Goal: Information Seeking & Learning: Find specific fact

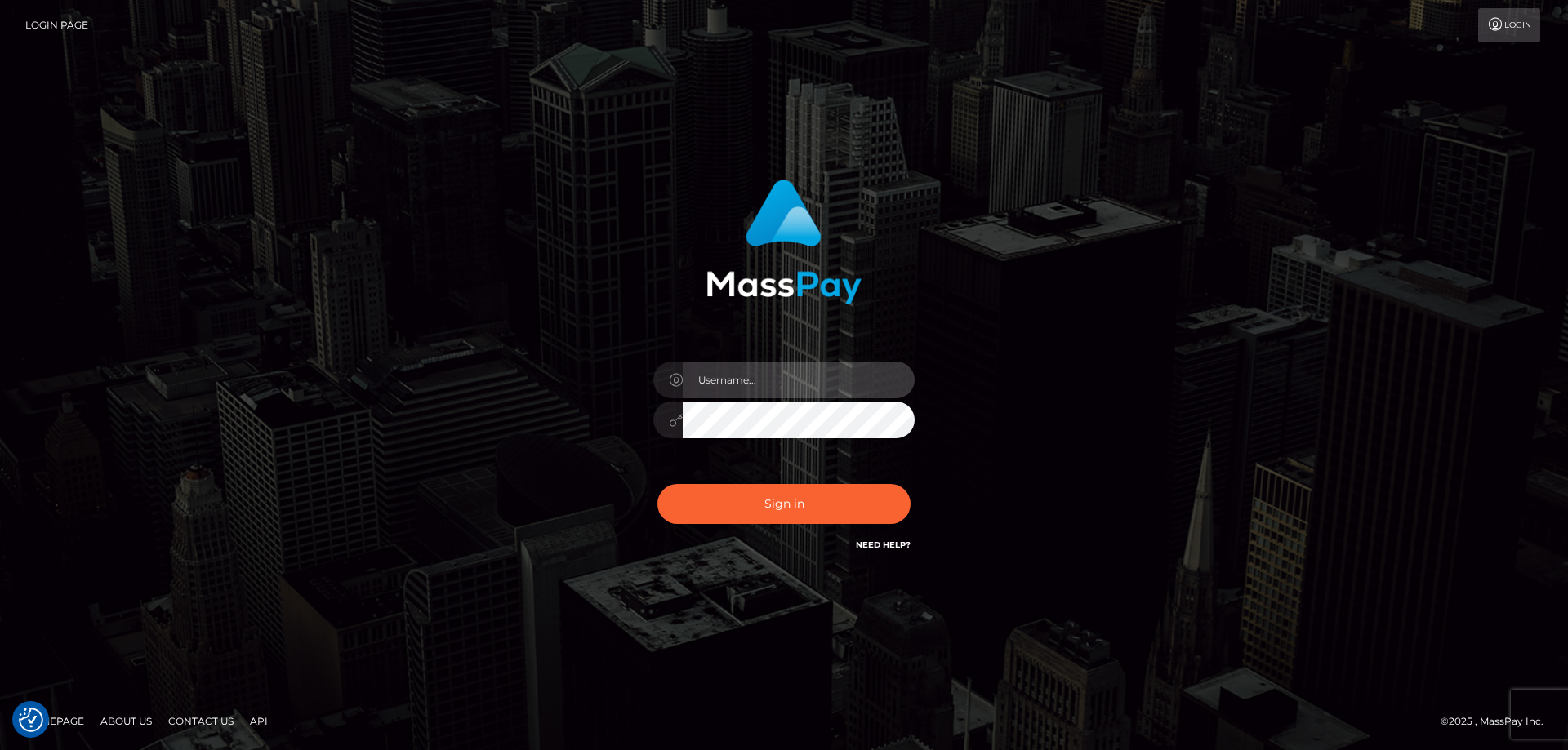
type input "[PERSON_NAME].Cirnat"
click at [907, 476] on div at bounding box center [763, 531] width 335 height 186
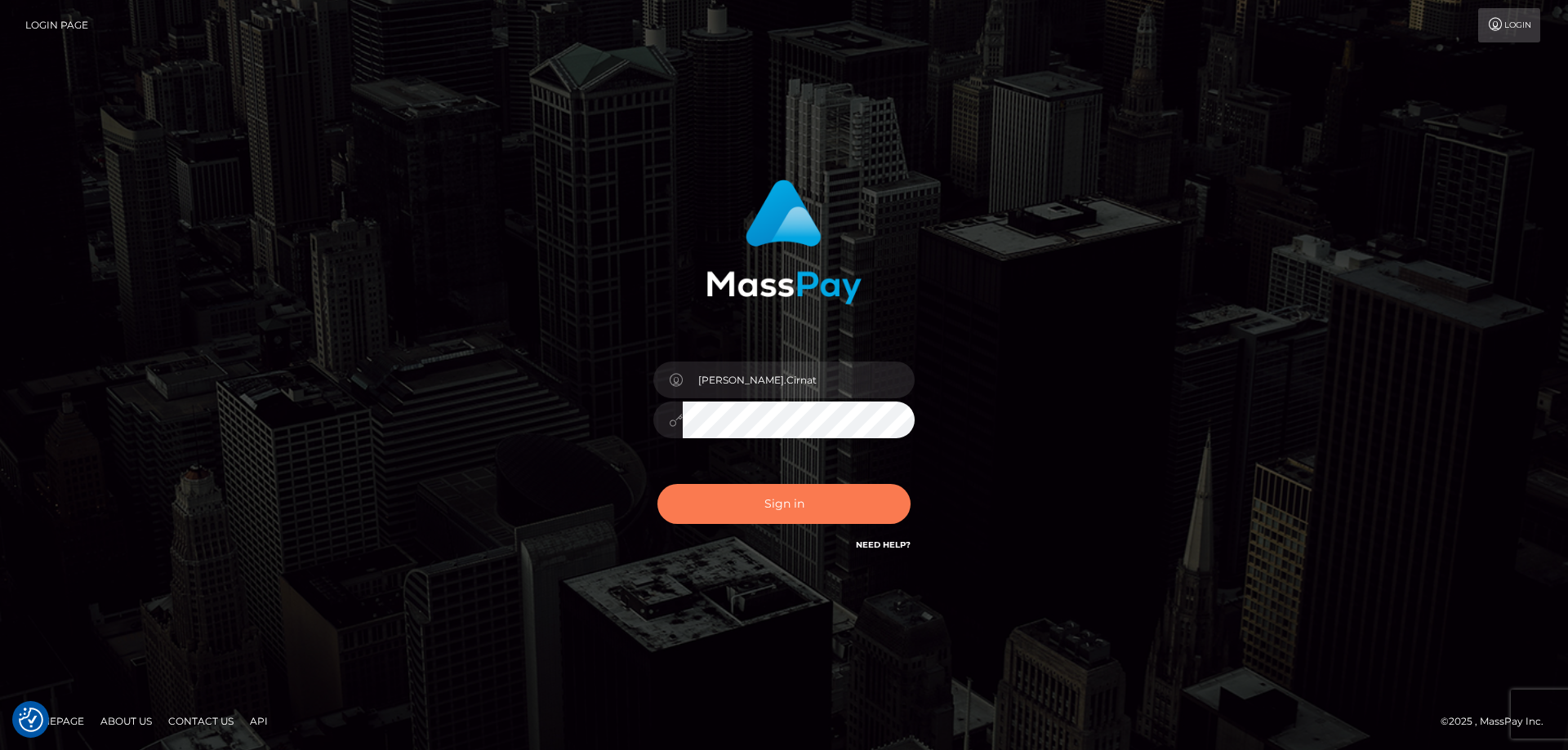
click at [682, 506] on button "Sign in" at bounding box center [784, 503] width 253 height 40
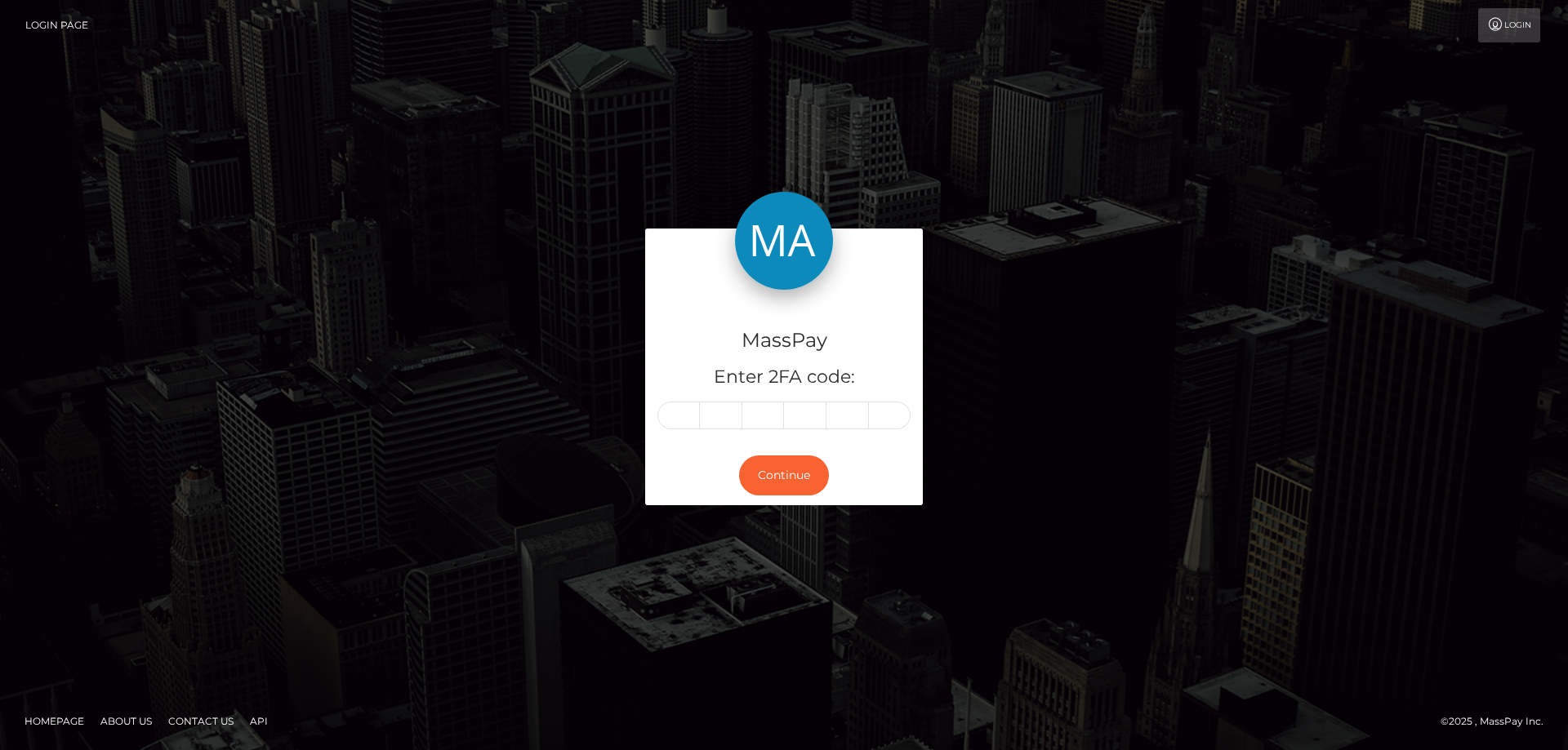
click at [687, 421] on input "text" at bounding box center [679, 415] width 42 height 28
type input "5"
type input "8"
type input "3"
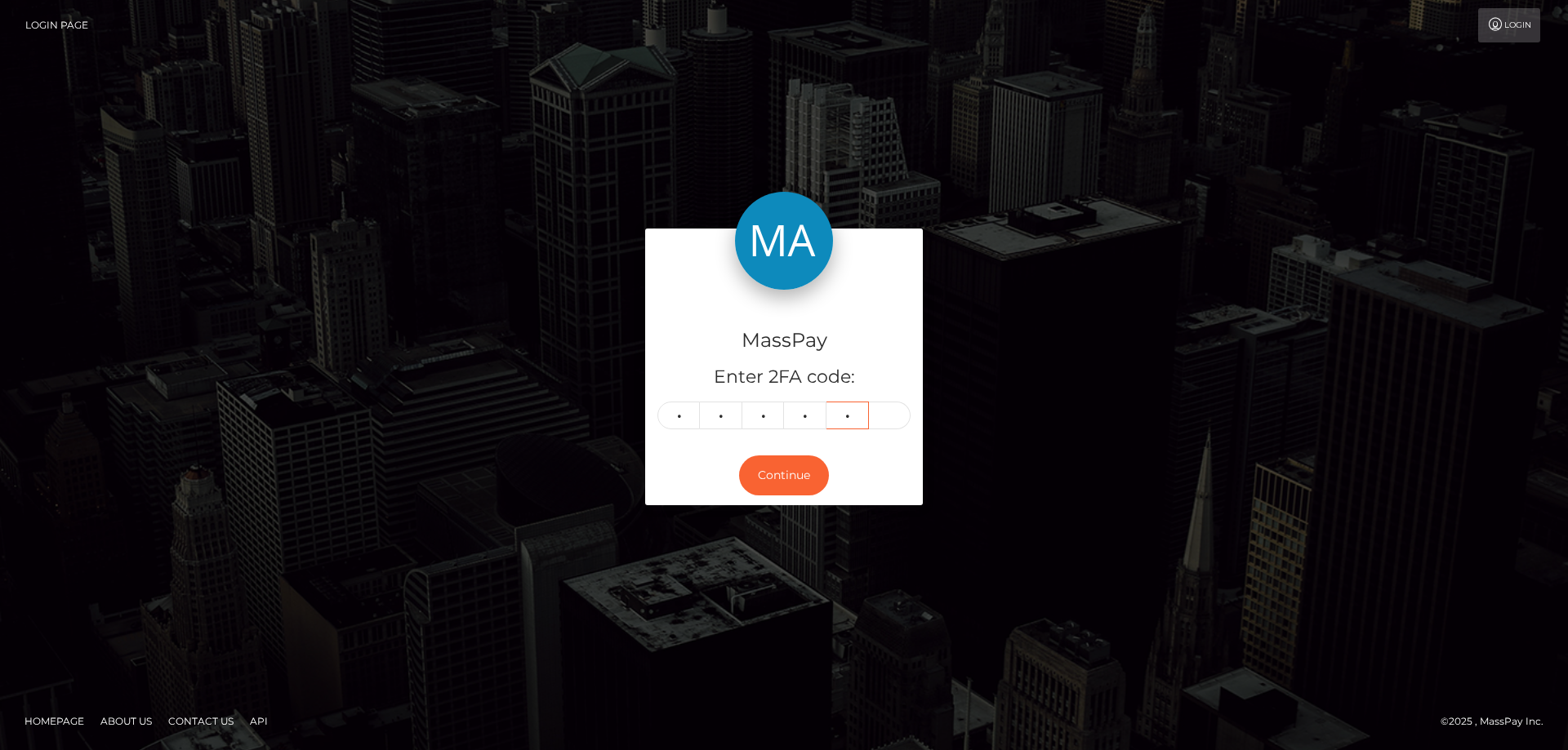
type input "6"
type input "5"
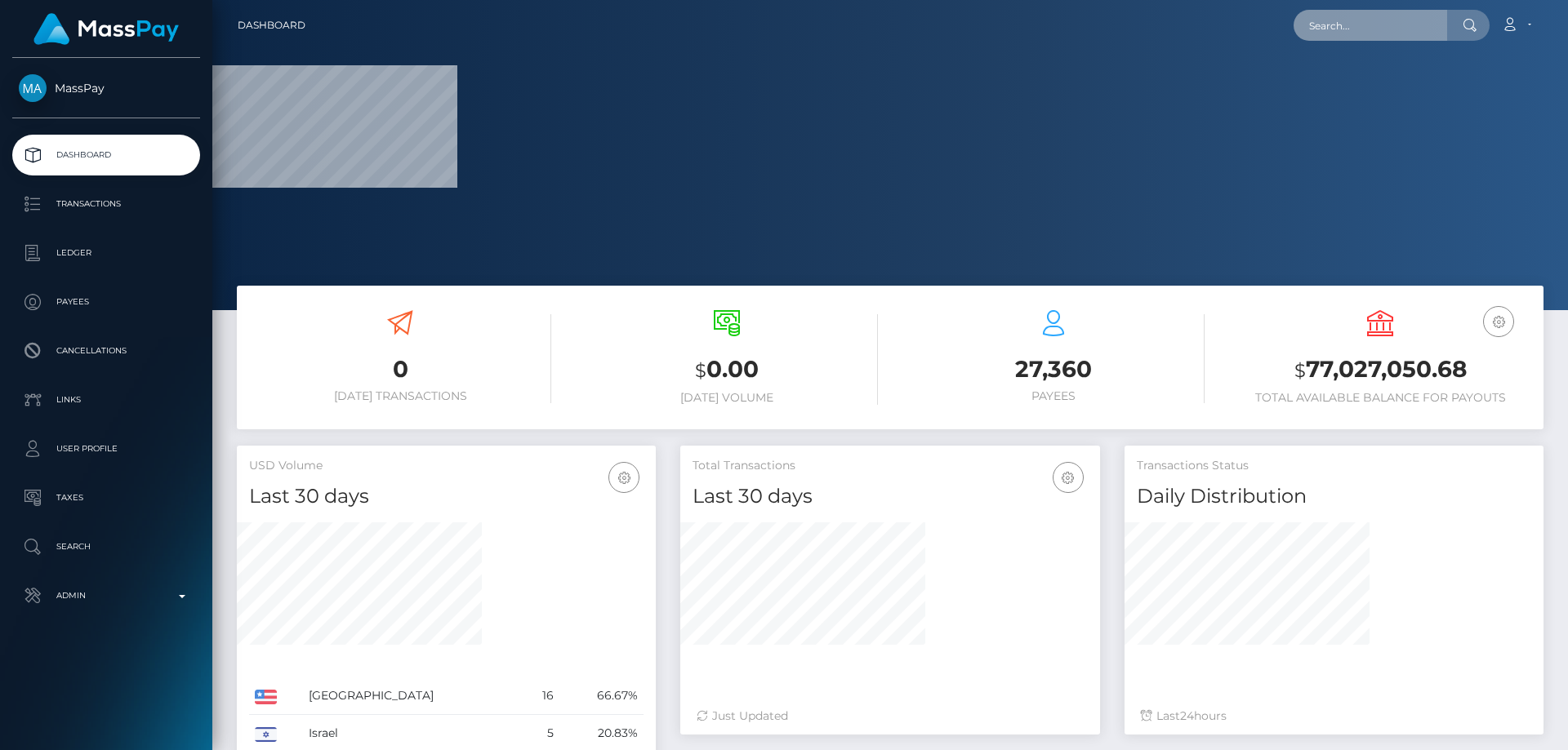
paste input "poact_Gjk9vNpyns6Y"
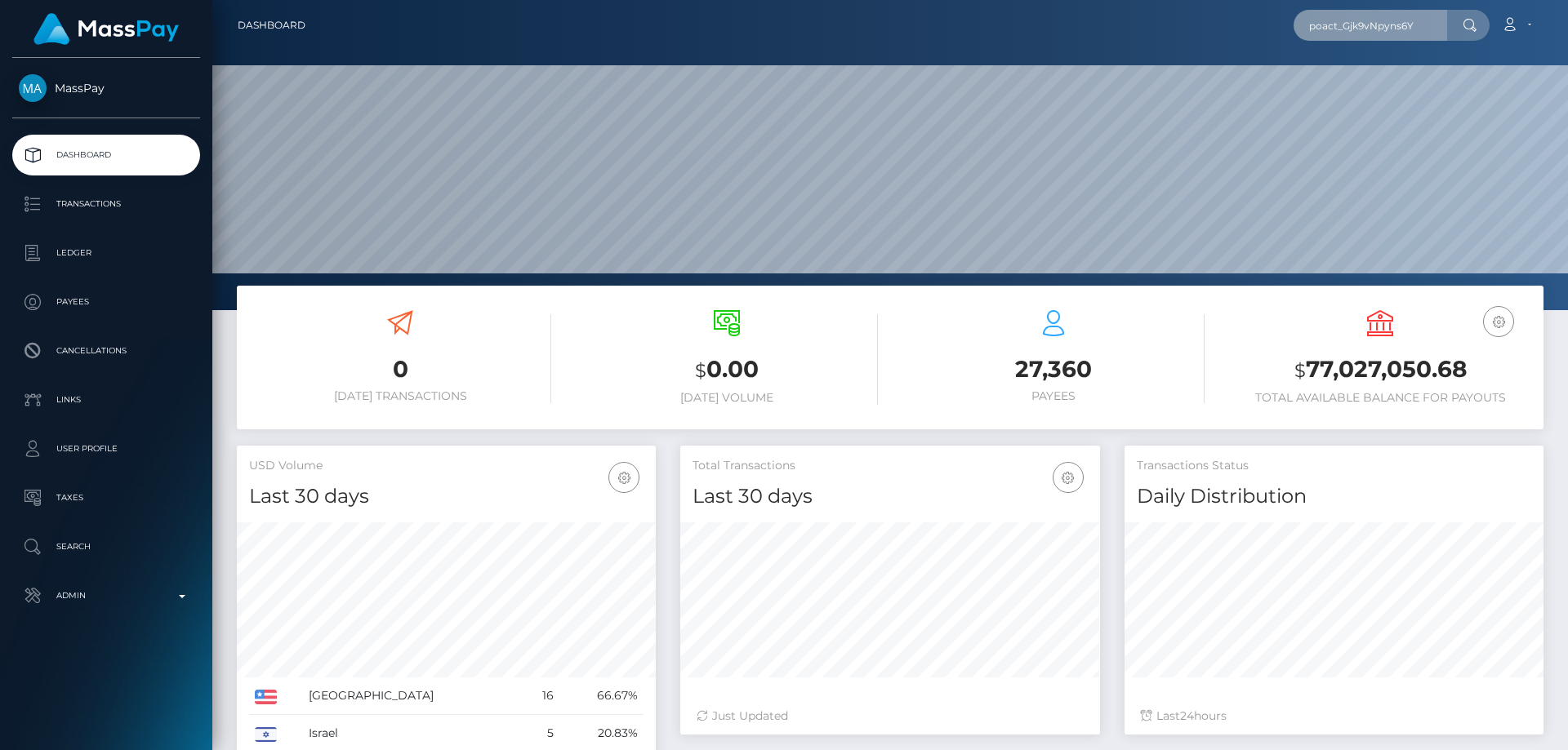
scroll to position [290, 420]
type input "poact_Gjk9vNpyns6Y"
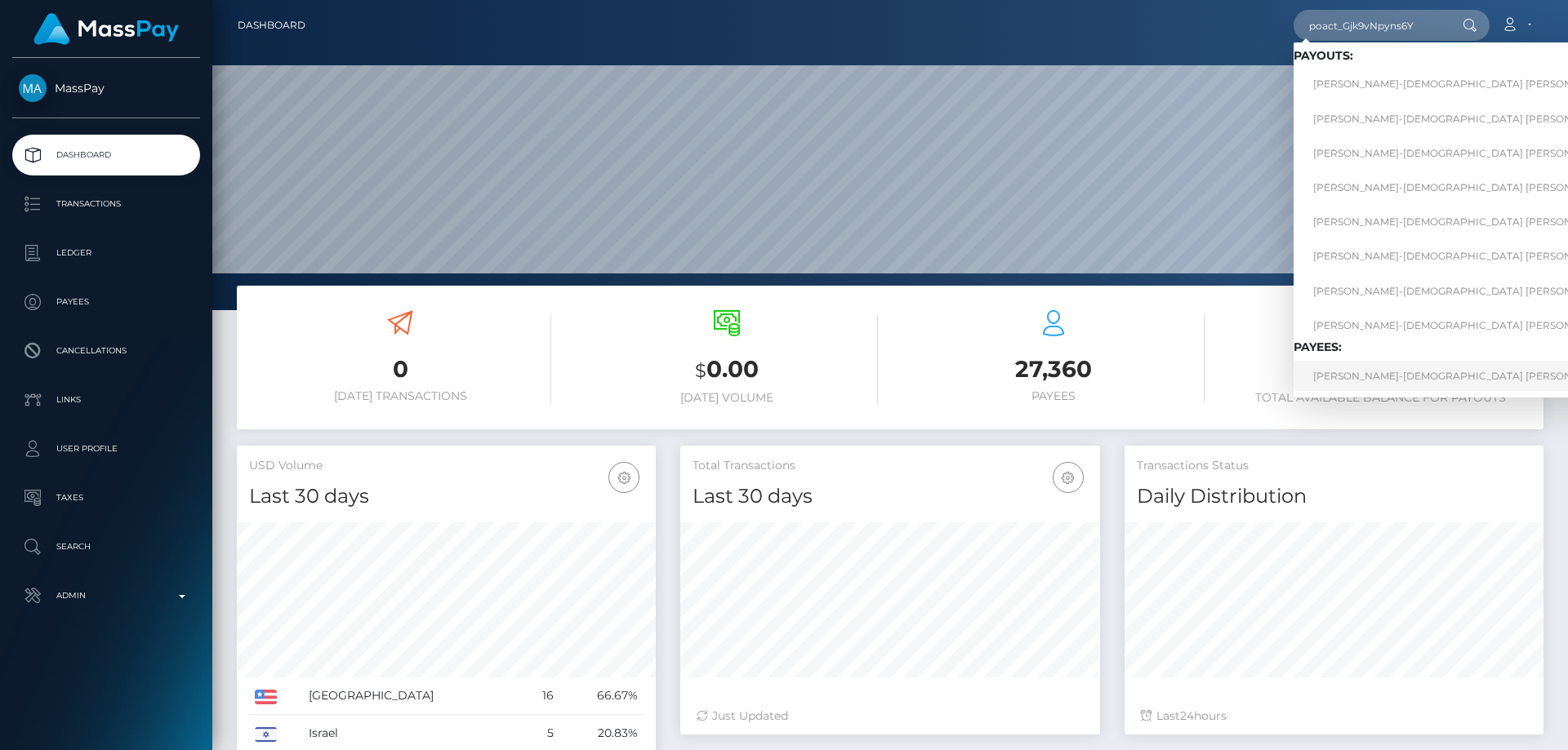
click at [1371, 380] on link "SHANA-GAY ALICIA SPENCE" at bounding box center [1495, 375] width 403 height 30
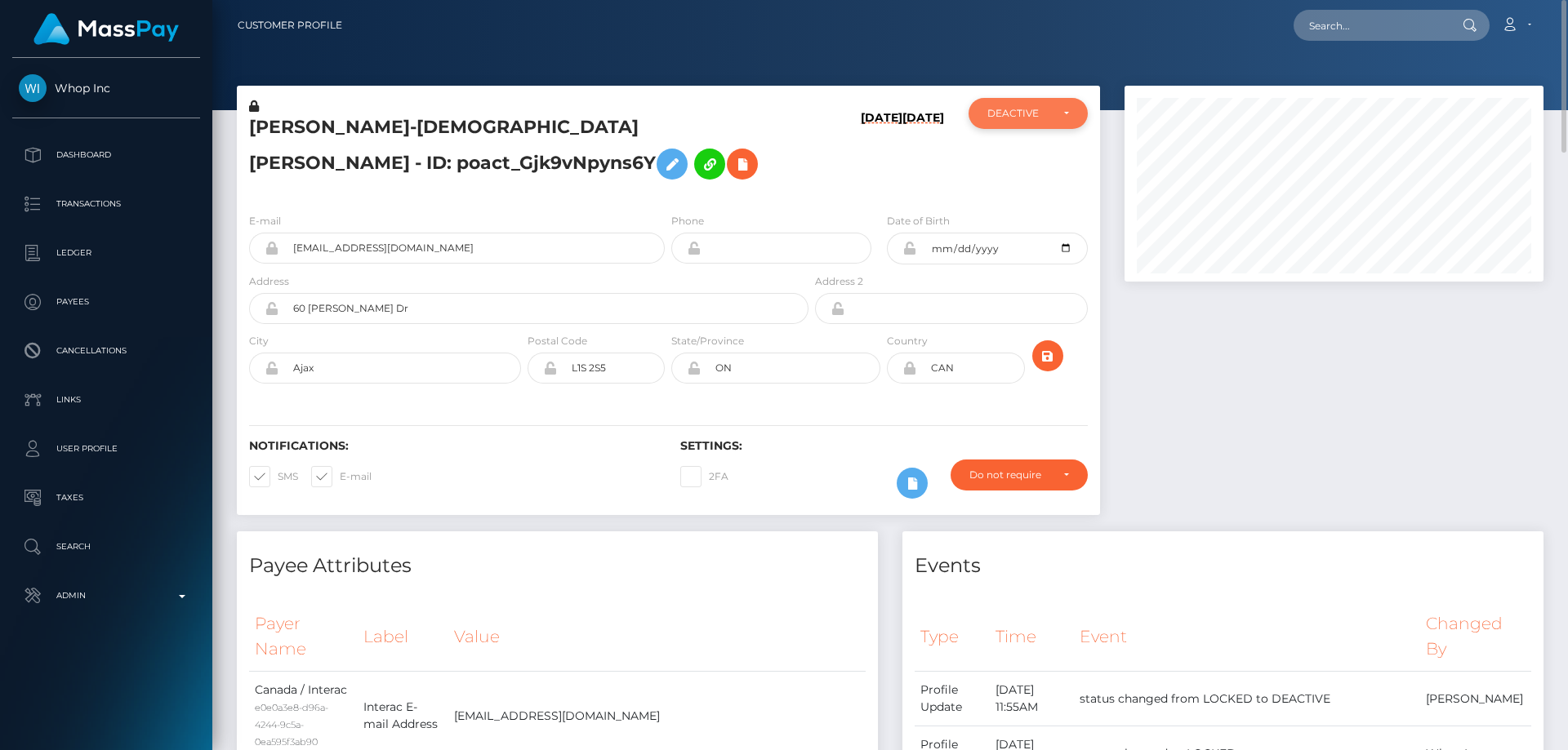
click at [1028, 121] on div "DEACTIVE" at bounding box center [1028, 113] width 119 height 31
click at [1022, 156] on span "ACTIVE" at bounding box center [1006, 157] width 37 height 15
select select "ACTIVE"
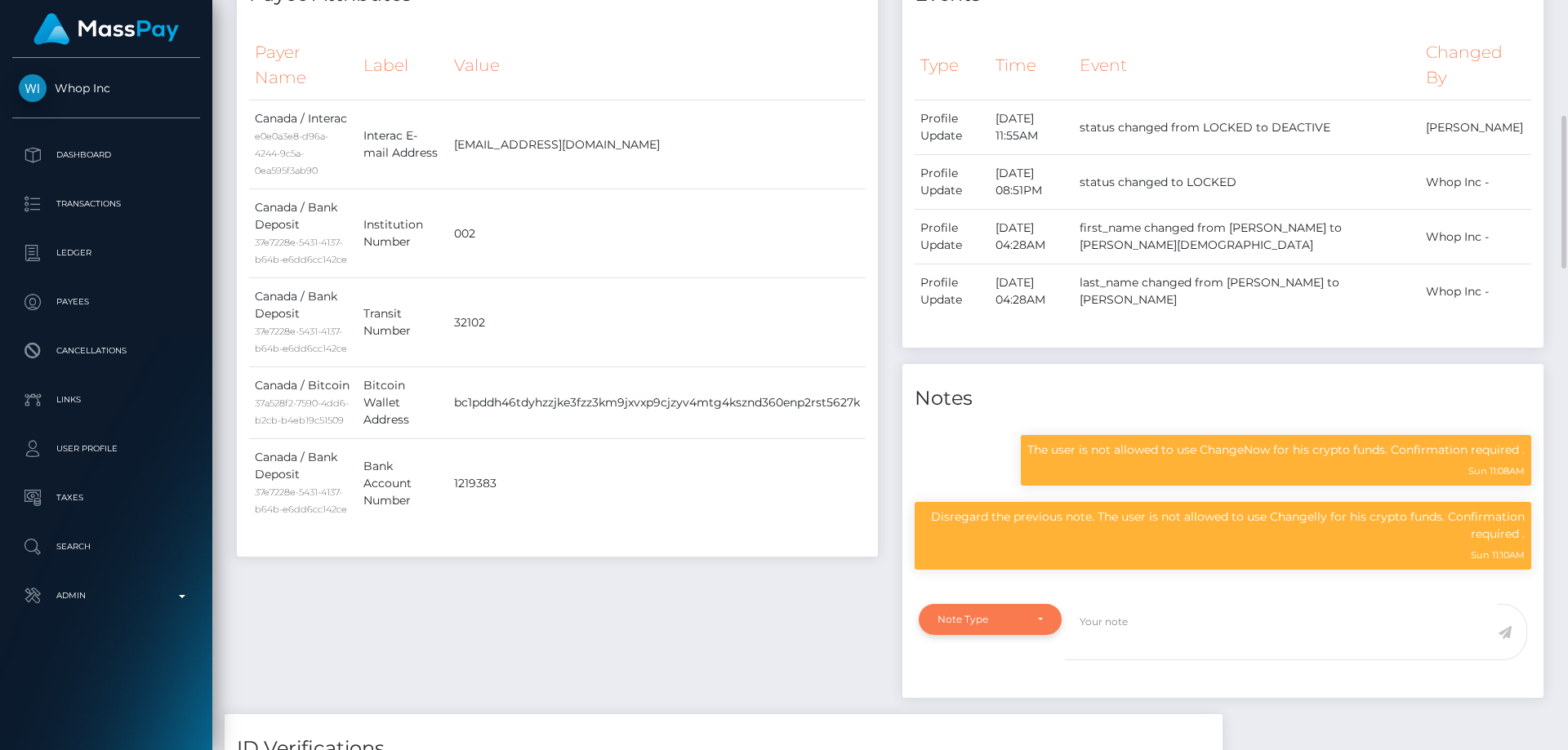
click at [988, 626] on div "Note Type" at bounding box center [981, 619] width 87 height 13
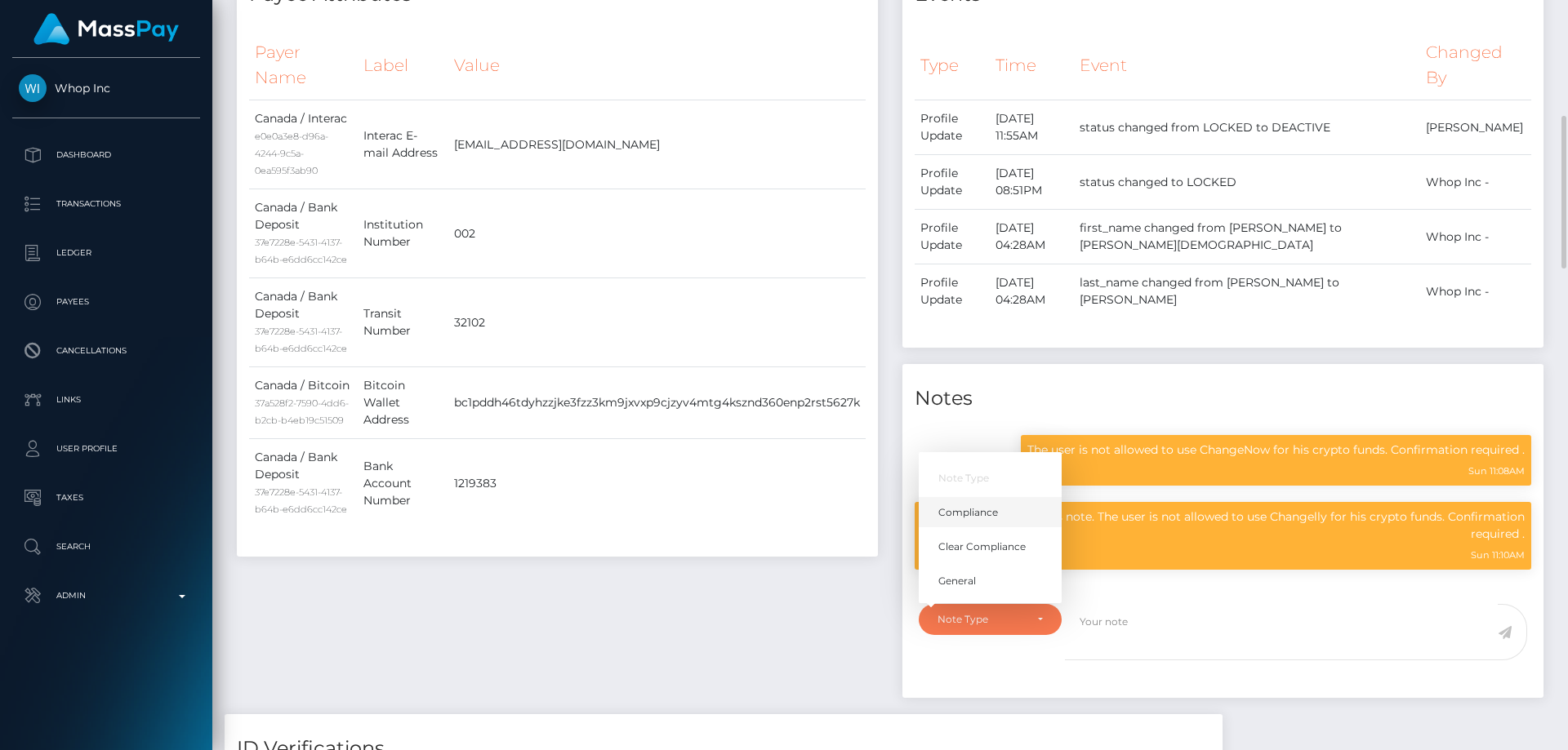
click at [974, 520] on span "Compliance" at bounding box center [968, 513] width 60 height 15
select select "COMPLIANCE"
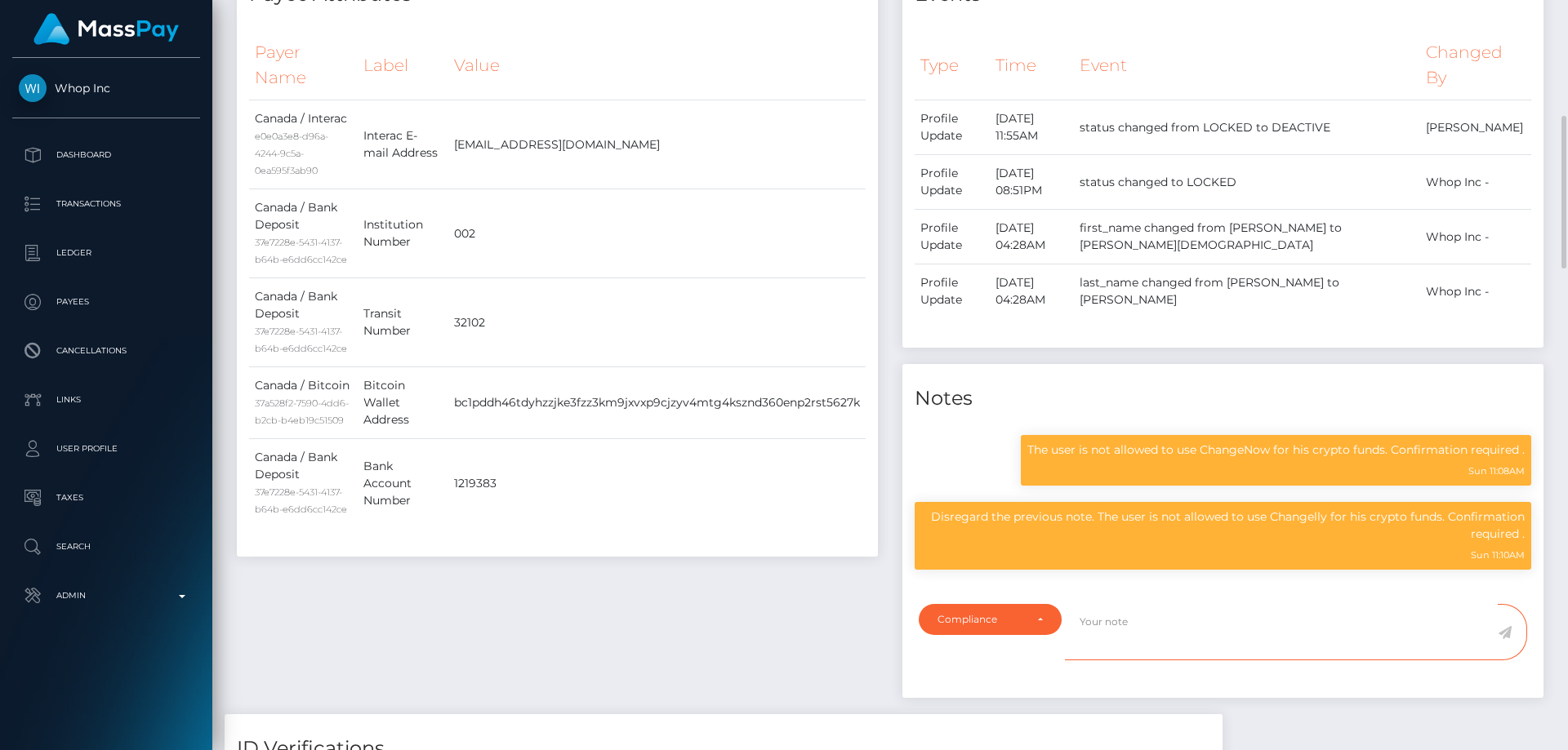
click at [1130, 654] on textarea at bounding box center [1281, 631] width 433 height 56
paste textarea "124607"
type textarea "Confirmed in the ticket: 124607"
click at [1505, 639] on icon at bounding box center [1504, 632] width 14 height 13
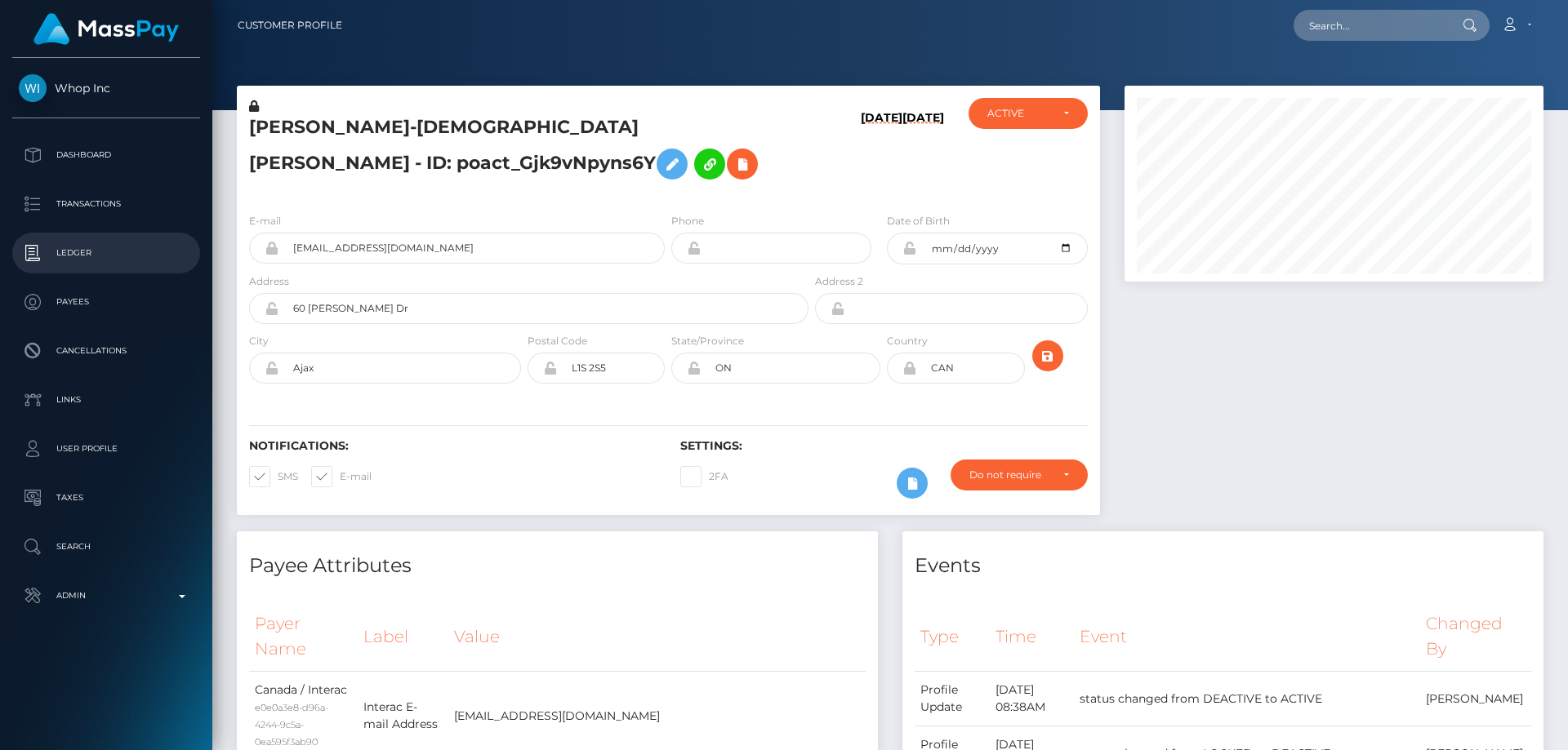
scroll to position [196, 420]
click at [516, 200] on div "SHANA-GAY ALICIA SPENCE - ID: poact_Gjk9vNpyns6Y" at bounding box center [524, 148] width 575 height 102
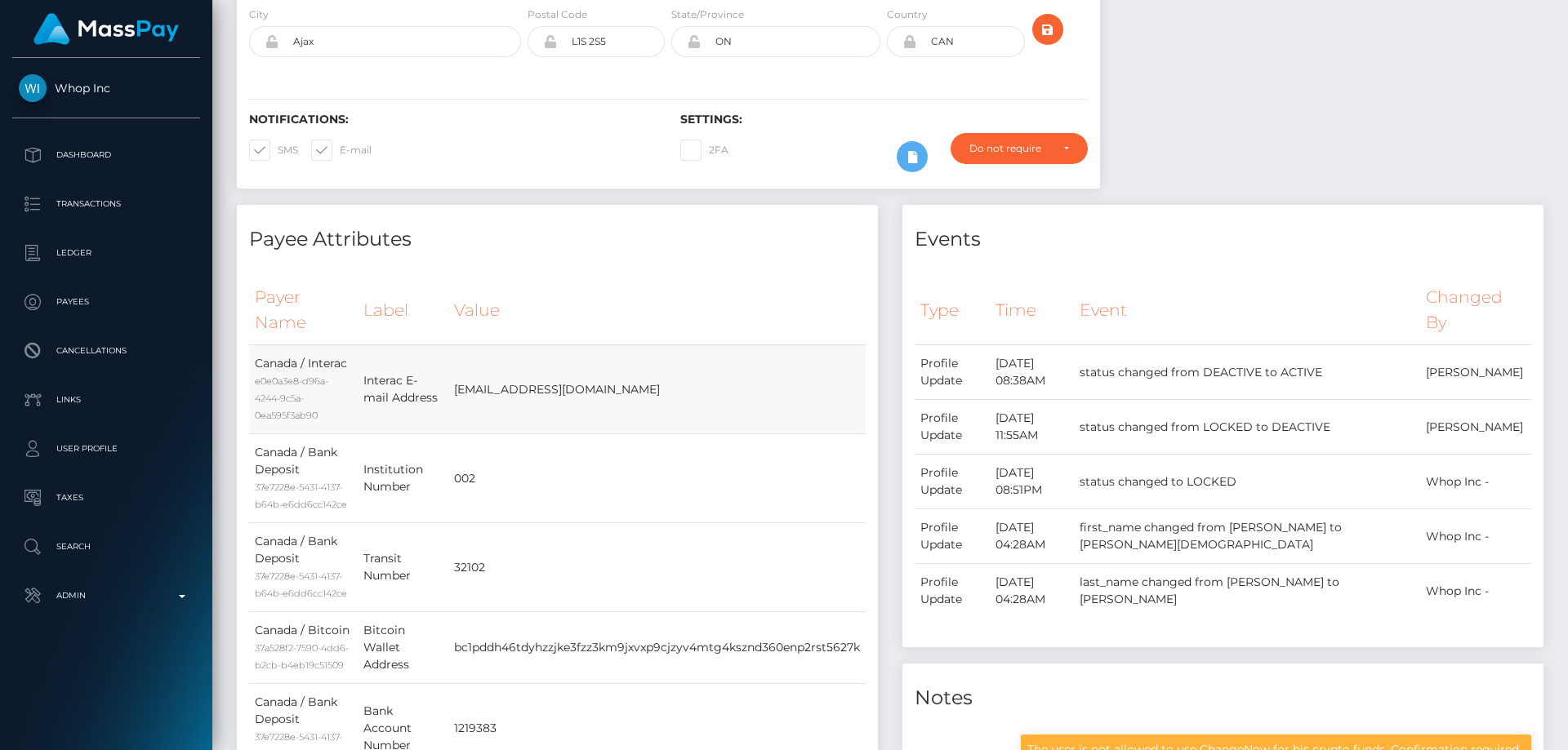
scroll to position [0, 0]
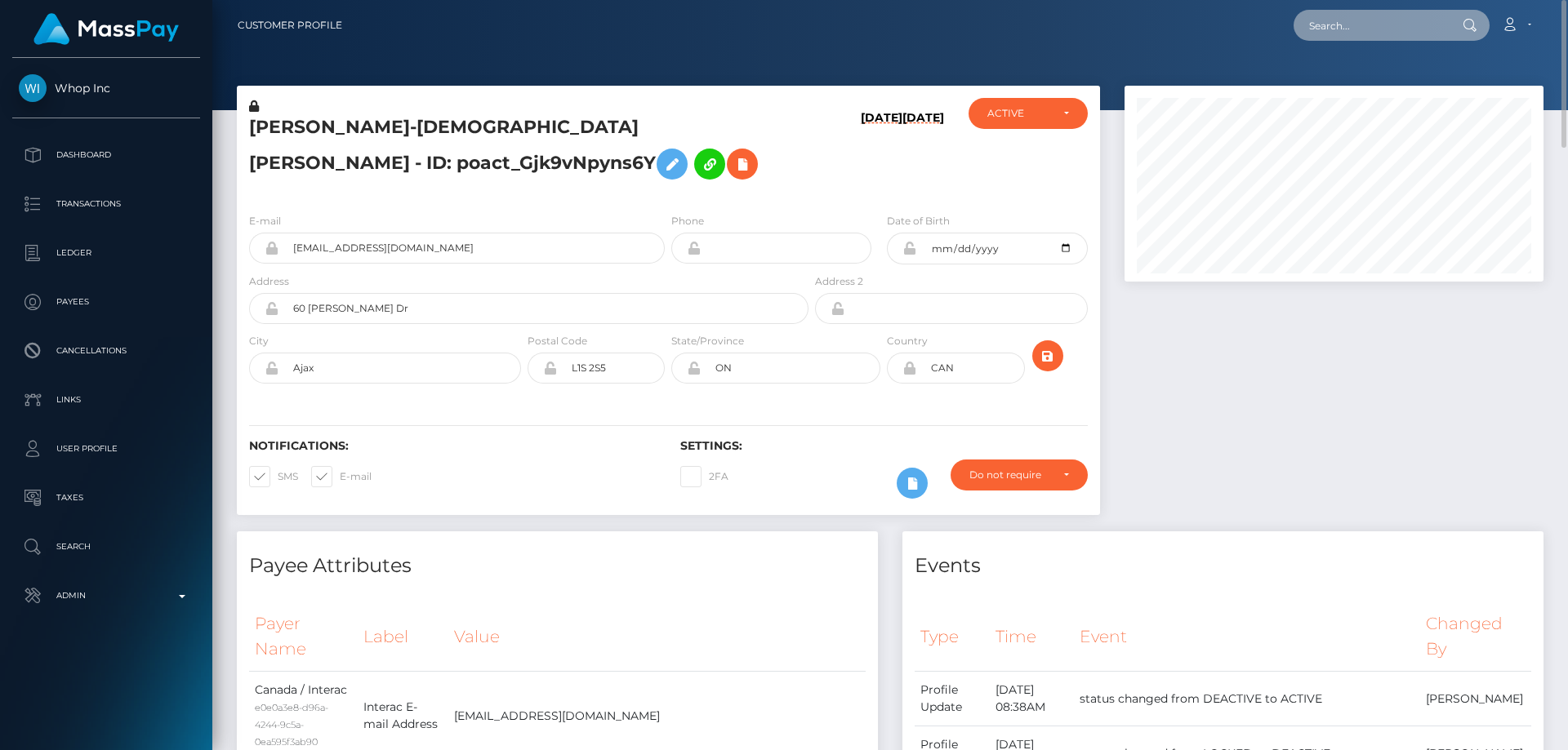
paste input "Treasurebwell09"
type input "Treasurebwell09"
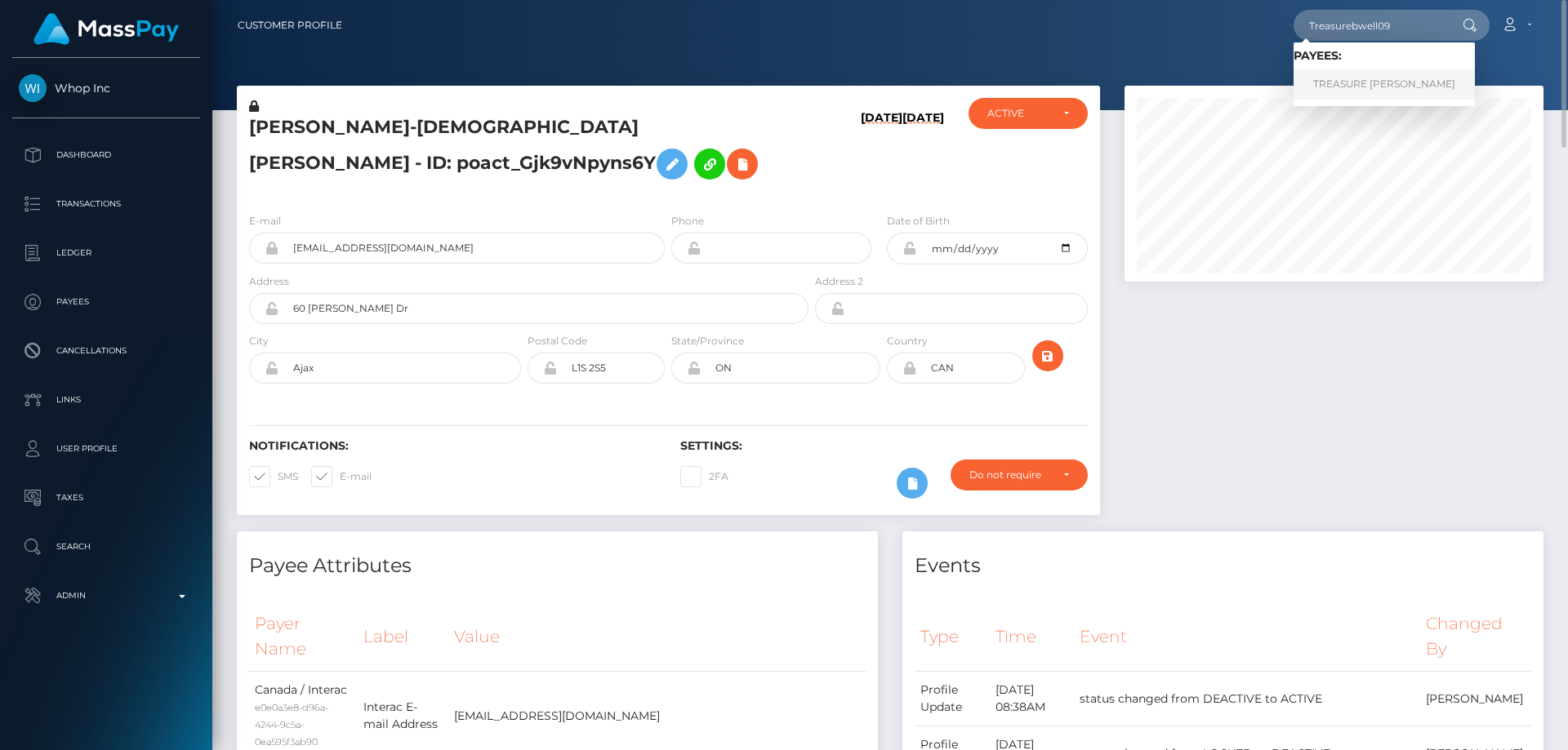
click at [1360, 85] on link "TREASURE [PERSON_NAME]" at bounding box center [1384, 84] width 181 height 30
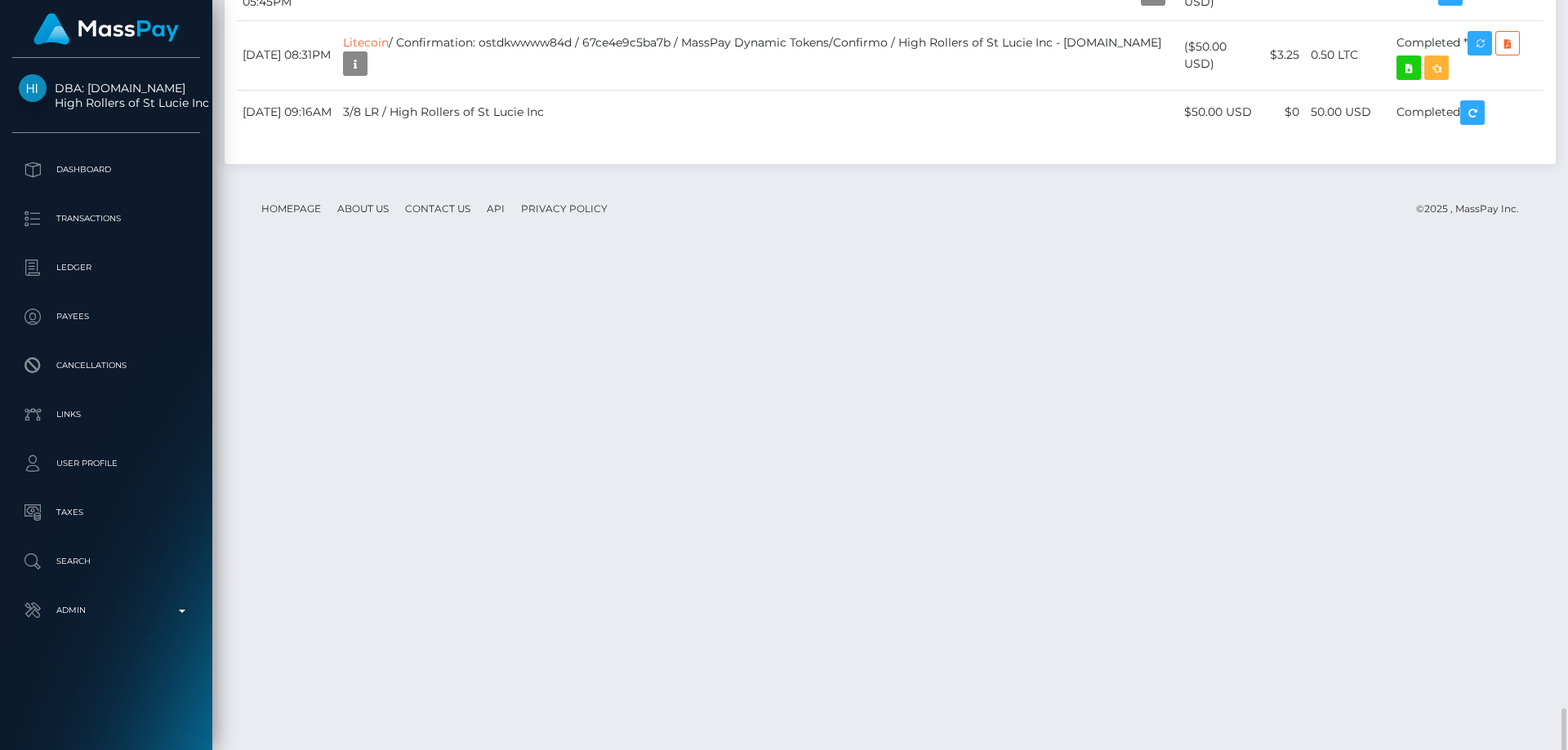
scroll to position [4129, 0]
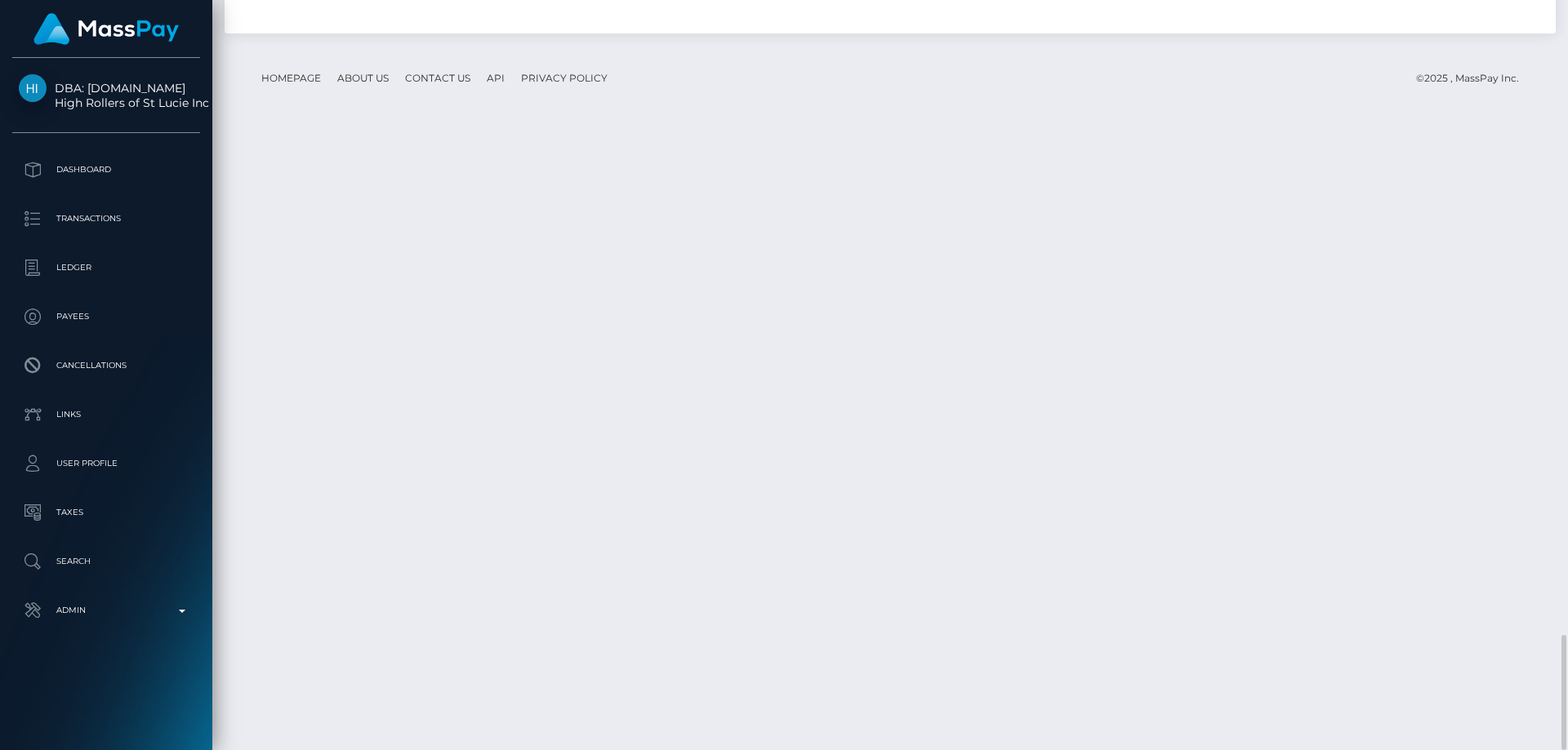
drag, startPoint x: 1211, startPoint y: 541, endPoint x: 1188, endPoint y: 525, distance: 28.0
copy td "$50.00 USD"
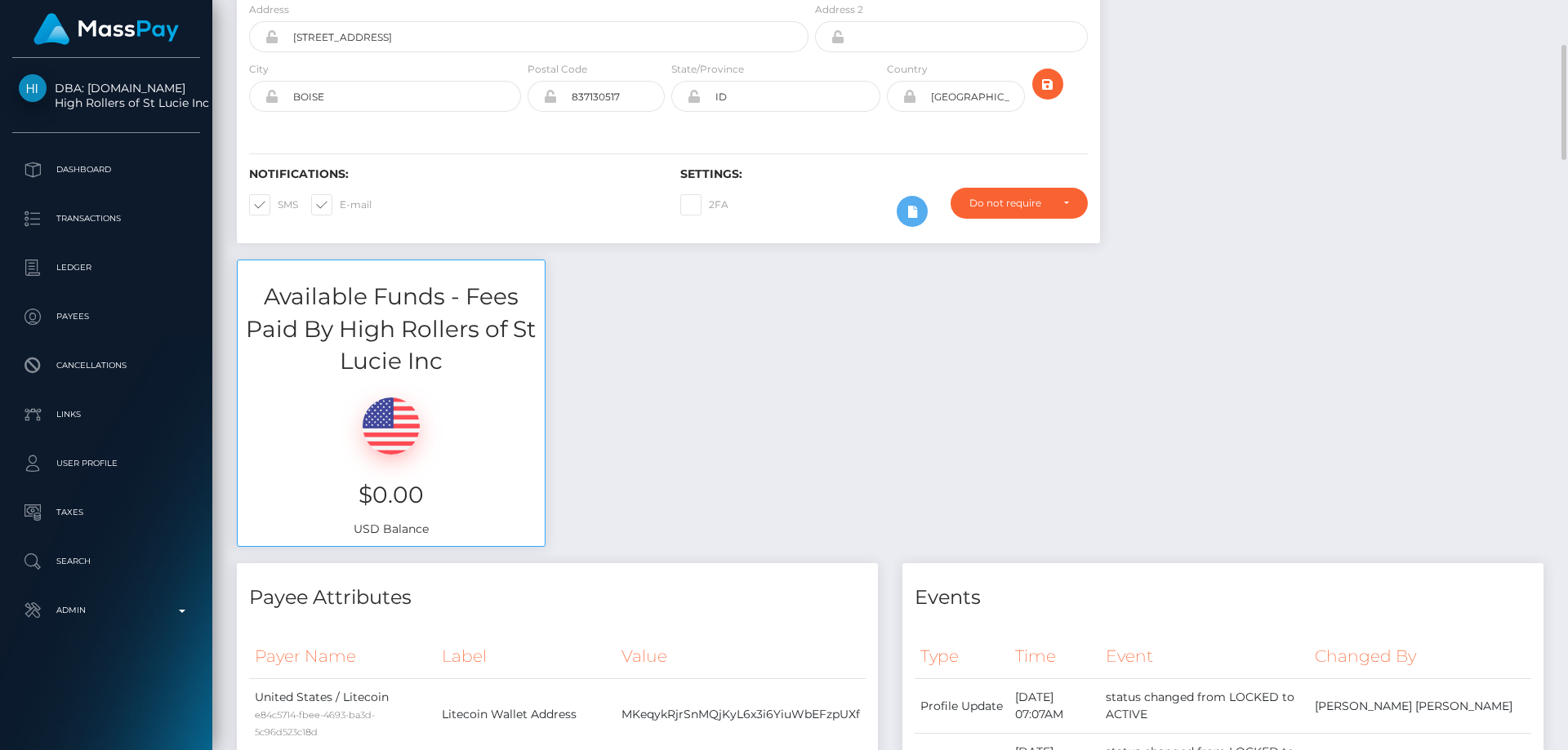
scroll to position [0, 0]
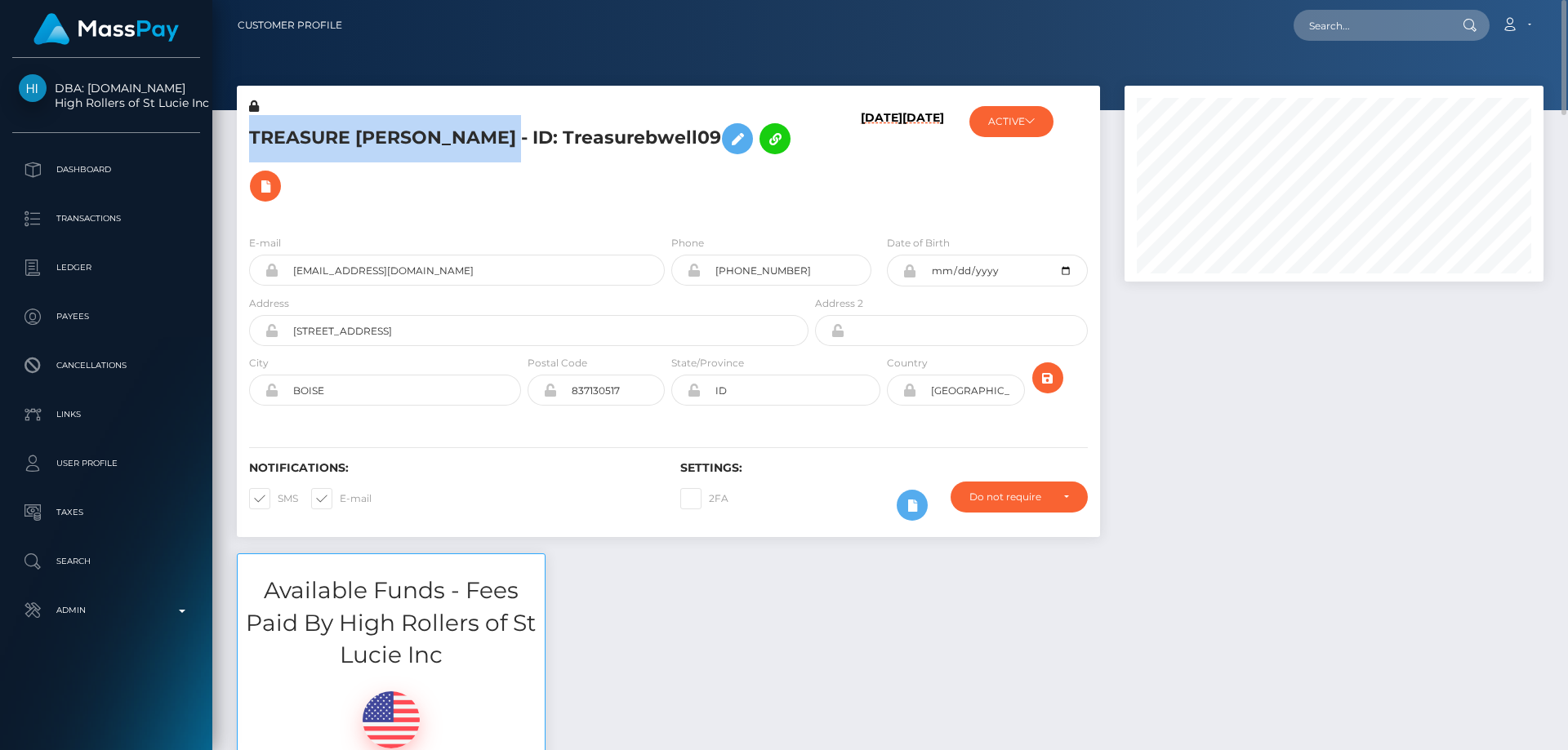
drag, startPoint x: 562, startPoint y: 125, endPoint x: 252, endPoint y: 122, distance: 310.0
click at [252, 122] on h5 "TREASURE [PERSON_NAME] - ID: Treasurebwell09" at bounding box center [524, 162] width 551 height 95
copy h5 "TREASURE [PERSON_NAME]"
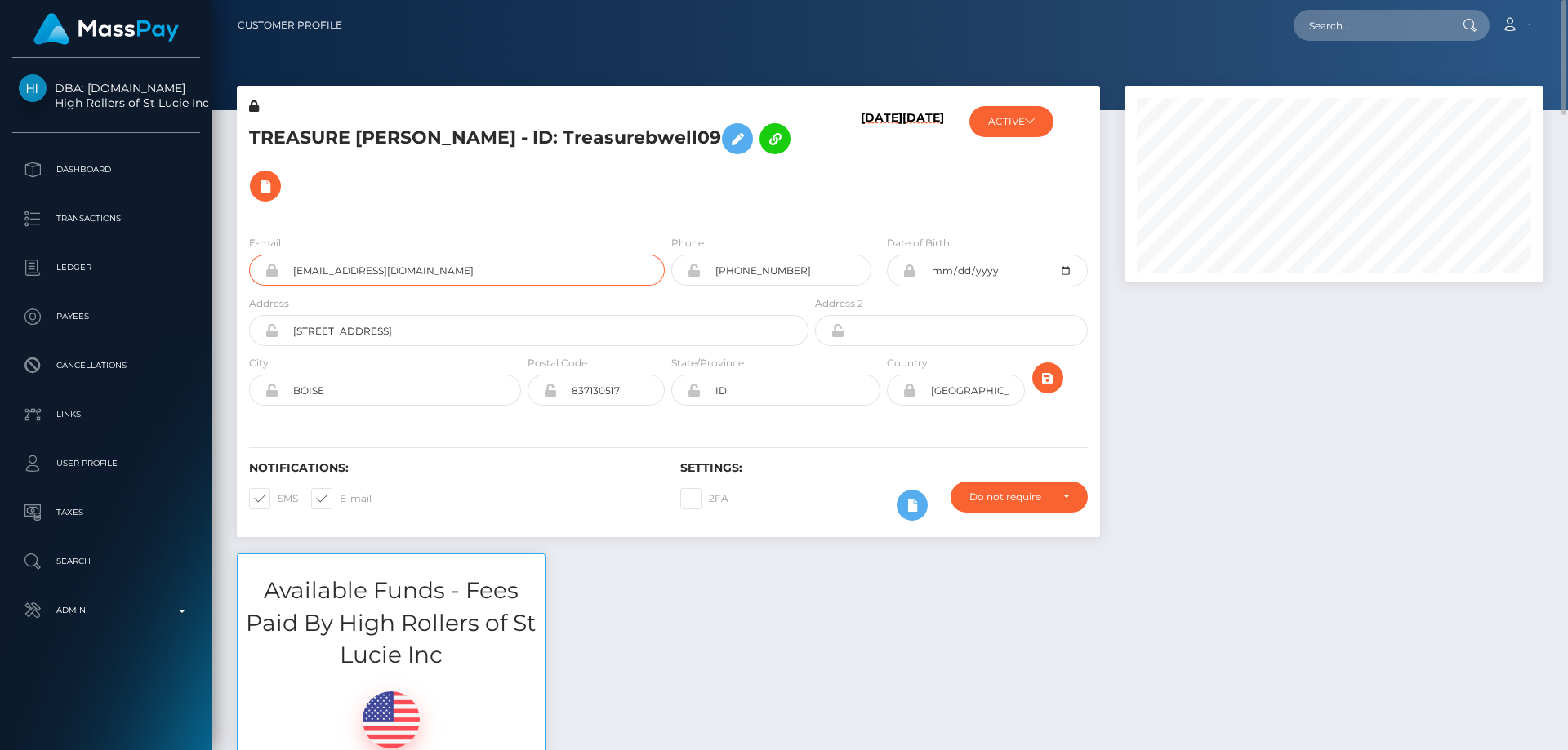
drag, startPoint x: 467, startPoint y: 244, endPoint x: 285, endPoint y: 247, distance: 182.0
click at [285, 255] on input "Treasureblackwell1991@gmail.com" at bounding box center [470, 271] width 386 height 31
drag, startPoint x: 1563, startPoint y: 211, endPoint x: 1567, endPoint y: 7, distance: 204.0
click at [1567, 7] on div "Customer Profile Loading... Loading..." at bounding box center [890, 375] width 1355 height 750
paste input "slushy-6539226e956339cd8de610c4-e9ccdkgn56"
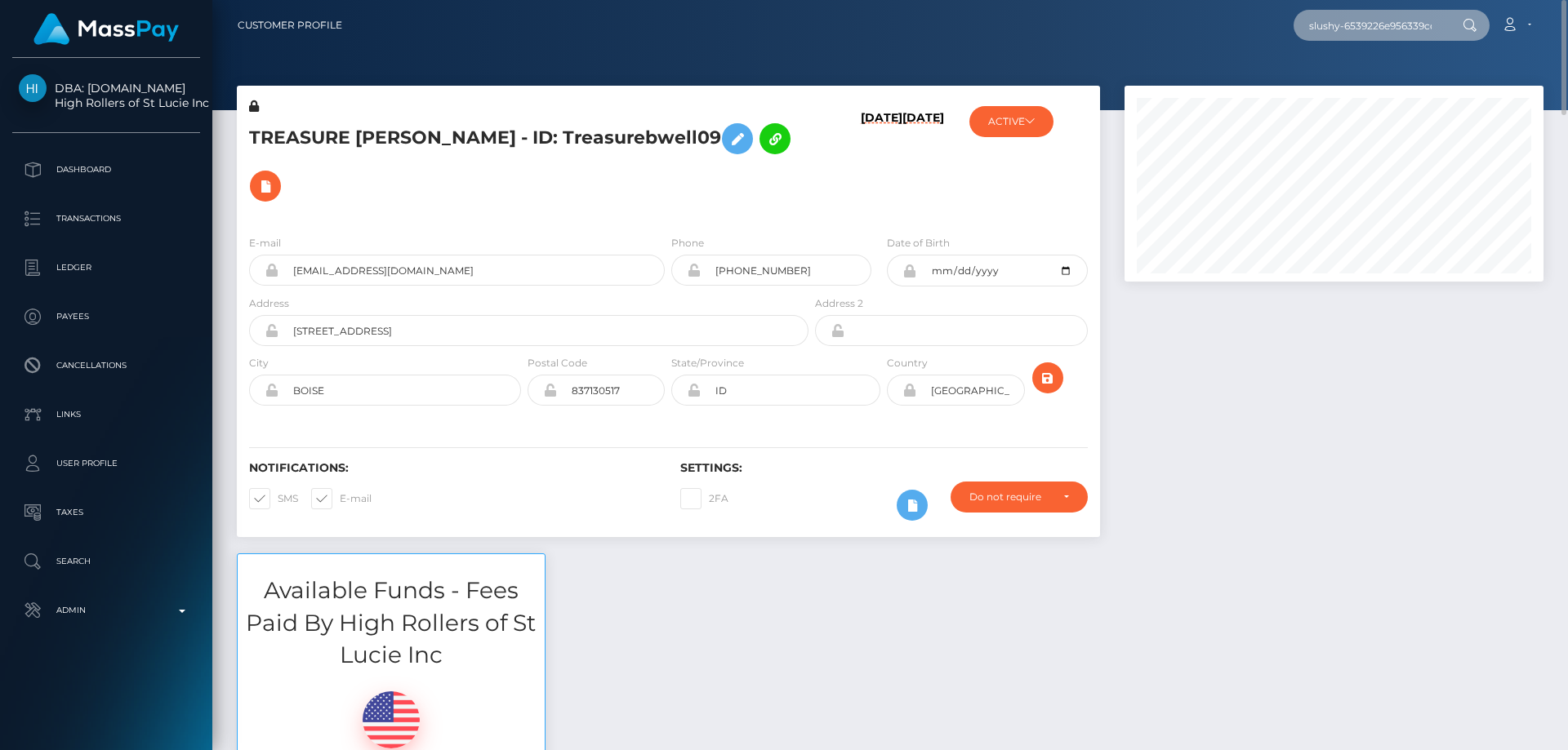
scroll to position [0, 117]
type input "slushy-6539226e956339cd8de610c4-e9ccdkgn56"
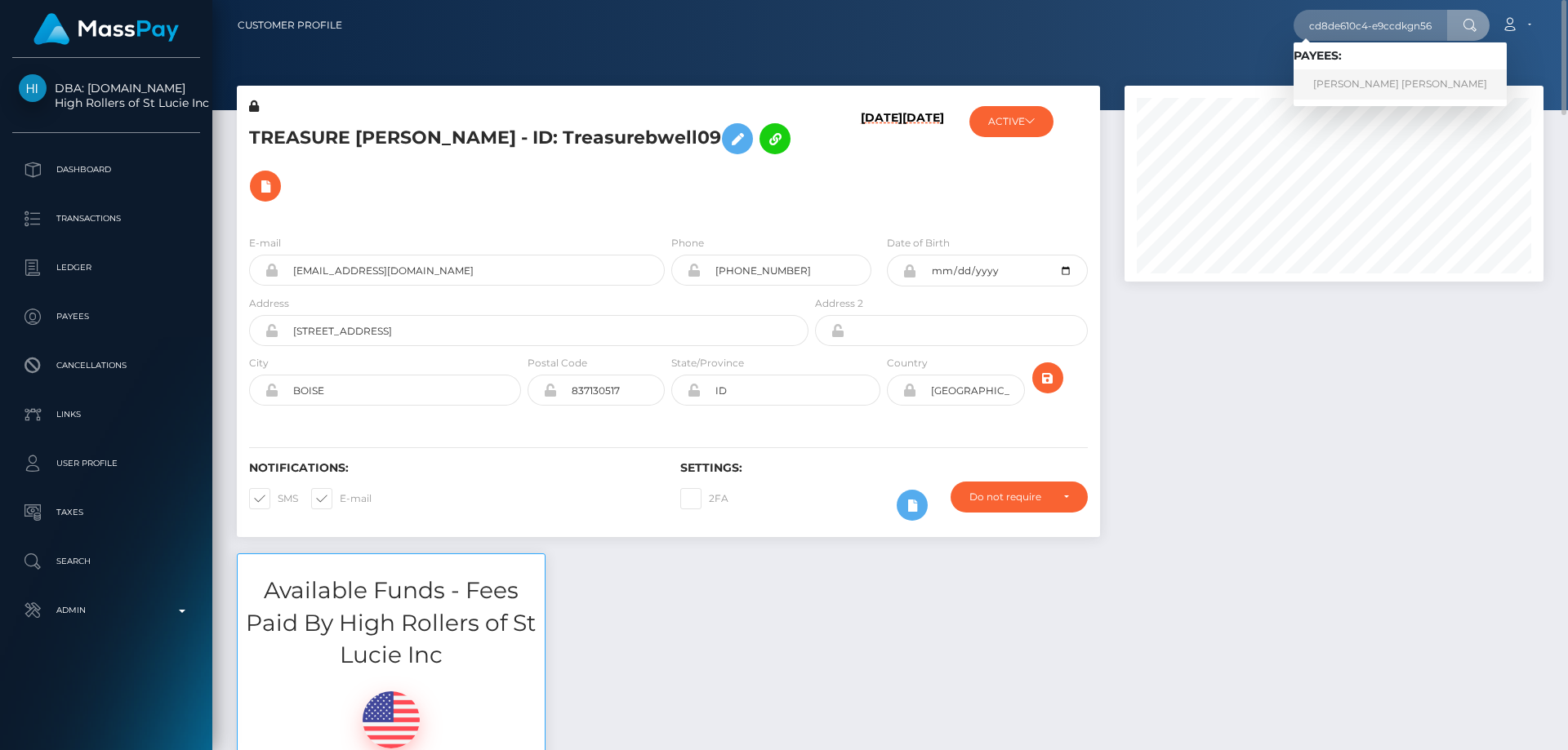
click at [1402, 78] on link "HALEY ALEXANDRA BREEDLOVE" at bounding box center [1400, 84] width 213 height 30
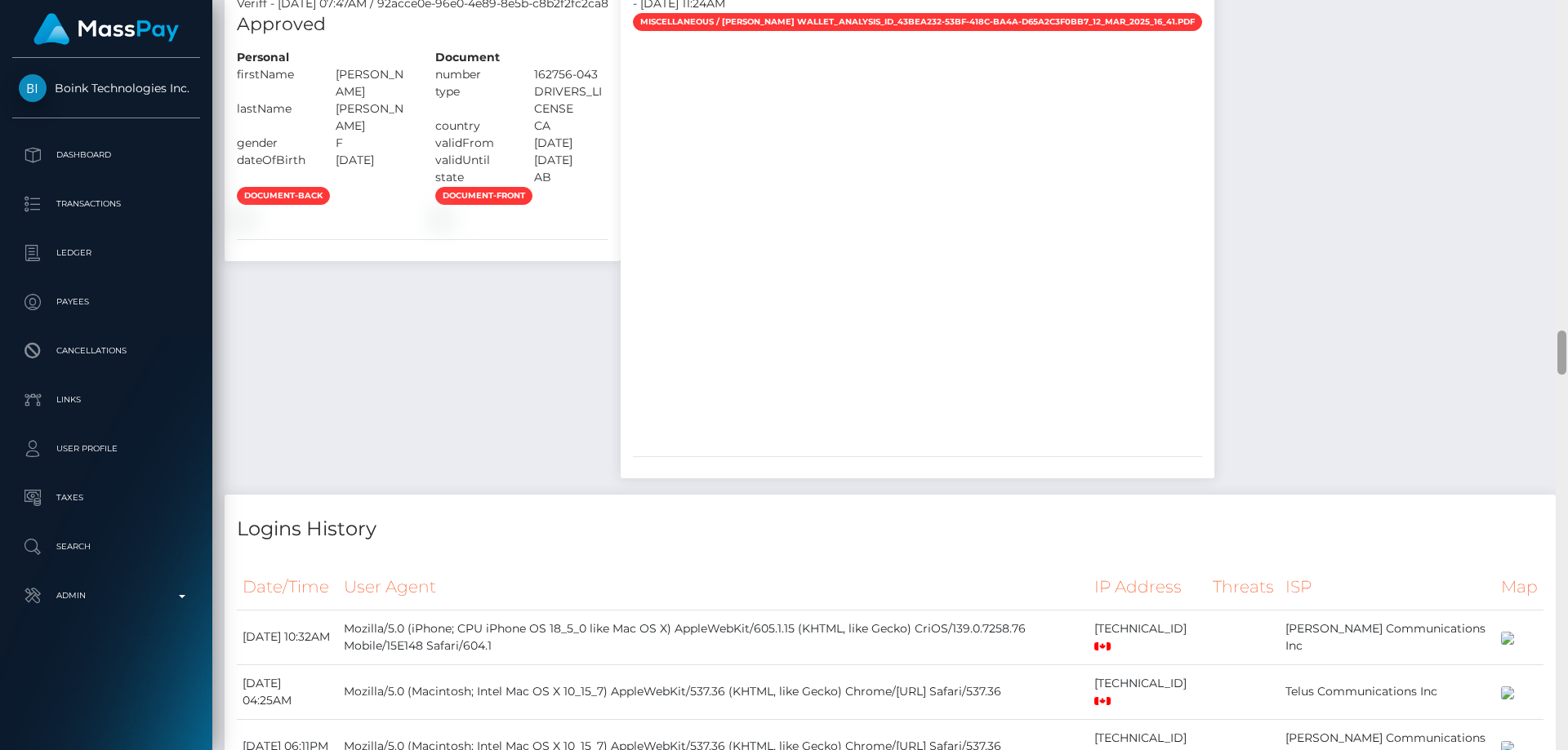
scroll to position [5431, 0]
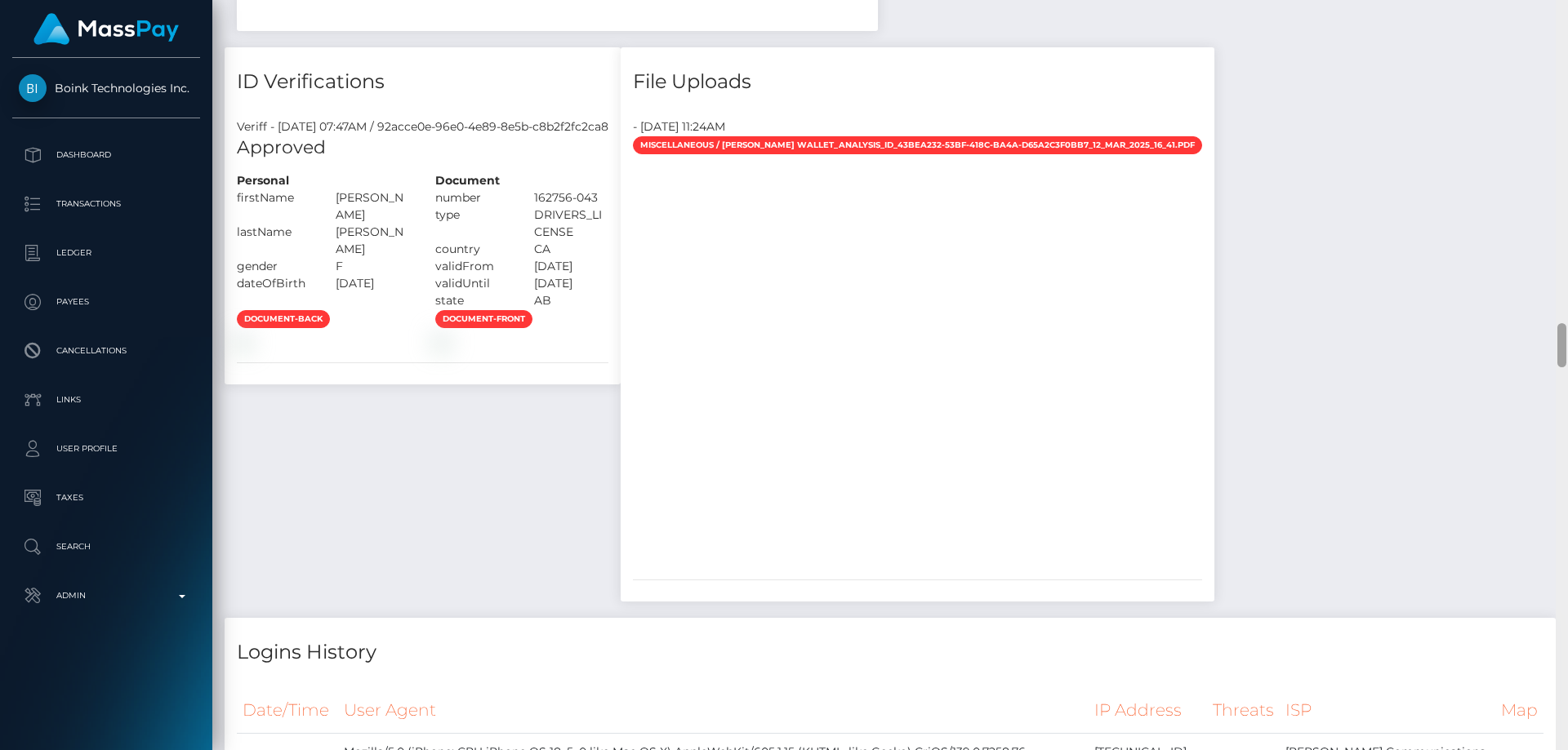
drag, startPoint x: 1560, startPoint y: 209, endPoint x: 1567, endPoint y: 352, distance: 143.2
click at [1567, 352] on div at bounding box center [1561, 375] width 12 height 750
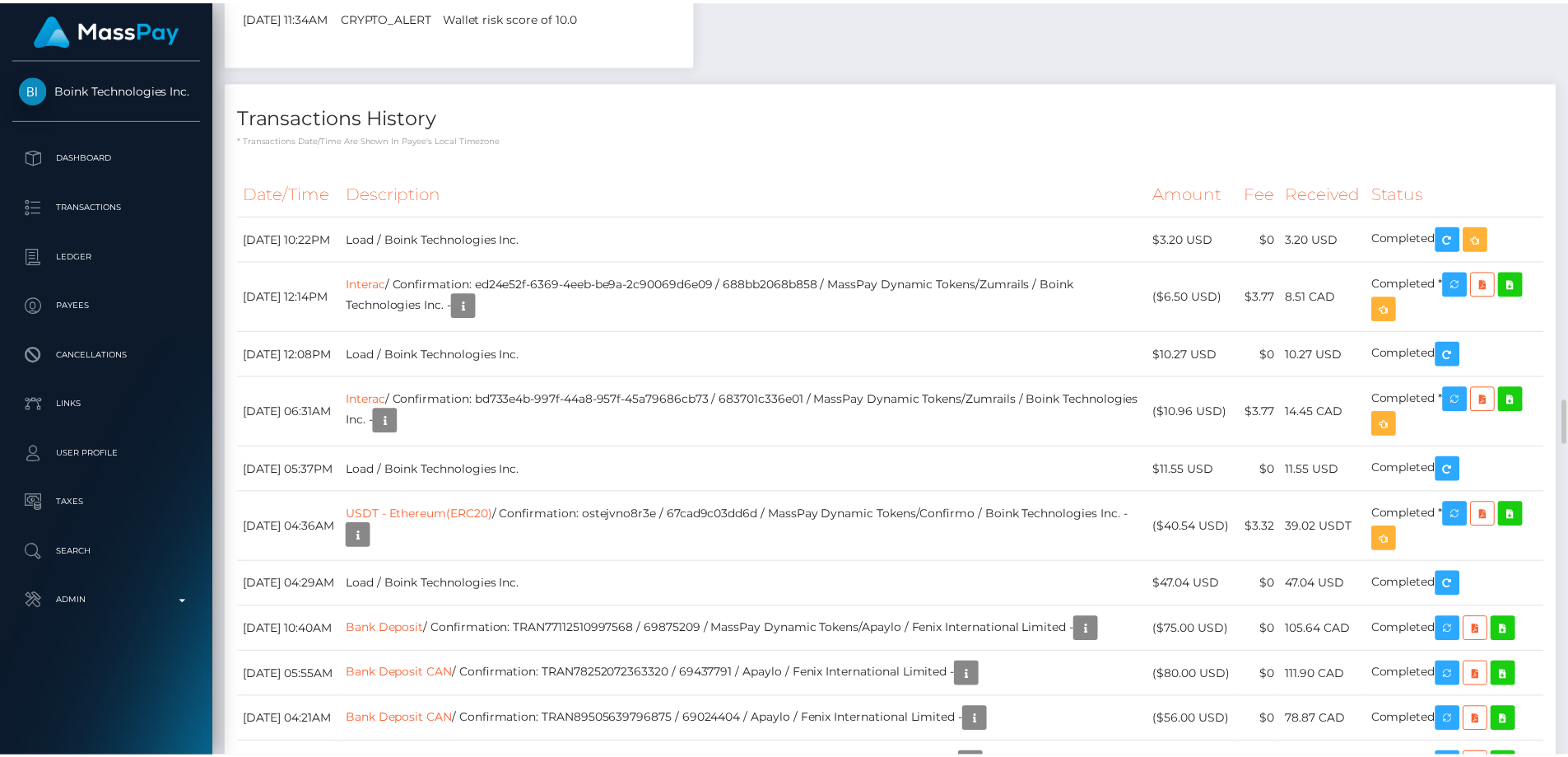
scroll to position [6883, 0]
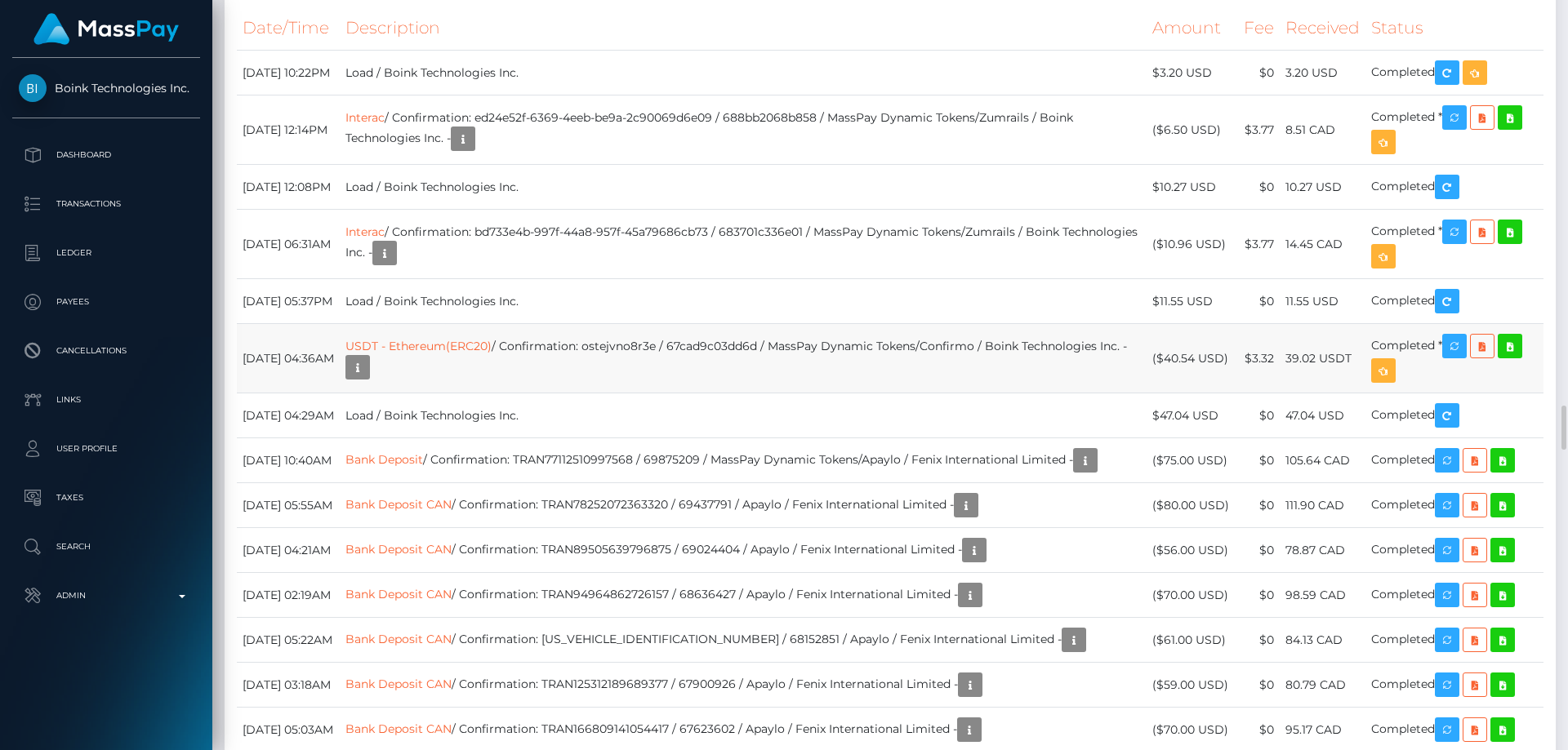
drag, startPoint x: 1228, startPoint y: 564, endPoint x: 1165, endPoint y: 561, distance: 63.1
click at [1165, 393] on td "($40.54 USD)" at bounding box center [1191, 358] width 90 height 69
copy td "$40.54 USD"
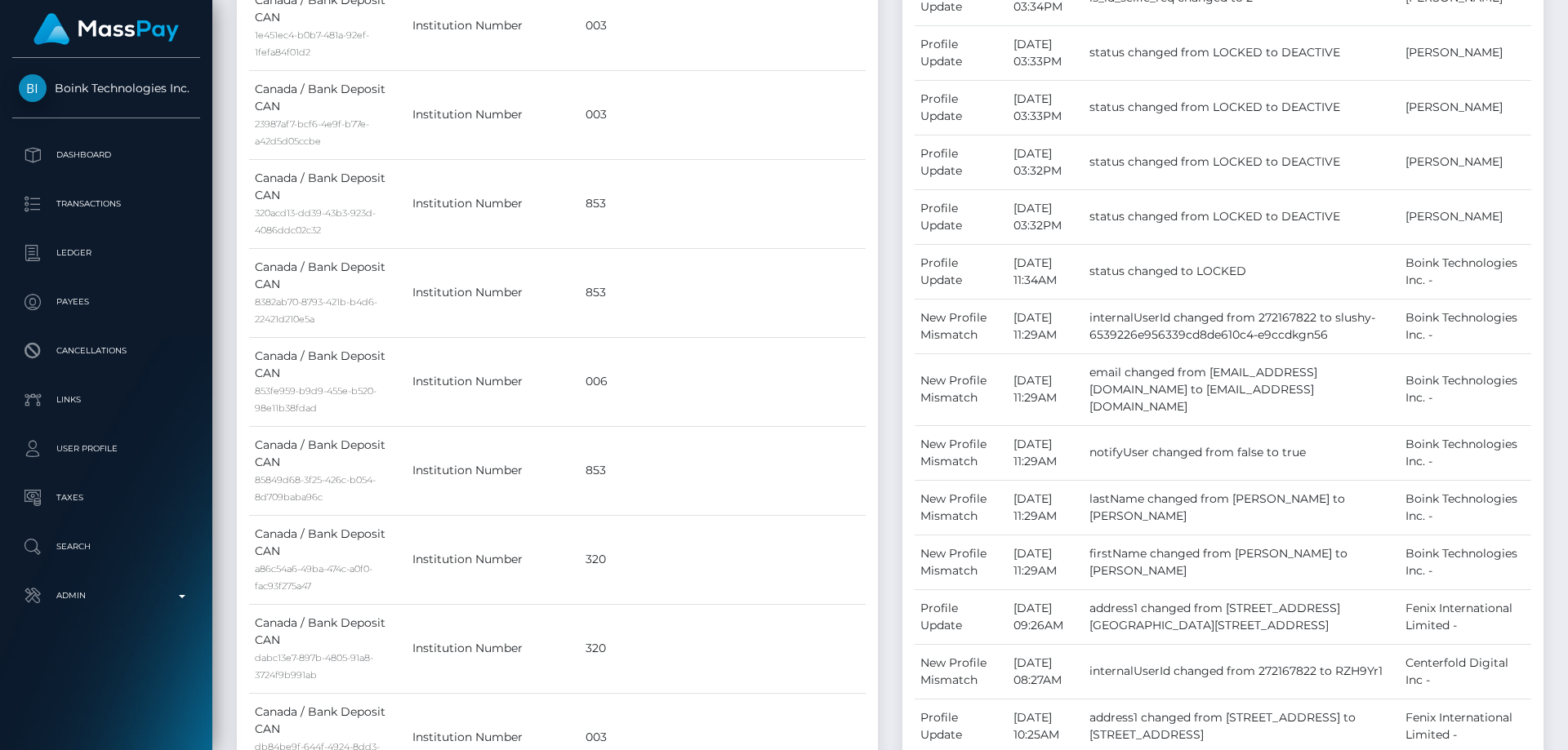
scroll to position [0, 0]
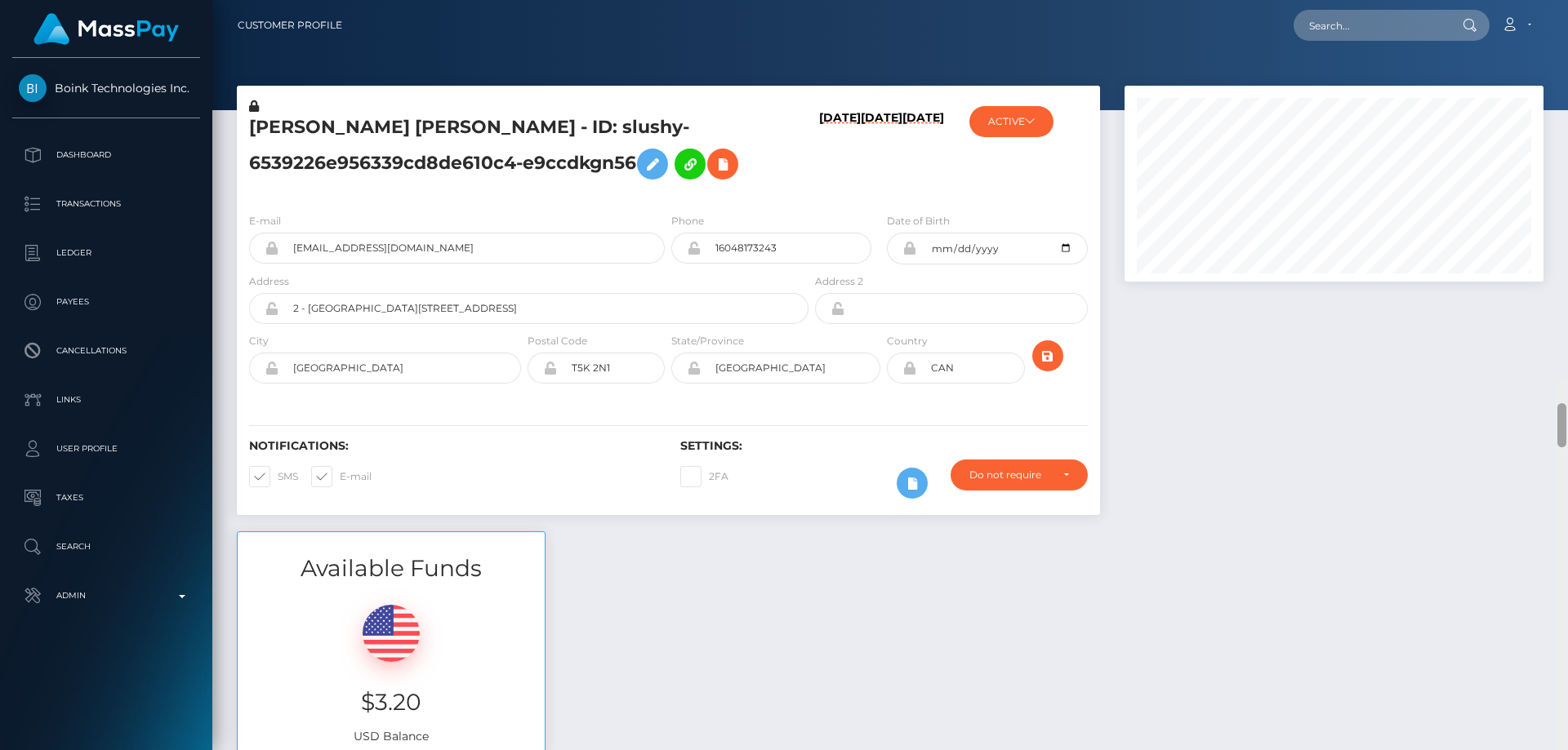
drag, startPoint x: 1565, startPoint y: 194, endPoint x: 1561, endPoint y: -8, distance: 202.0
click at [1561, 0] on html "Boink Technologies Inc. Dashboard Transactions Ledger Payees" at bounding box center [784, 375] width 1568 height 750
drag, startPoint x: 557, startPoint y: 126, endPoint x: 247, endPoint y: 126, distance: 310.0
click at [247, 126] on div "HALEY ALEXANDRA BREEDLOVE - ID: slushy-6539226e956339cd8de610c4-e9ccdkgn56" at bounding box center [524, 148] width 575 height 102
copy h5 "HALEY ALEXANDRA BREEDLOVE"
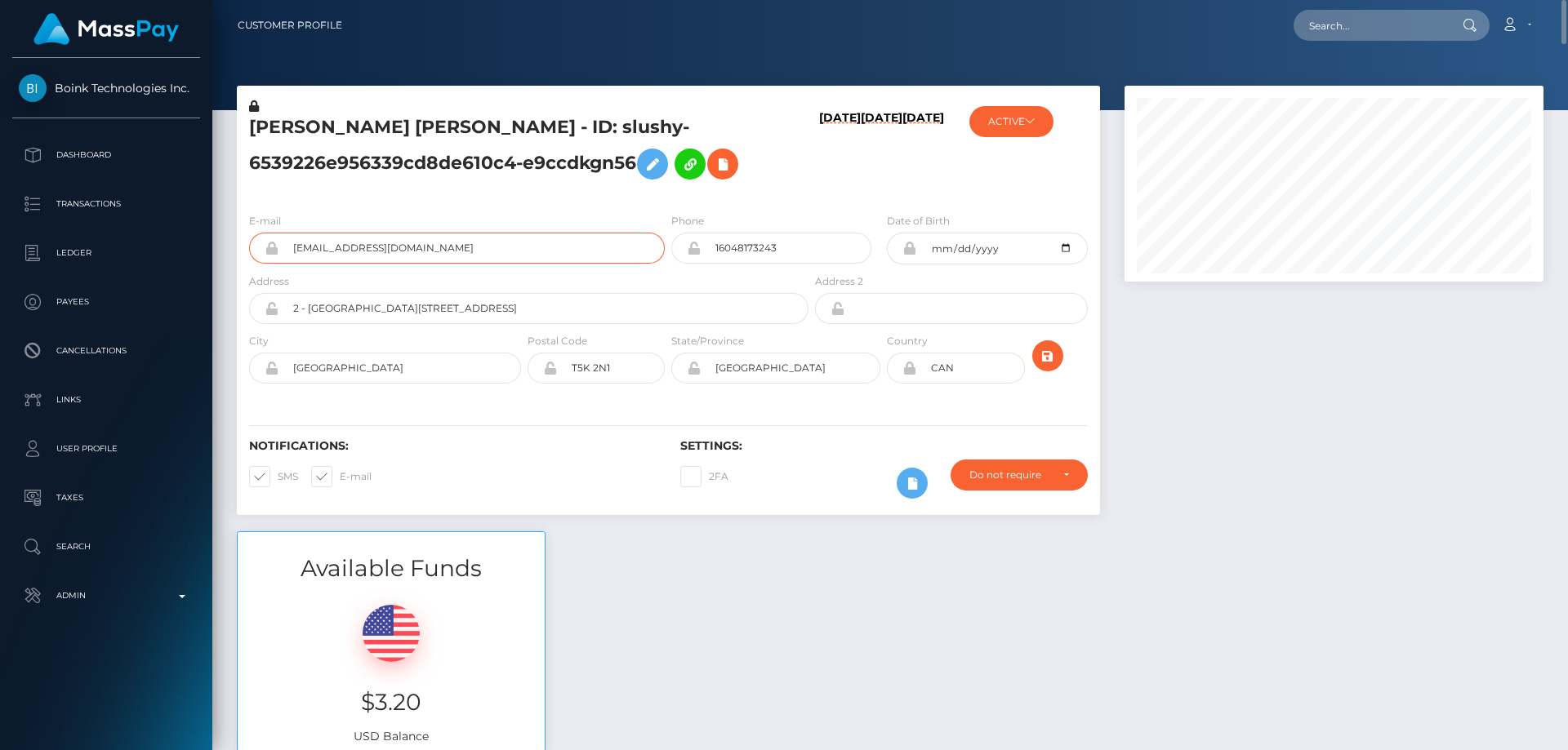
drag, startPoint x: 428, startPoint y: 255, endPoint x: 285, endPoint y: 256, distance: 143.0
click at [285, 256] on input "skyeloveforu@gmail.com" at bounding box center [470, 248] width 386 height 31
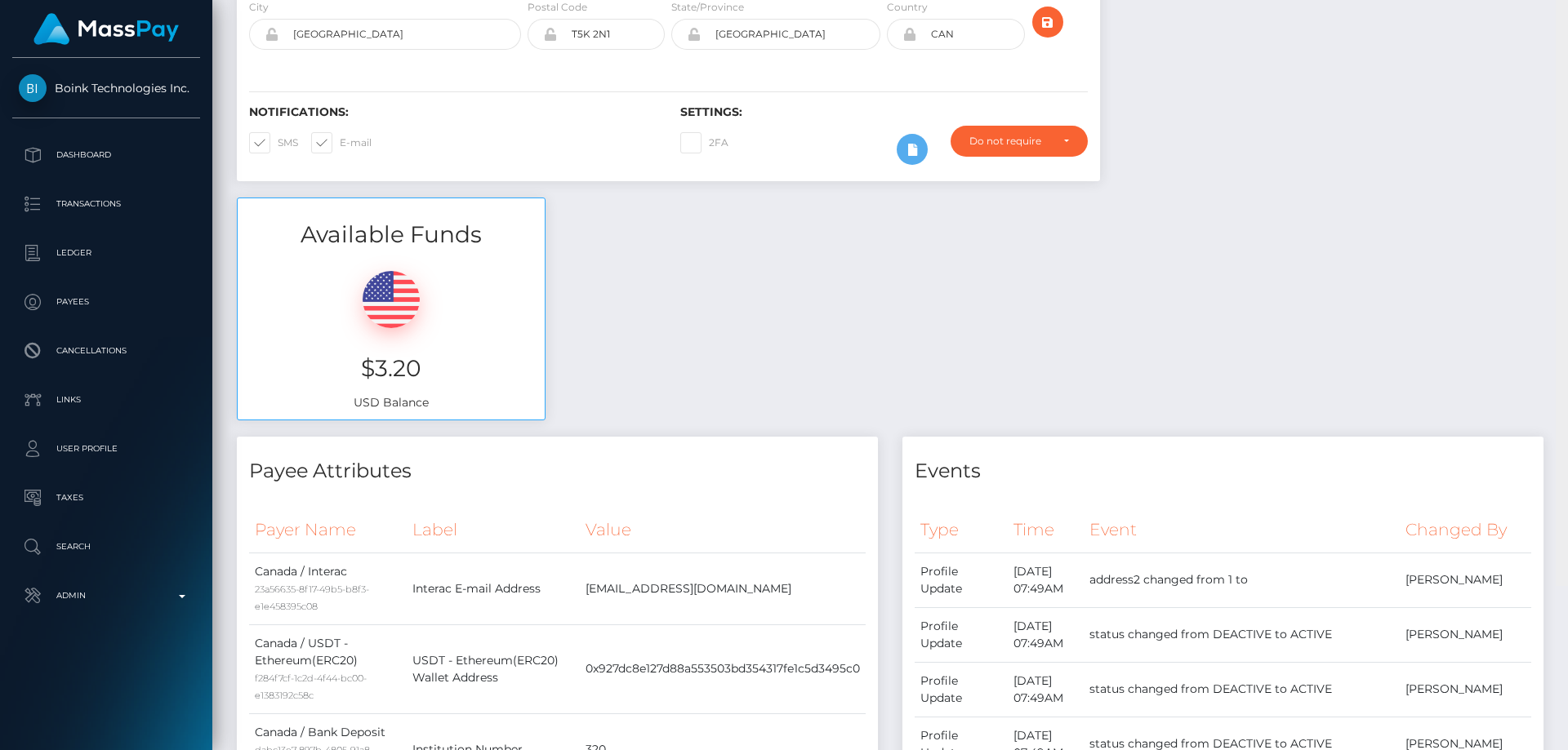
scroll to position [169, 0]
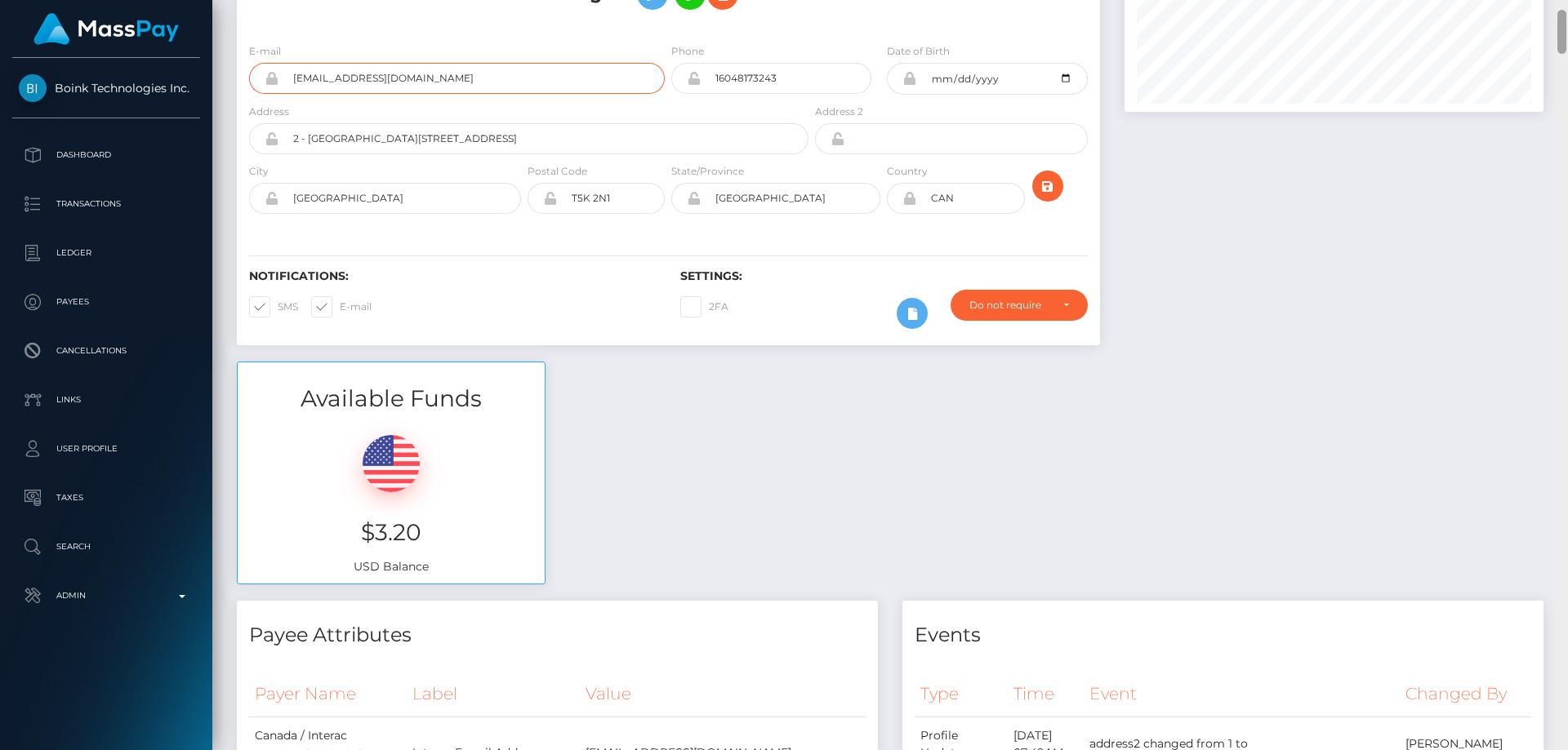
drag, startPoint x: 1564, startPoint y: 199, endPoint x: 1532, endPoint y: 29, distance: 173.0
click at [1532, 29] on div "Customer Profile Loading... Loading..." at bounding box center [890, 375] width 1355 height 750
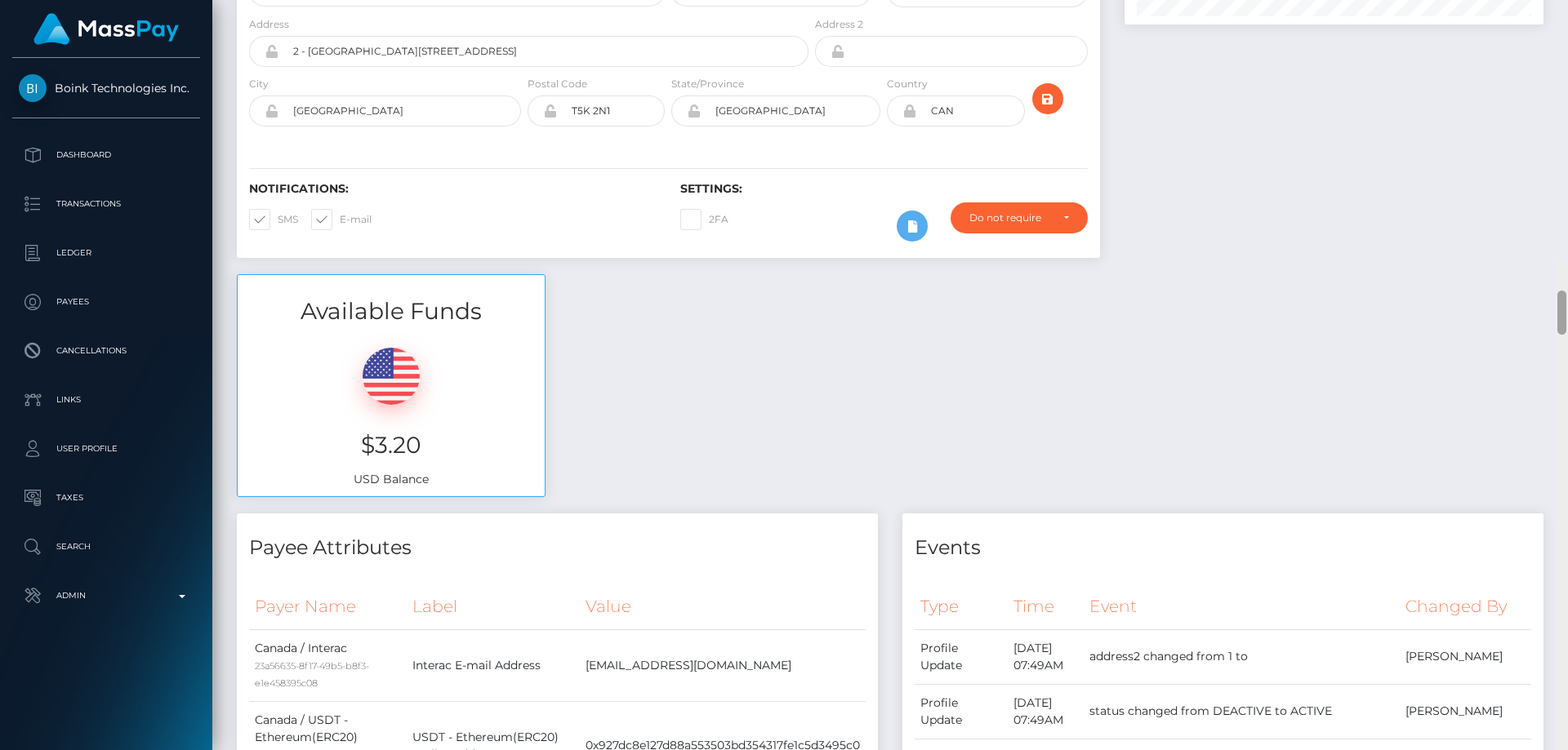
scroll to position [0, 0]
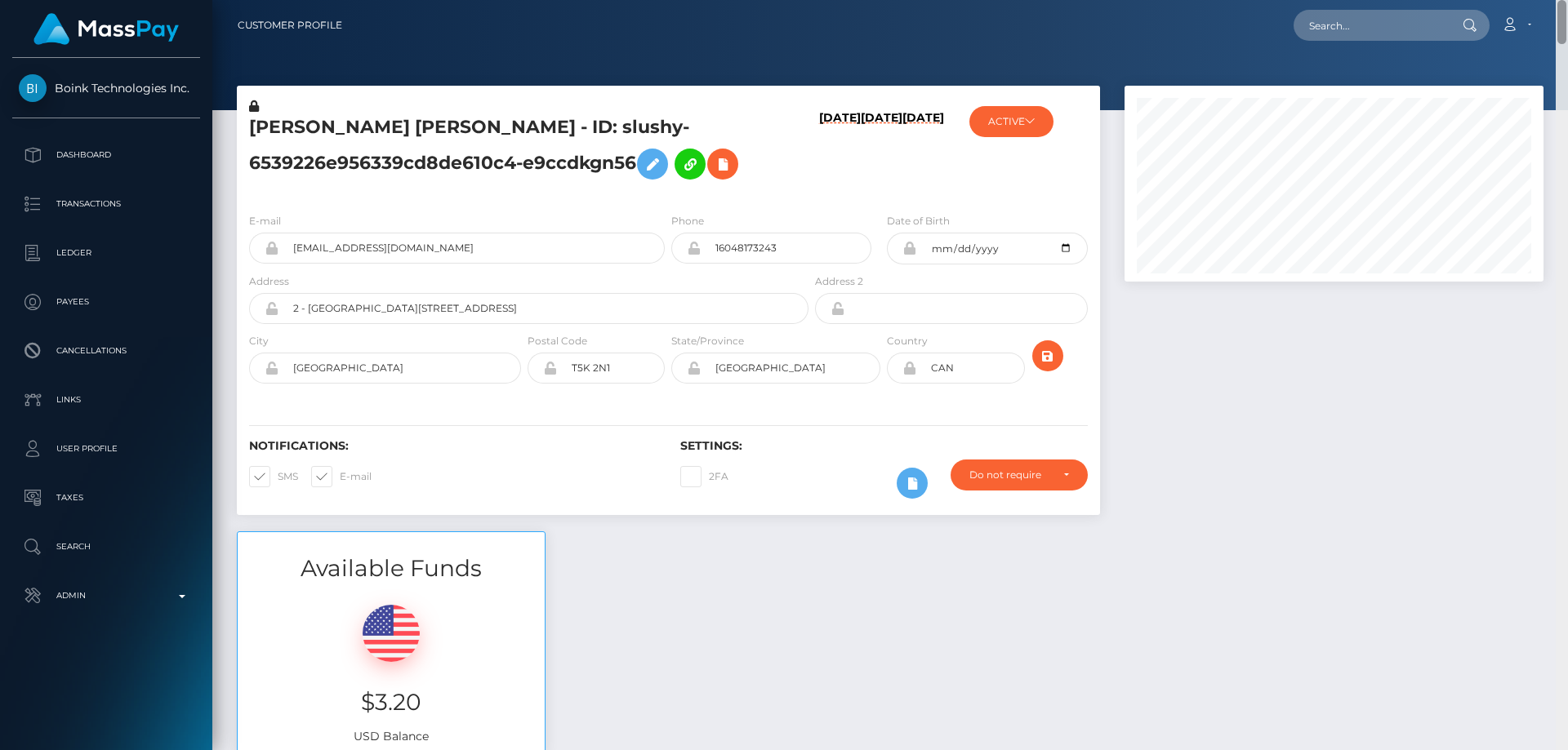
drag, startPoint x: 1562, startPoint y: 335, endPoint x: 1567, endPoint y: -13, distance: 348.0
click at [1567, 0] on html "Boink Technologies Inc. Dashboard Transactions Ledger Payees" at bounding box center [784, 375] width 1568 height 750
paste input "588603868800102400"
type input "588603868800102400"
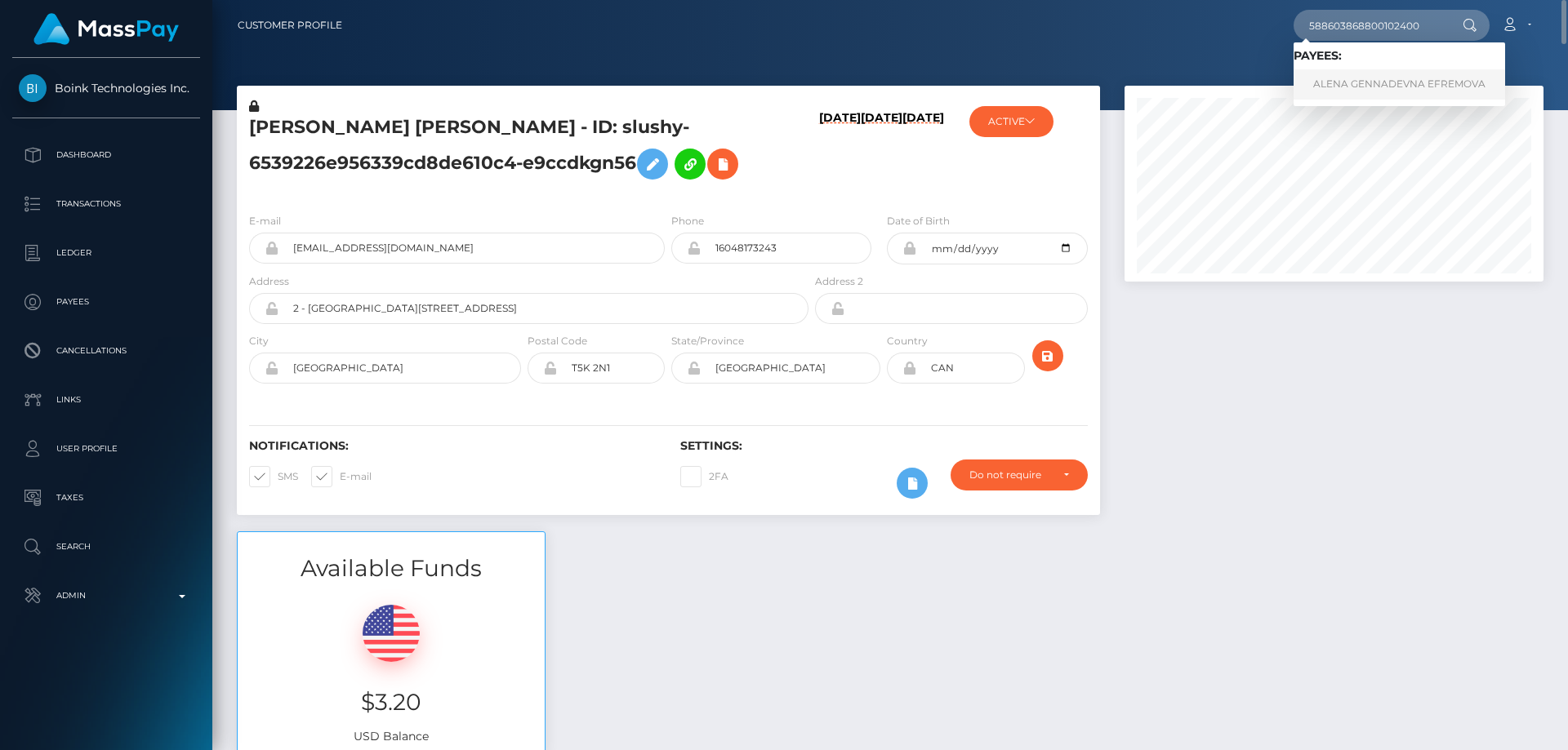
click at [1399, 75] on link "ALENA GENNADEVNA EFREMOVA" at bounding box center [1400, 84] width 212 height 30
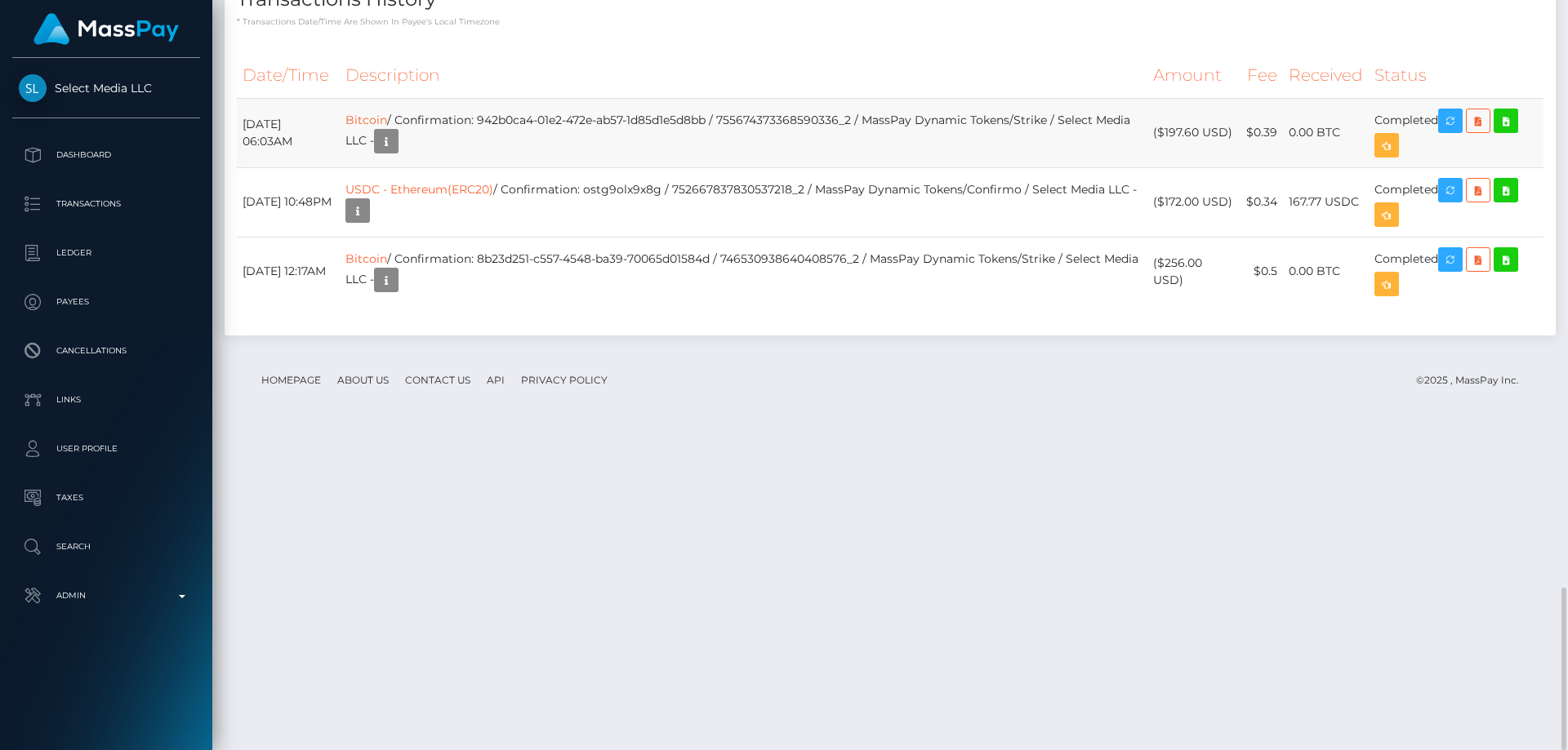
scroll to position [196, 420]
drag, startPoint x: 1230, startPoint y: 449, endPoint x: 1166, endPoint y: 450, distance: 64.0
click at [1166, 167] on td "($197.60 USD)" at bounding box center [1193, 132] width 93 height 69
copy td "$197.60 USD"
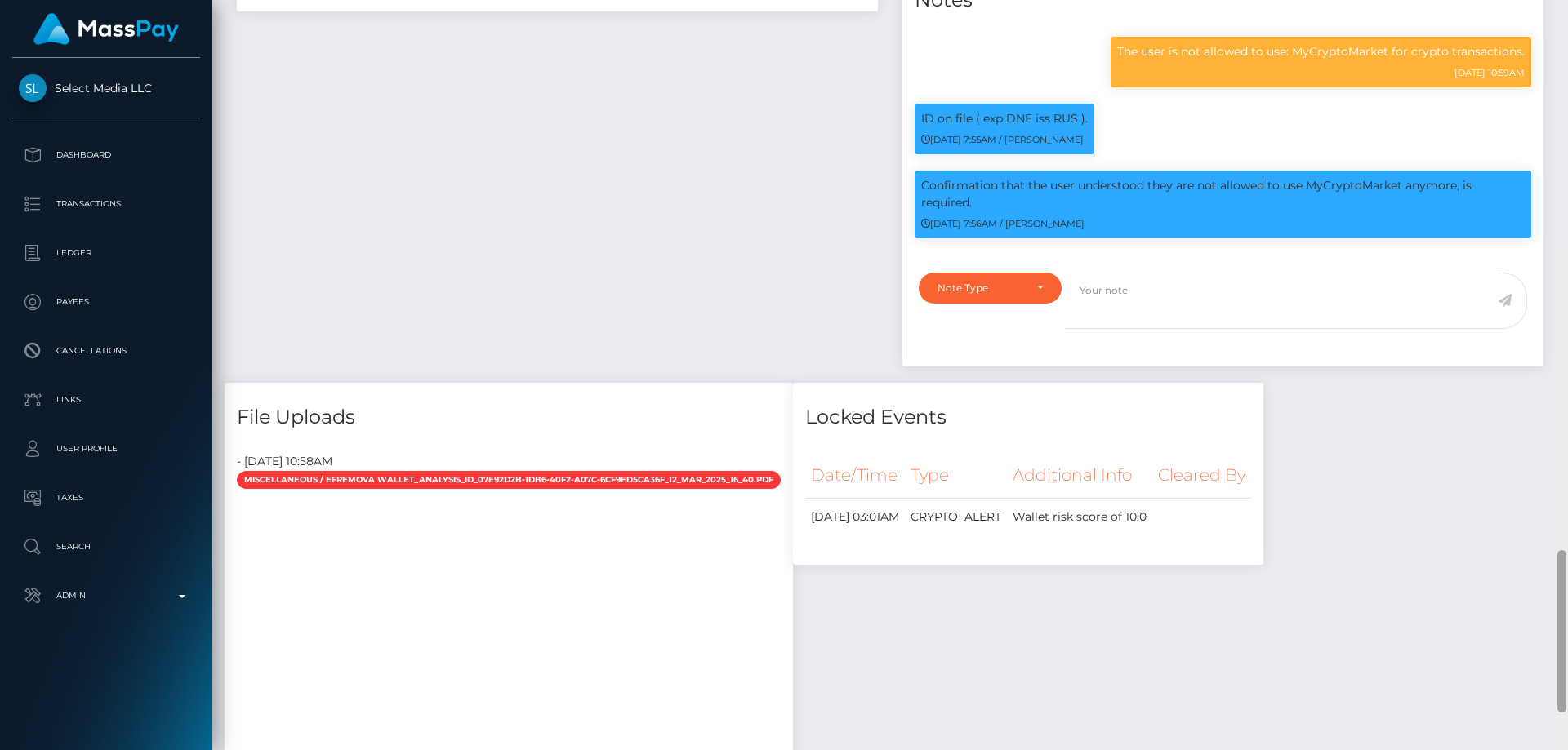
scroll to position [0, 0]
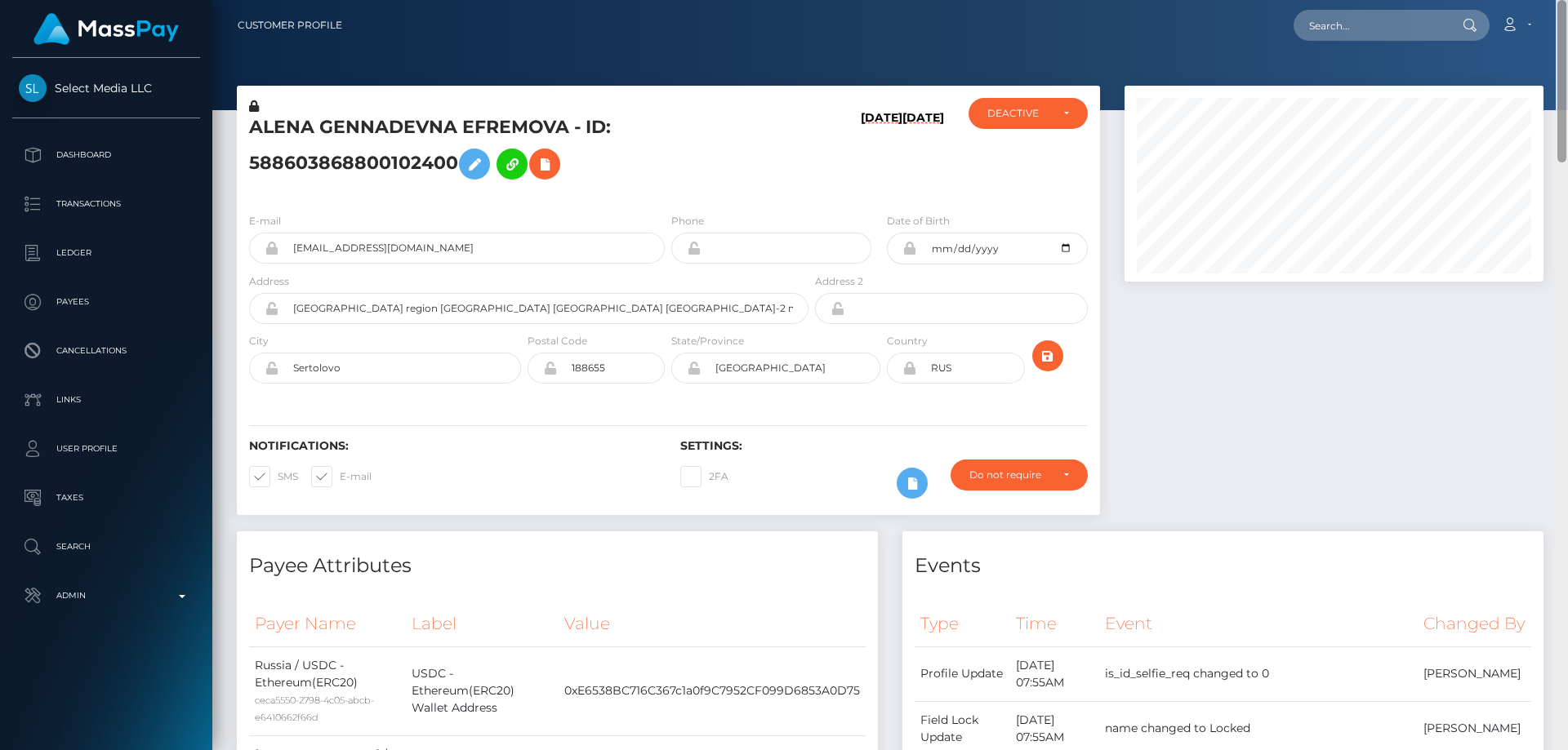
drag, startPoint x: 1561, startPoint y: 379, endPoint x: 1567, endPoint y: -57, distance: 436.0
click at [1567, 0] on html "Select Media LLC Dashboard Transactions Ledger Payees Links Taxes" at bounding box center [784, 375] width 1568 height 750
drag, startPoint x: 567, startPoint y: 128, endPoint x: 242, endPoint y: 125, distance: 325.0
click at [242, 125] on div "ALENA GENNADEVNA EFREMOVA - ID: 588603868800102400" at bounding box center [524, 148] width 575 height 102
copy h5 "ALENA GENNADEVNA EFREMOVA"
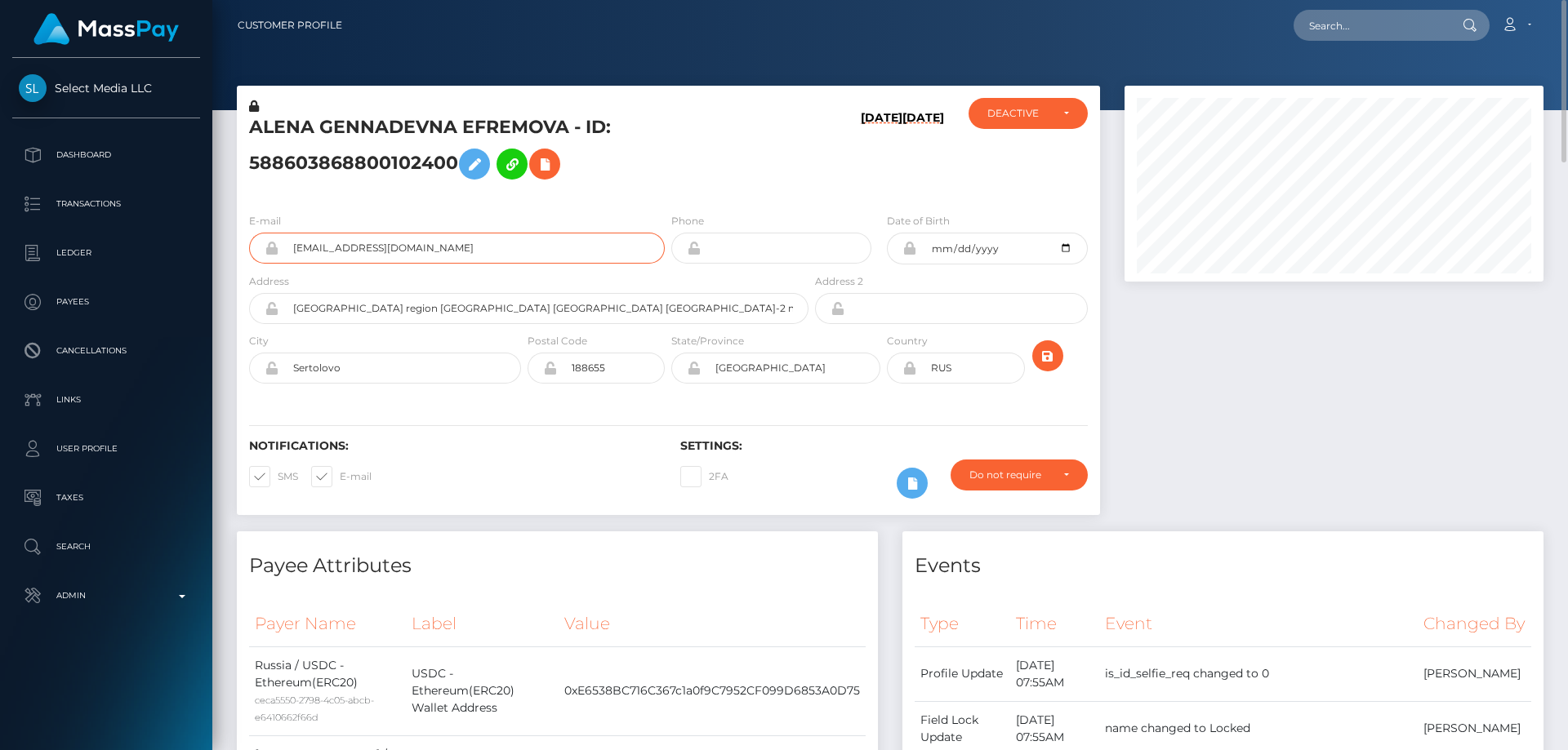
drag, startPoint x: 438, startPoint y: 249, endPoint x: 271, endPoint y: 251, distance: 167.0
click at [271, 251] on div "alenaefremova716@gmail.com" at bounding box center [456, 248] width 415 height 31
drag, startPoint x: 1562, startPoint y: 443, endPoint x: 1567, endPoint y: 61, distance: 382.0
click at [1567, 62] on div at bounding box center [1561, 375] width 12 height 750
paste input "372128846520004608"
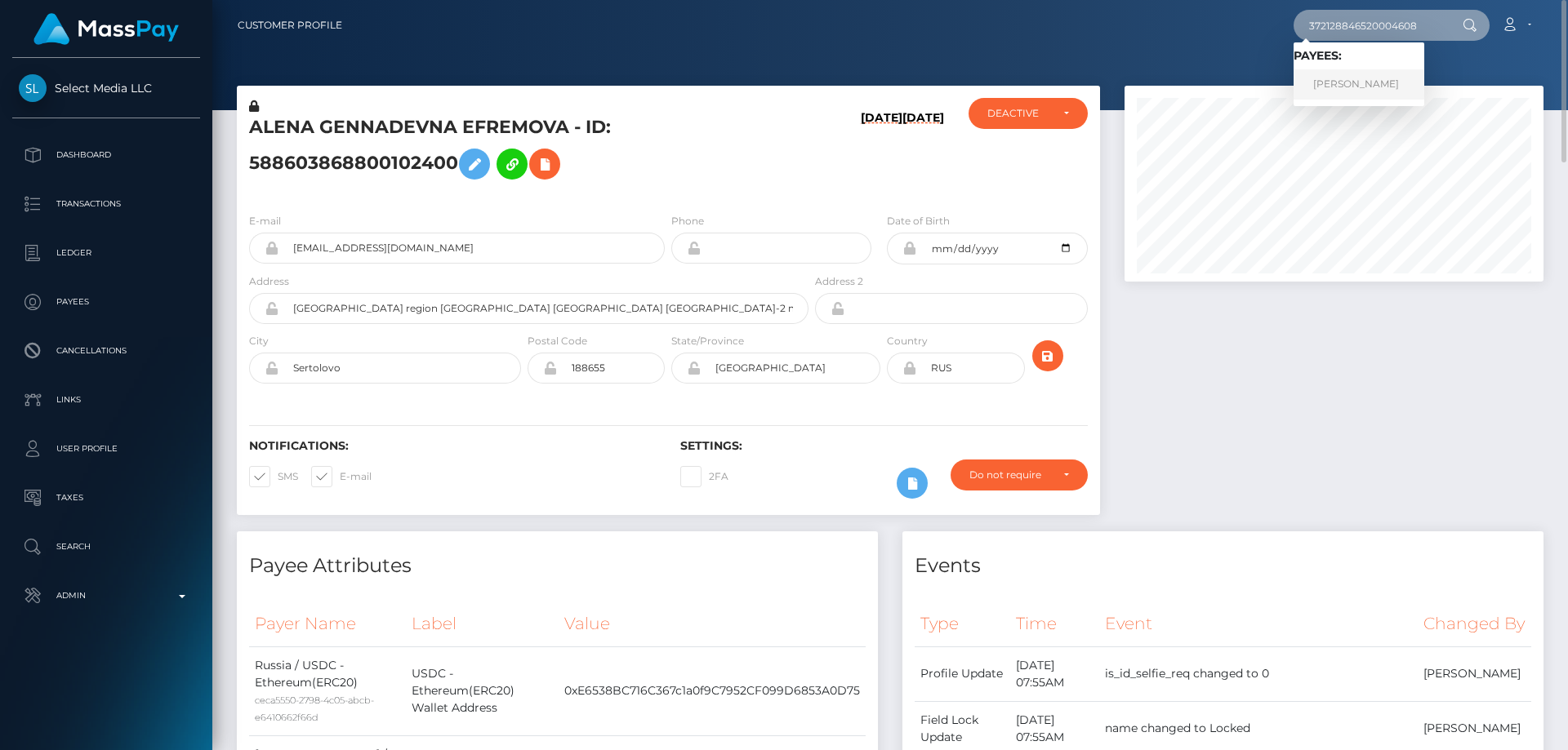
type input "372128846520004608"
click at [1318, 78] on link "[PERSON_NAME]" at bounding box center [1359, 84] width 131 height 30
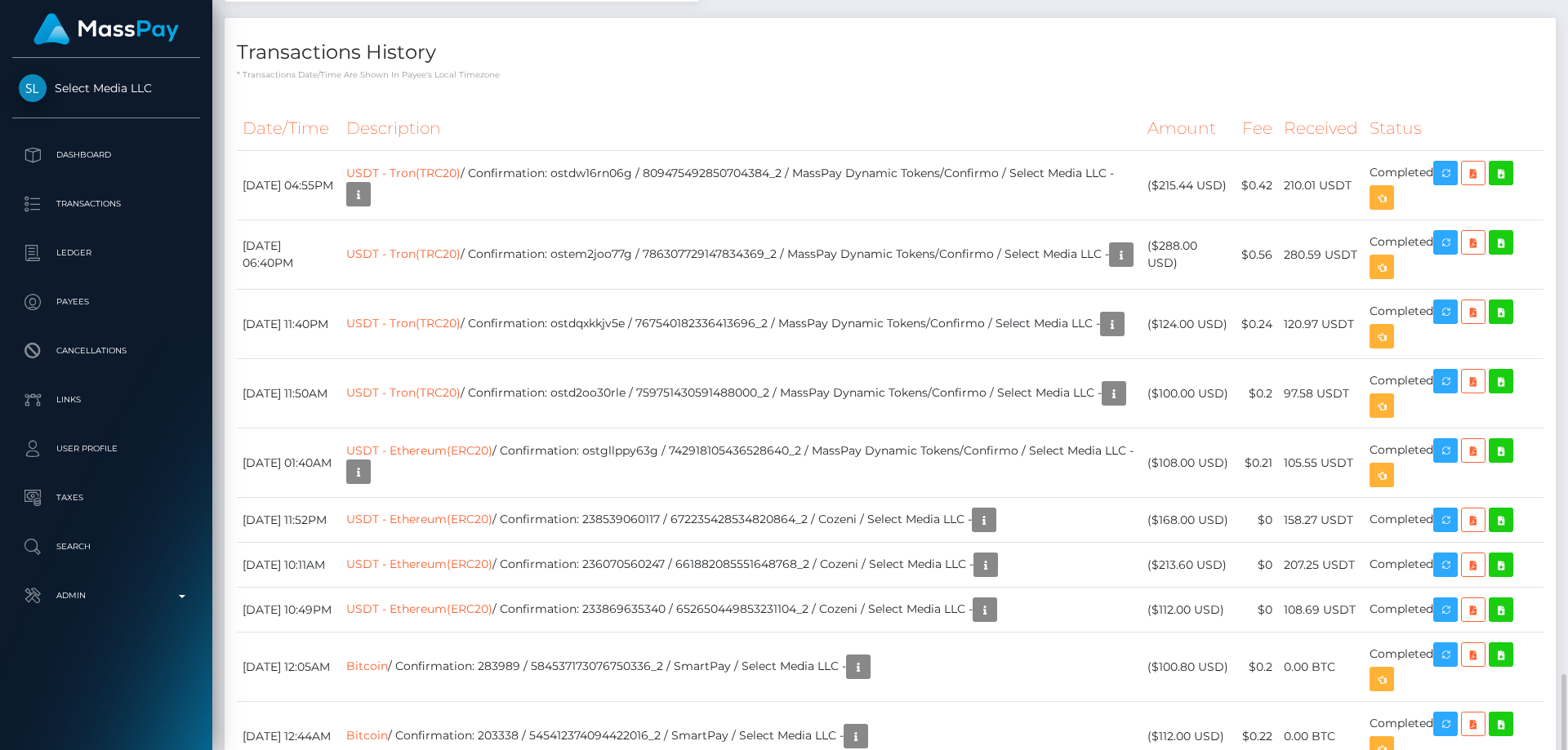
scroll to position [2204, 0]
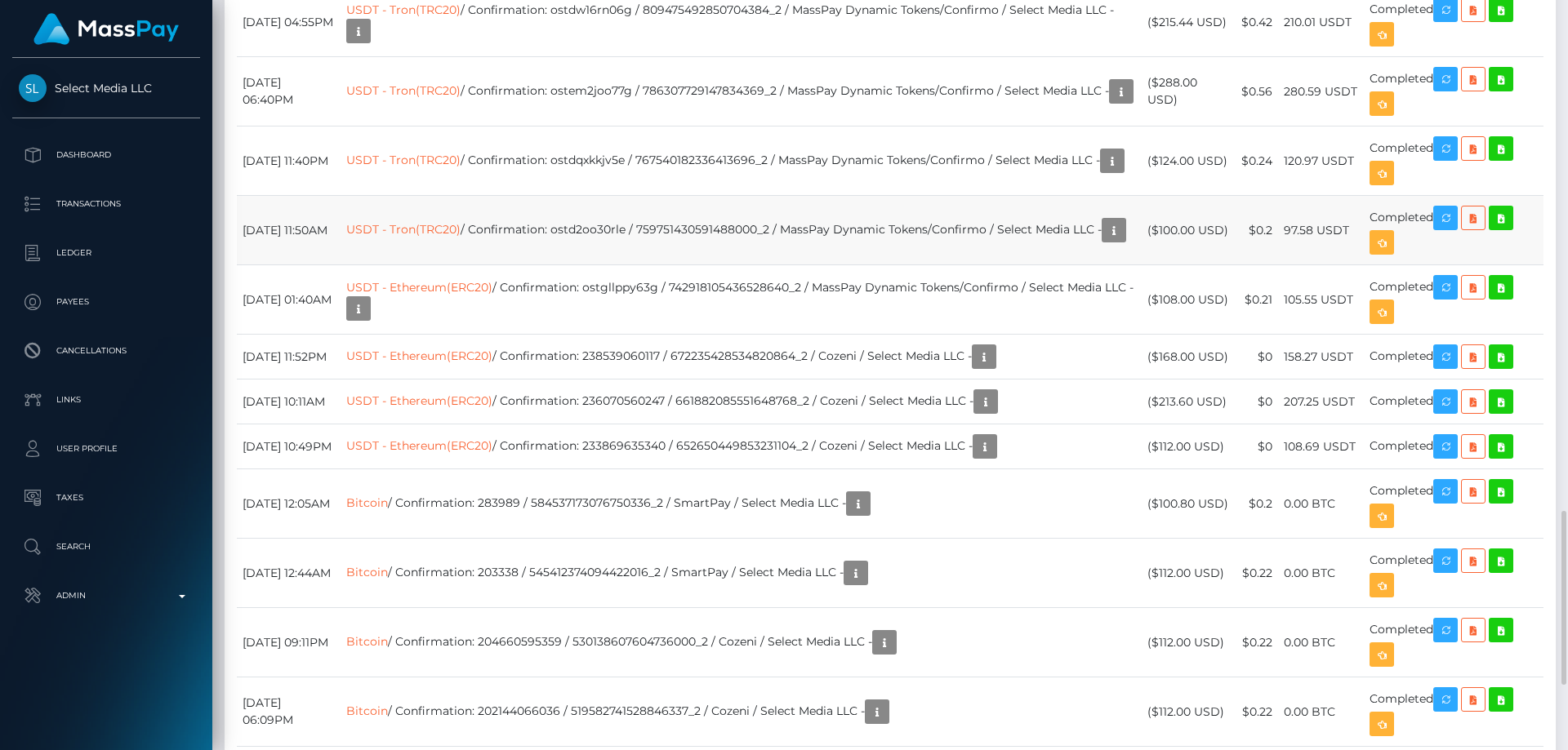
drag, startPoint x: 1233, startPoint y: 249, endPoint x: 1162, endPoint y: 249, distance: 71.0
click at [1162, 249] on td "($100.00 USD)" at bounding box center [1189, 230] width 94 height 69
copy td "$100.00 USD"
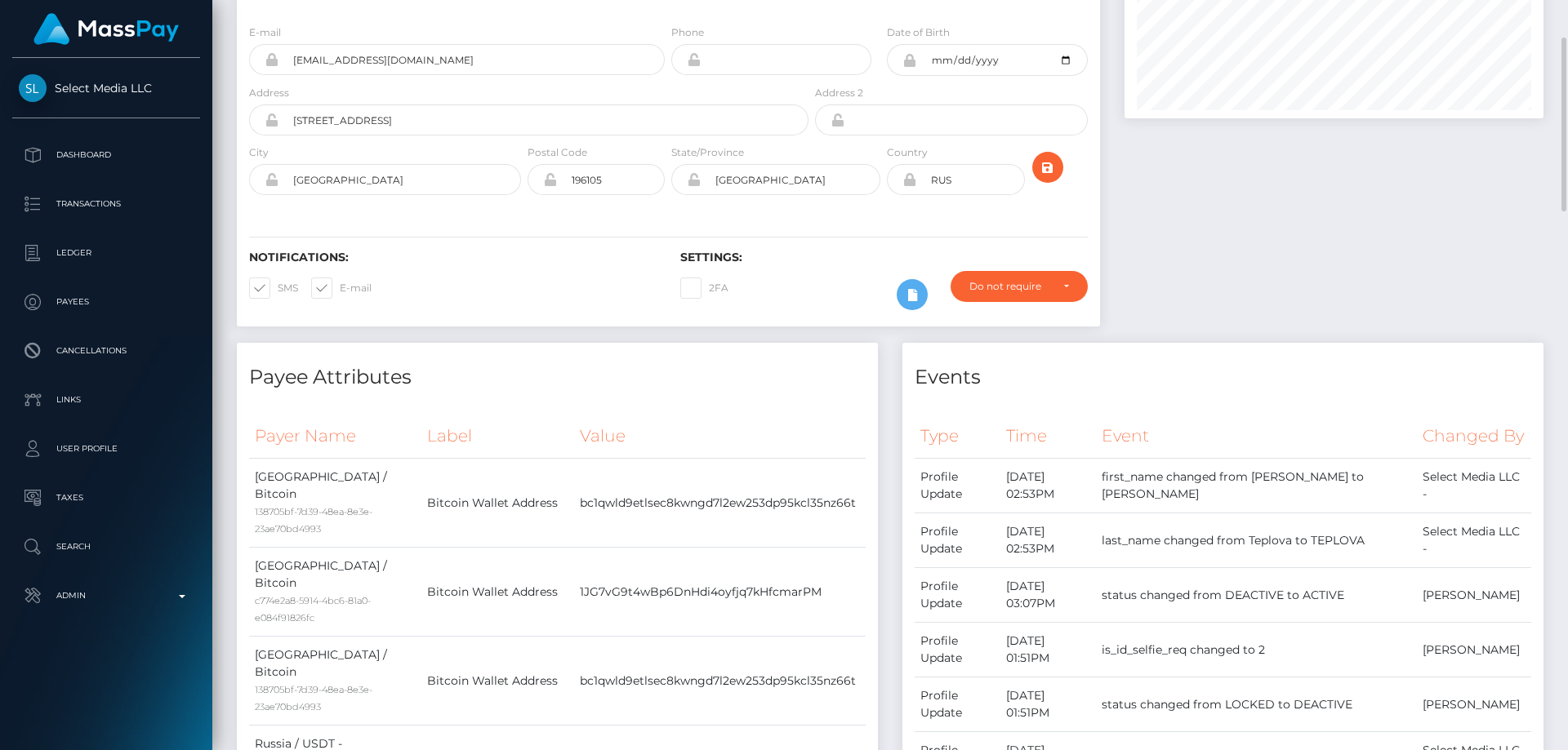
scroll to position [0, 0]
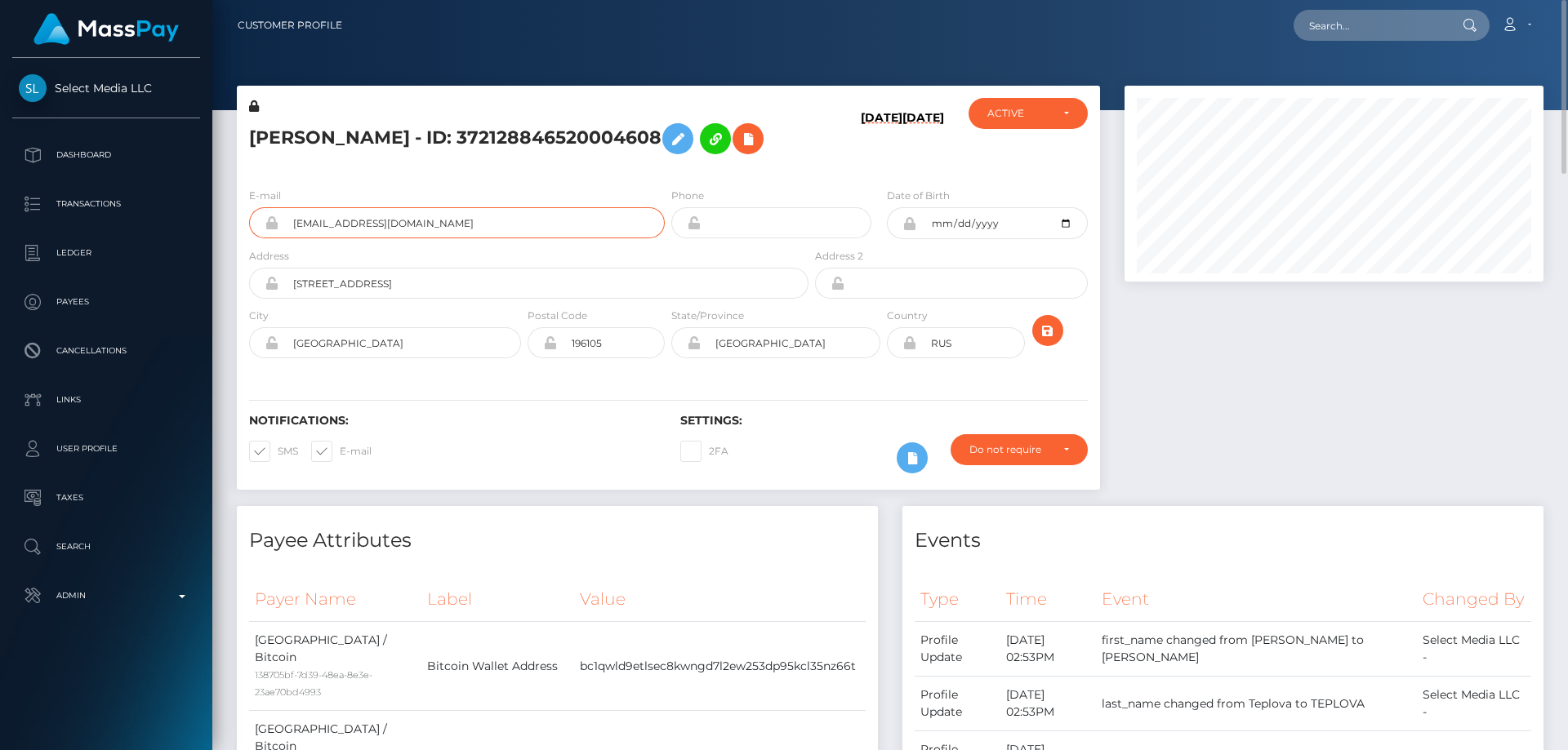
drag, startPoint x: 459, startPoint y: 276, endPoint x: 285, endPoint y: 278, distance: 174.0
click at [285, 238] on input "[EMAIL_ADDRESS][DOMAIN_NAME]" at bounding box center [470, 223] width 386 height 31
drag, startPoint x: 446, startPoint y: 137, endPoint x: 250, endPoint y: 133, distance: 196.0
click at [250, 133] on h5 "[PERSON_NAME] - ID: 372128846520004608" at bounding box center [524, 138] width 551 height 47
copy h5 "[PERSON_NAME]"
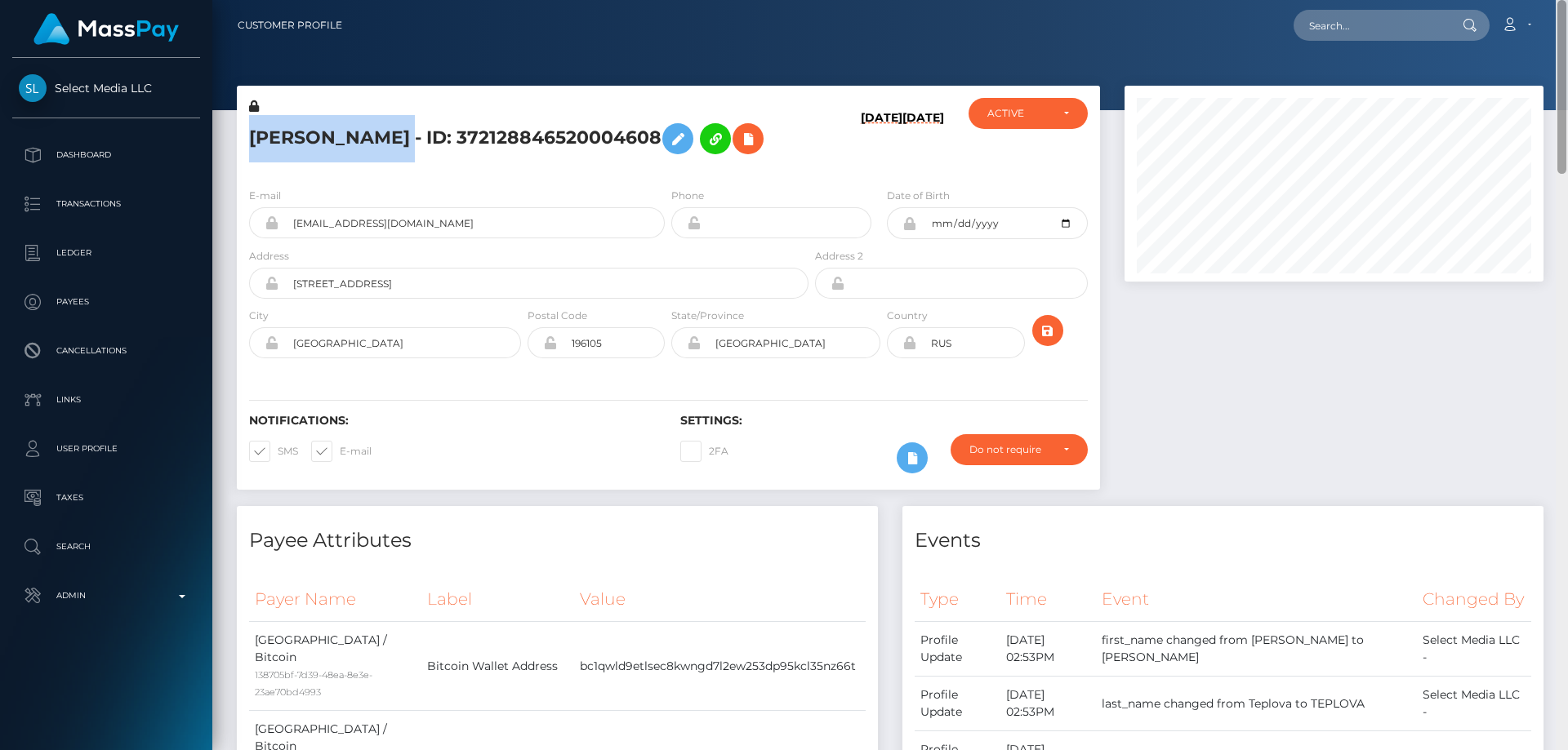
drag, startPoint x: 1565, startPoint y: 404, endPoint x: 1567, endPoint y: 42, distance: 362.0
click at [1567, 42] on div "Customer Profile Loading... Loading..." at bounding box center [890, 375] width 1355 height 750
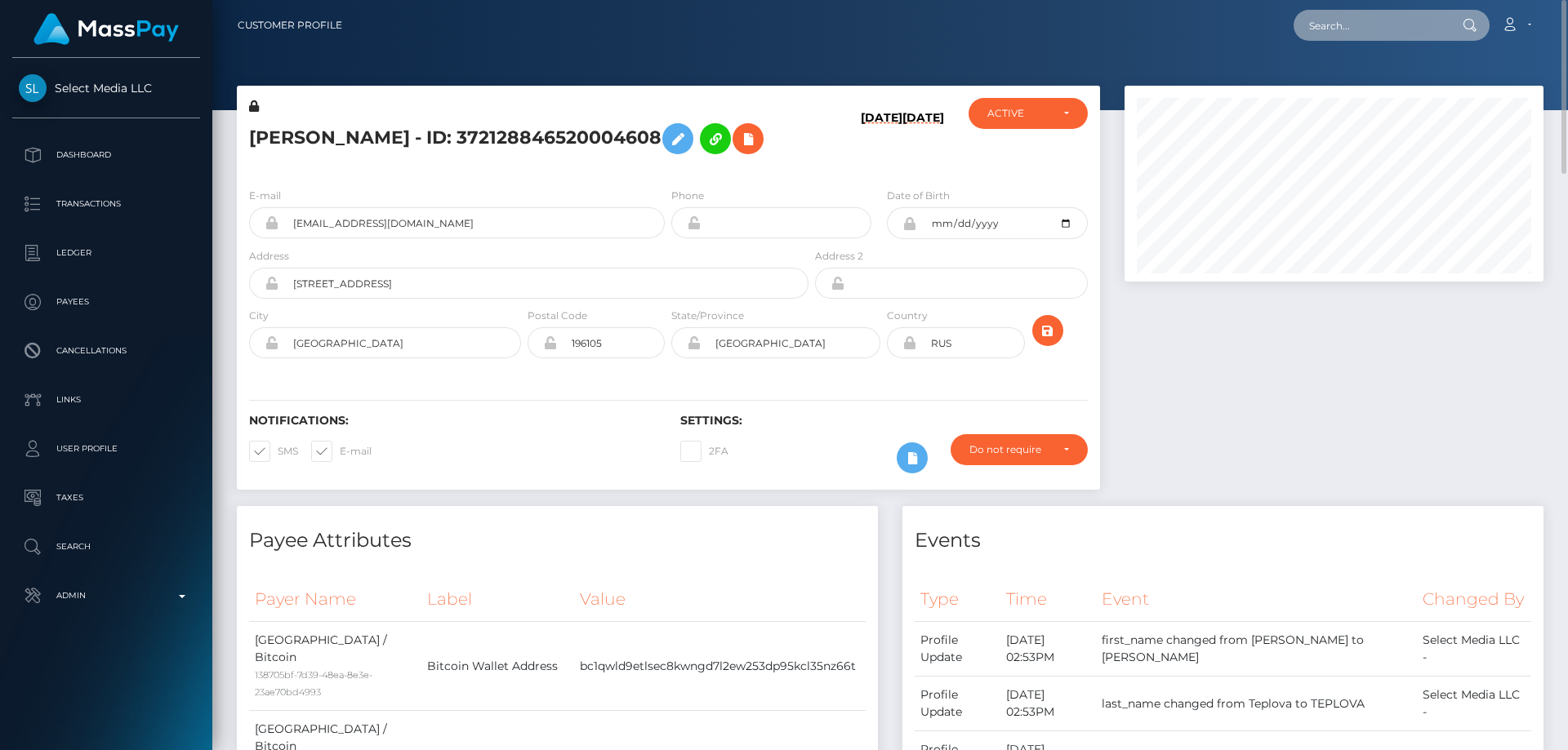
paste input "661512408195407872"
type input "661512408195407872"
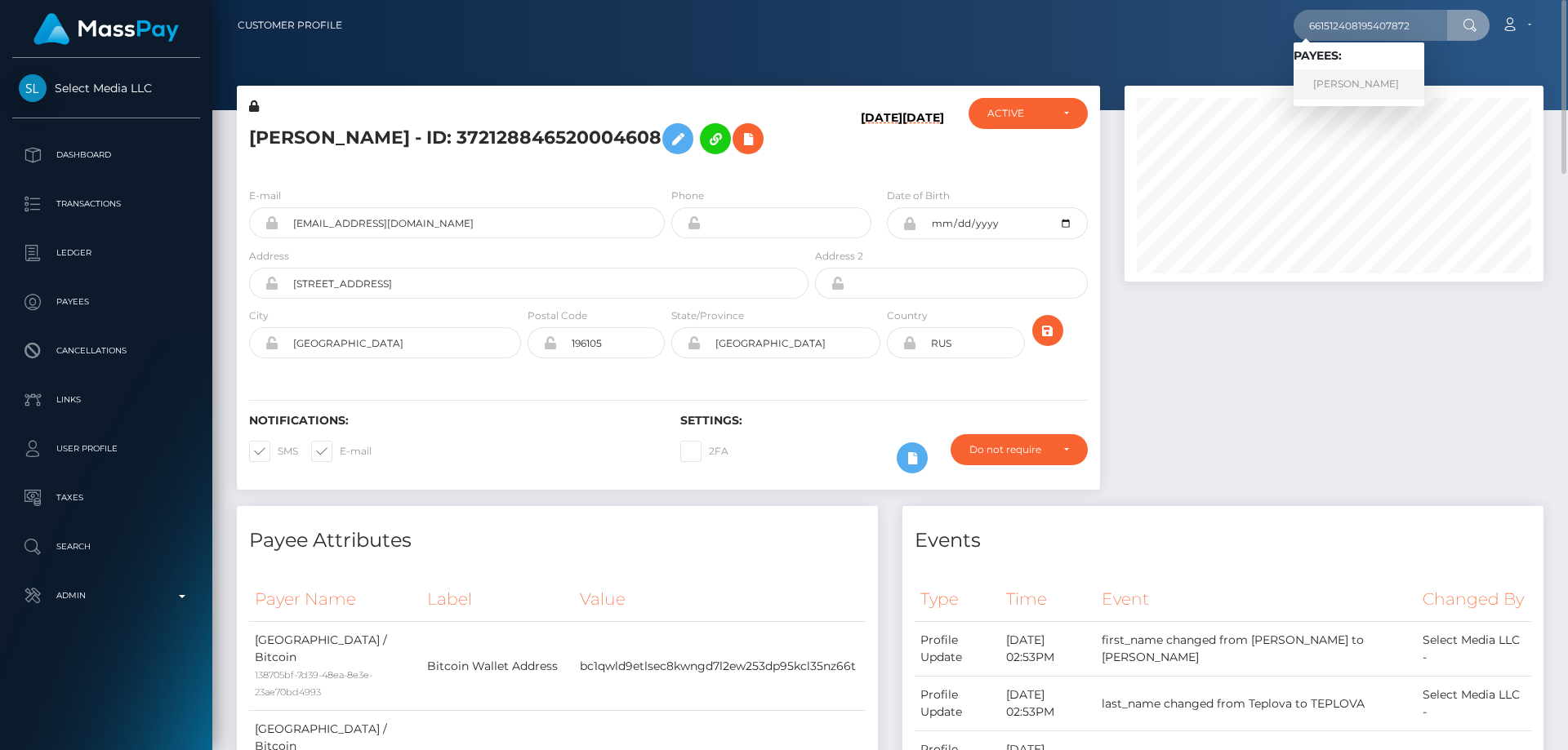
click at [1381, 77] on link "[PERSON_NAME]" at bounding box center [1359, 84] width 131 height 30
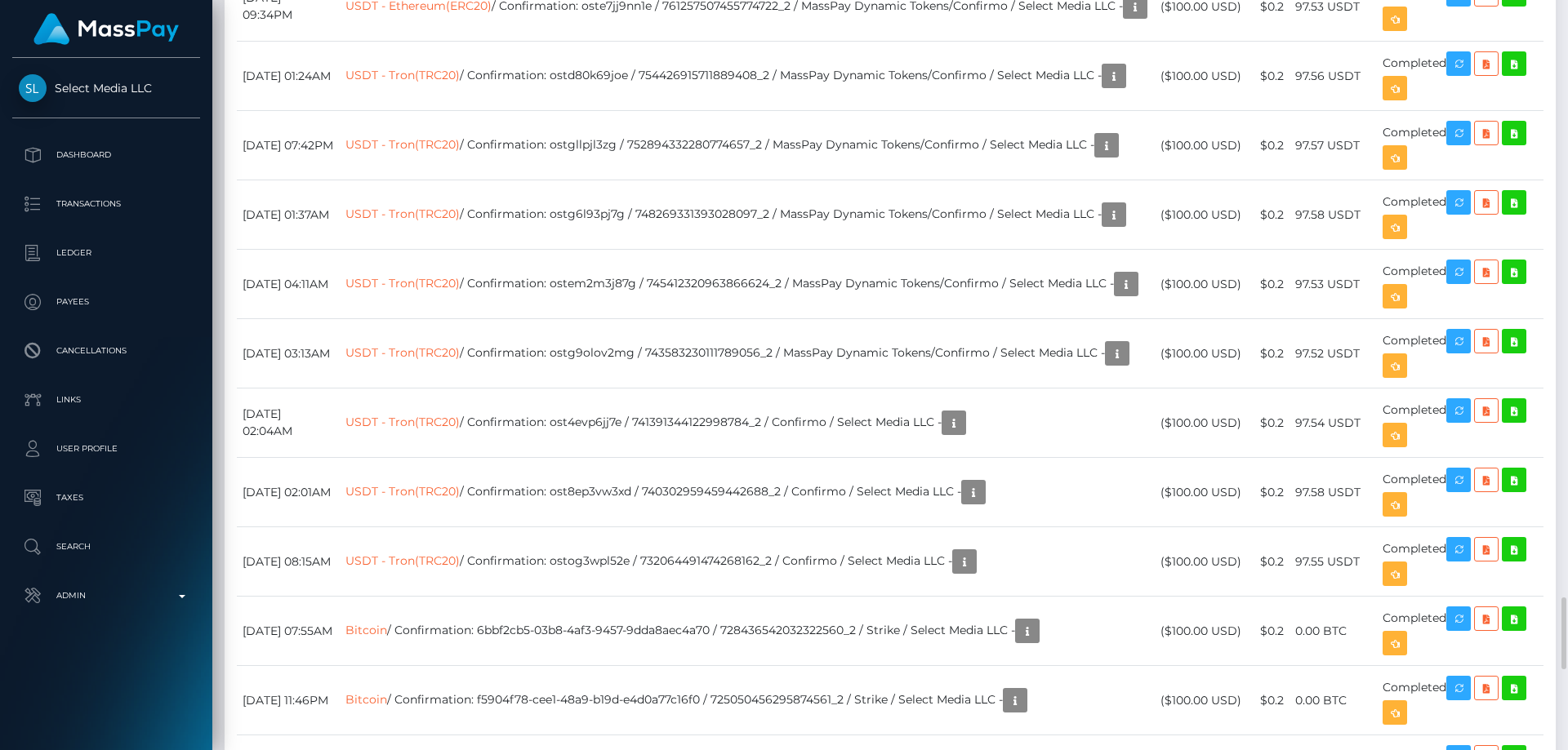
scroll to position [5305, 0]
drag, startPoint x: 1192, startPoint y: 530, endPoint x: 1176, endPoint y: 510, distance: 25.6
copy td "$100.00 USD"
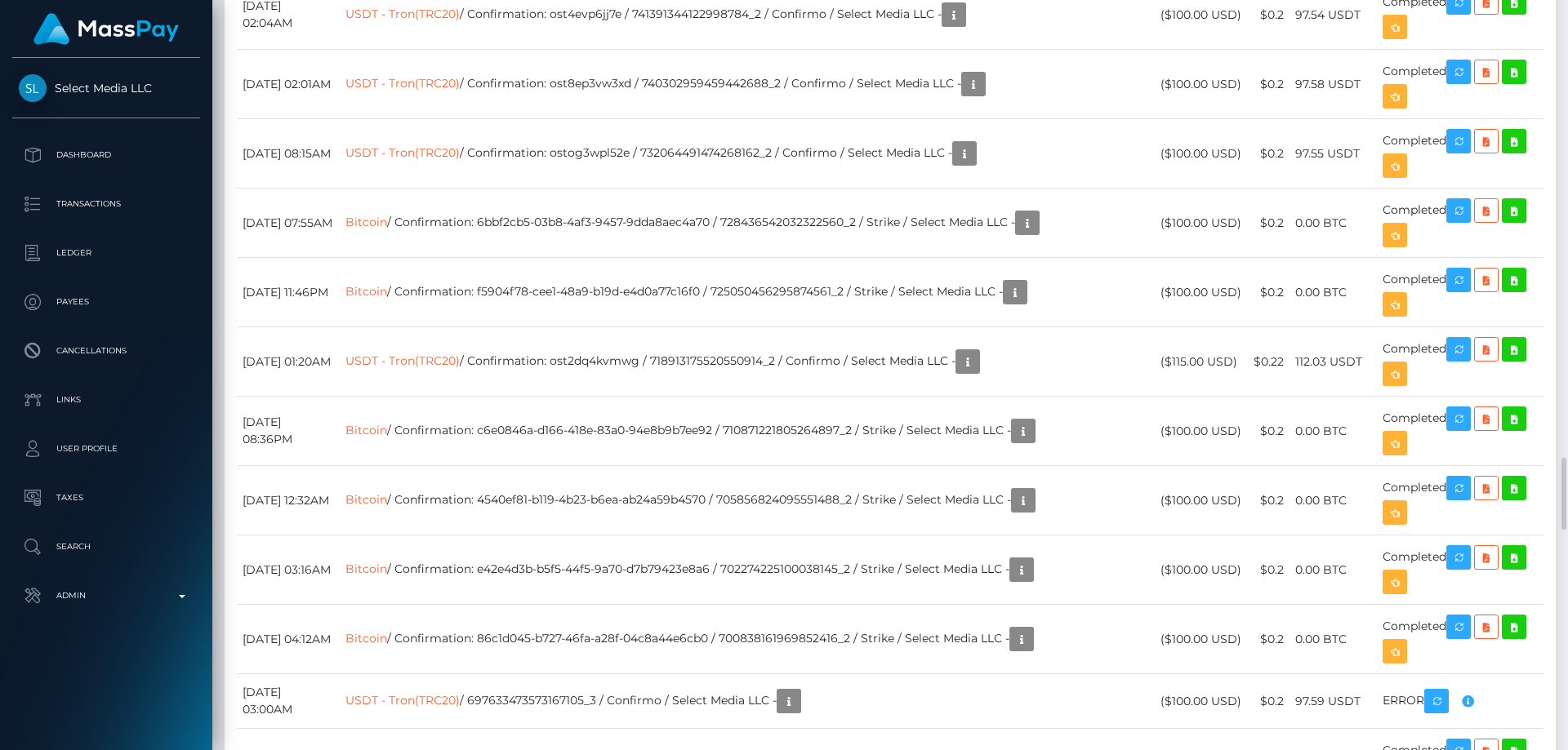
scroll to position [5550, 0]
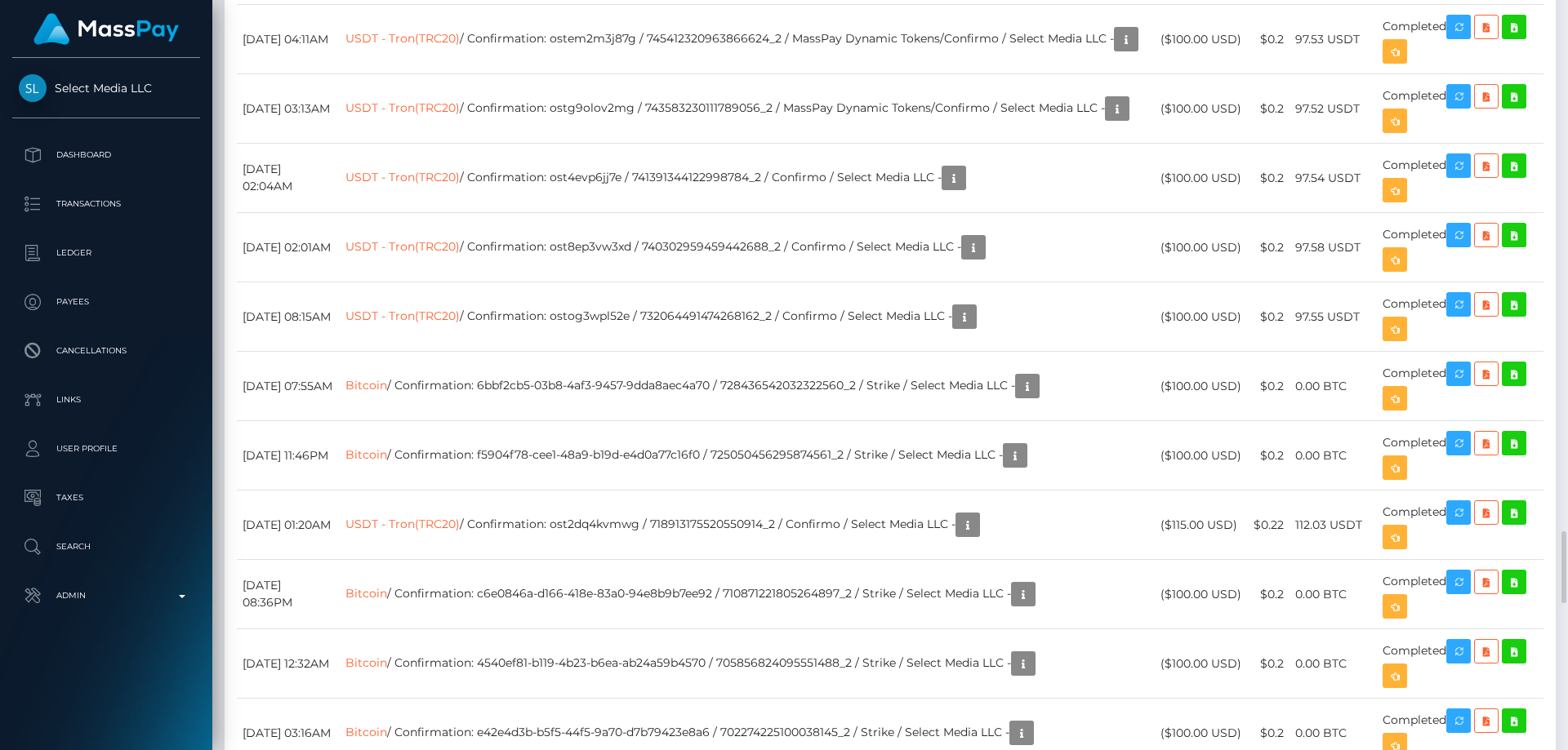
copy td "$100.00 USD"
click at [1559, 572] on div at bounding box center [1562, 567] width 9 height 72
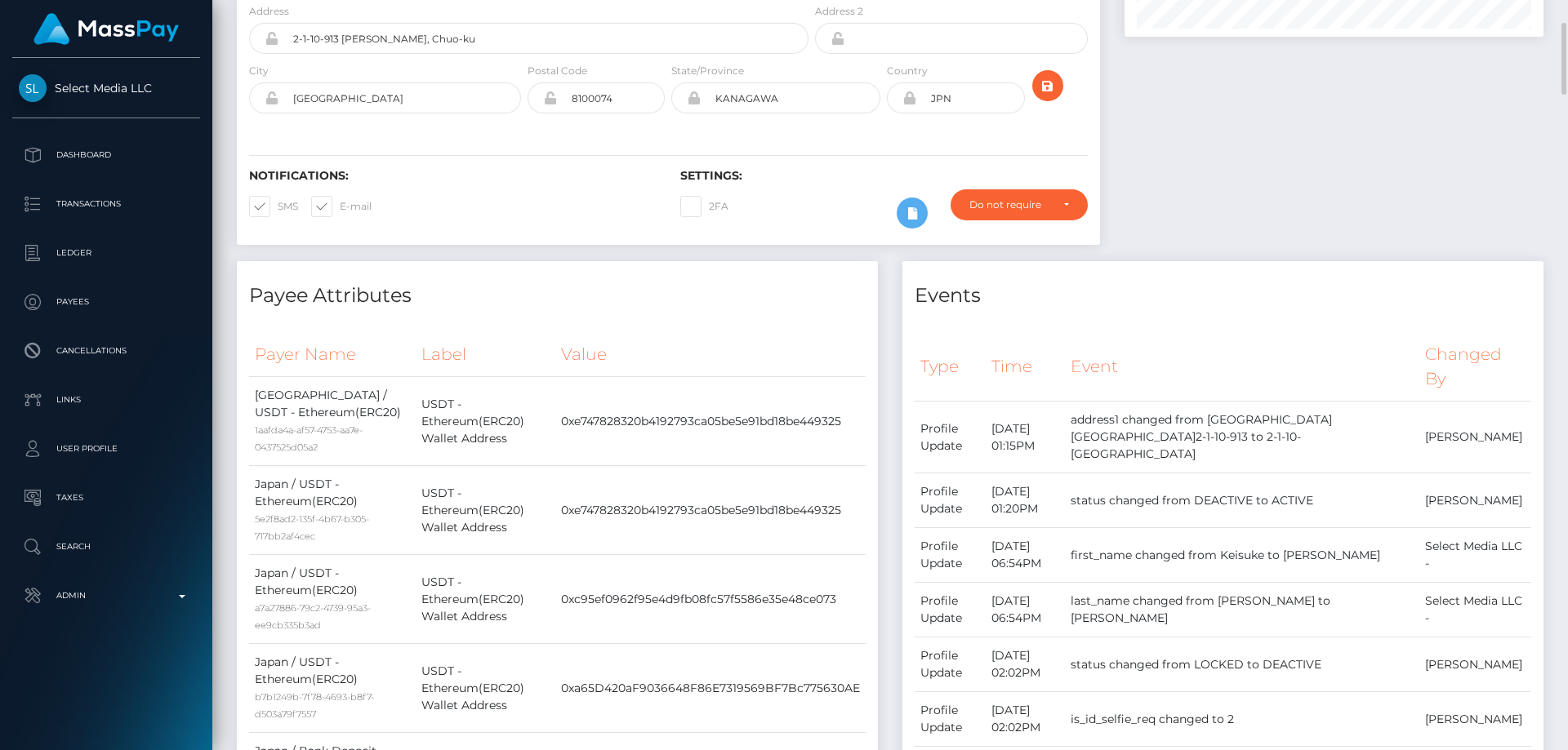
scroll to position [0, 0]
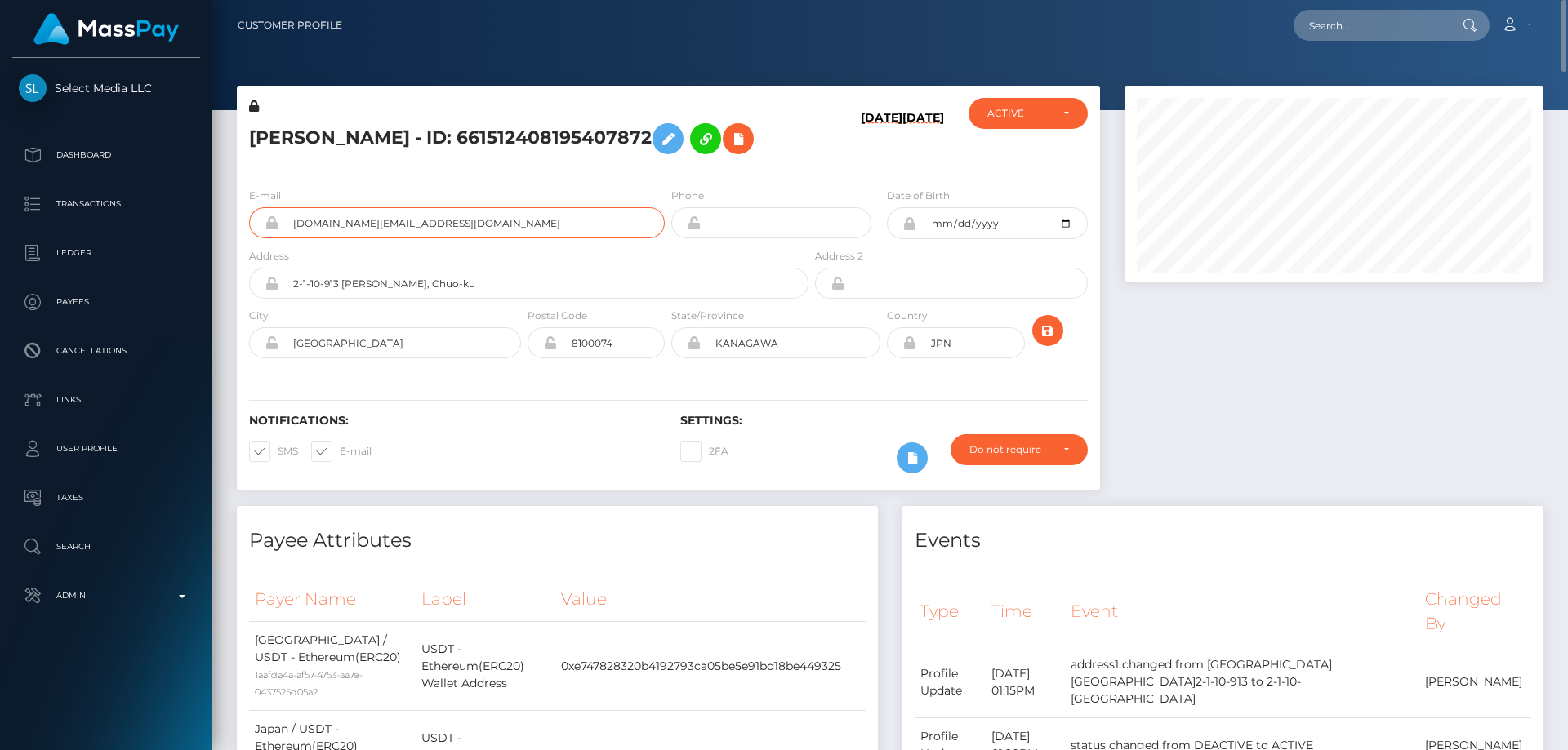
drag, startPoint x: 328, startPoint y: 281, endPoint x: 287, endPoint y: 279, distance: 41.0
click at [287, 238] on input "kushclan.business@gmail.com" at bounding box center [470, 223] width 386 height 31
drag, startPoint x: 476, startPoint y: 137, endPoint x: 250, endPoint y: 123, distance: 226.4
click at [238, 122] on div "KEISUKE JUSTIN K HATA - ID: 661512408195407872" at bounding box center [524, 135] width 575 height 76
paste input "1581568"
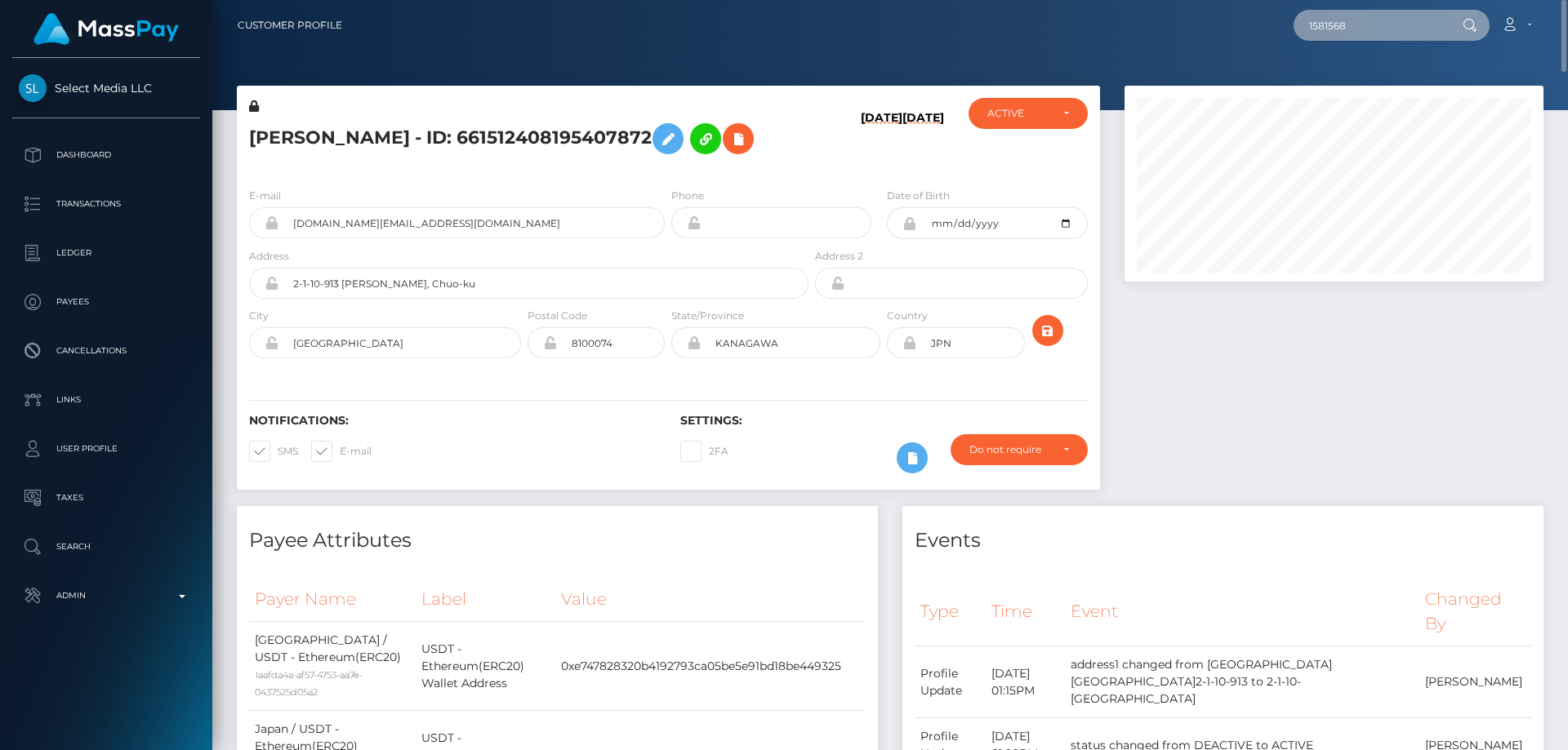
type input "1581568"
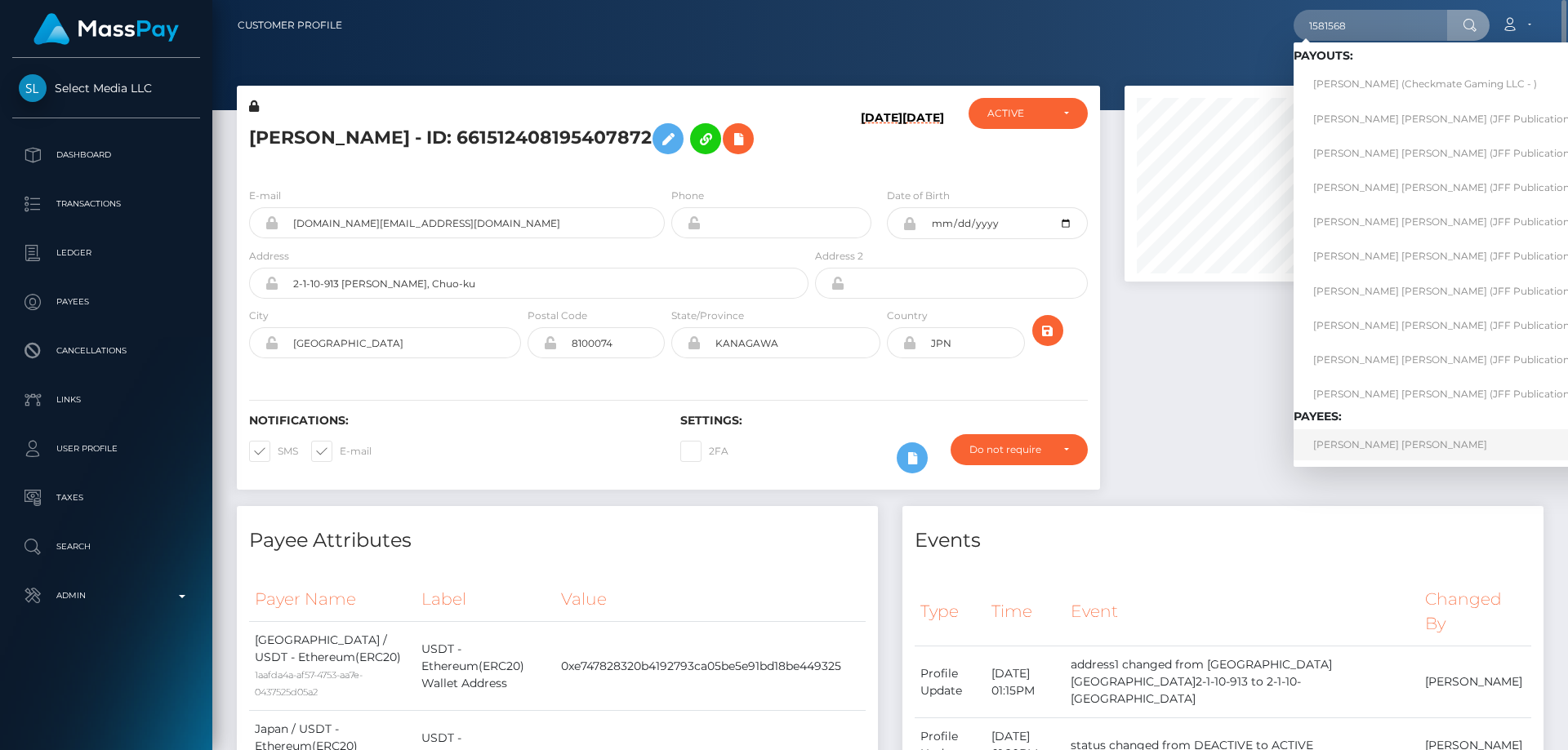
click at [1403, 444] on link "David Bruce Harris" at bounding box center [1460, 444] width 334 height 30
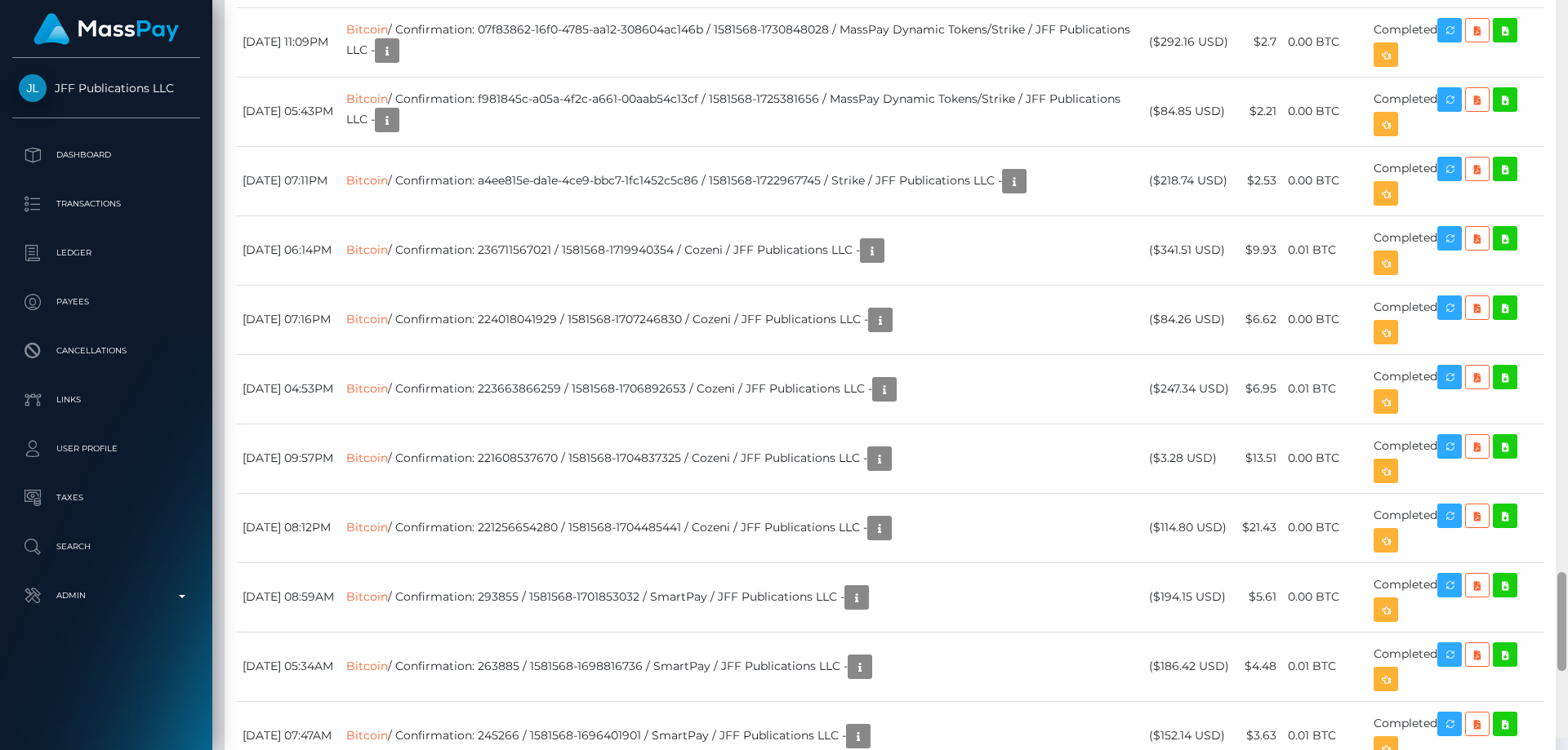
scroll to position [4447, 0]
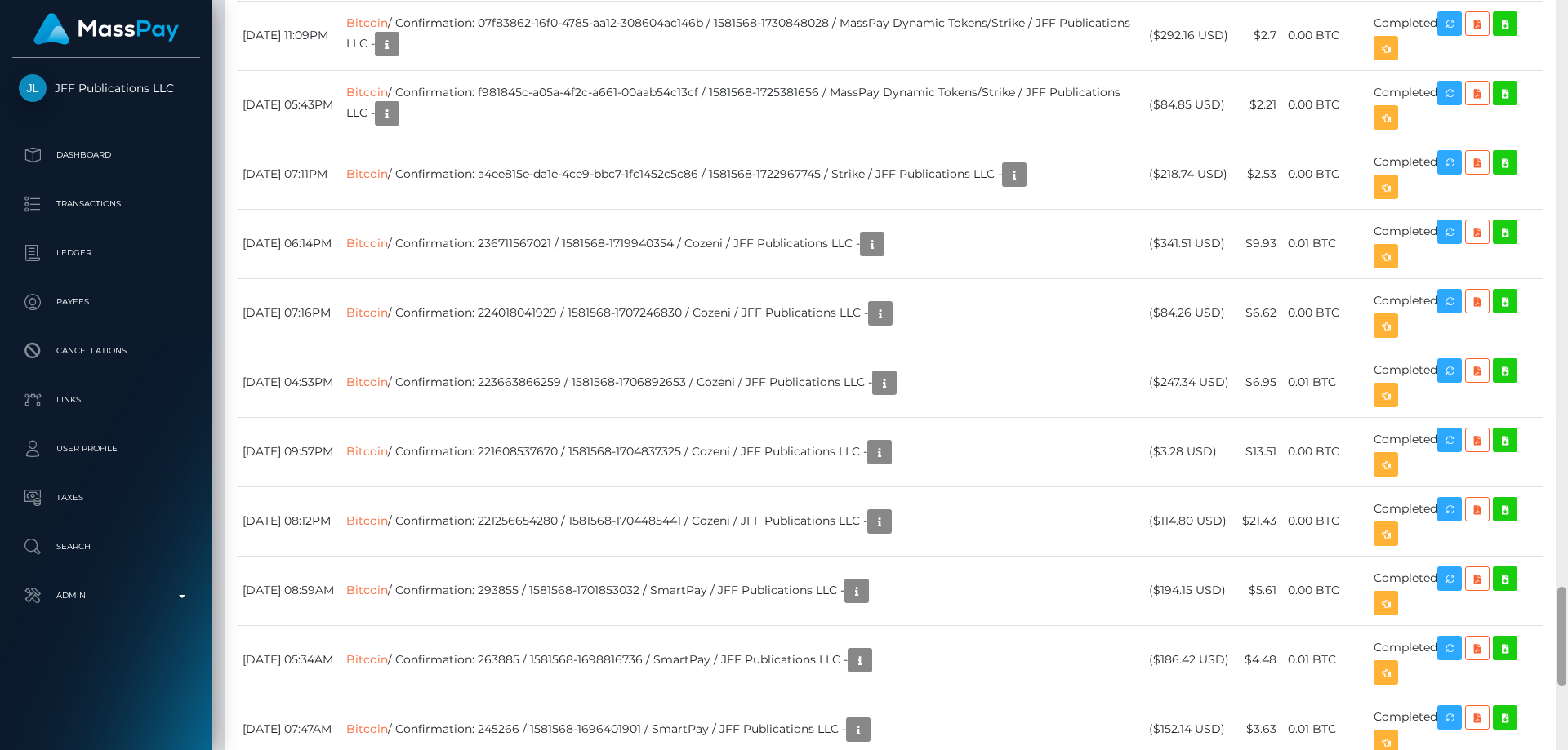
drag, startPoint x: 1563, startPoint y: 167, endPoint x: 1567, endPoint y: 617, distance: 450.0
click at [1567, 617] on div at bounding box center [1561, 375] width 12 height 750
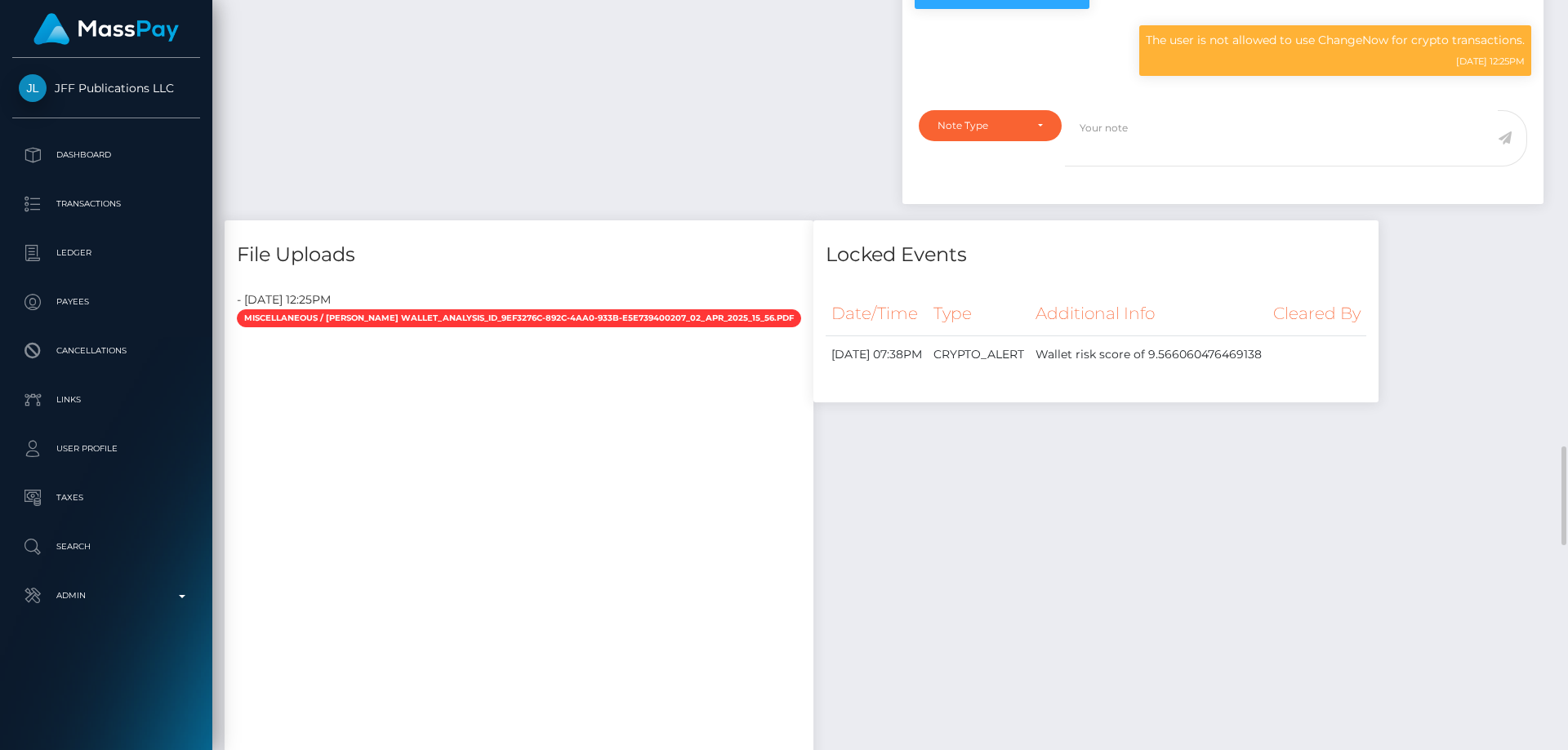
scroll to position [3794, 0]
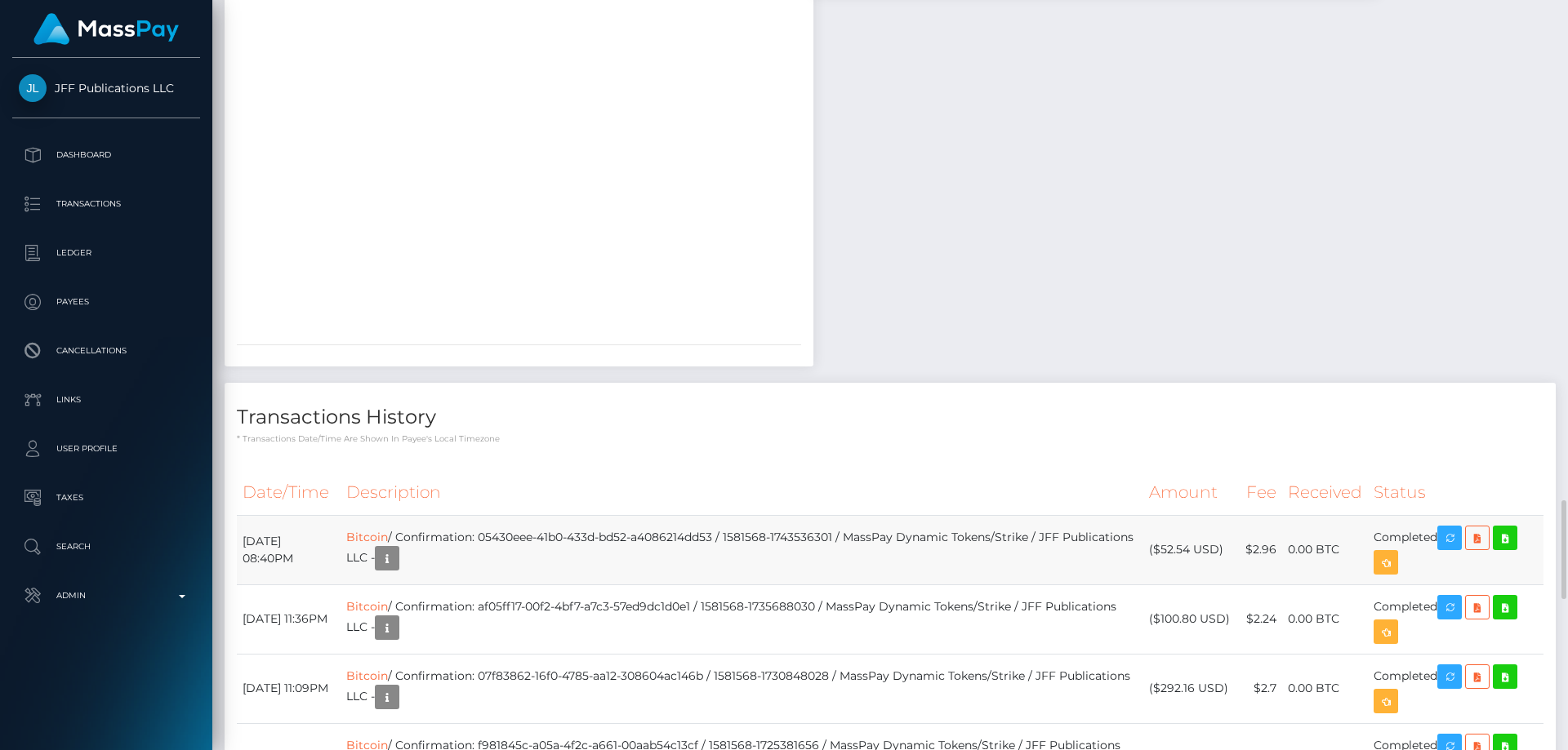
drag, startPoint x: 1224, startPoint y: 551, endPoint x: 1173, endPoint y: 546, distance: 51.2
click at [1166, 547] on td "($52.54 USD)" at bounding box center [1190, 549] width 93 height 69
click at [1176, 549] on td "($52.54 USD)" at bounding box center [1190, 549] width 93 height 69
click at [1171, 549] on td "($52.54 USD)" at bounding box center [1190, 549] width 93 height 69
click at [1189, 551] on td "($52.54 USD)" at bounding box center [1190, 549] width 93 height 69
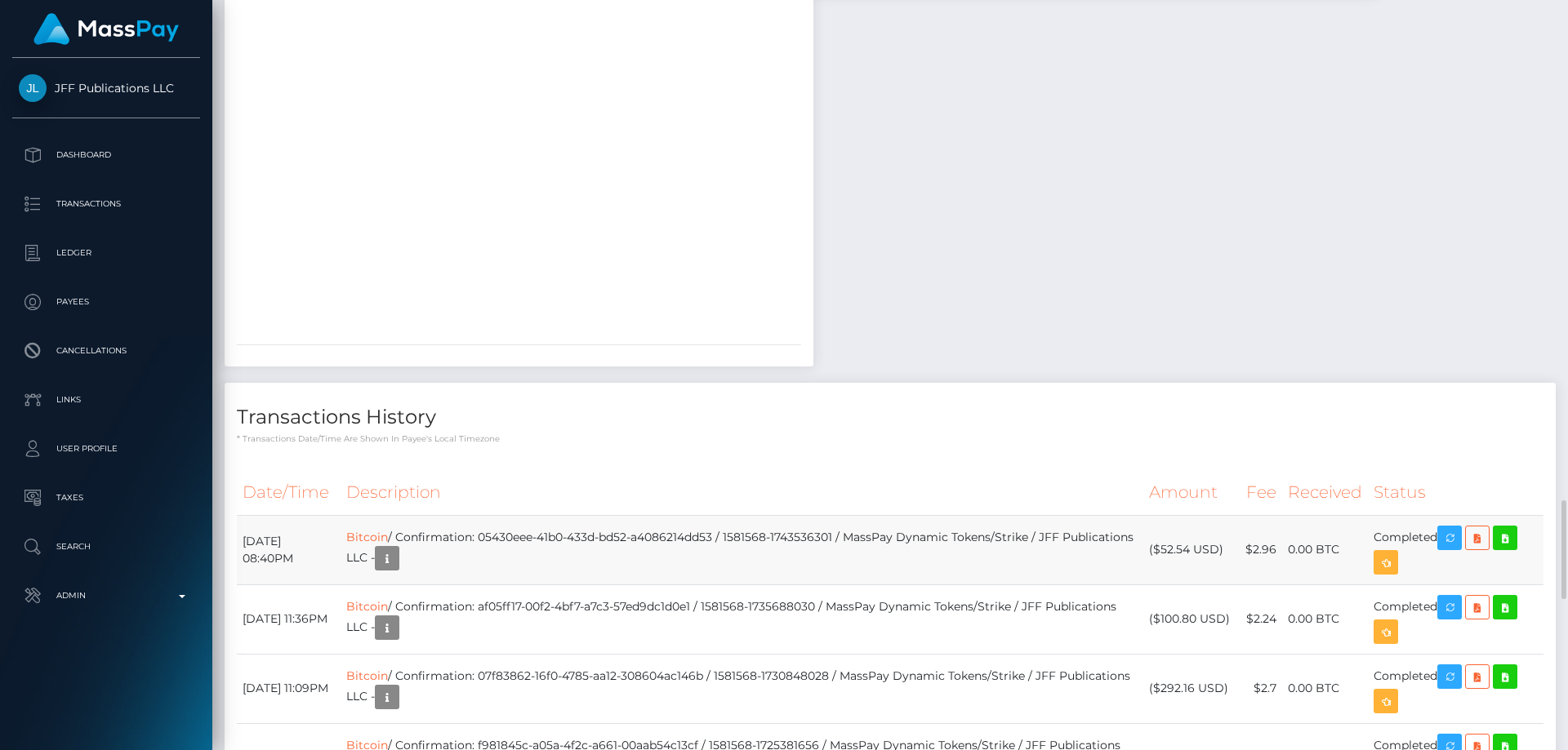
click at [1189, 551] on td "($52.54 USD)" at bounding box center [1190, 549] width 93 height 69
drag, startPoint x: 1160, startPoint y: 549, endPoint x: 1229, endPoint y: 552, distance: 69.1
click at [1229, 552] on td "($52.54 USD)" at bounding box center [1190, 549] width 93 height 69
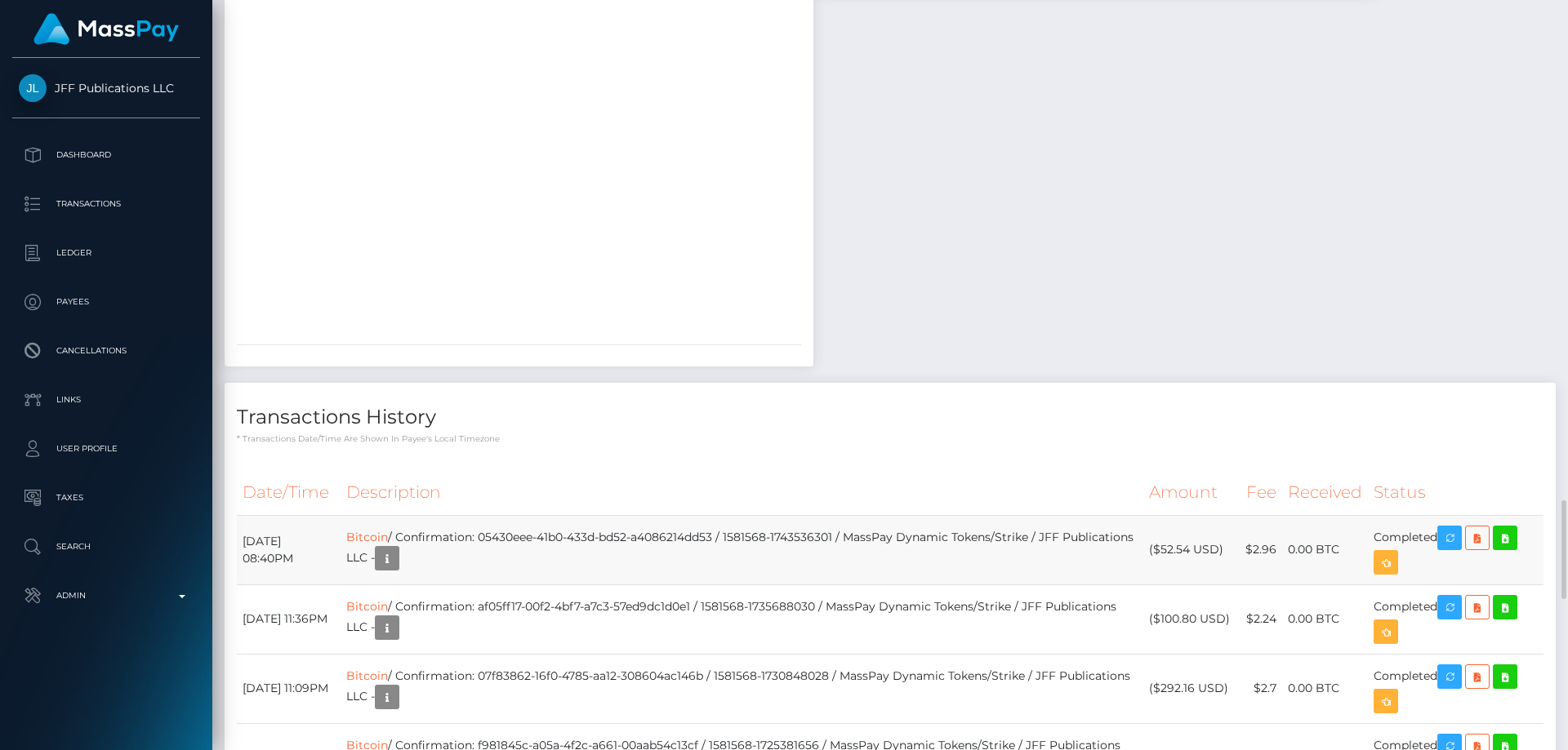
copy td "$52.54 USD"
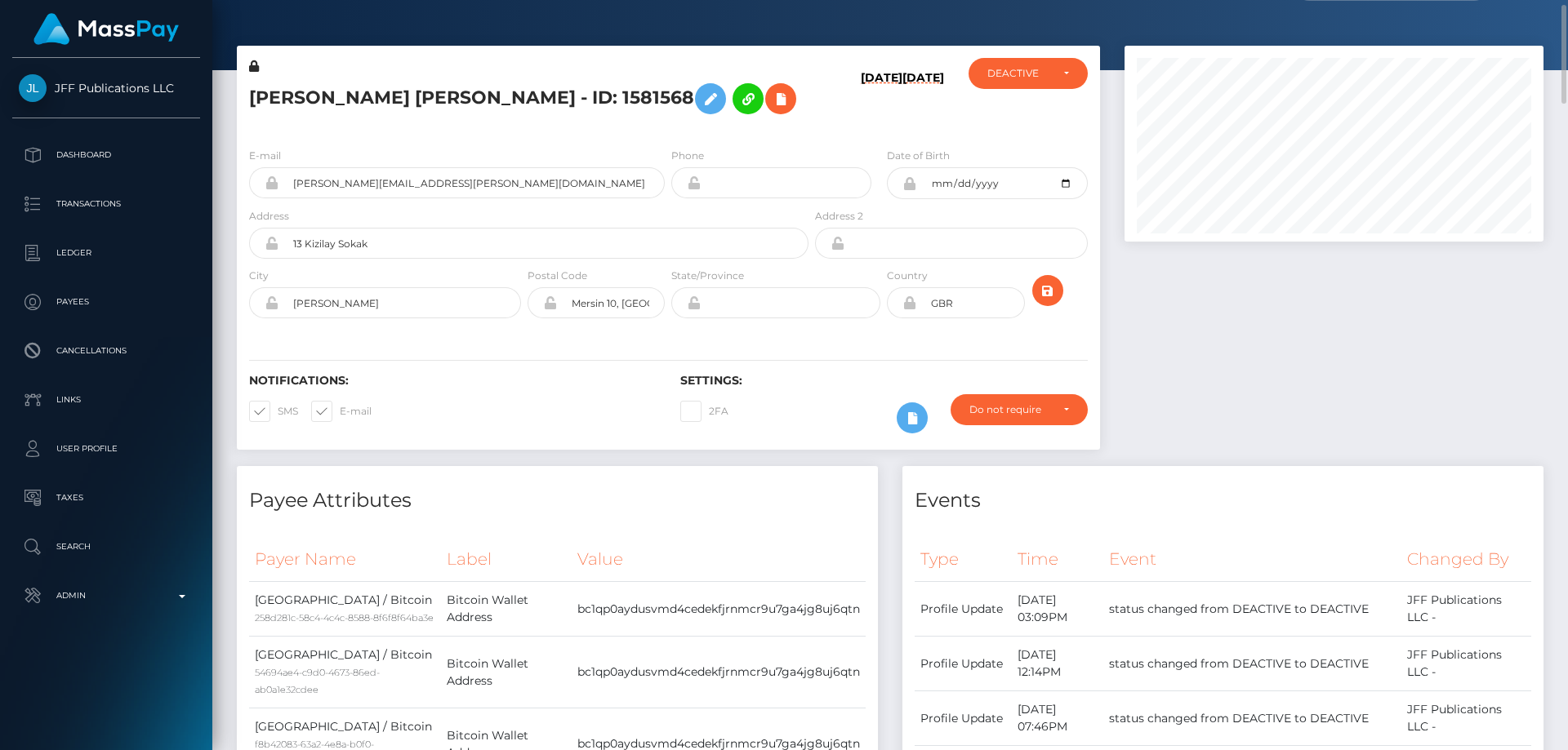
scroll to position [0, 0]
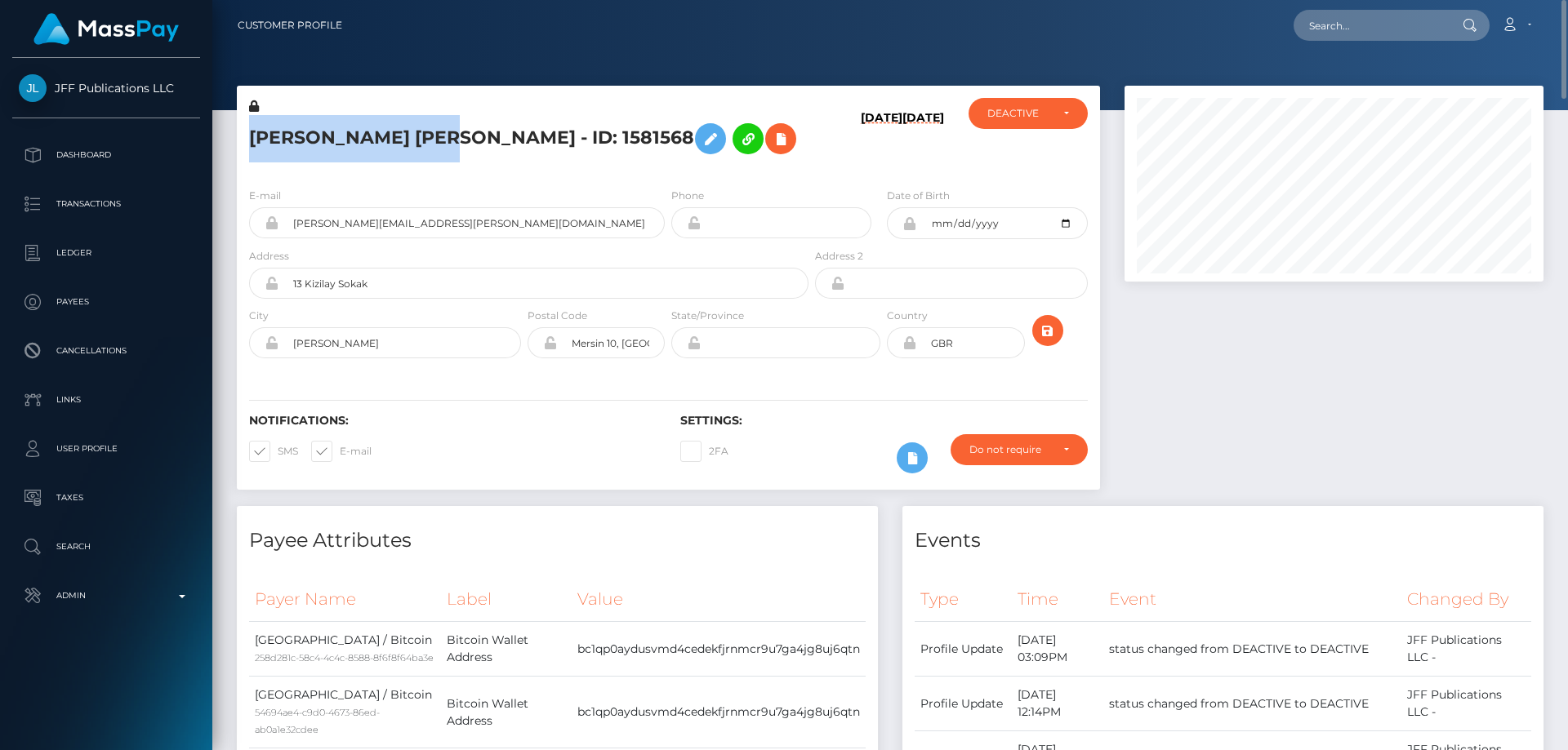
drag, startPoint x: 426, startPoint y: 139, endPoint x: 254, endPoint y: 141, distance: 172.0
click at [254, 141] on h5 "David Bruce Harris - ID: 1581568" at bounding box center [524, 138] width 551 height 47
copy h5 "David Bruce Harris"
drag, startPoint x: 442, startPoint y: 225, endPoint x: 272, endPoint y: 242, distance: 170.8
click at [272, 242] on div "E-mail david.b.harris@outlook.com" at bounding box center [452, 217] width 431 height 61
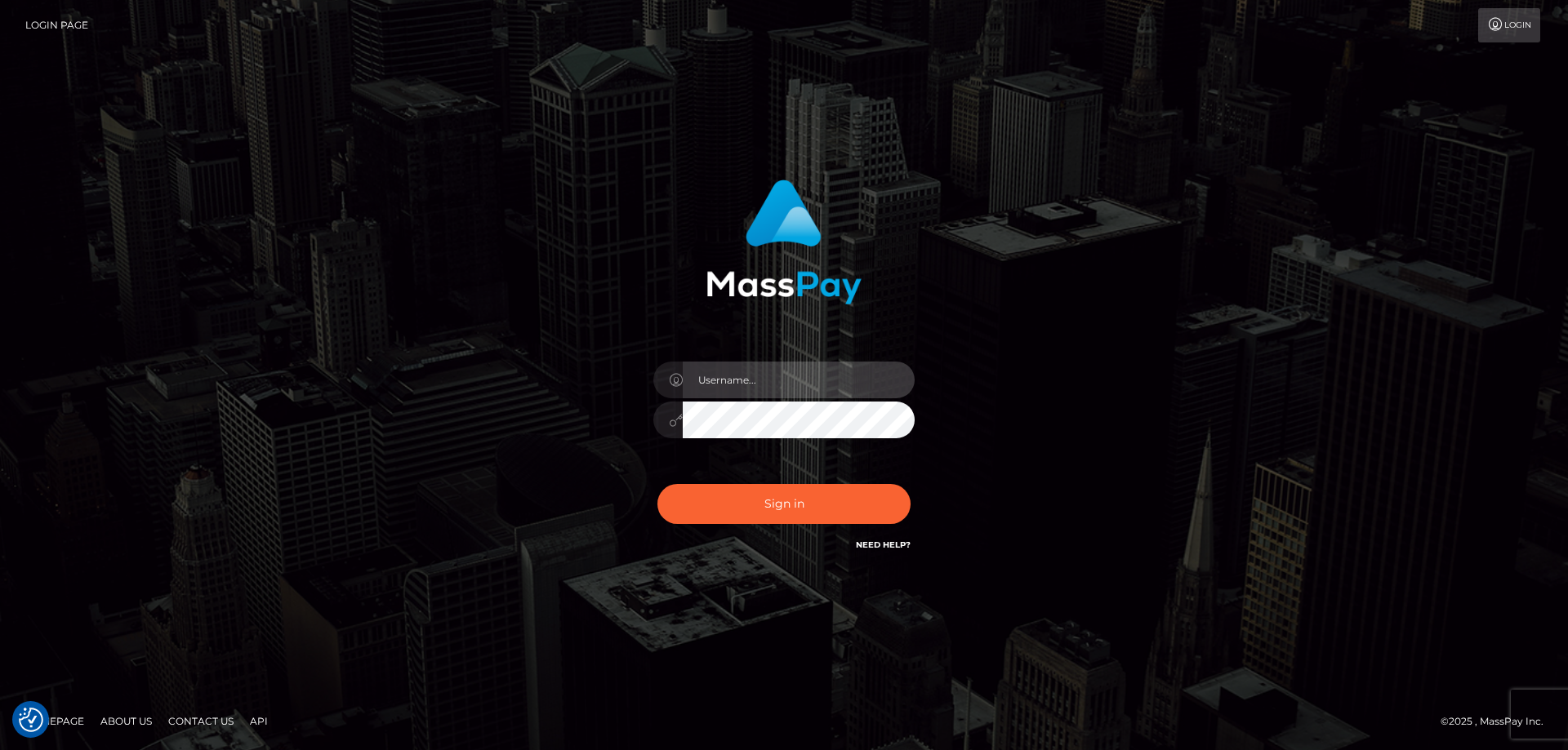
type input "[PERSON_NAME].Cirnat"
click at [902, 477] on div at bounding box center [763, 531] width 335 height 186
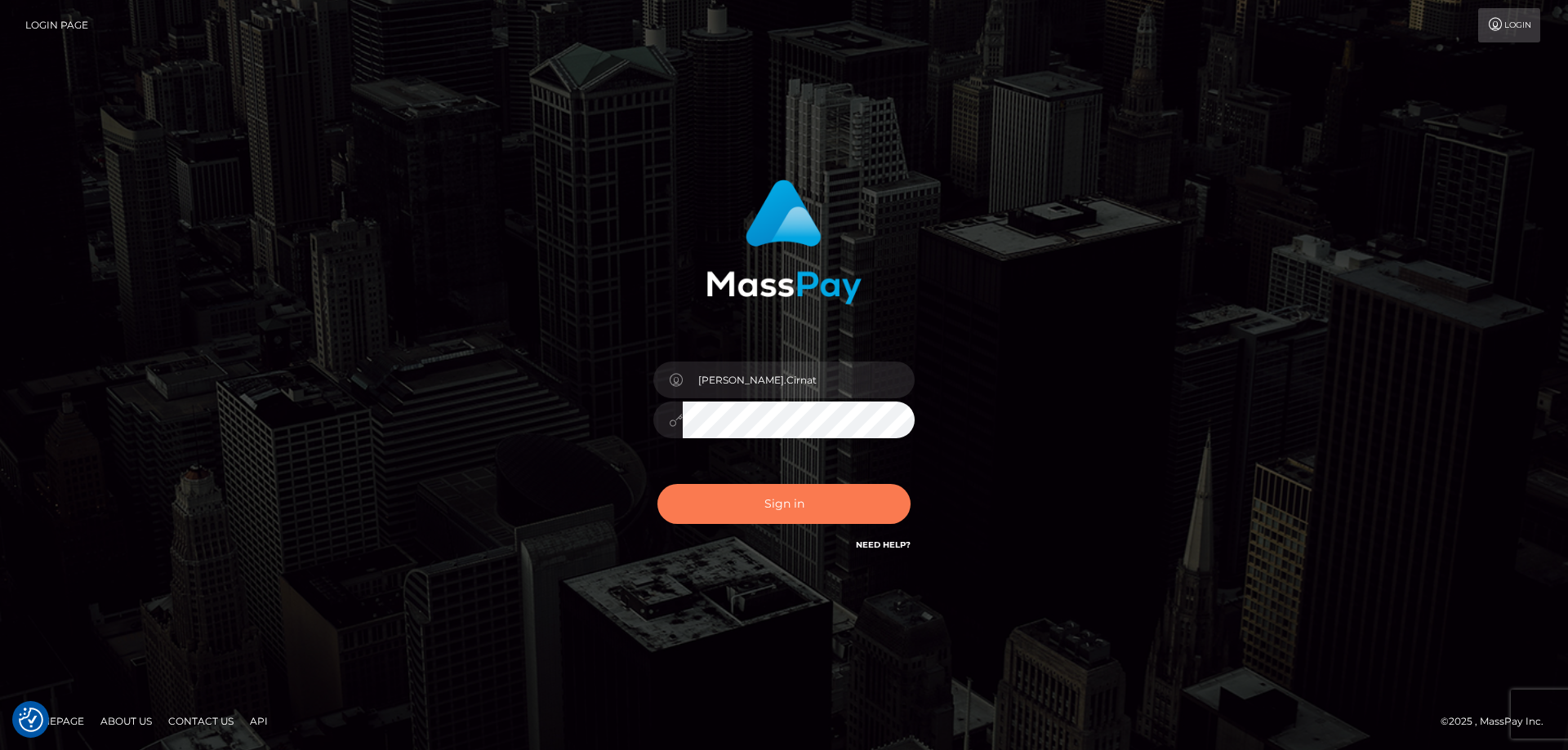
click at [857, 506] on button "Sign in" at bounding box center [784, 503] width 253 height 40
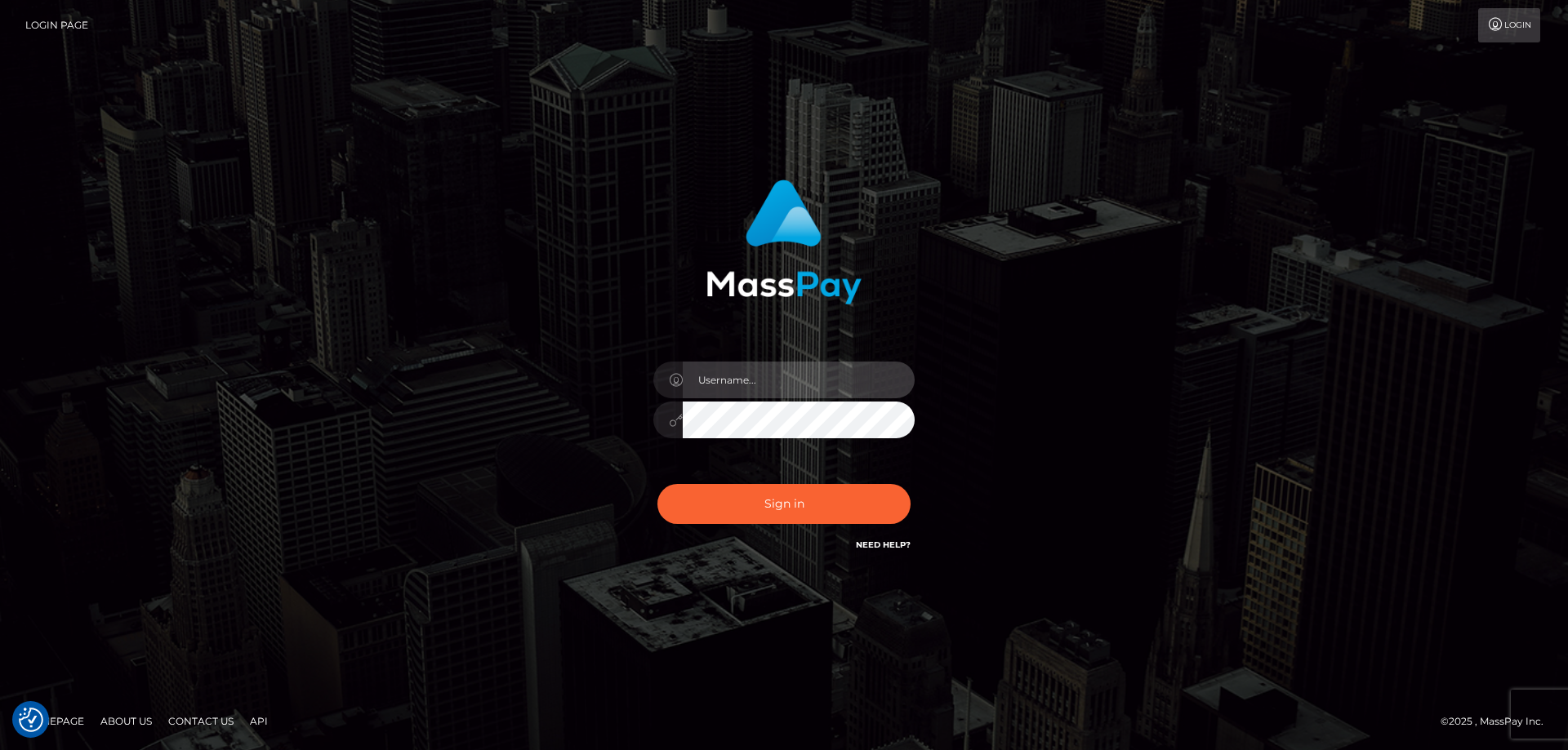
type input "[PERSON_NAME].Cirnat"
click at [907, 476] on div at bounding box center [763, 531] width 335 height 186
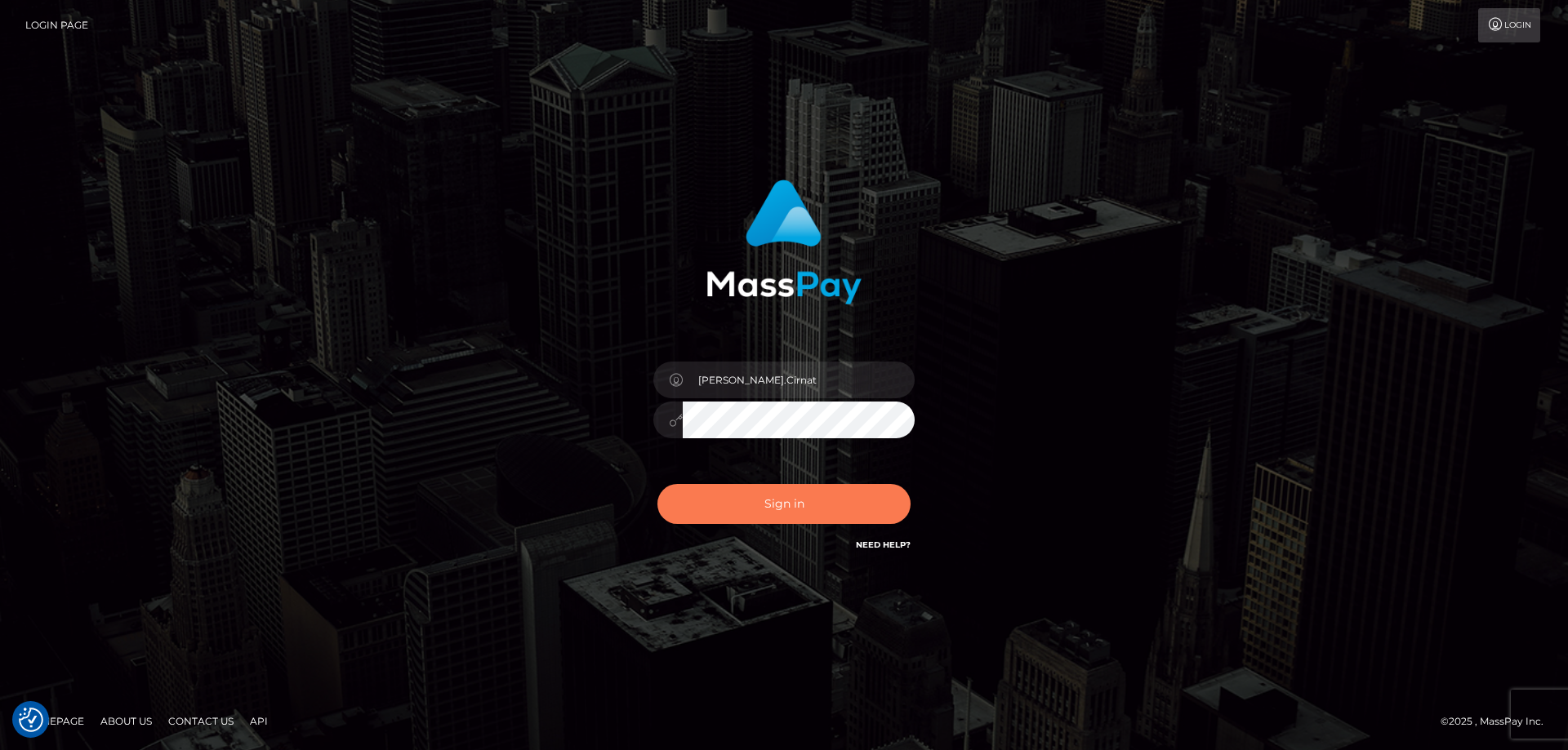
click at [735, 507] on button "Sign in" at bounding box center [784, 503] width 253 height 40
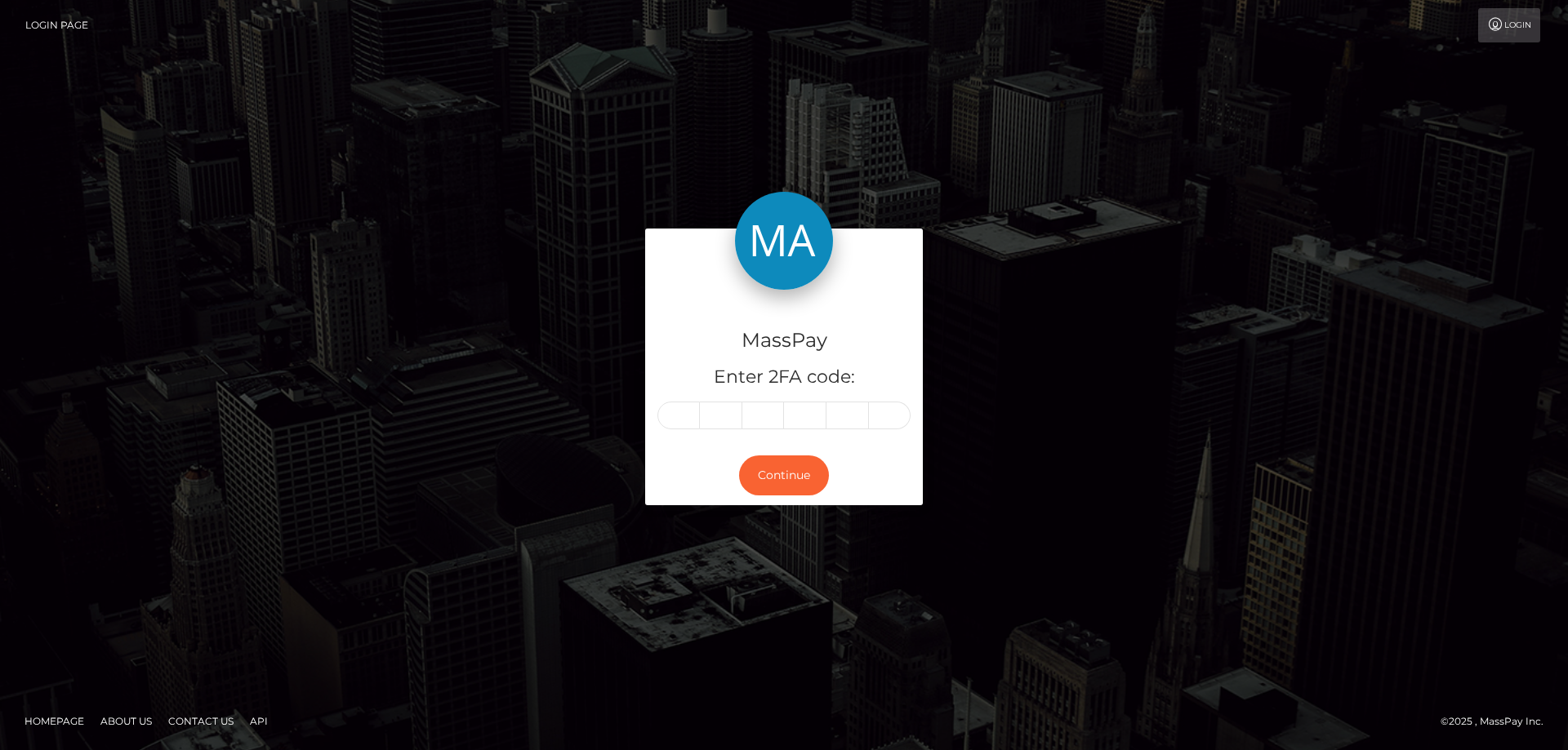
click at [674, 422] on input "text" at bounding box center [679, 415] width 42 height 28
type input "9"
type input "3"
type input "5"
type input "9"
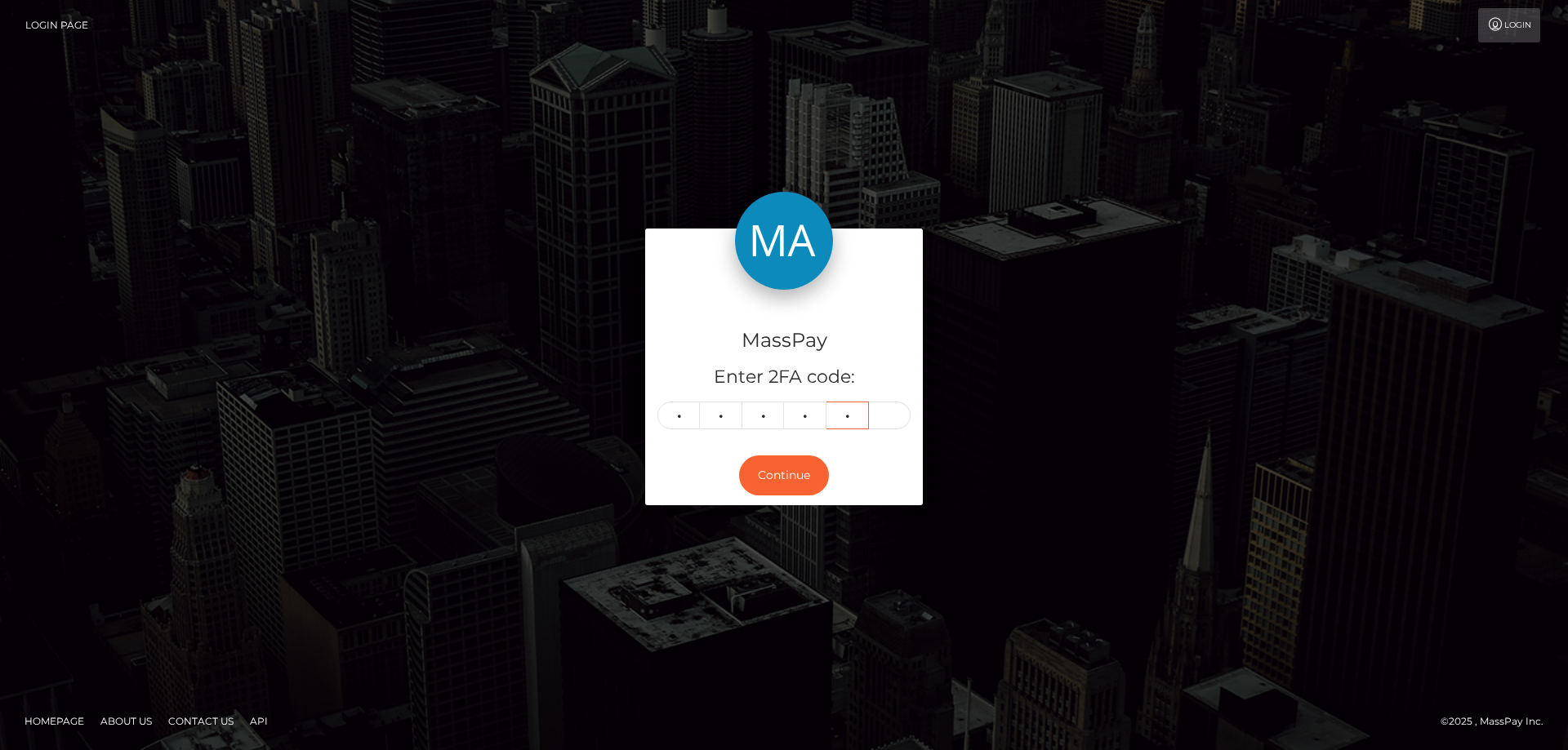
type input "0"
type input "9"
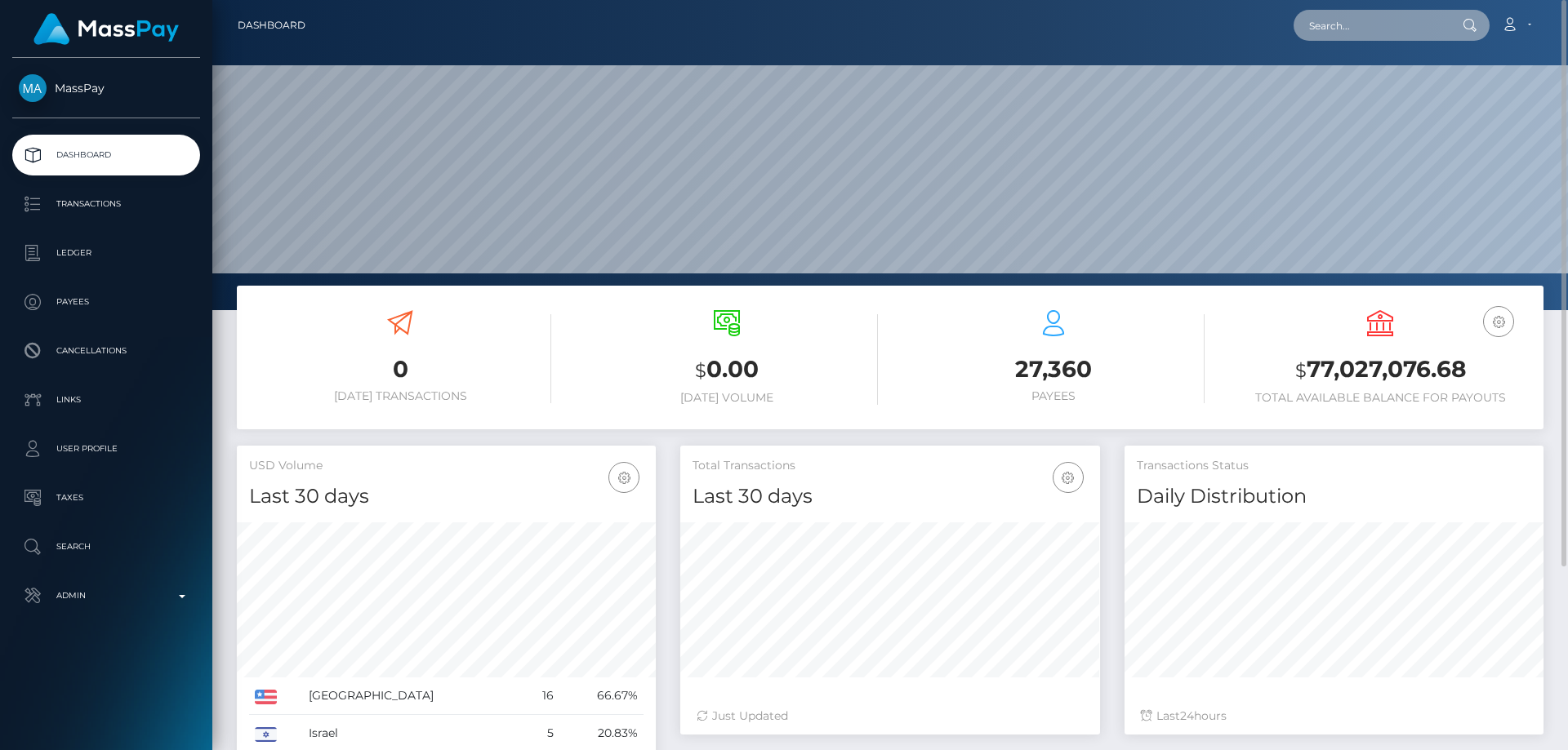
paste input "Irina Cherneta"
type input "Irina Cherneta"
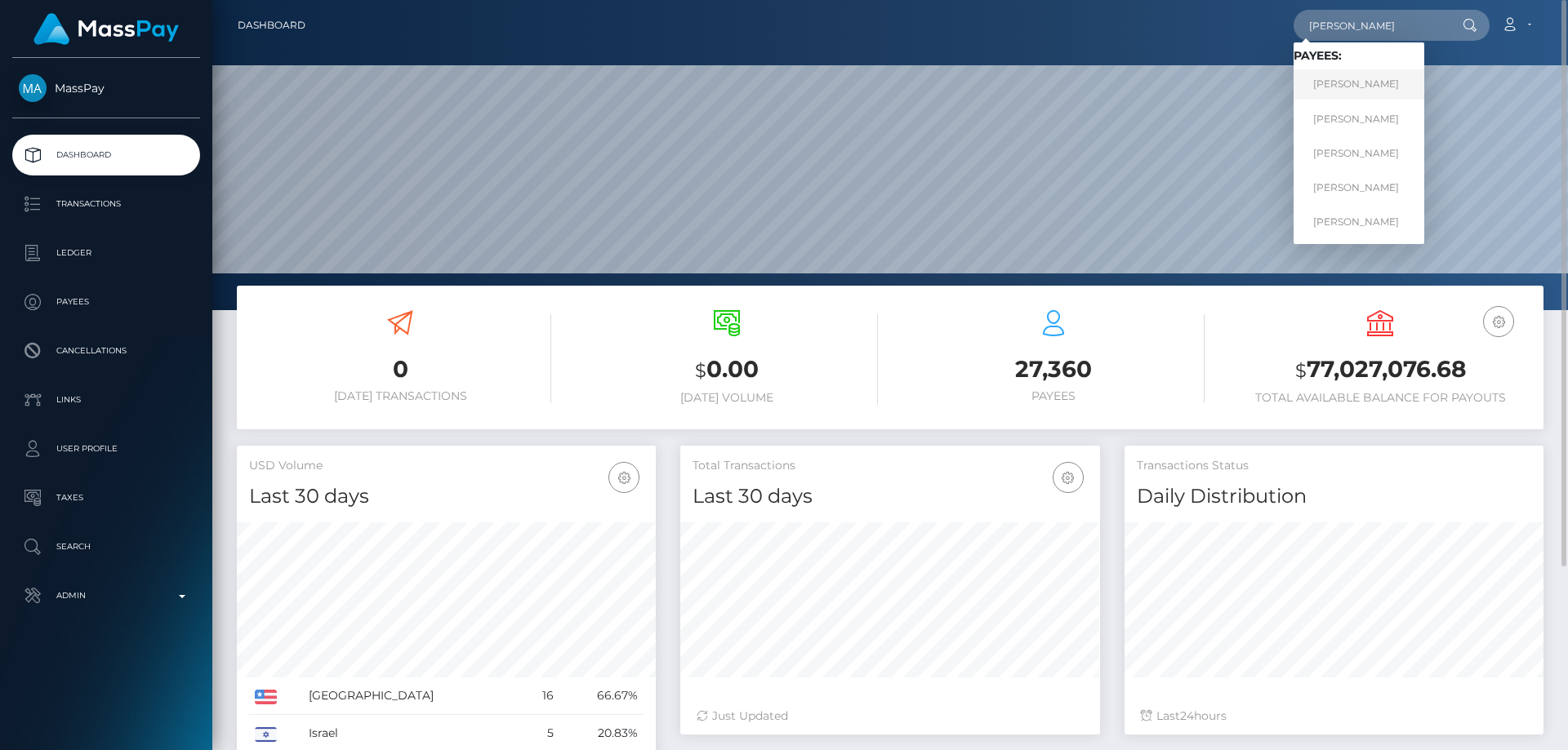
click at [1375, 85] on link "IRINA IGOREVNA CHERNETA" at bounding box center [1359, 84] width 131 height 30
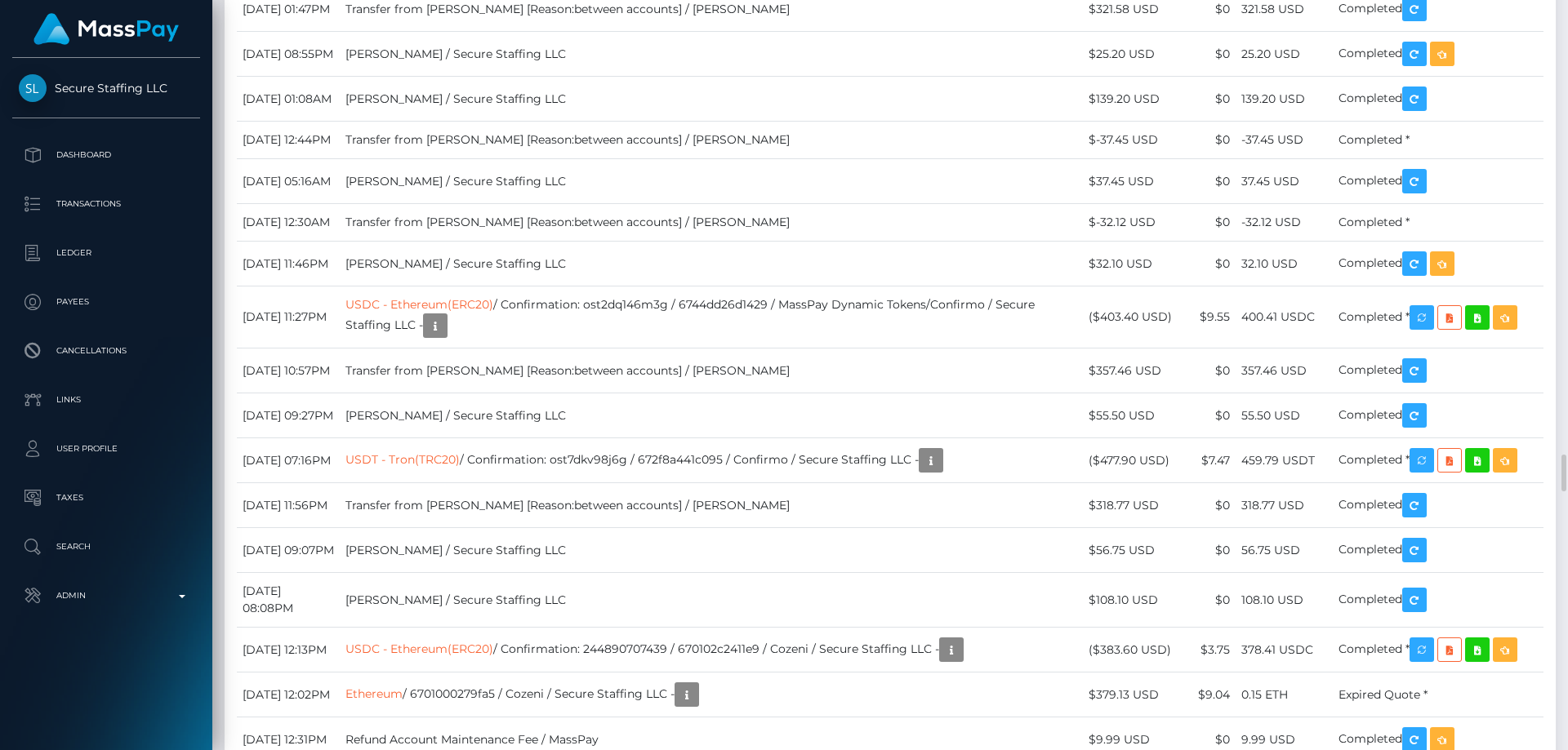
scroll to position [7590, 0]
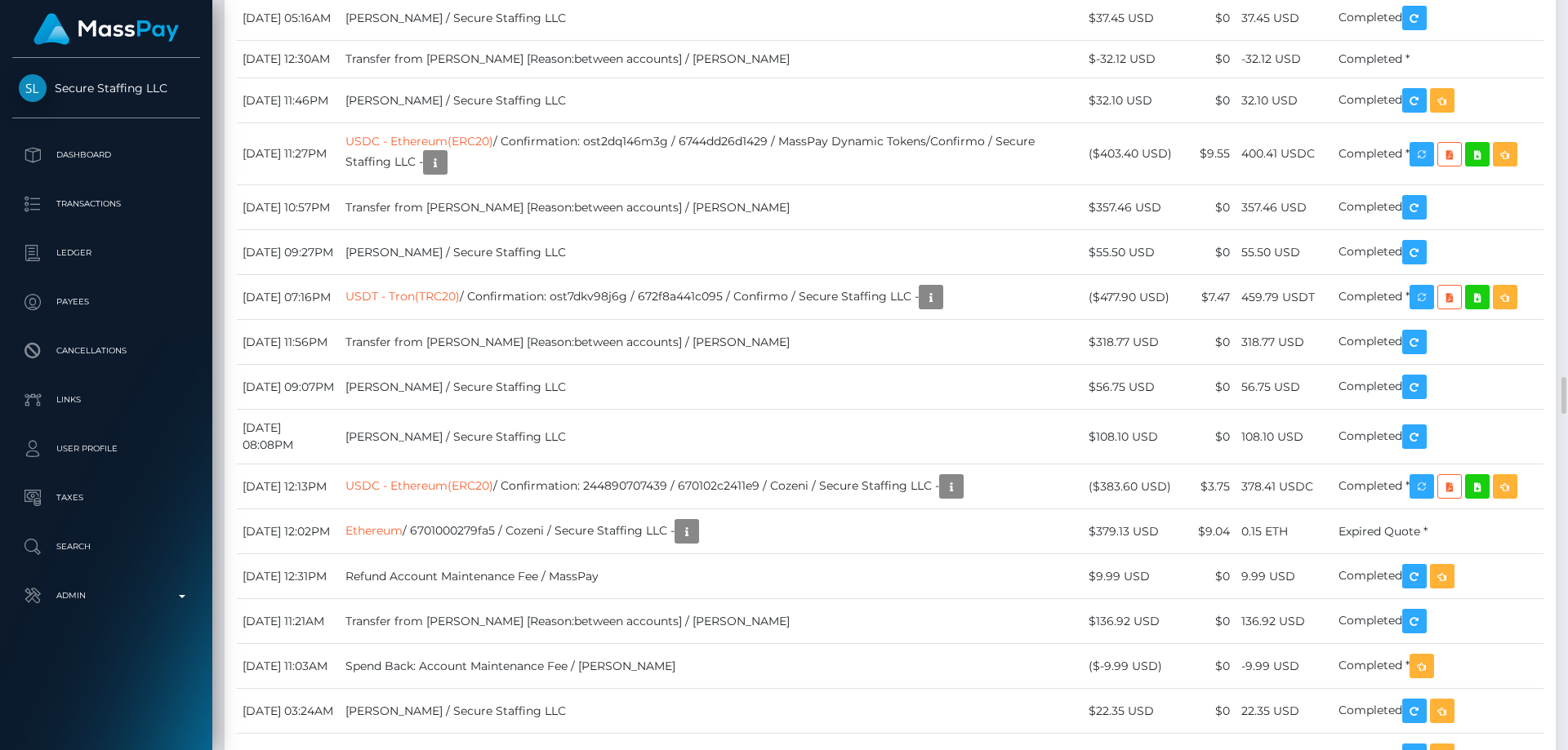
drag, startPoint x: 1179, startPoint y: 675, endPoint x: 1108, endPoint y: 677, distance: 71.0
copy td "$538.10 USD"
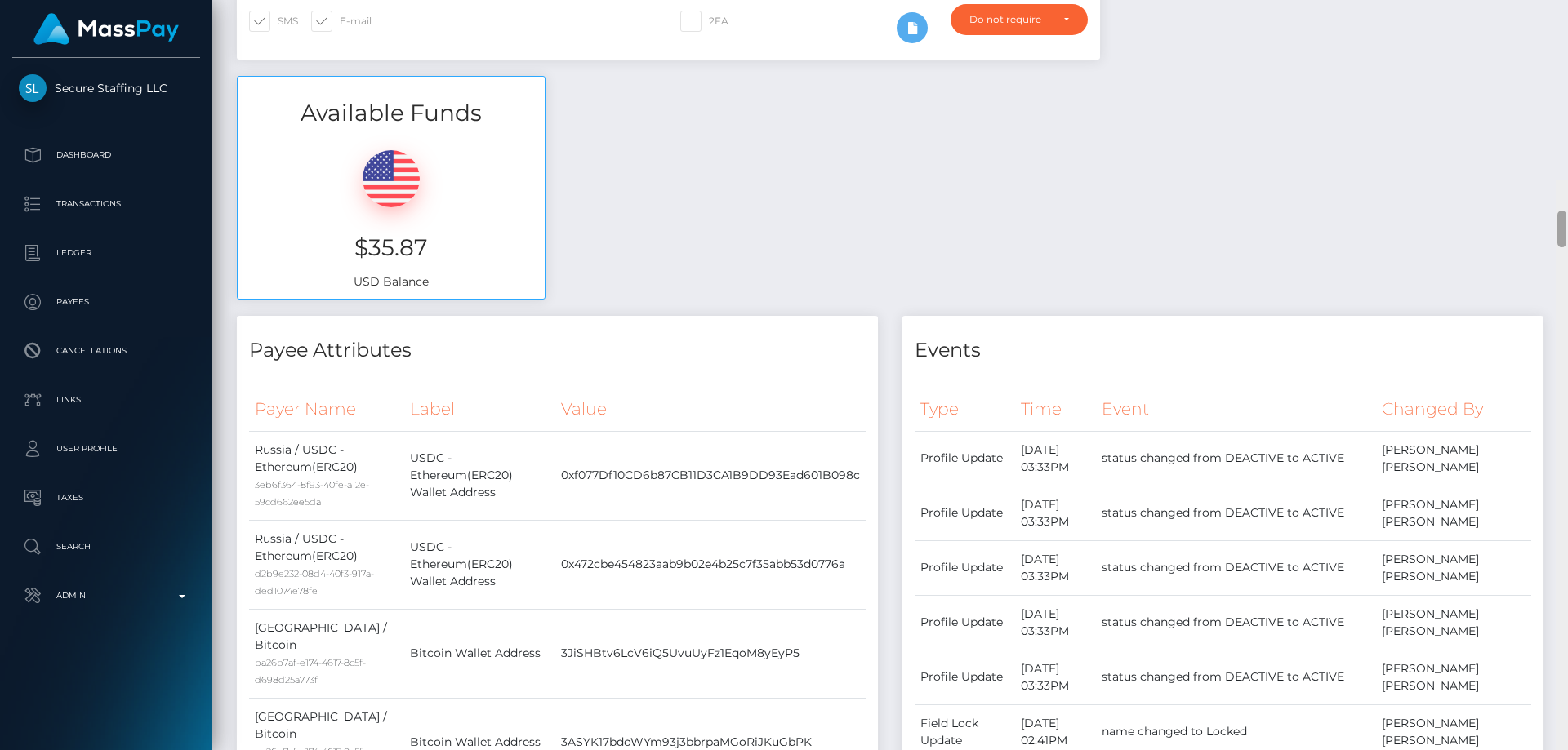
scroll to position [0, 0]
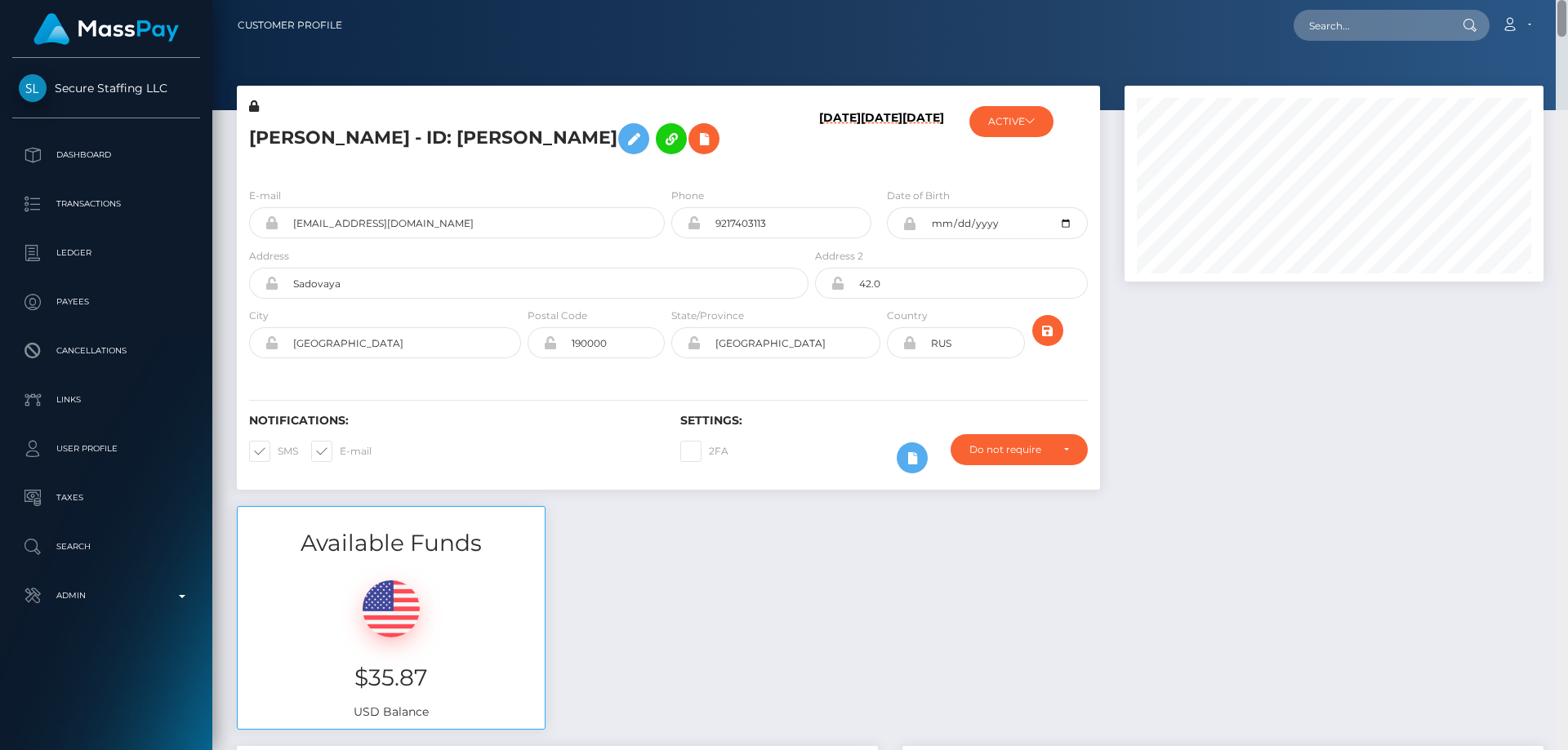
drag, startPoint x: 1562, startPoint y: 392, endPoint x: 1567, endPoint y: -6, distance: 398.0
click at [1567, 0] on html "Secure Staffing LLC Dashboard Transactions Ledger Payees Links" at bounding box center [784, 375] width 1568 height 750
drag, startPoint x: 381, startPoint y: 277, endPoint x: 326, endPoint y: 264, distance: 56.5
click at [253, 238] on div "cherneta.irina@gmail.com" at bounding box center [456, 223] width 415 height 31
click at [448, 238] on input "cherneta.irina@gmail.com" at bounding box center [470, 223] width 386 height 31
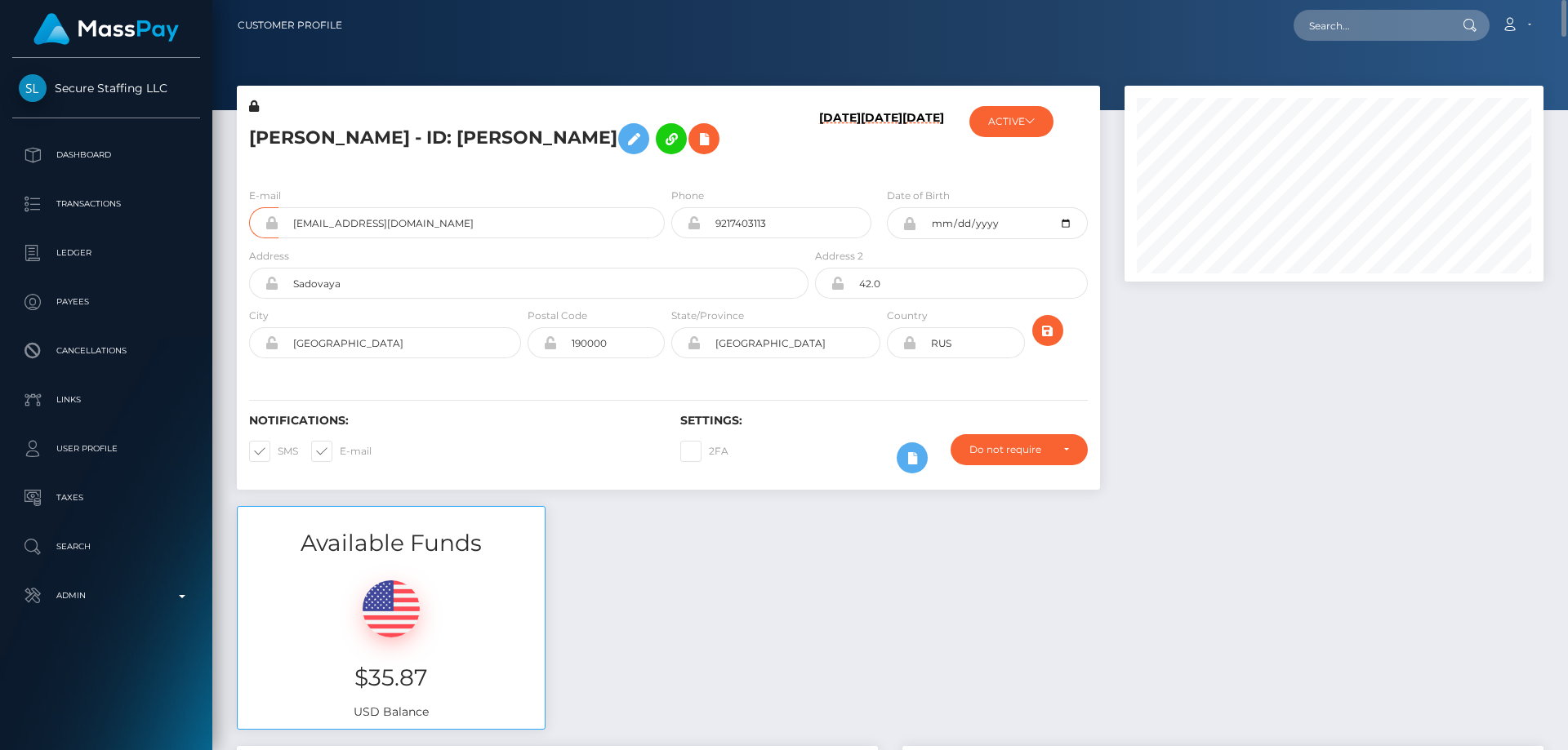
click at [393, 143] on h5 "IRINA IGOREVNA CHERNETA - ID: Irina Cherneta" at bounding box center [524, 138] width 551 height 47
click at [480, 143] on h5 "IRINA IGOREVNA CHERNETA - ID: Irina Cherneta" at bounding box center [524, 138] width 551 height 47
click at [549, 162] on h5 "IRINA IGOREVNA CHERNETA - ID: Irina Cherneta" at bounding box center [524, 138] width 551 height 47
drag, startPoint x: 517, startPoint y: 134, endPoint x: 251, endPoint y: 147, distance: 266.3
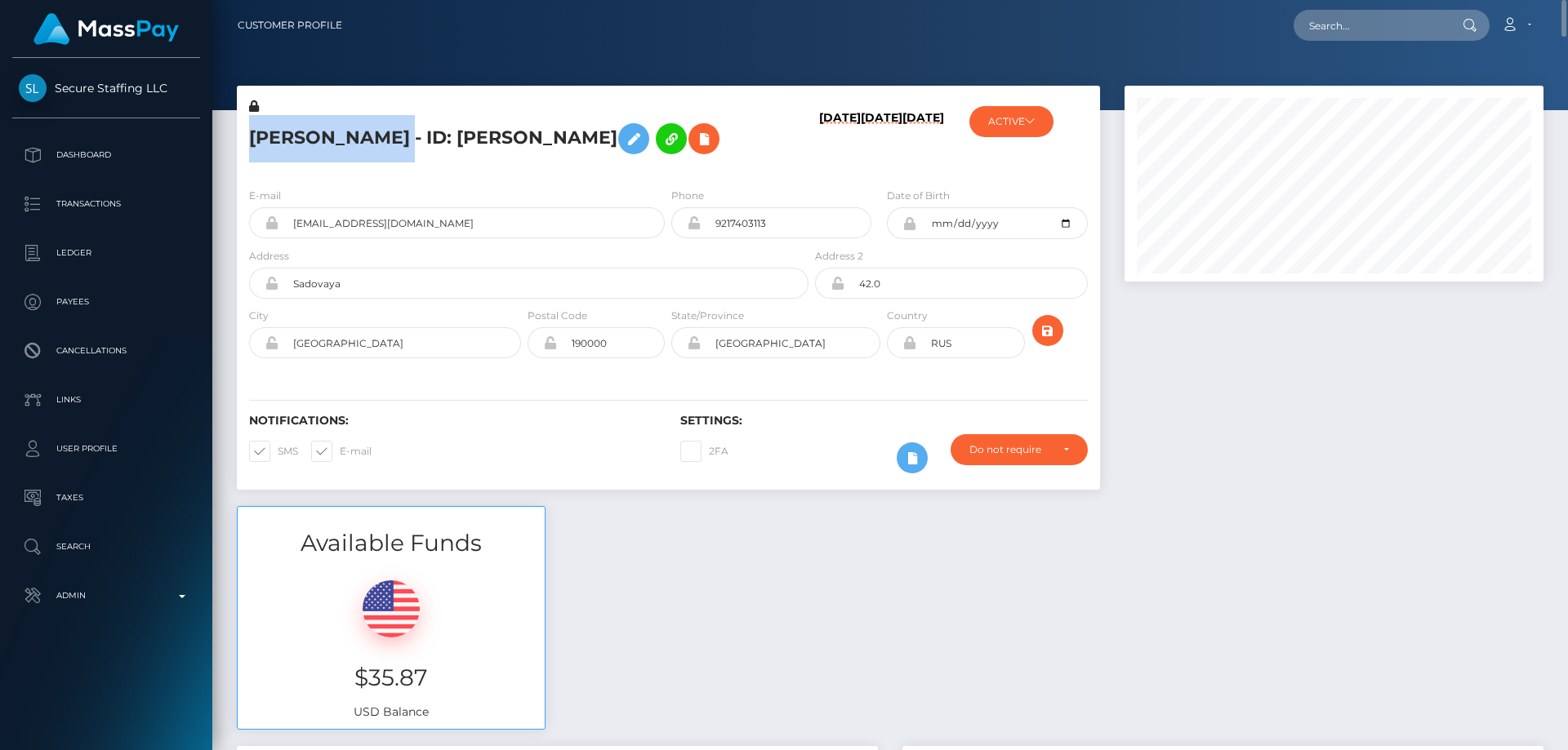
click at [251, 147] on h5 "IRINA IGOREVNA CHERNETA - ID: Irina Cherneta" at bounding box center [524, 138] width 551 height 47
copy h5 "IRINA IGOREVNA CHERNETA"
drag, startPoint x: 424, startPoint y: 277, endPoint x: 289, endPoint y: 276, distance: 135.0
click at [289, 238] on input "cherneta.irina@gmail.com" at bounding box center [470, 223] width 386 height 31
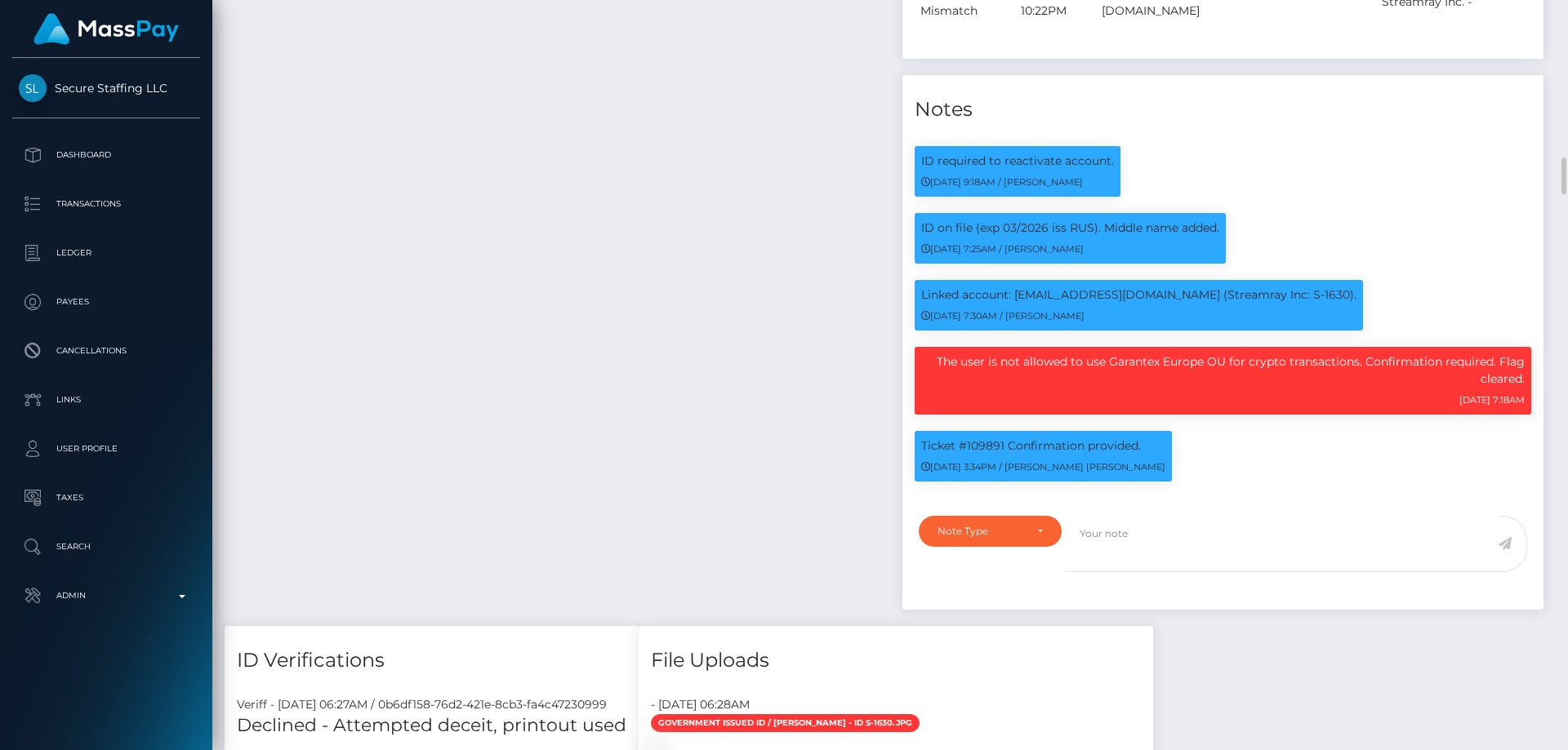
scroll to position [196, 420]
drag, startPoint x: 1115, startPoint y: 409, endPoint x: 1226, endPoint y: 408, distance: 111.0
click at [1226, 387] on p "The user is not allowed to use Garantex Europe OU for crypto transactions. Conf…" at bounding box center [1222, 370] width 603 height 34
copy p "Garantex Europe OU"
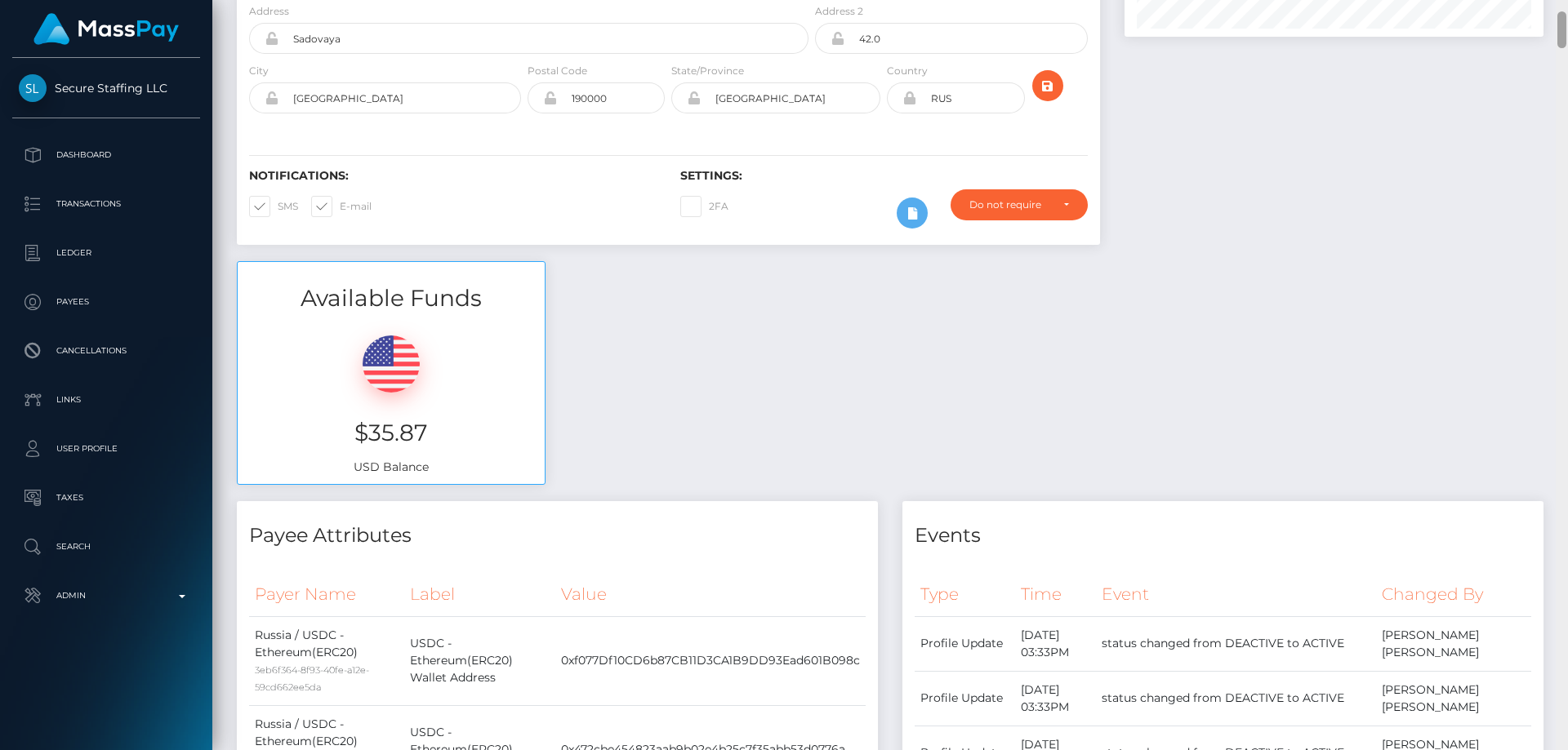
scroll to position [0, 0]
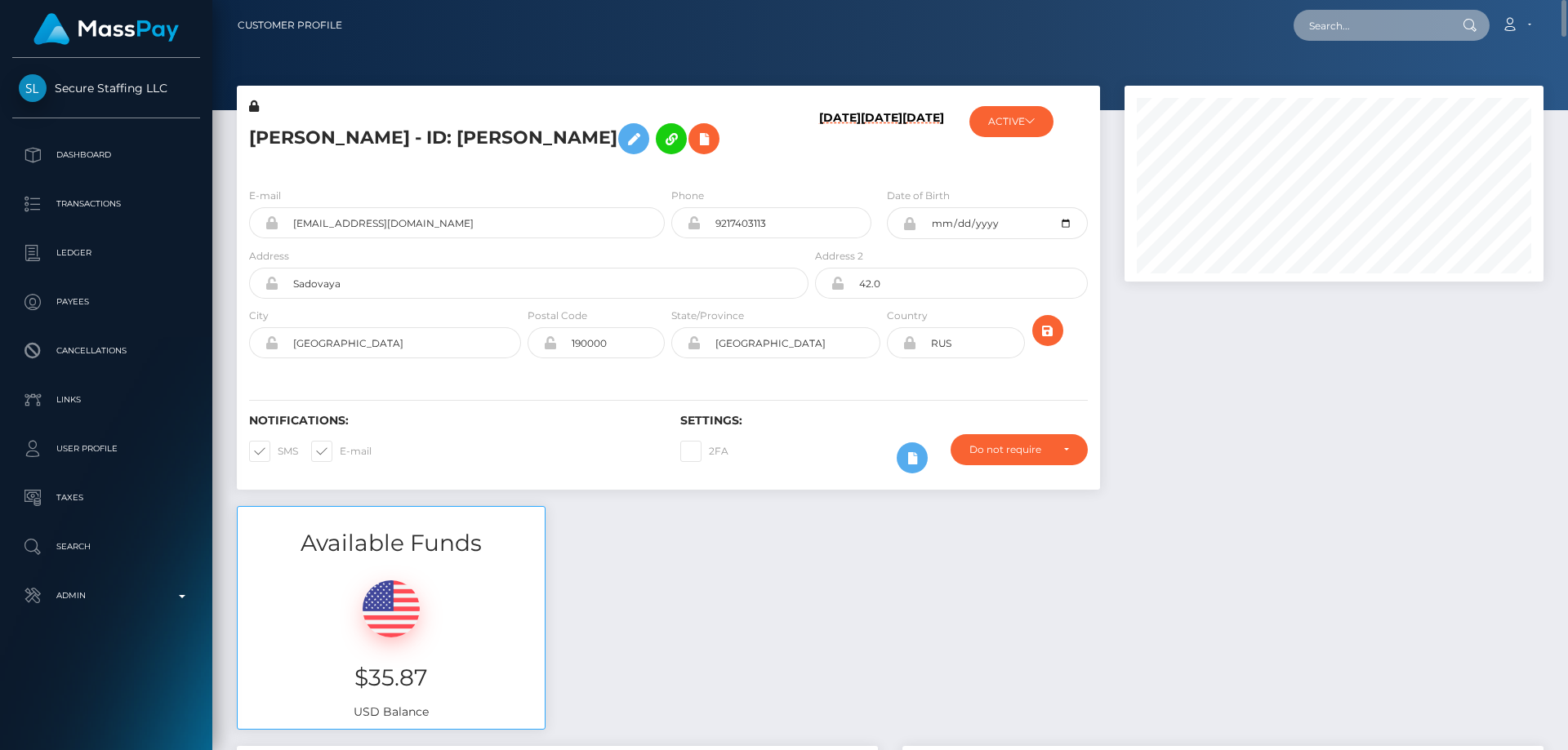
paste input "659765093038301184"
type input "659765093038301184"
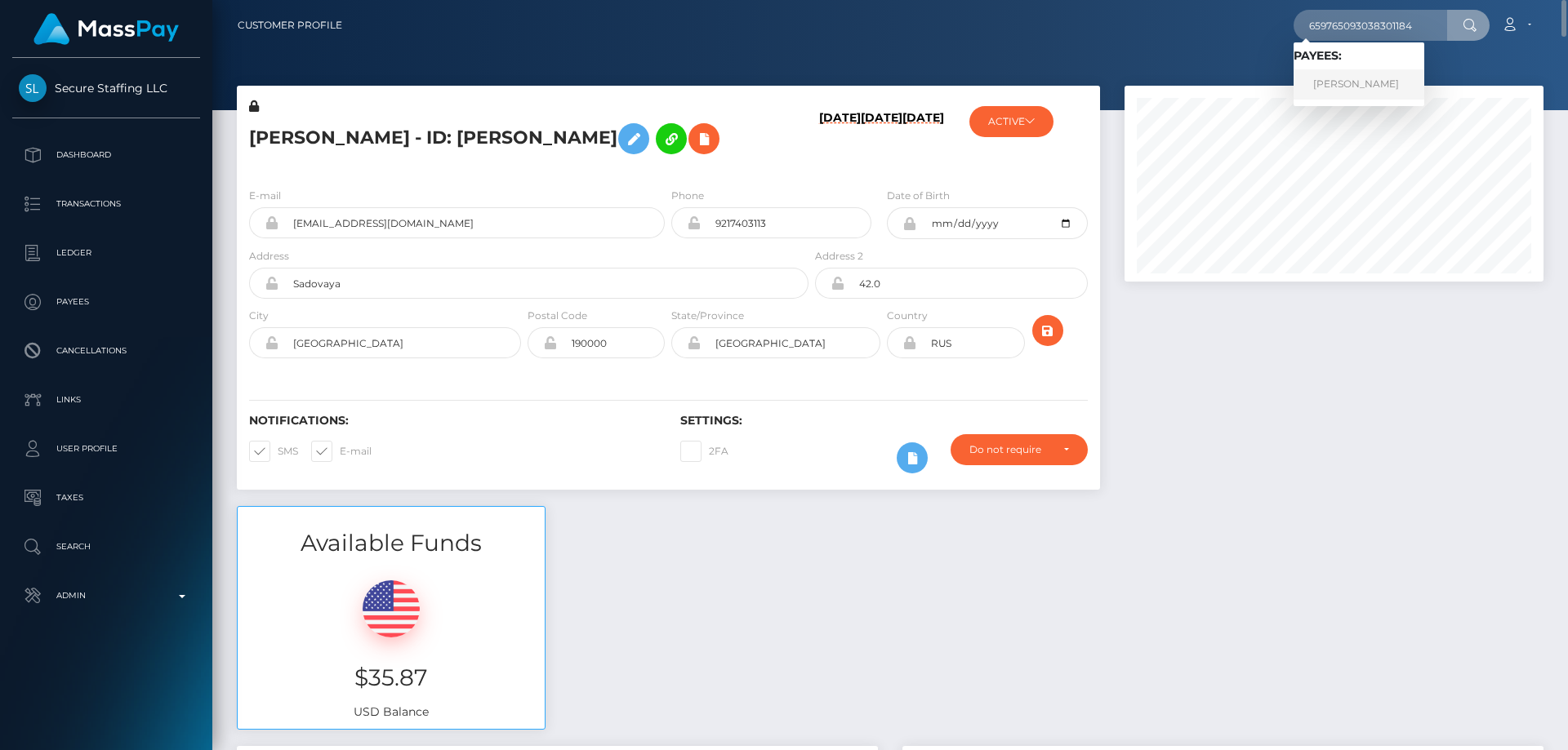
click at [1333, 82] on link "OLGA PIATINA" at bounding box center [1359, 84] width 131 height 30
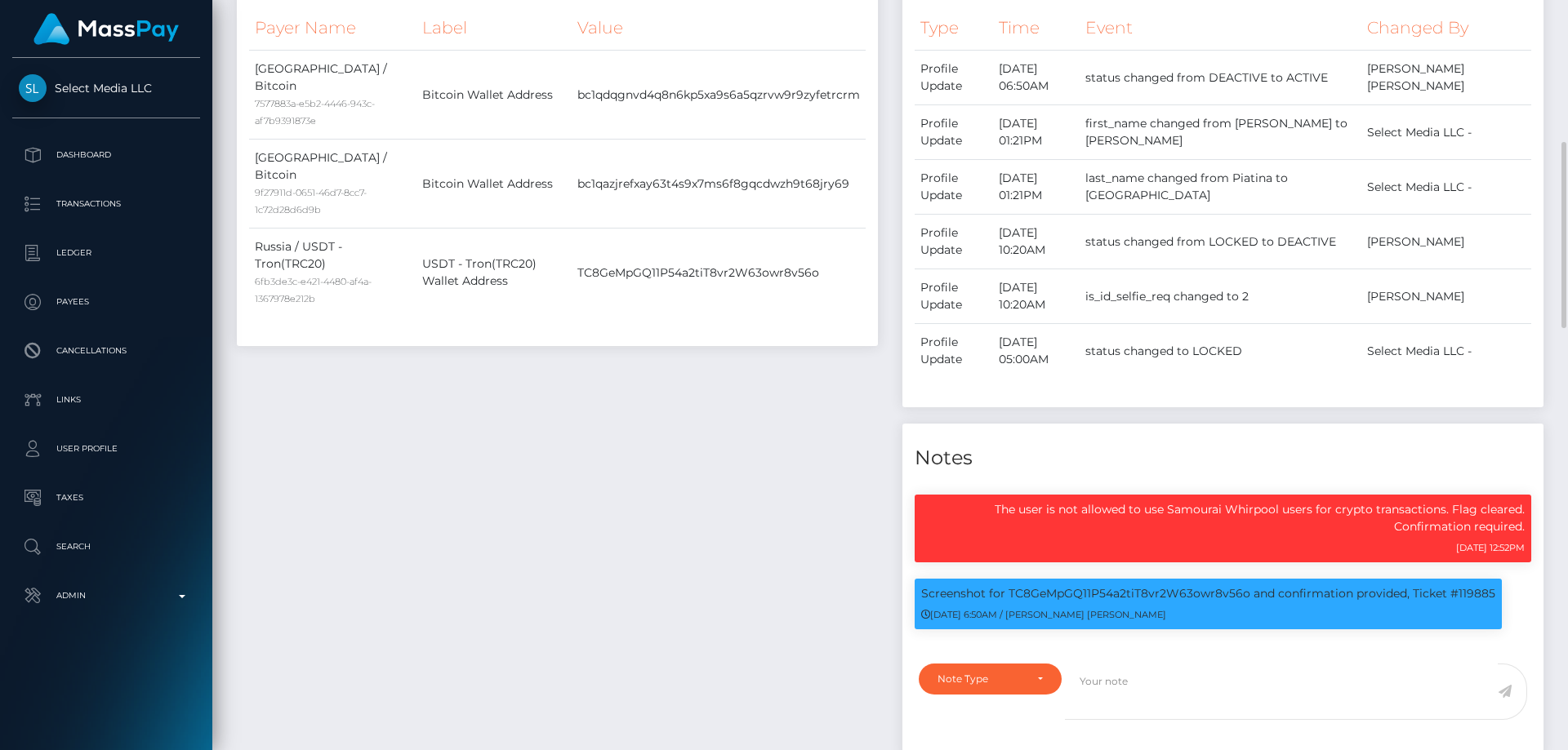
scroll to position [196, 420]
drag, startPoint x: 1096, startPoint y: 403, endPoint x: 1202, endPoint y: 404, distance: 106.0
click at [1202, 502] on p "The user is not allowed to use Samourai Whirpool users for crypto transactions.…" at bounding box center [1222, 518] width 603 height 34
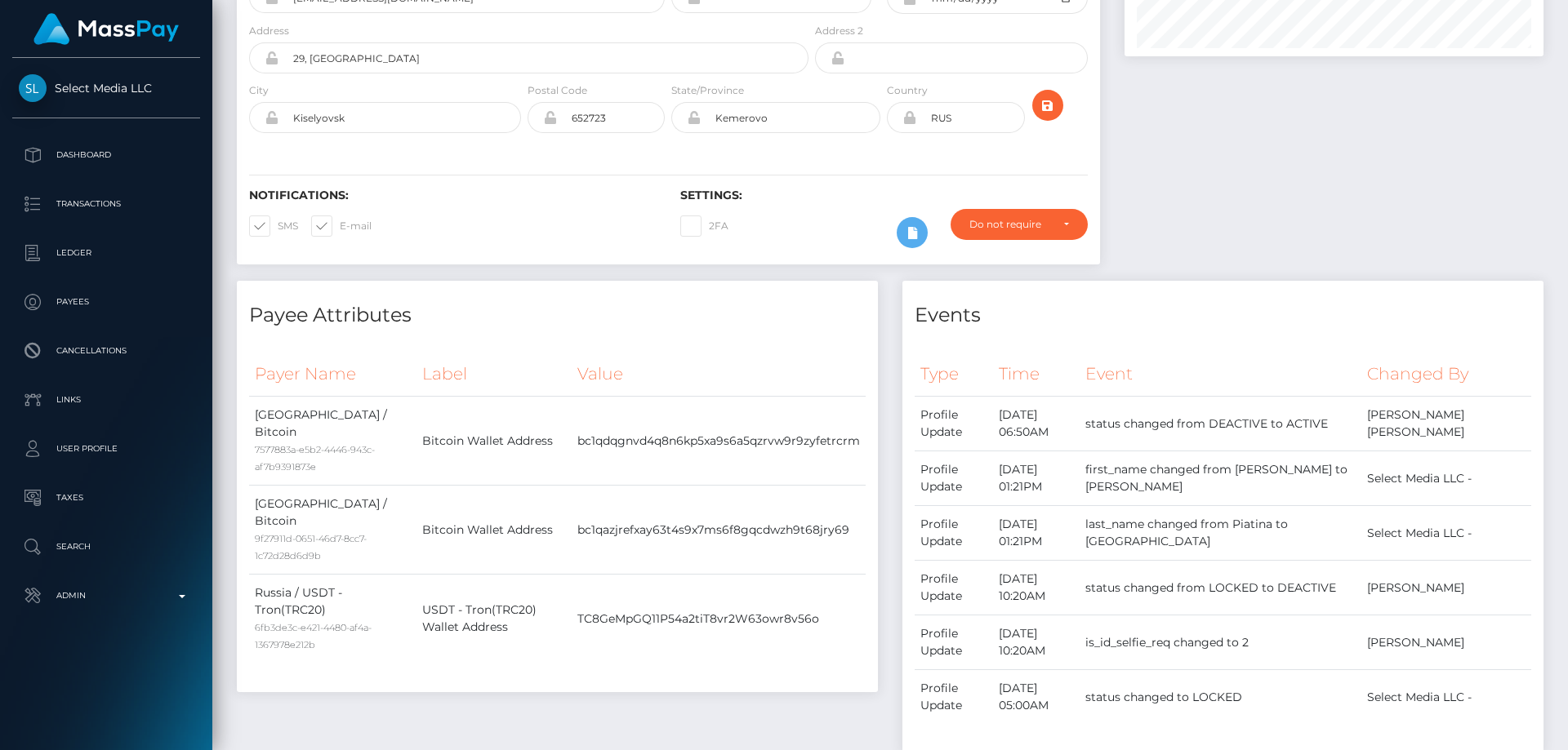
scroll to position [0, 0]
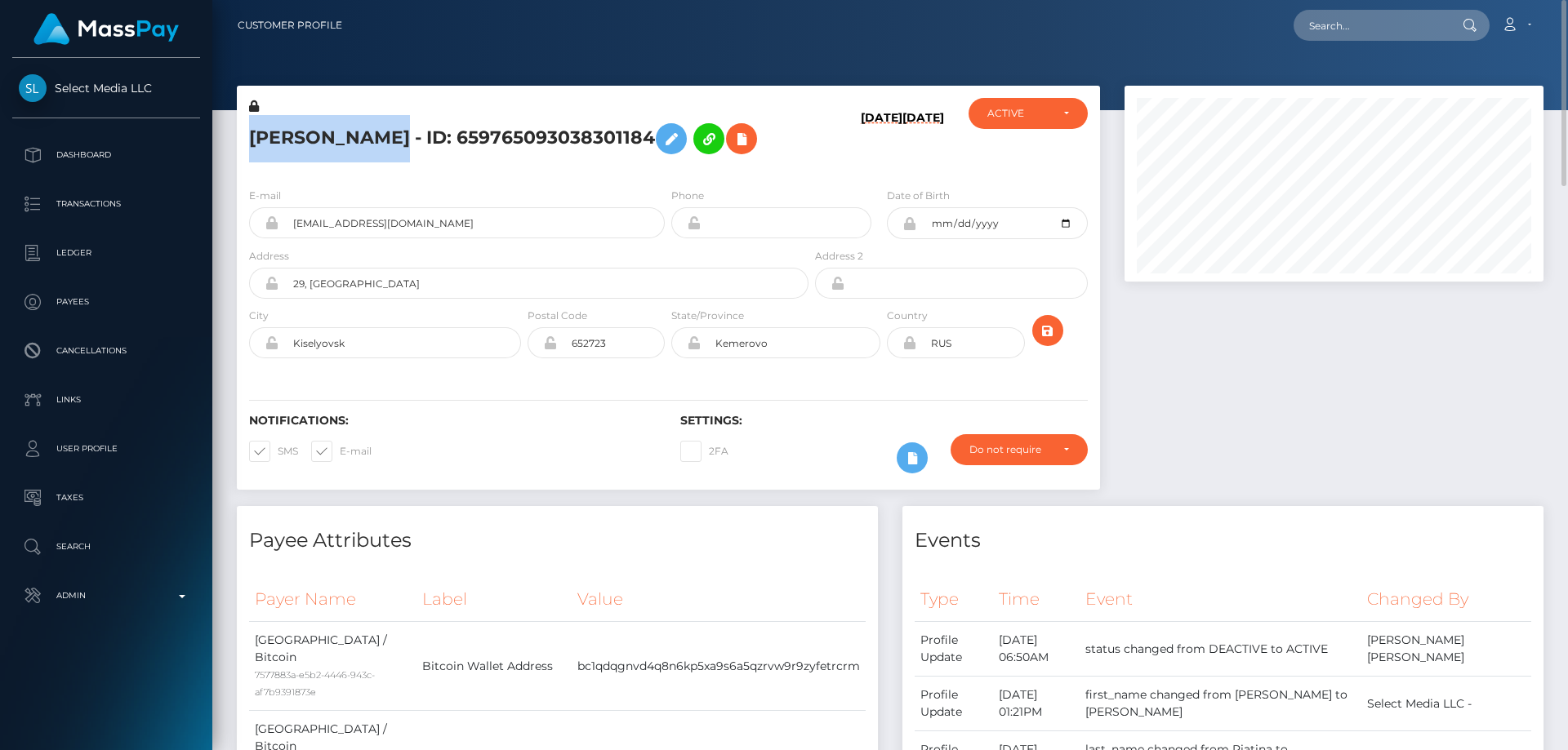
drag, startPoint x: 371, startPoint y: 134, endPoint x: 247, endPoint y: 137, distance: 124.0
click at [247, 137] on div "OLGA PIATINA - ID: 659765093038301184" at bounding box center [524, 135] width 575 height 76
copy h5 "OLGA PIATINA"
drag, startPoint x: 435, startPoint y: 227, endPoint x: 290, endPoint y: 227, distance: 145.0
click at [290, 227] on input "olyasik228super@yandex.ru" at bounding box center [470, 223] width 386 height 31
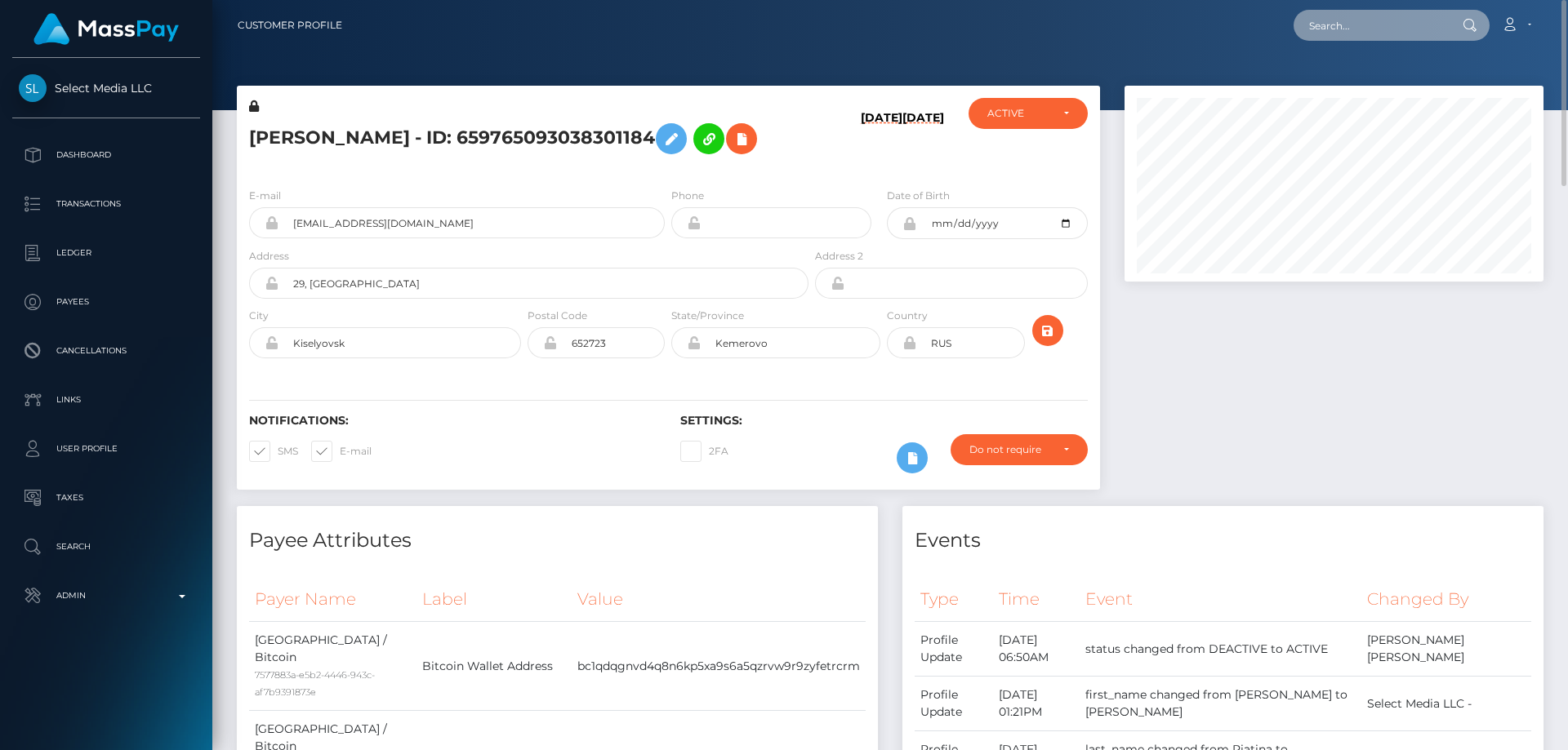
paste input "354695213211463680"
type input "354695213211463680"
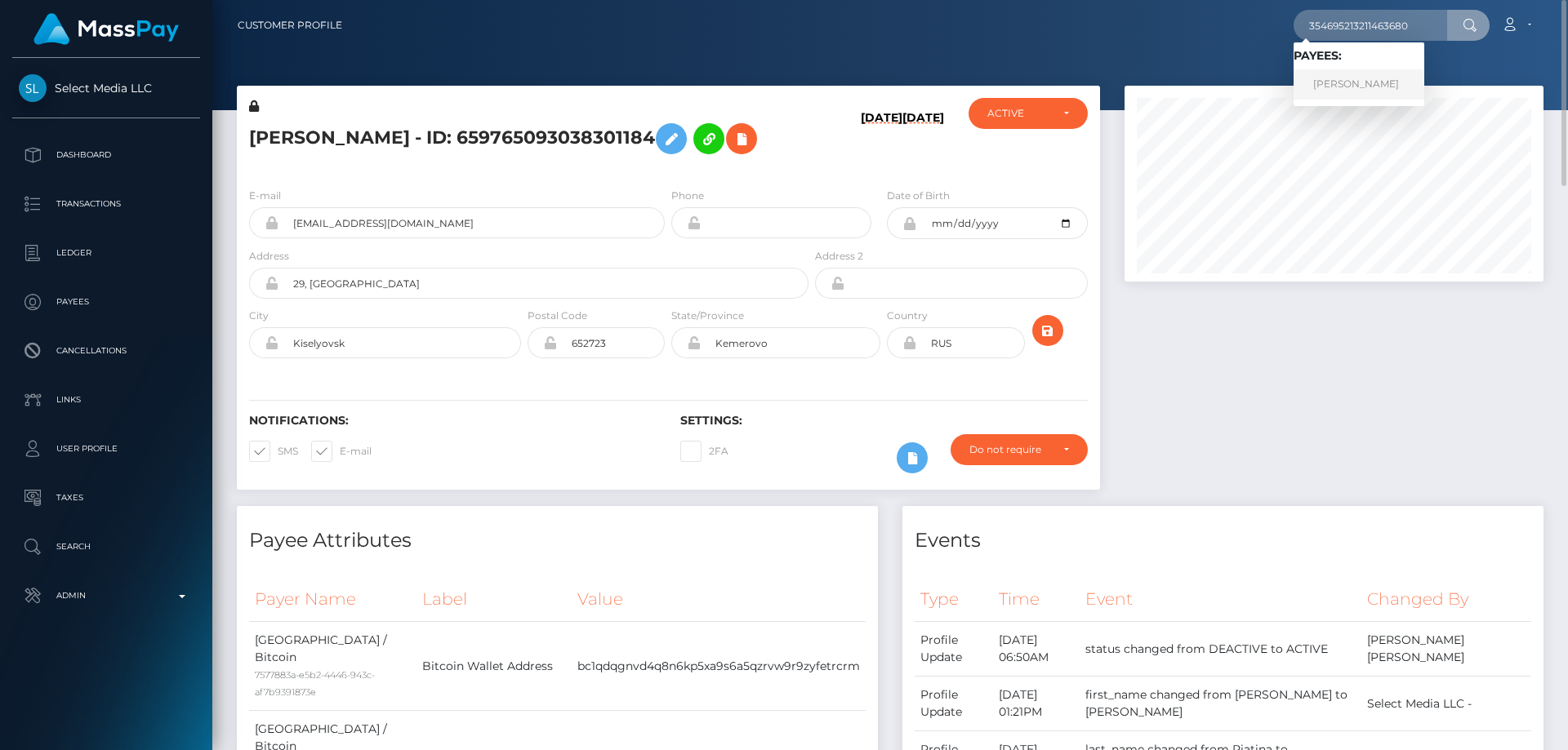
click at [1393, 75] on link "Anastasiia Sergeevna Nikushkina" at bounding box center [1359, 84] width 131 height 30
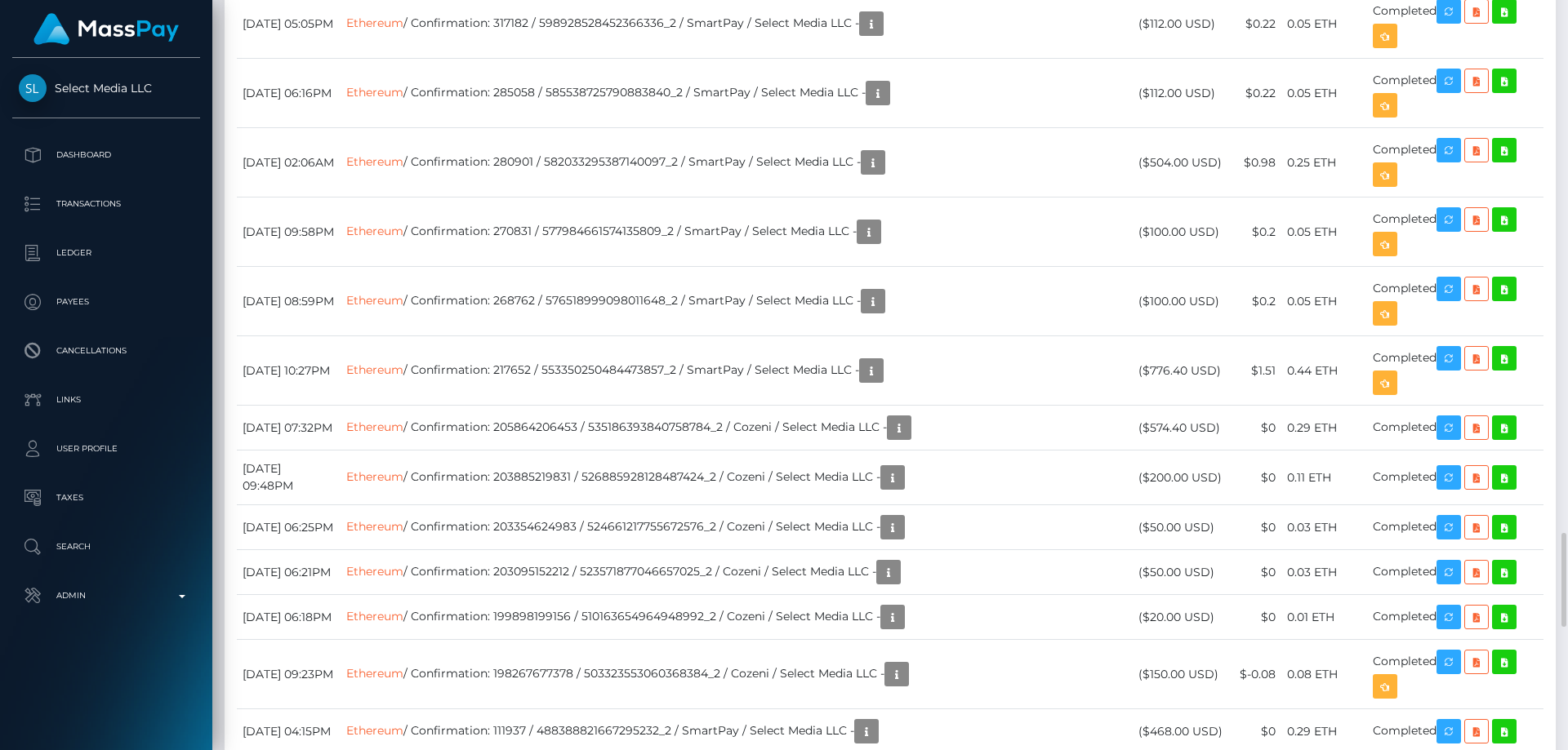
scroll to position [3673, 0]
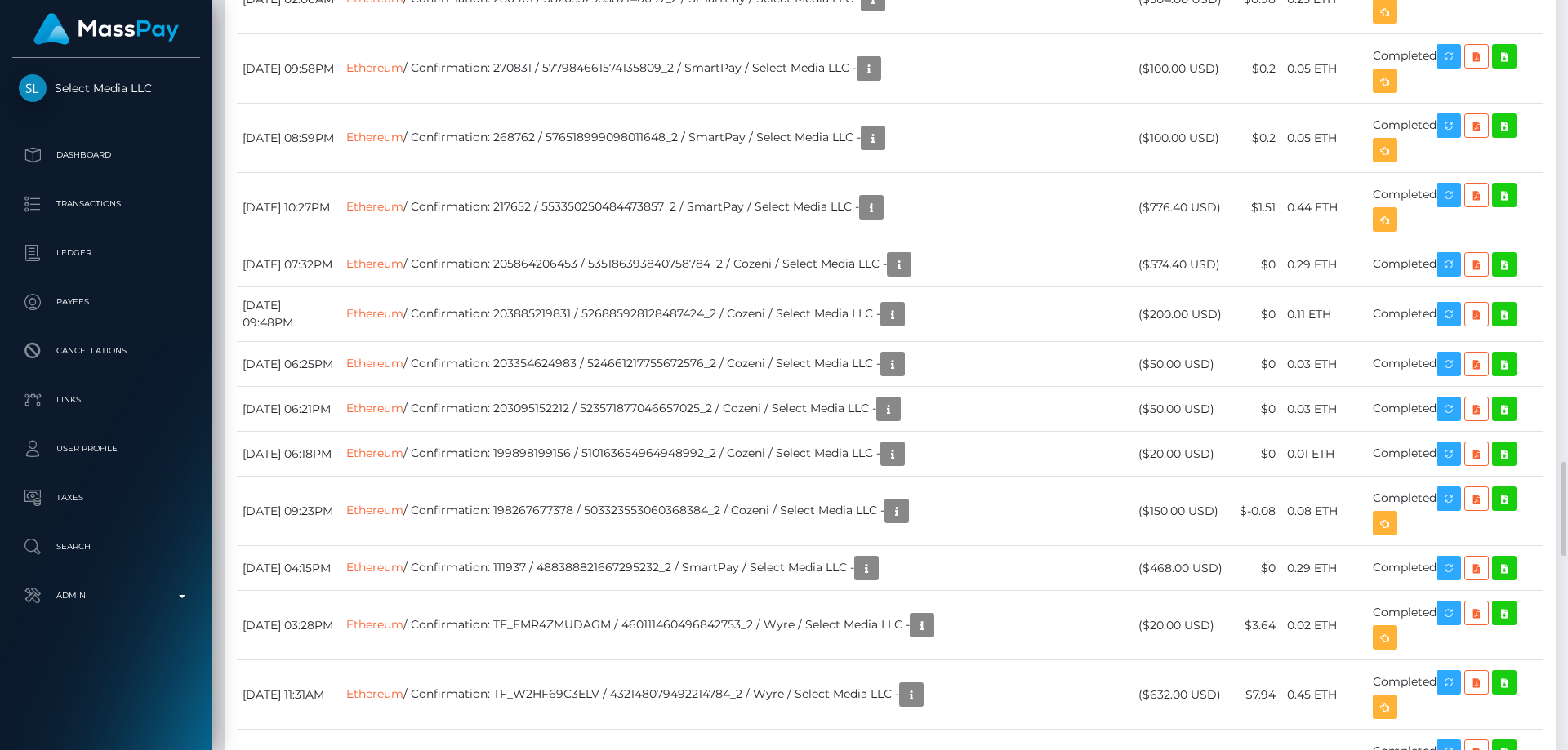
drag, startPoint x: 1222, startPoint y: 595, endPoint x: 1151, endPoint y: 595, distance: 71.0
copy td "$200.00 USD"
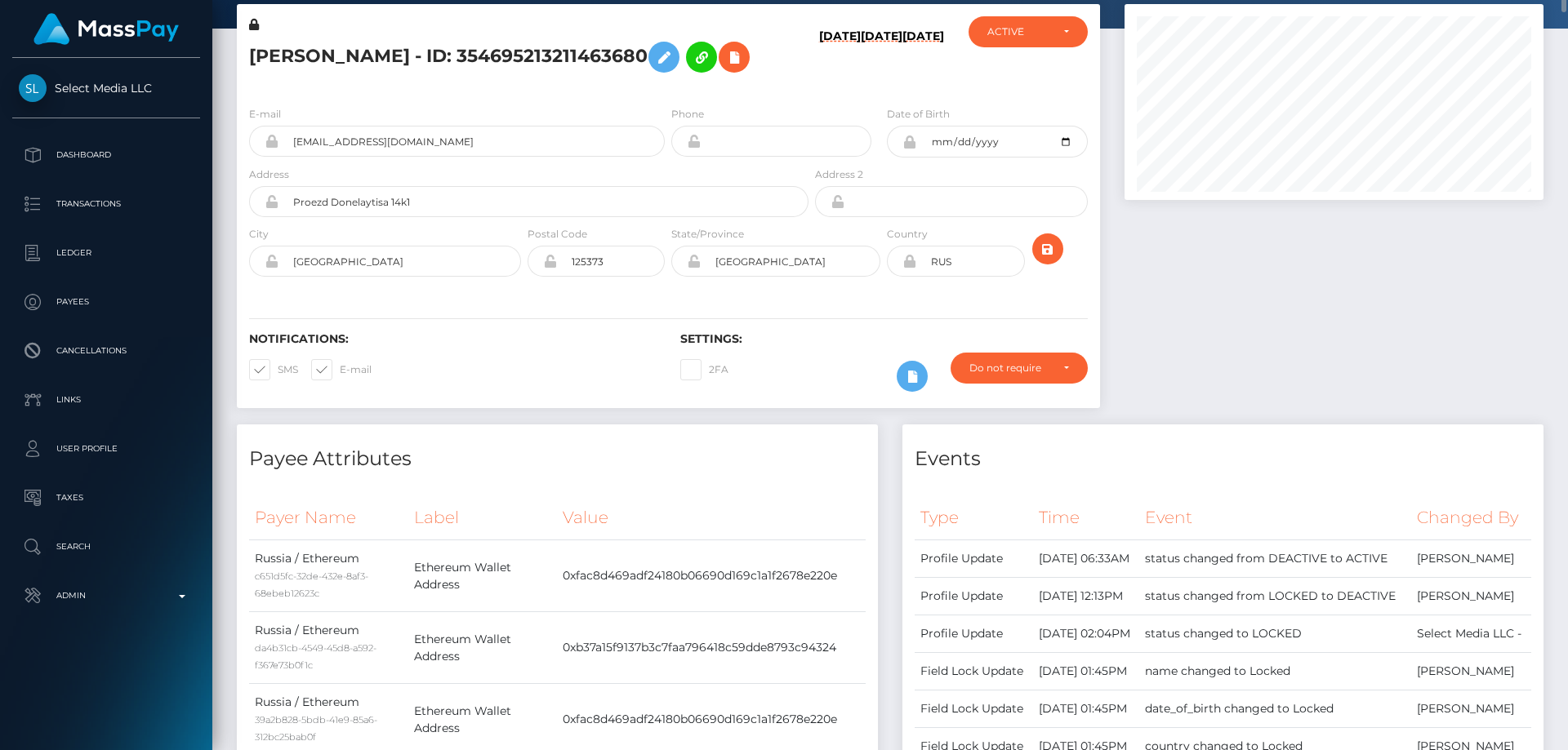
scroll to position [0, 0]
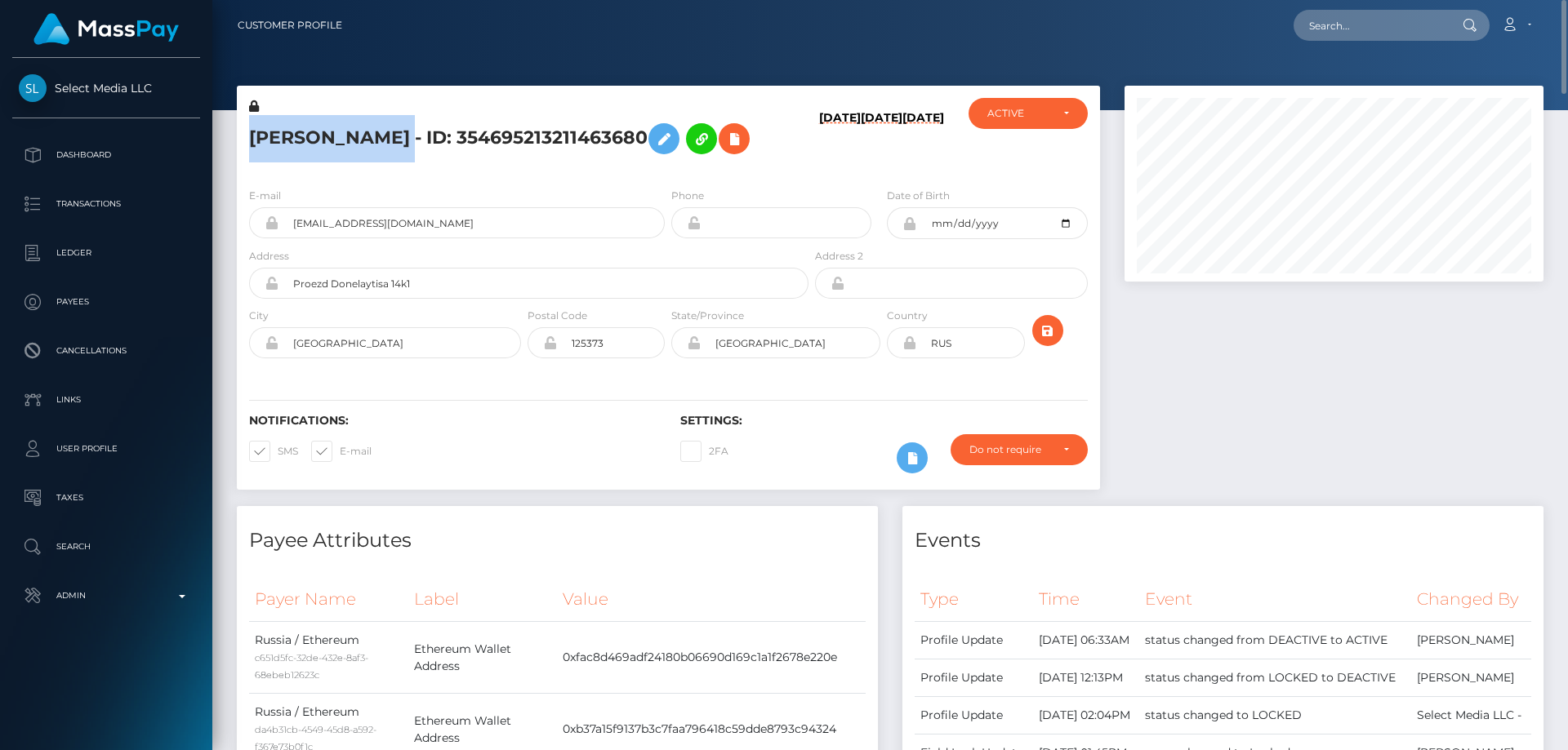
drag, startPoint x: 562, startPoint y: 132, endPoint x: 250, endPoint y: 121, distance: 312.2
click at [250, 121] on h5 "Anastasiia Sergeevna Nikushkina - ID: 354695213211463680" at bounding box center [524, 138] width 551 height 47
copy h5 "Anastasiia Sergeevna Nikushkina"
drag, startPoint x: 386, startPoint y: 254, endPoint x: 292, endPoint y: 251, distance: 94.0
click at [292, 238] on input "nefertiti_n.n@bk.ru" at bounding box center [470, 223] width 386 height 31
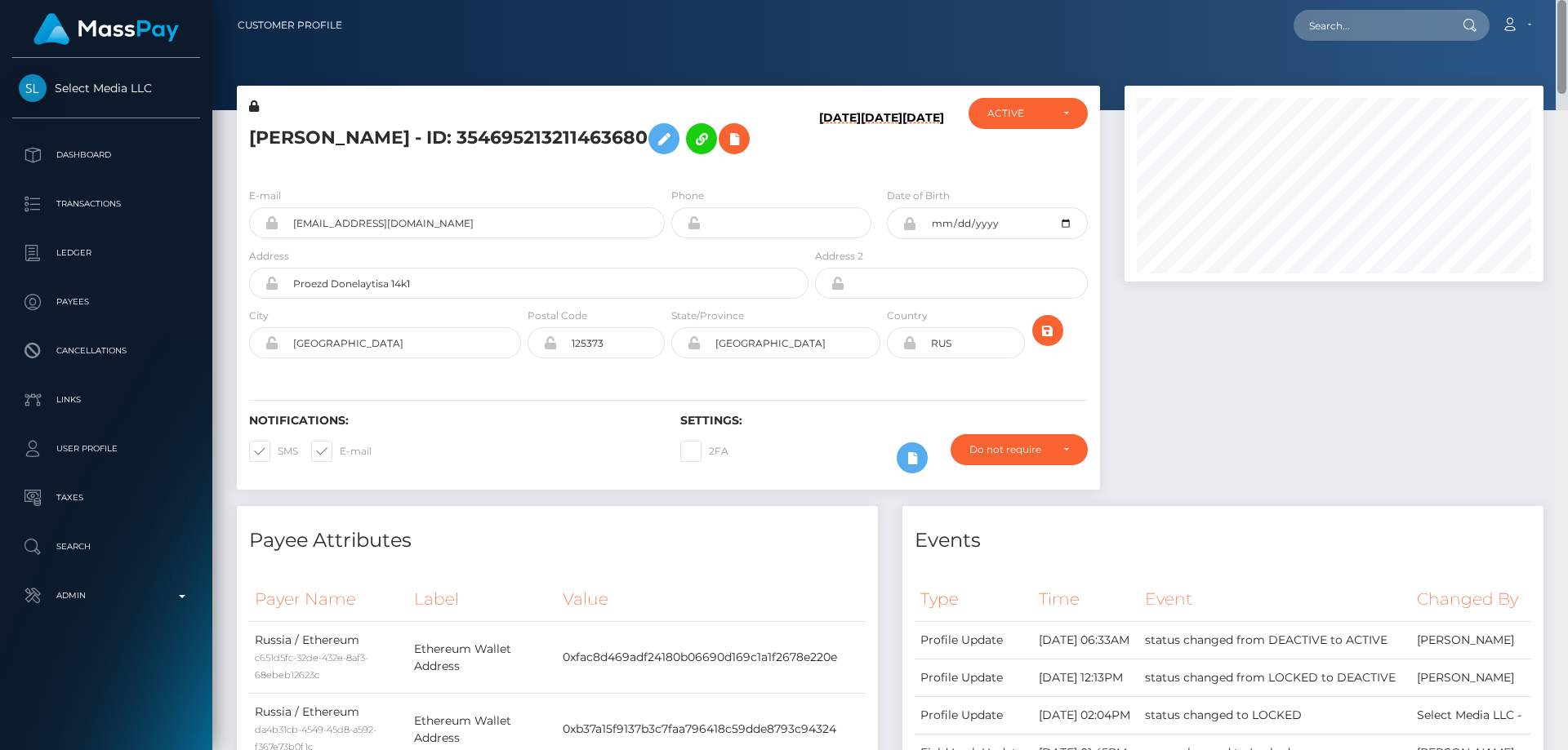
drag, startPoint x: 1560, startPoint y: 455, endPoint x: 1567, endPoint y: 47, distance: 408.1
click at [1567, 47] on div "Customer Profile Loading... Loading..." at bounding box center [890, 375] width 1355 height 750
paste input "370494854733508608"
type input "370494854733508608"
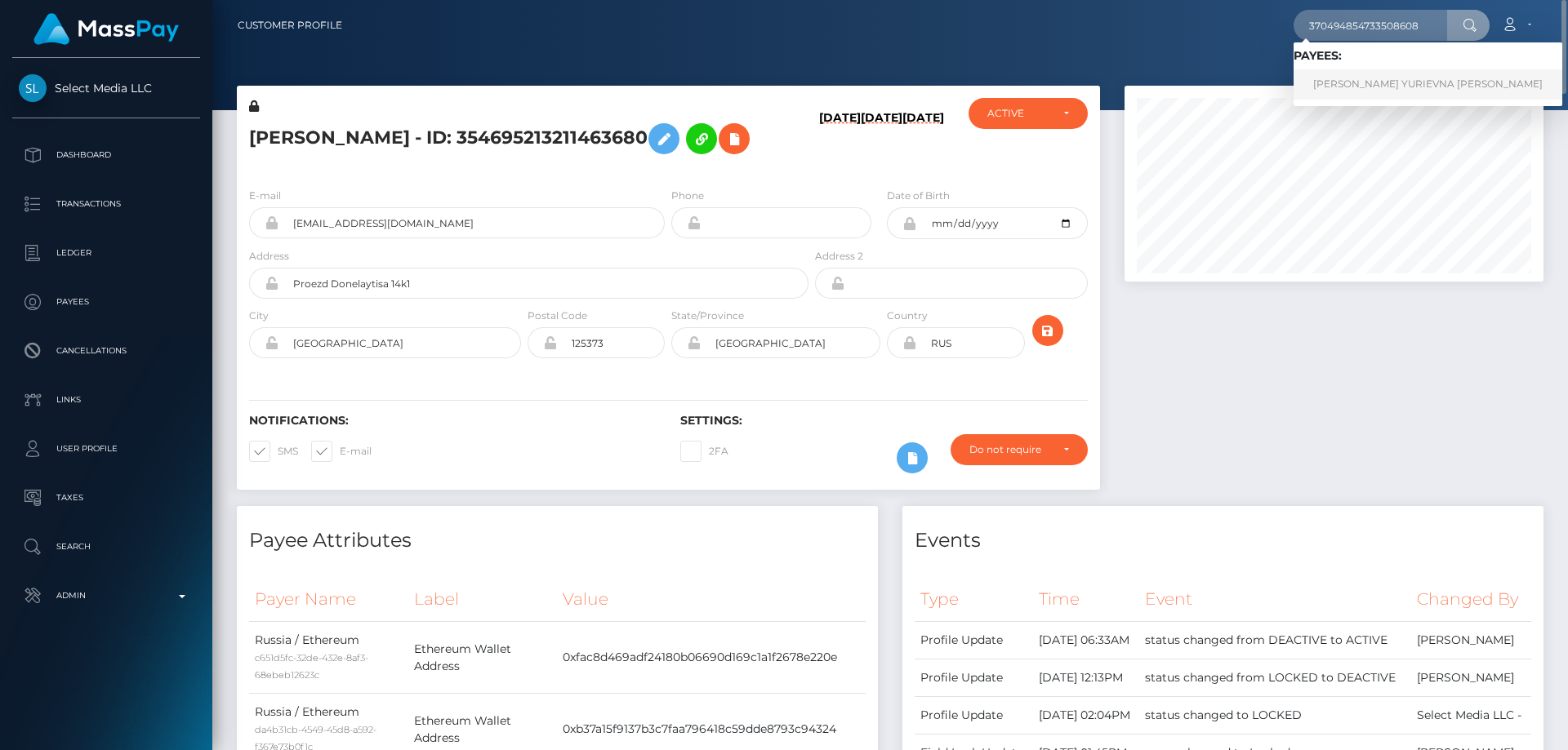
click at [1327, 86] on link "[PERSON_NAME] YURIEVNA [PERSON_NAME]" at bounding box center [1428, 84] width 269 height 30
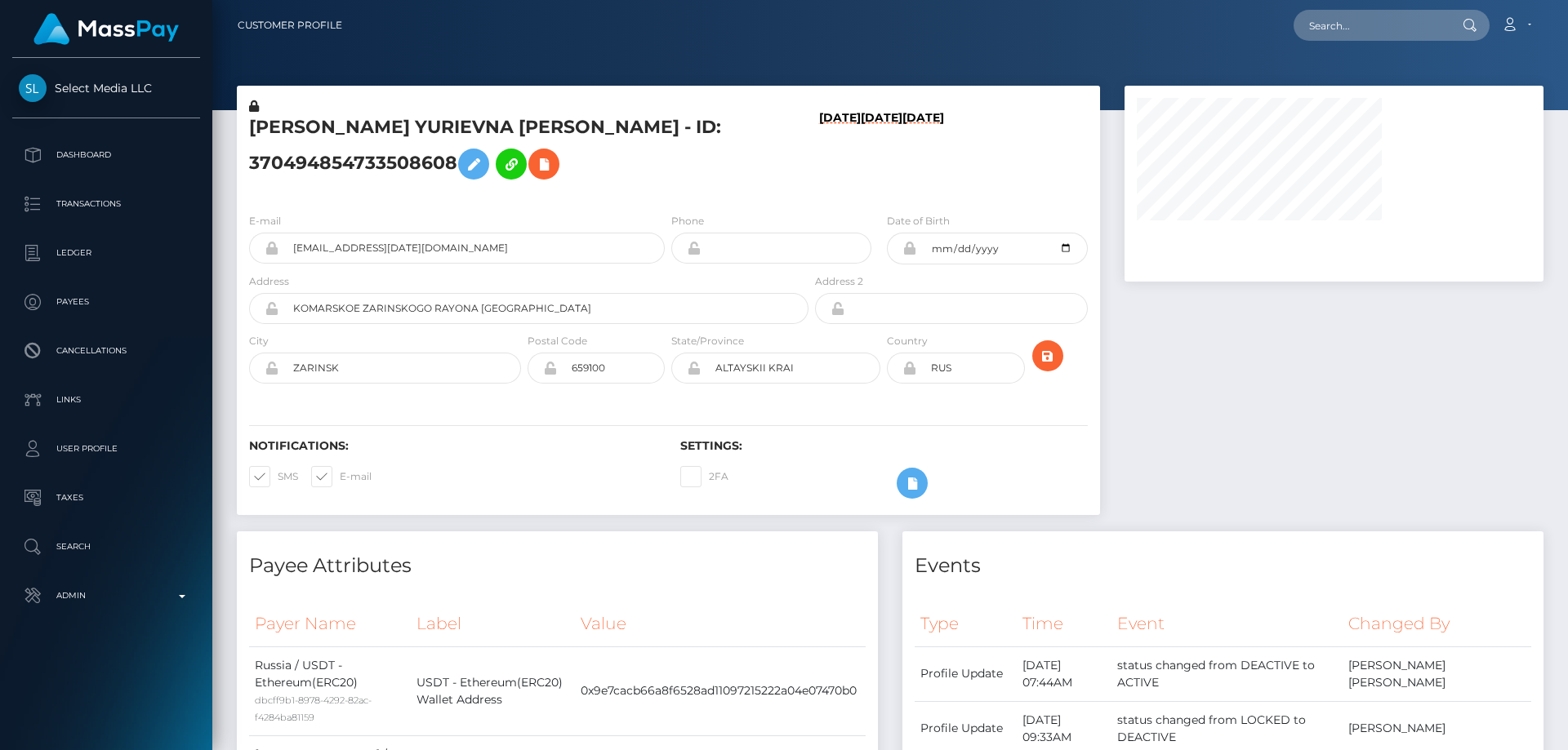
click at [507, 188] on h5 "[PERSON_NAME] YURIEVNA [PERSON_NAME] - ID: 370494854733508608" at bounding box center [524, 151] width 551 height 73
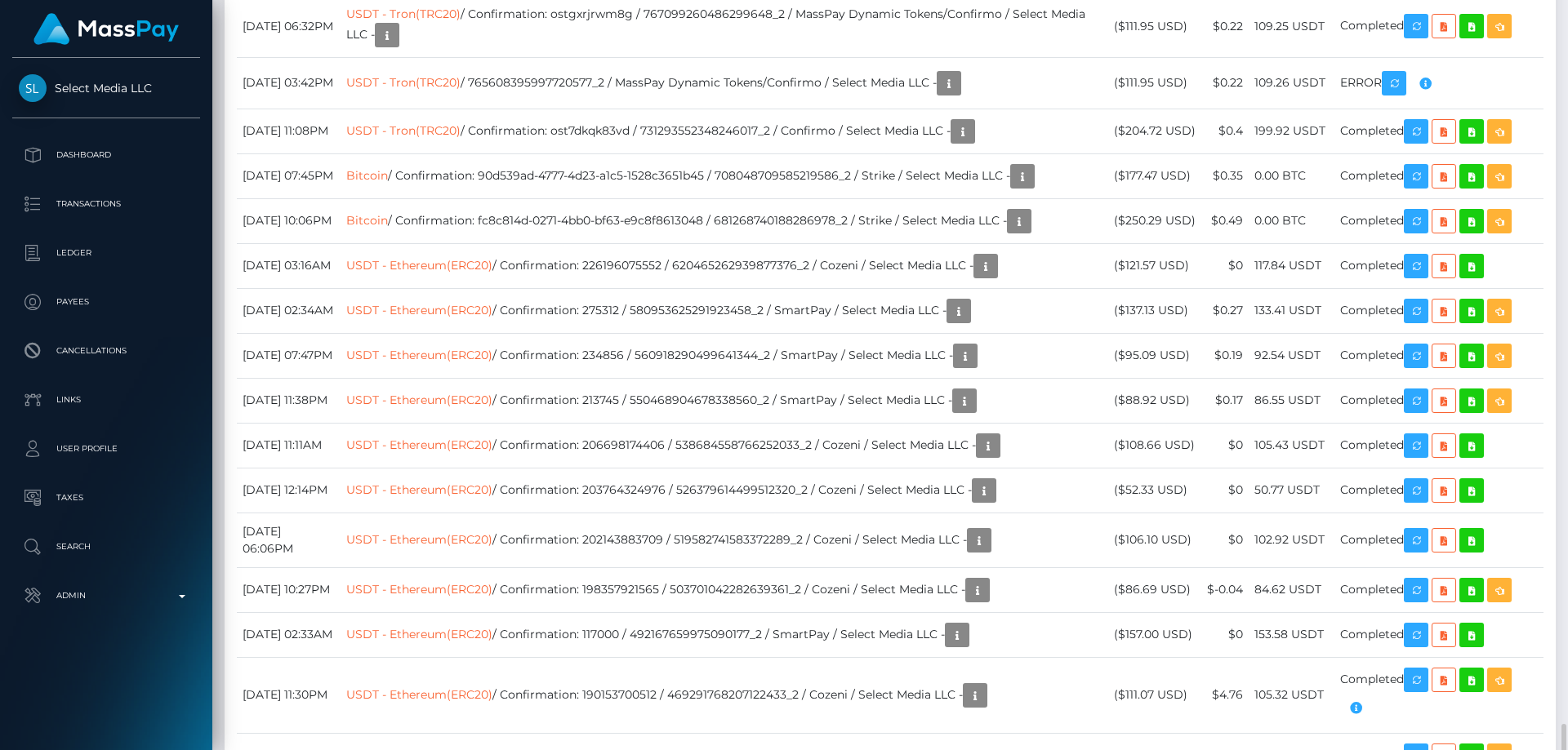
scroll to position [3425, 0]
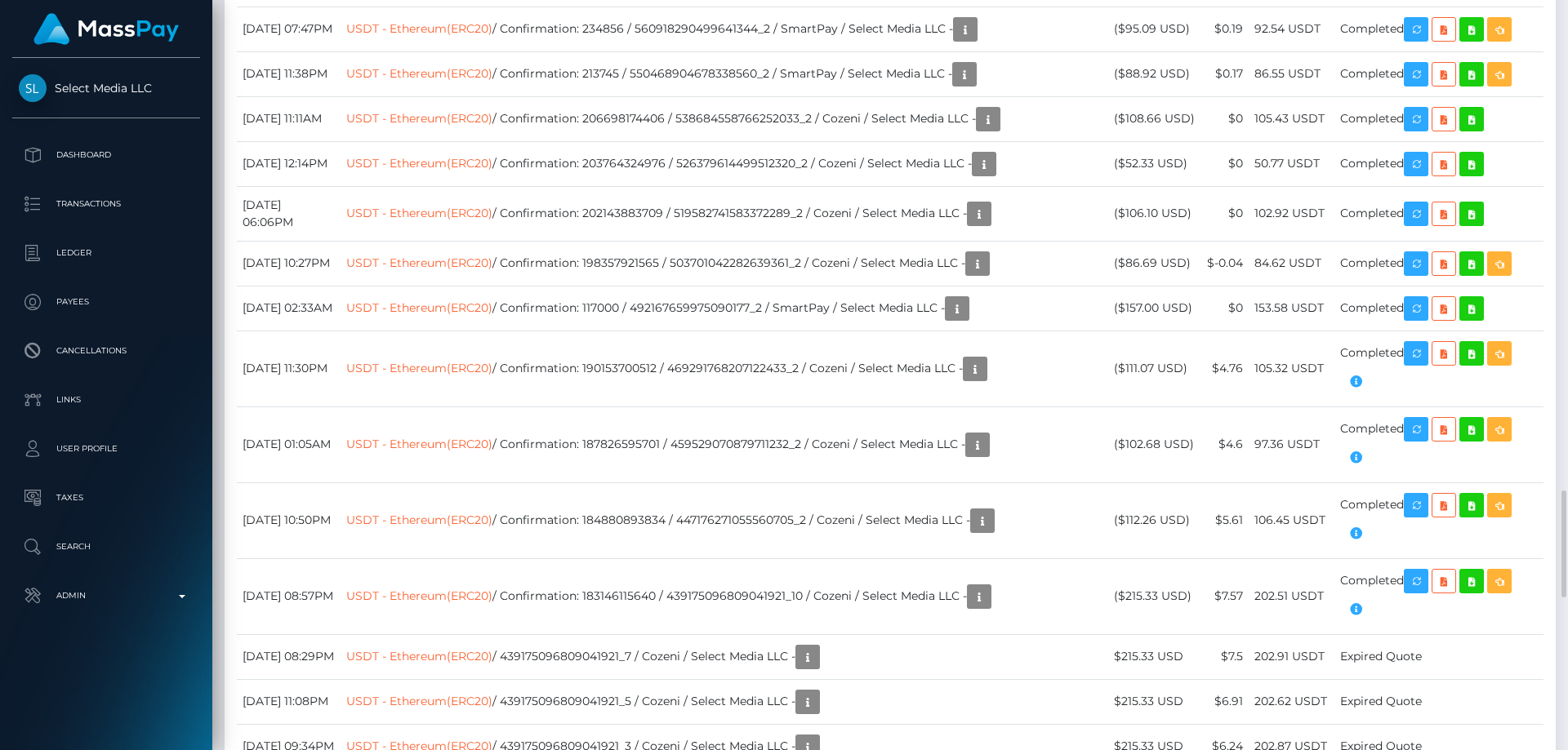
drag, startPoint x: 1190, startPoint y: 337, endPoint x: 1130, endPoint y: 339, distance: 60.0
copy td "$111.95 USD"
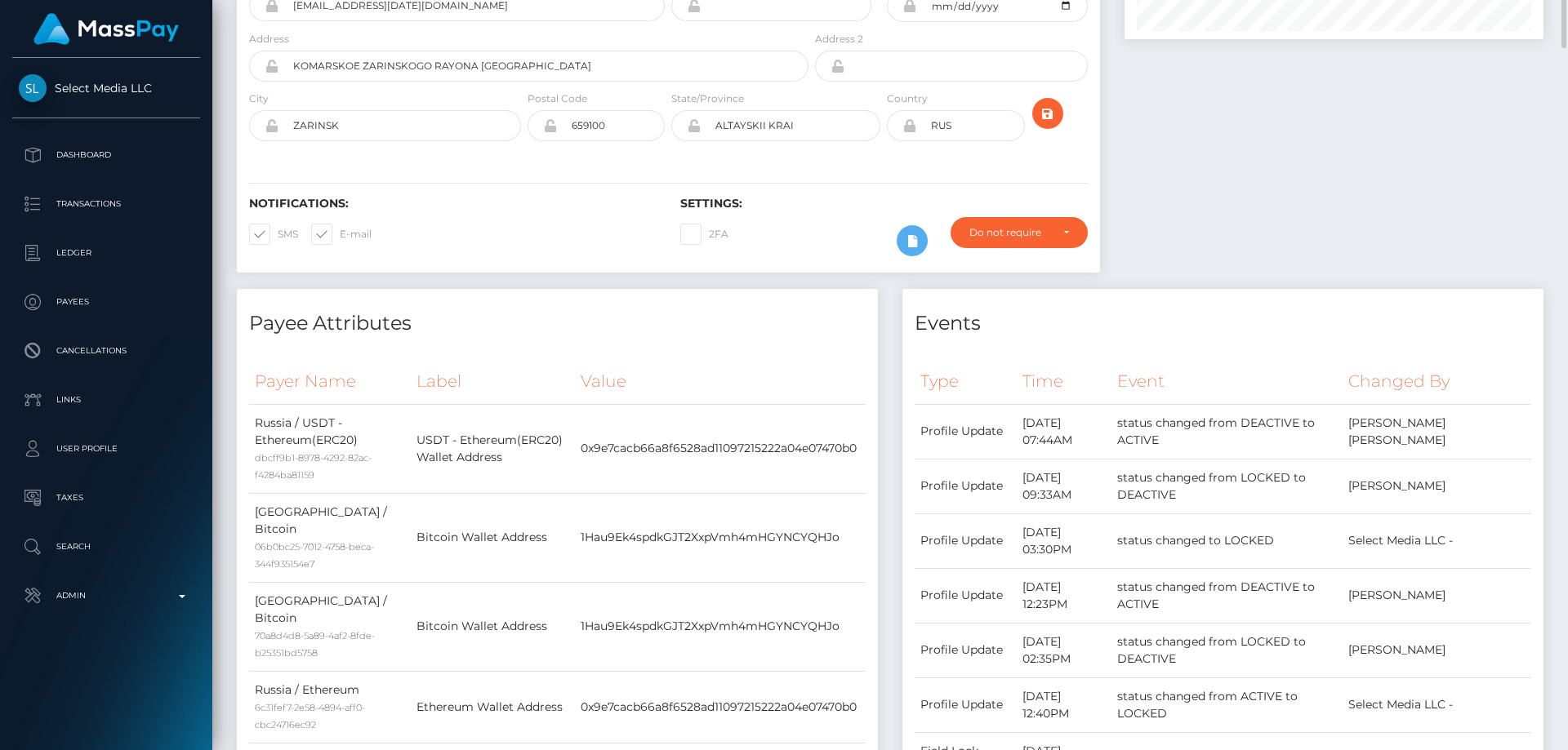
scroll to position [0, 0]
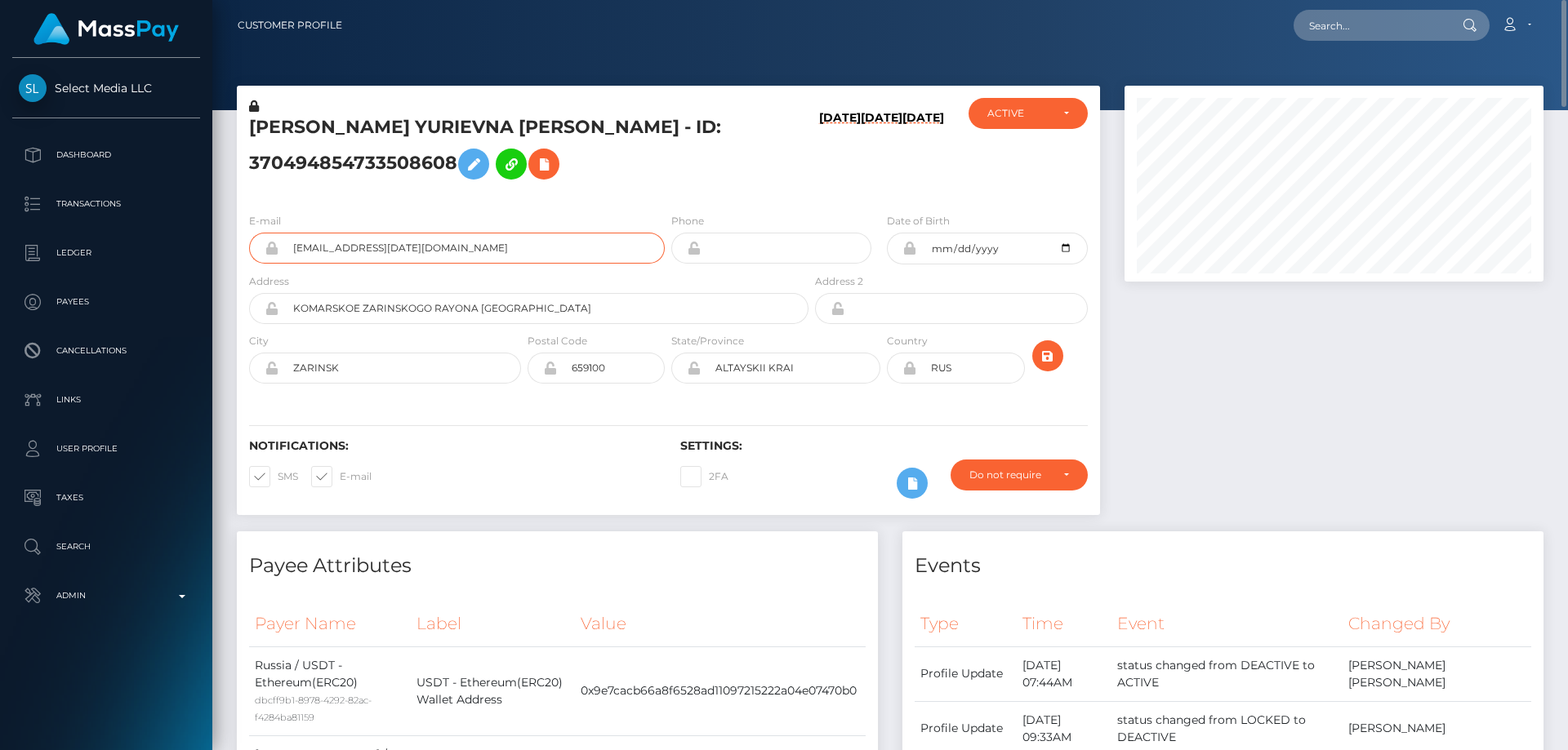
drag, startPoint x: 348, startPoint y: 268, endPoint x: 288, endPoint y: 271, distance: 60.1
click at [288, 263] on input "[EMAIL_ADDRESS][DATE][DOMAIN_NAME]" at bounding box center [470, 248] width 386 height 31
drag, startPoint x: 503, startPoint y: 138, endPoint x: 243, endPoint y: 137, distance: 260.0
click at [243, 137] on div "JANNA YURIEVNA DUBOVA - ID: 370494854733508608" at bounding box center [524, 148] width 575 height 102
copy h5 "JANNA YURIEVNA DUBOVA"
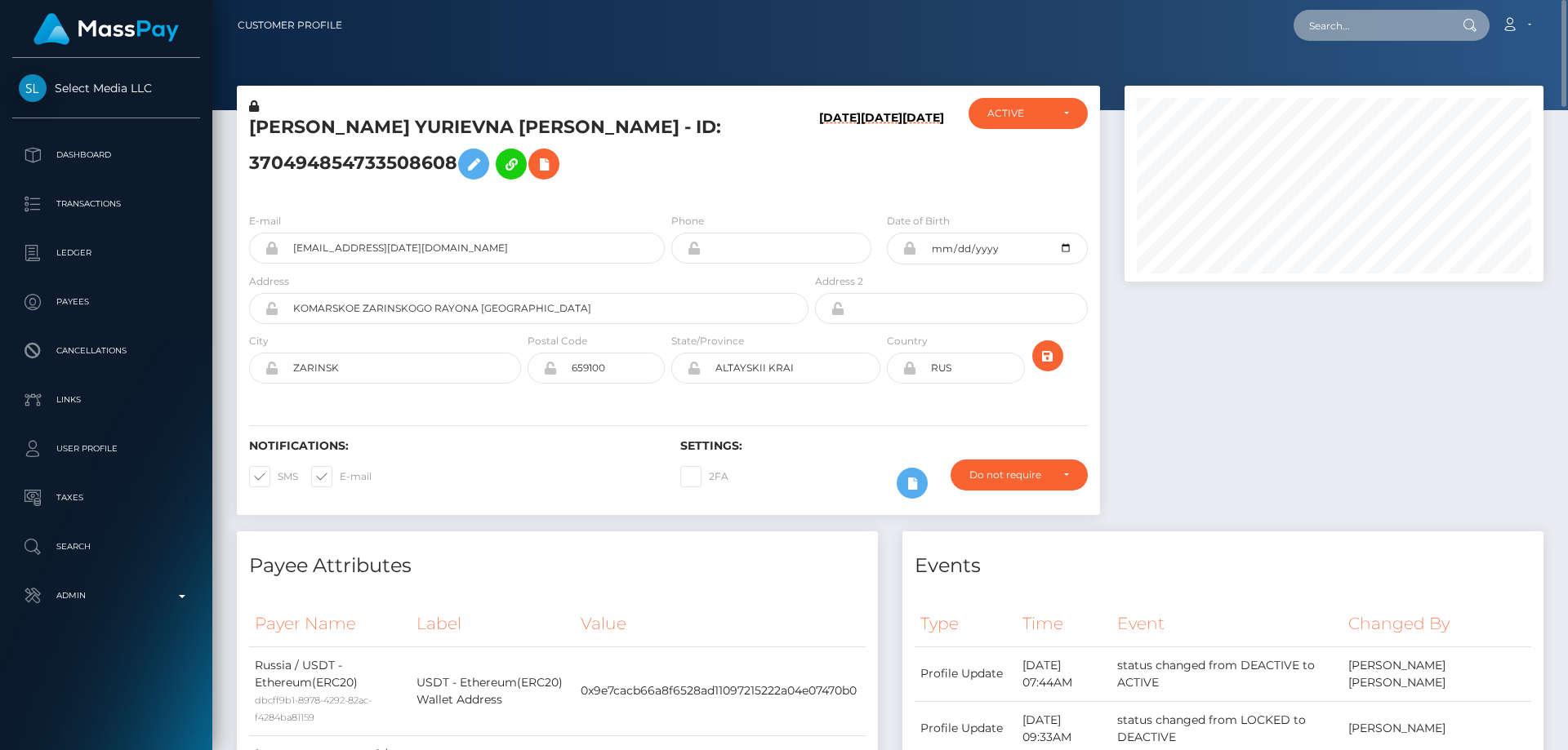
paste input "693360033047523328"
type input "693360033047523328"
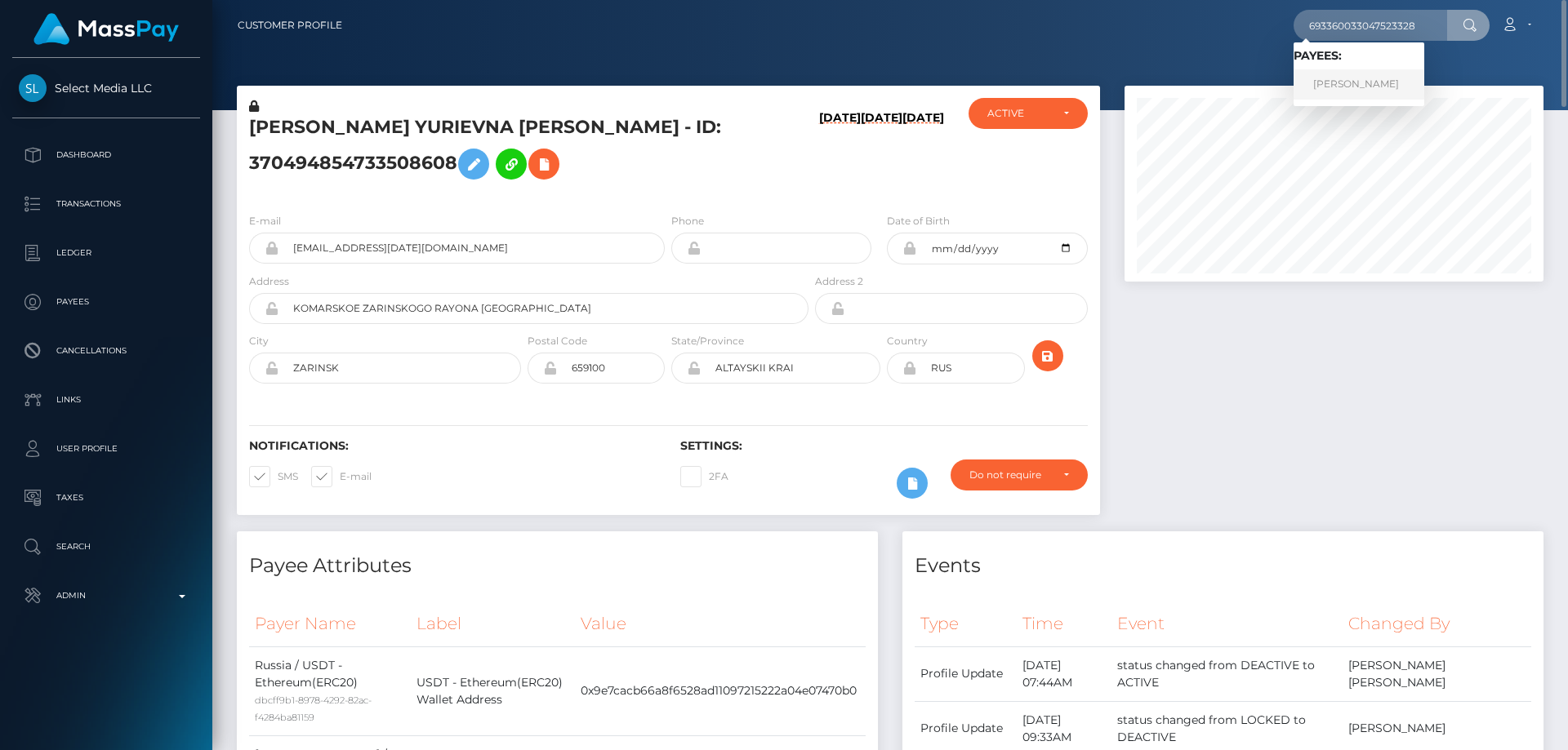
click at [1361, 85] on link "[PERSON_NAME]" at bounding box center [1359, 84] width 131 height 30
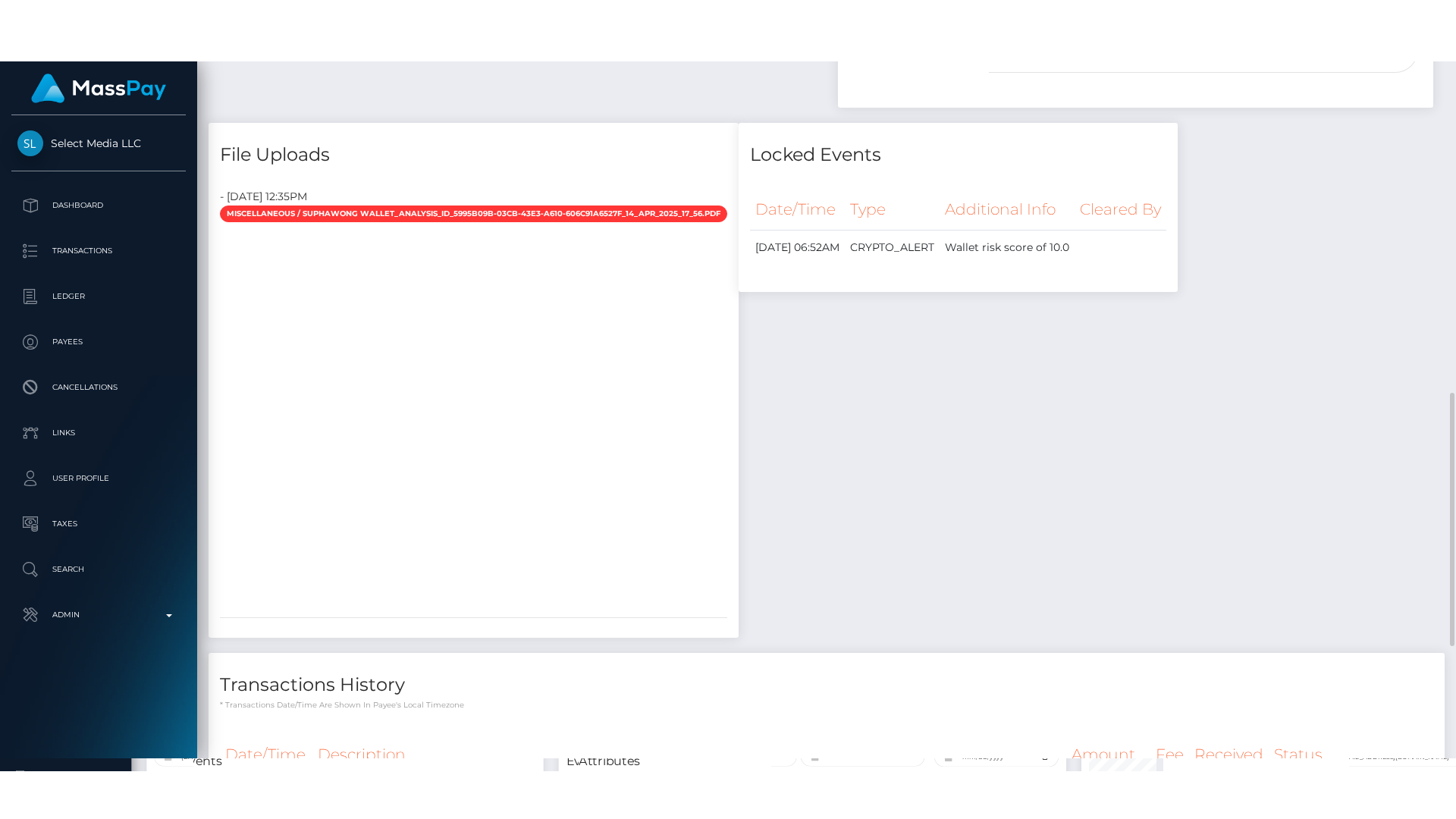
scroll to position [1137, 0]
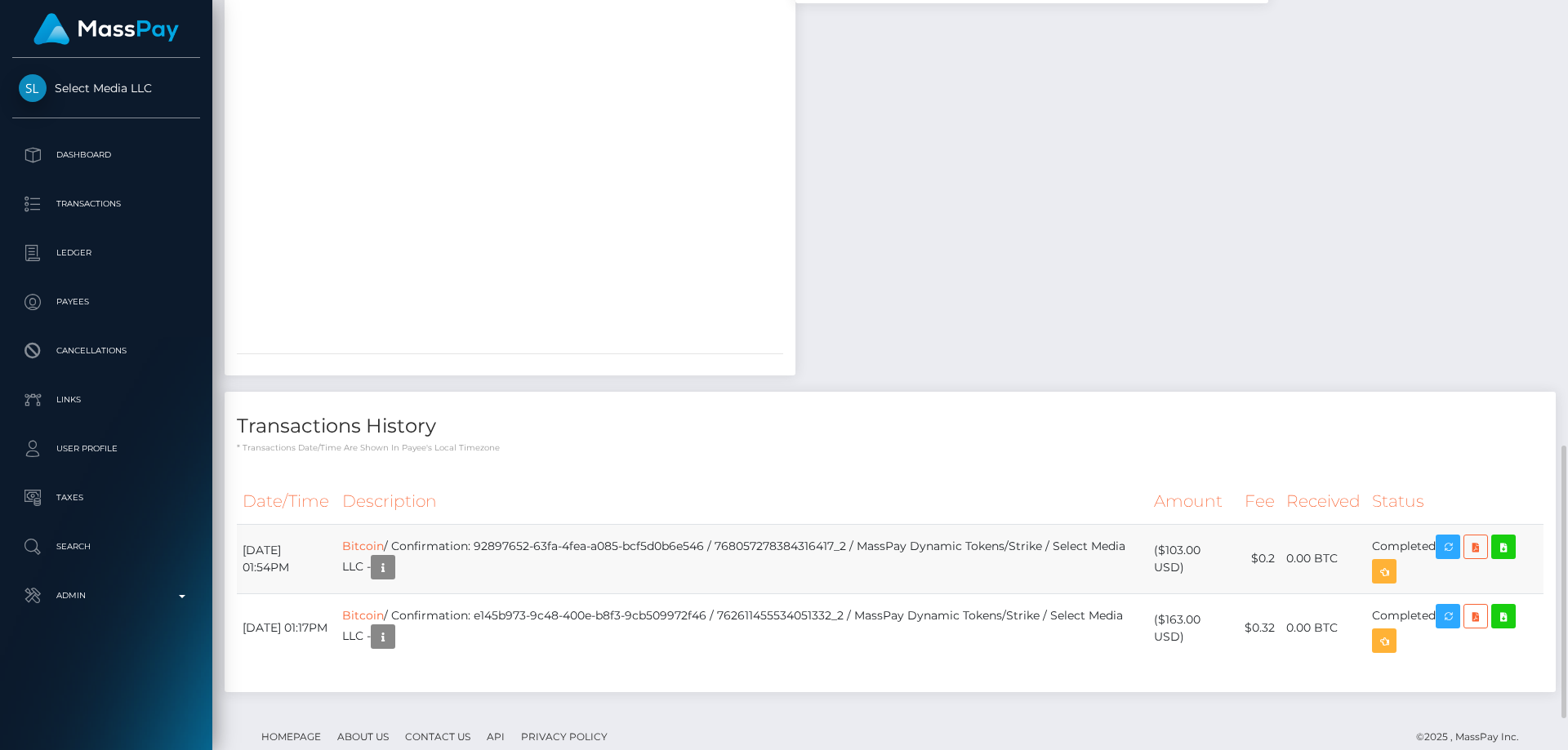
drag, startPoint x: 1182, startPoint y: 611, endPoint x: 1166, endPoint y: 594, distance: 23.3
click at [1166, 594] on td "($103.00 USD)" at bounding box center [1193, 558] width 90 height 69
copy td "$103.00 USD"
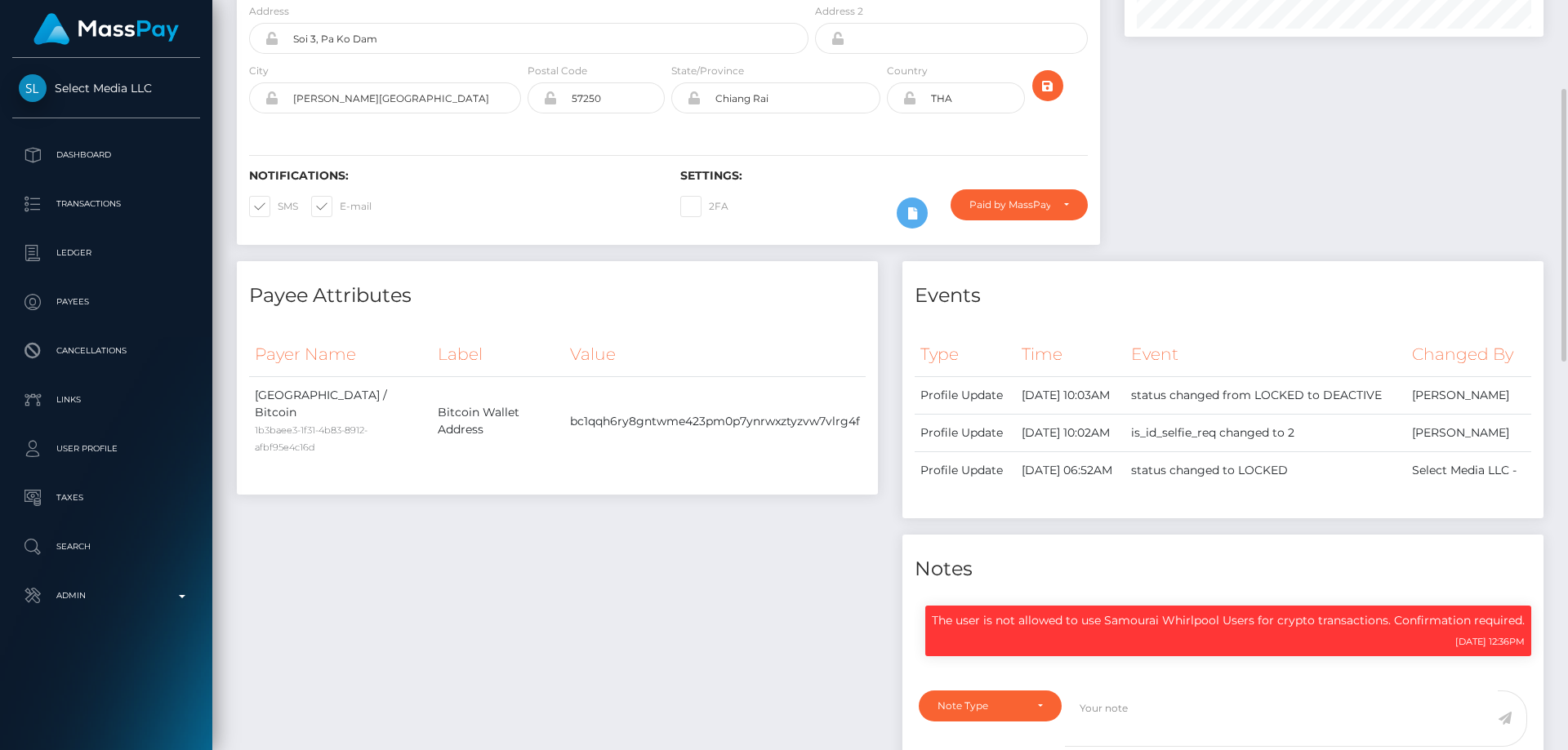
scroll to position [0, 0]
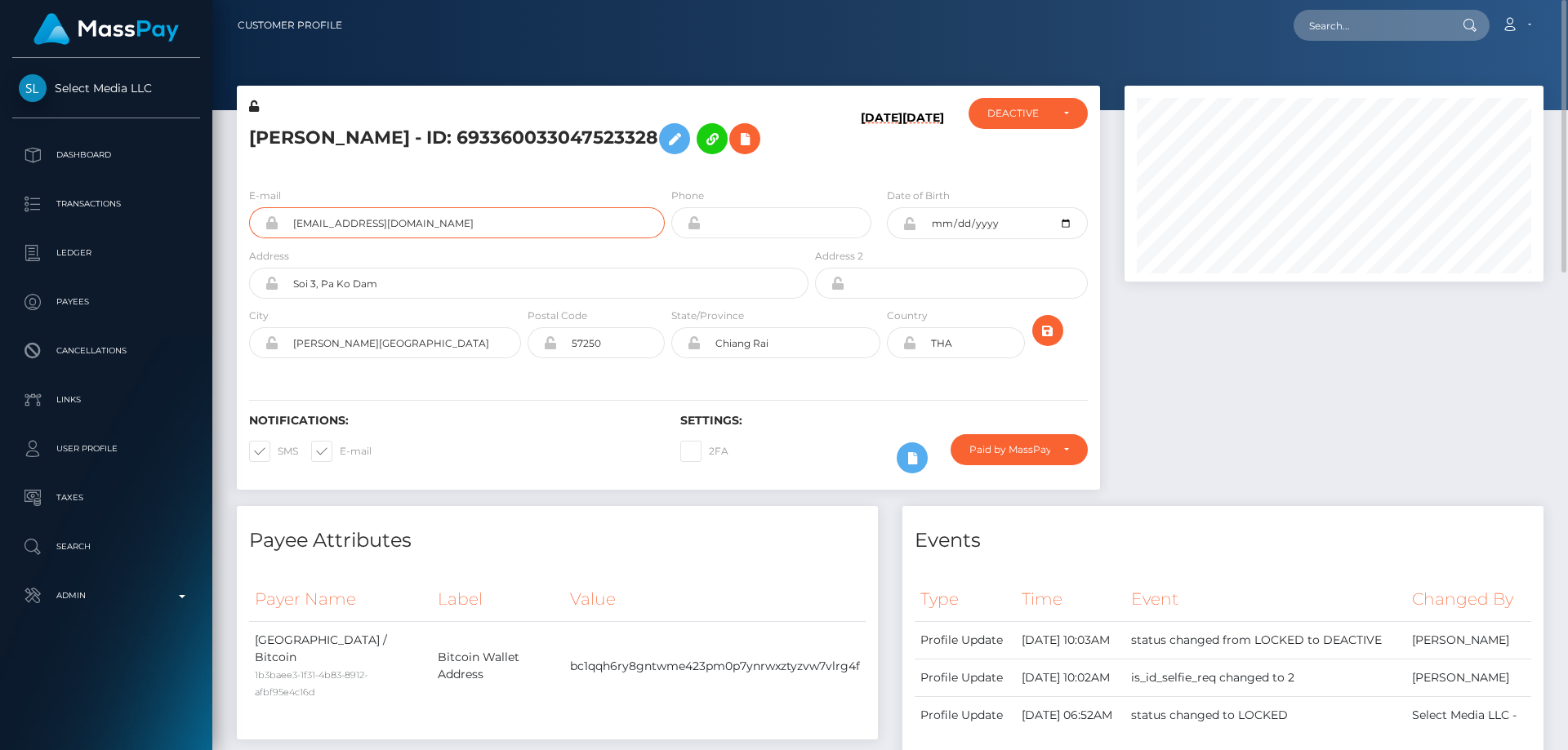
drag, startPoint x: 351, startPoint y: 277, endPoint x: 281, endPoint y: 276, distance: 70.0
click at [281, 238] on input "[EMAIL_ADDRESS][DOMAIN_NAME]" at bounding box center [470, 223] width 386 height 31
drag, startPoint x: 465, startPoint y: 133, endPoint x: 252, endPoint y: 137, distance: 213.0
click at [252, 137] on h5 "[PERSON_NAME] - ID: 693360033047523328" at bounding box center [524, 138] width 551 height 47
copy h5 "SIRINYA SUPHAWONG"
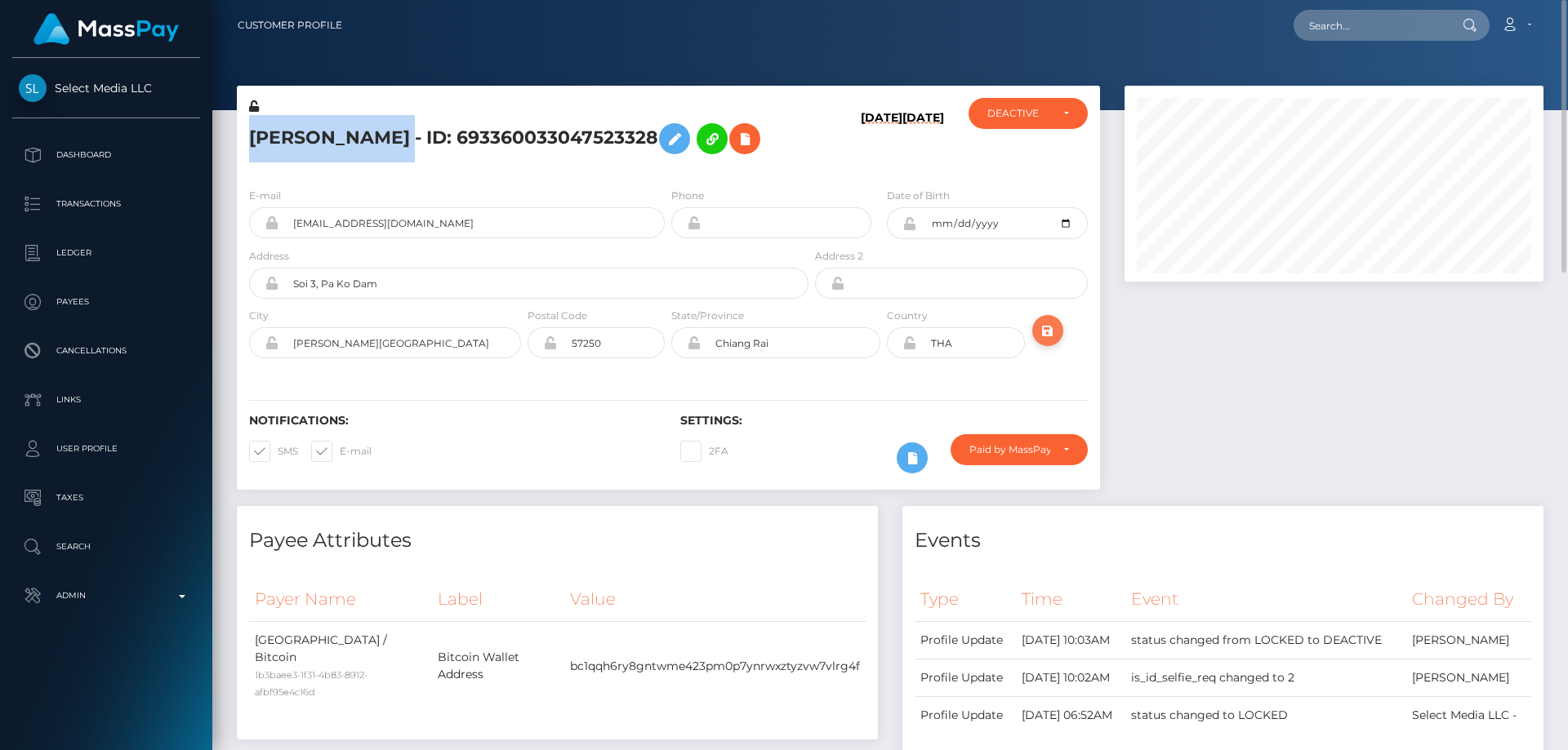
click at [1052, 346] on button "submit" at bounding box center [1048, 330] width 31 height 31
click at [549, 481] on div "Notifications: SMS E-mail" at bounding box center [452, 448] width 431 height 68
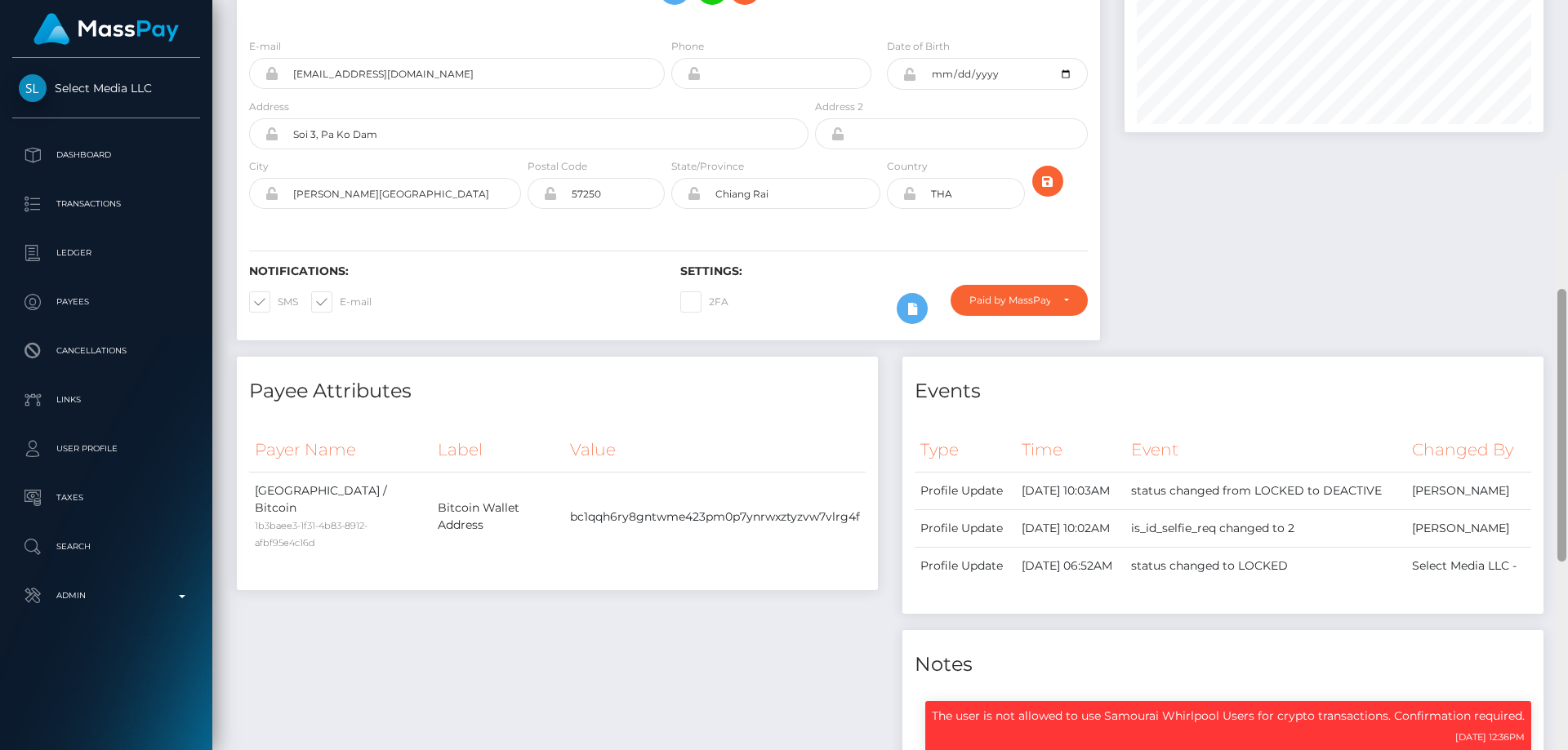
scroll to position [0, 0]
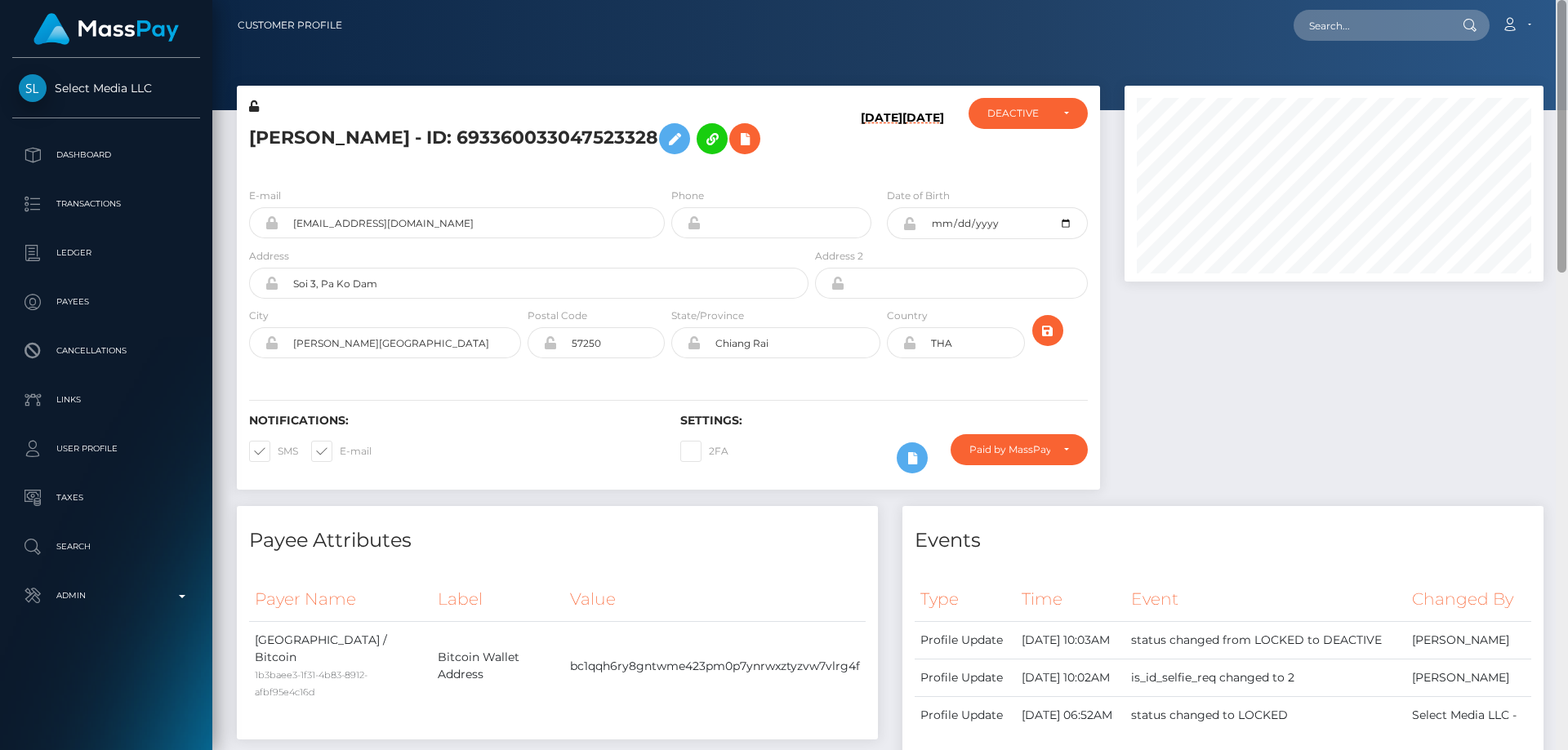
drag, startPoint x: 1562, startPoint y: 577, endPoint x: 1565, endPoint y: 165, distance: 412.0
click at [1567, 165] on div at bounding box center [1561, 375] width 12 height 750
paste input "721218904252231680"
type input "721218904252231680"
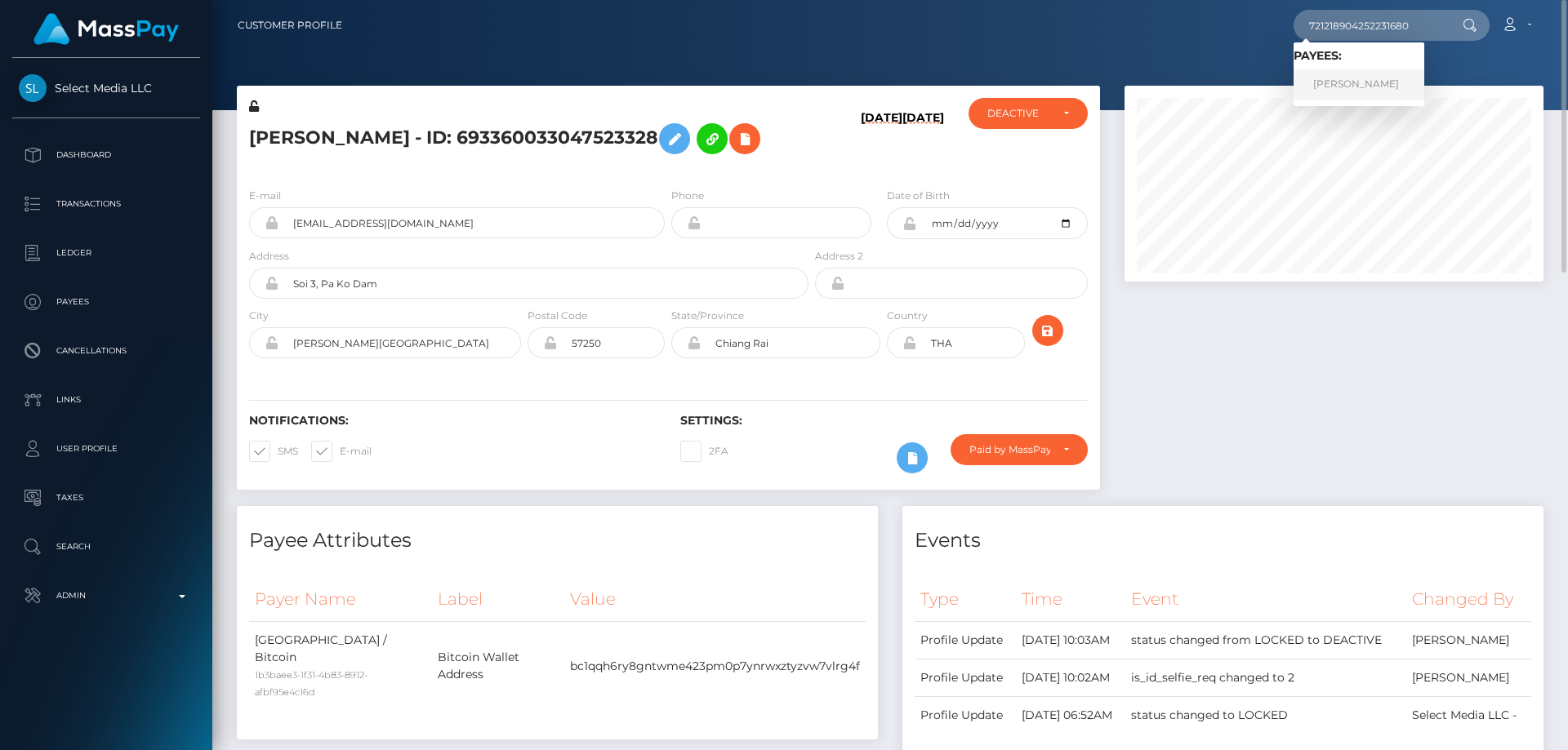
click at [1320, 85] on link "[PERSON_NAME]" at bounding box center [1359, 84] width 131 height 30
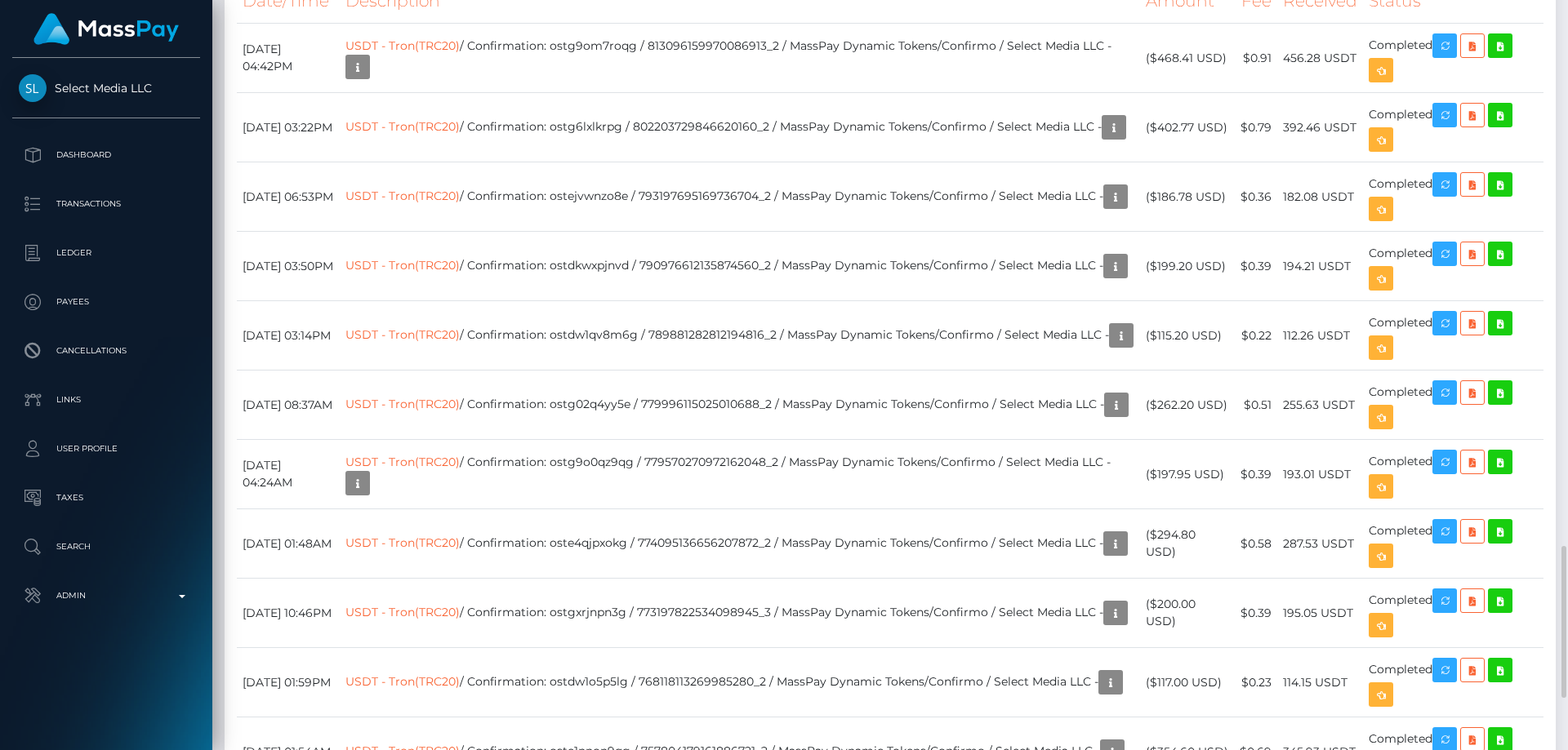
scroll to position [2775, 0]
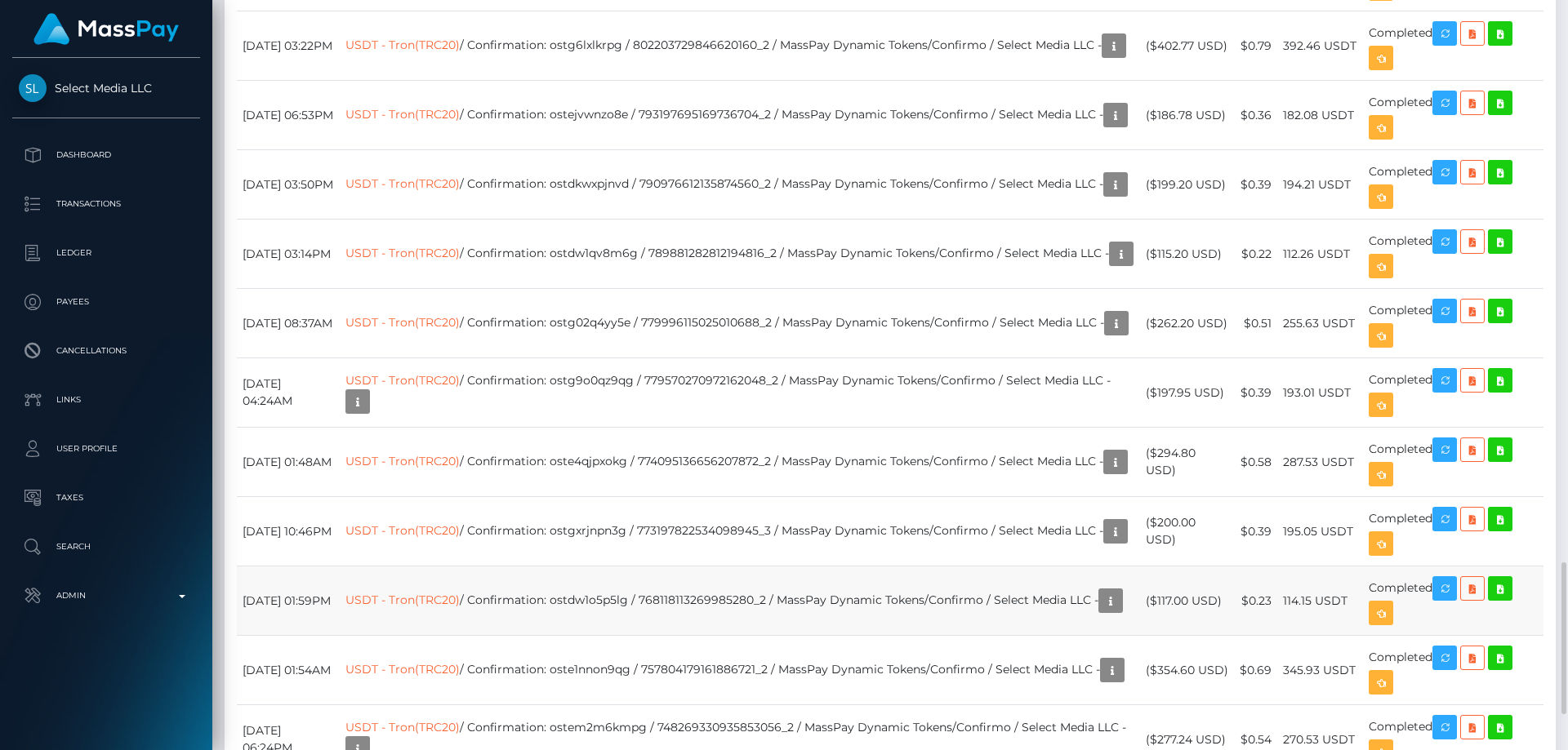
drag, startPoint x: 1221, startPoint y: 624, endPoint x: 1160, endPoint y: 629, distance: 61.2
click at [1160, 629] on td "($117.00 USD)" at bounding box center [1187, 600] width 95 height 69
copy td "$117.00 USD"
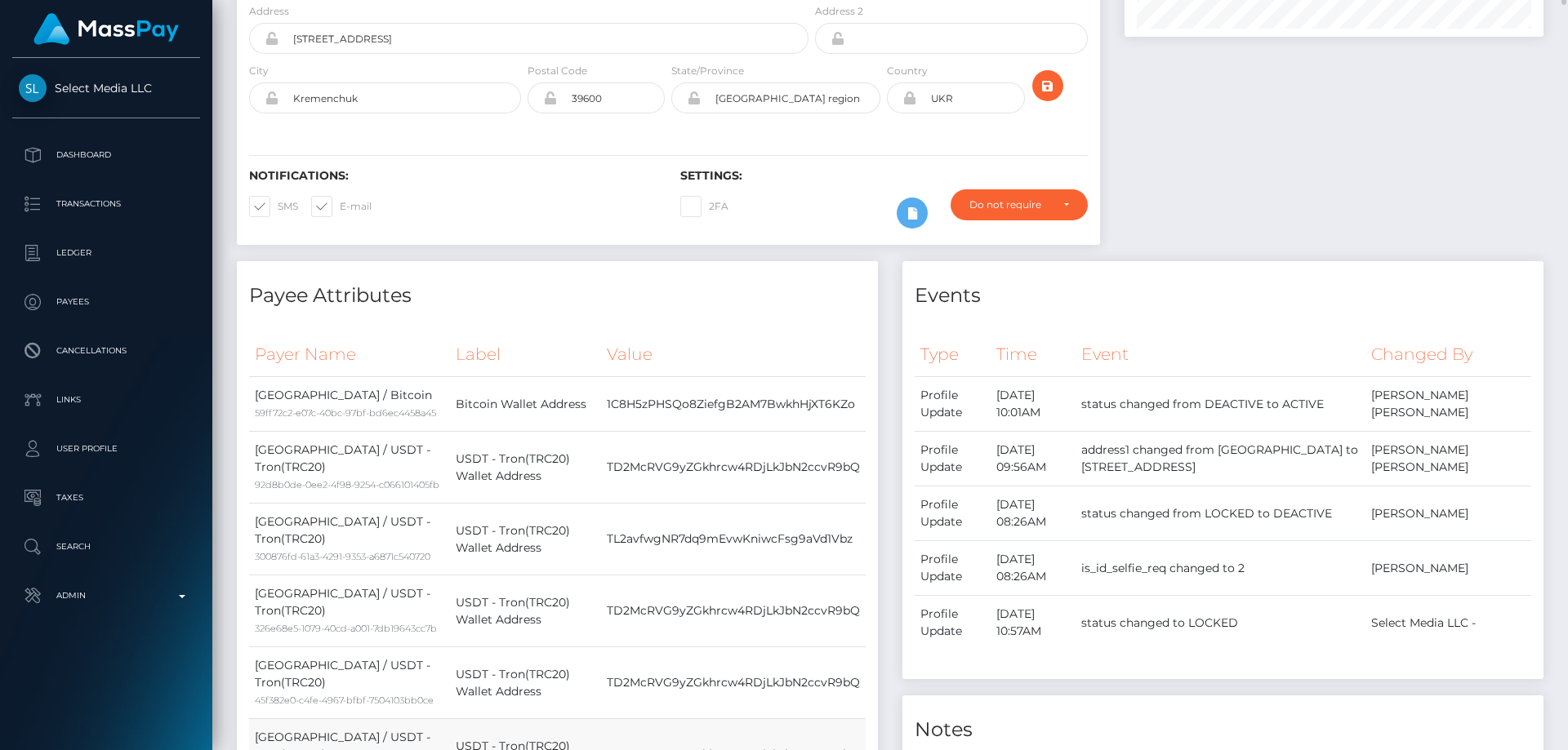
scroll to position [0, 0]
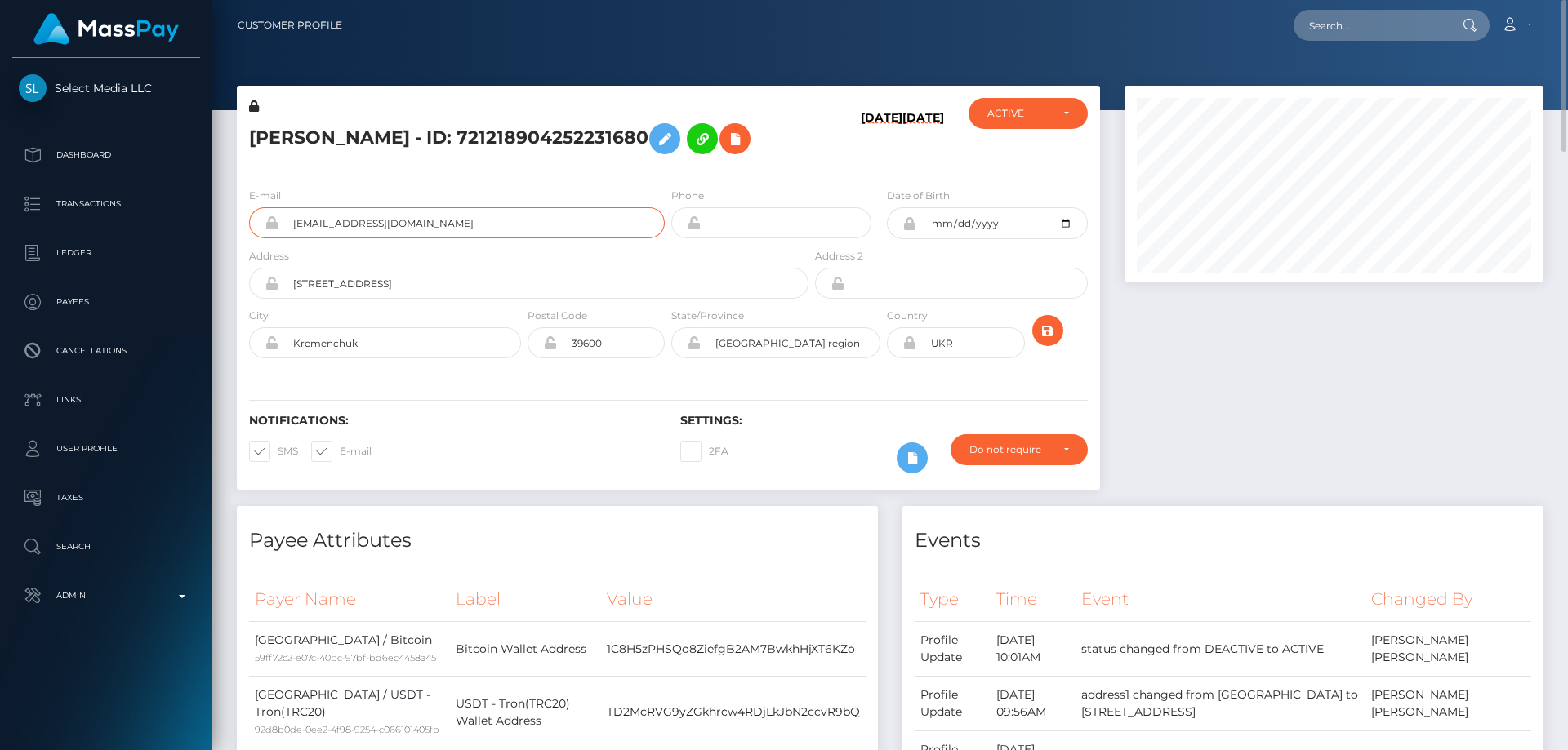
drag, startPoint x: 408, startPoint y: 222, endPoint x: 275, endPoint y: 222, distance: 133.0
click at [275, 222] on div "your.king.loverr@gmail.com" at bounding box center [456, 223] width 415 height 31
drag, startPoint x: 443, startPoint y: 137, endPoint x: 305, endPoint y: 146, distance: 138.3
click at [305, 146] on h5 "LILIIA ONISHCHENKO - ID: 721218904252231680" at bounding box center [524, 138] width 551 height 47
click at [276, 150] on h5 "LILIIA ONISHCHENKO - ID: 721218904252231680" at bounding box center [524, 138] width 551 height 47
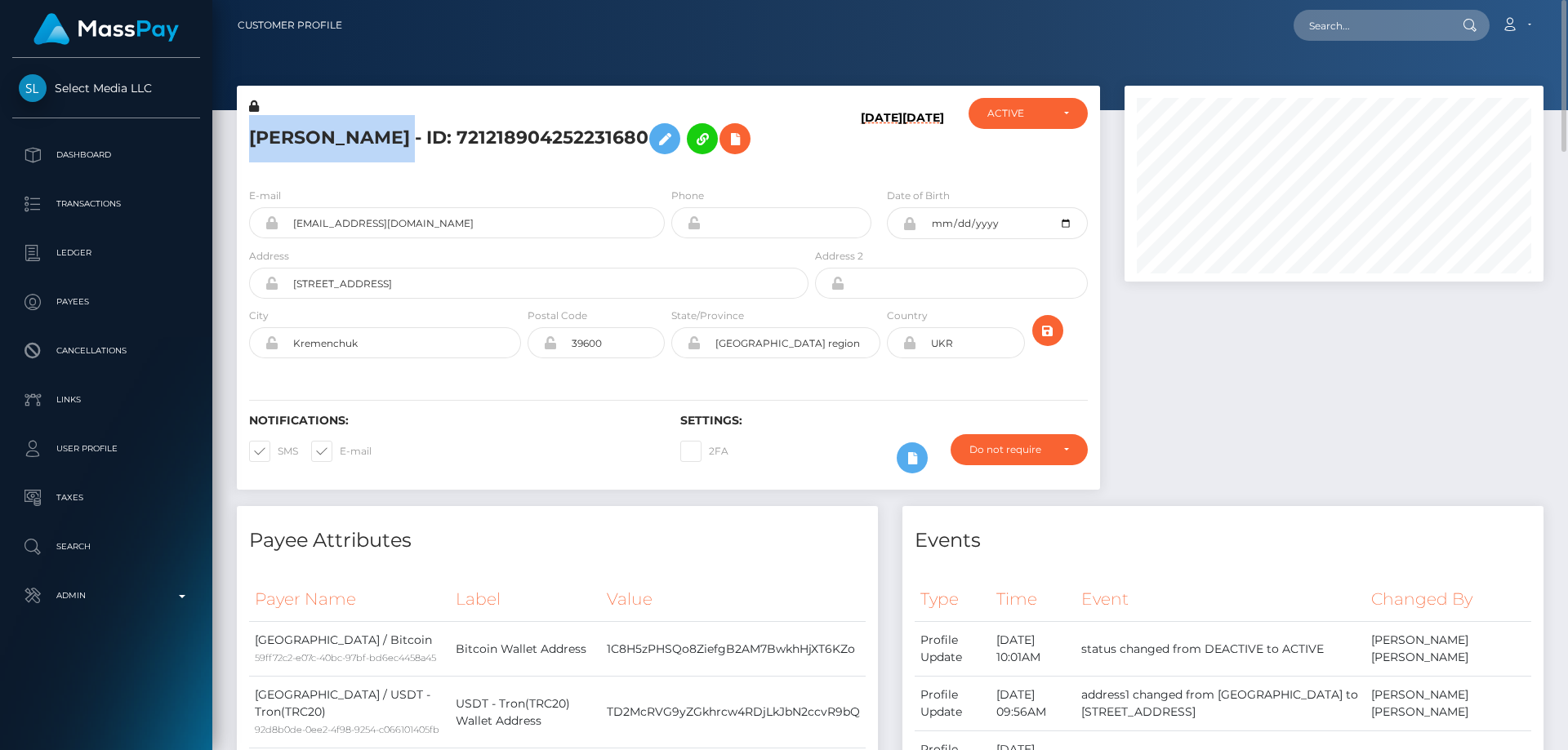
drag, startPoint x: 248, startPoint y: 133, endPoint x: 444, endPoint y: 139, distance: 196.1
click at [444, 139] on div "LILIIA ONISHCHENKO - ID: 721218904252231680" at bounding box center [524, 135] width 575 height 76
copy h5 "LILIIA ONISHCHENKO"
drag, startPoint x: 1562, startPoint y: 460, endPoint x: 1567, endPoint y: 24, distance: 436.0
click at [1567, 25] on div "Customer Profile Loading... Loading..." at bounding box center [890, 375] width 1355 height 750
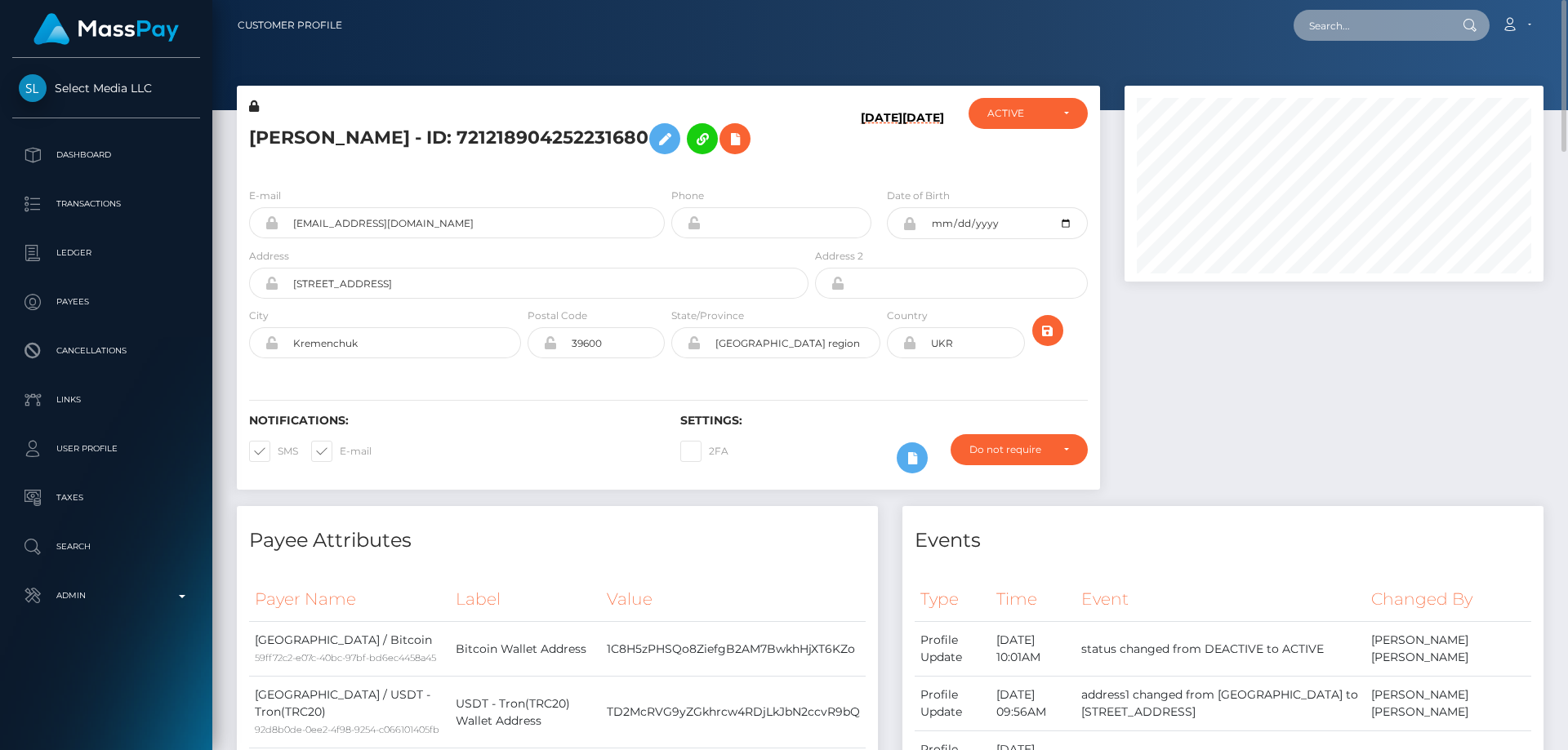
paste input "764243809587437569"
type input "764243809587437569"
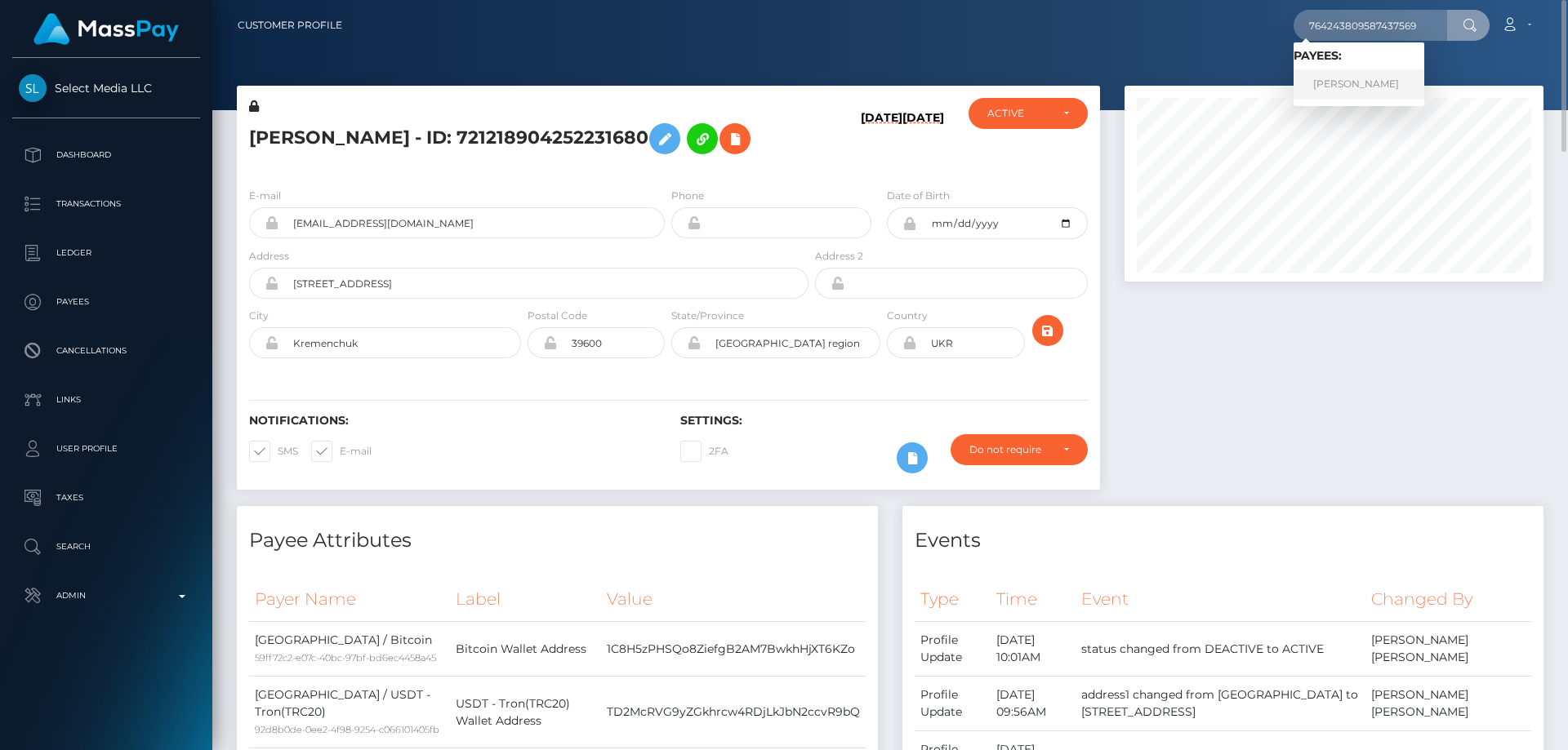
click at [1355, 85] on link "MAYRA FRANICHEVICH" at bounding box center [1359, 84] width 131 height 30
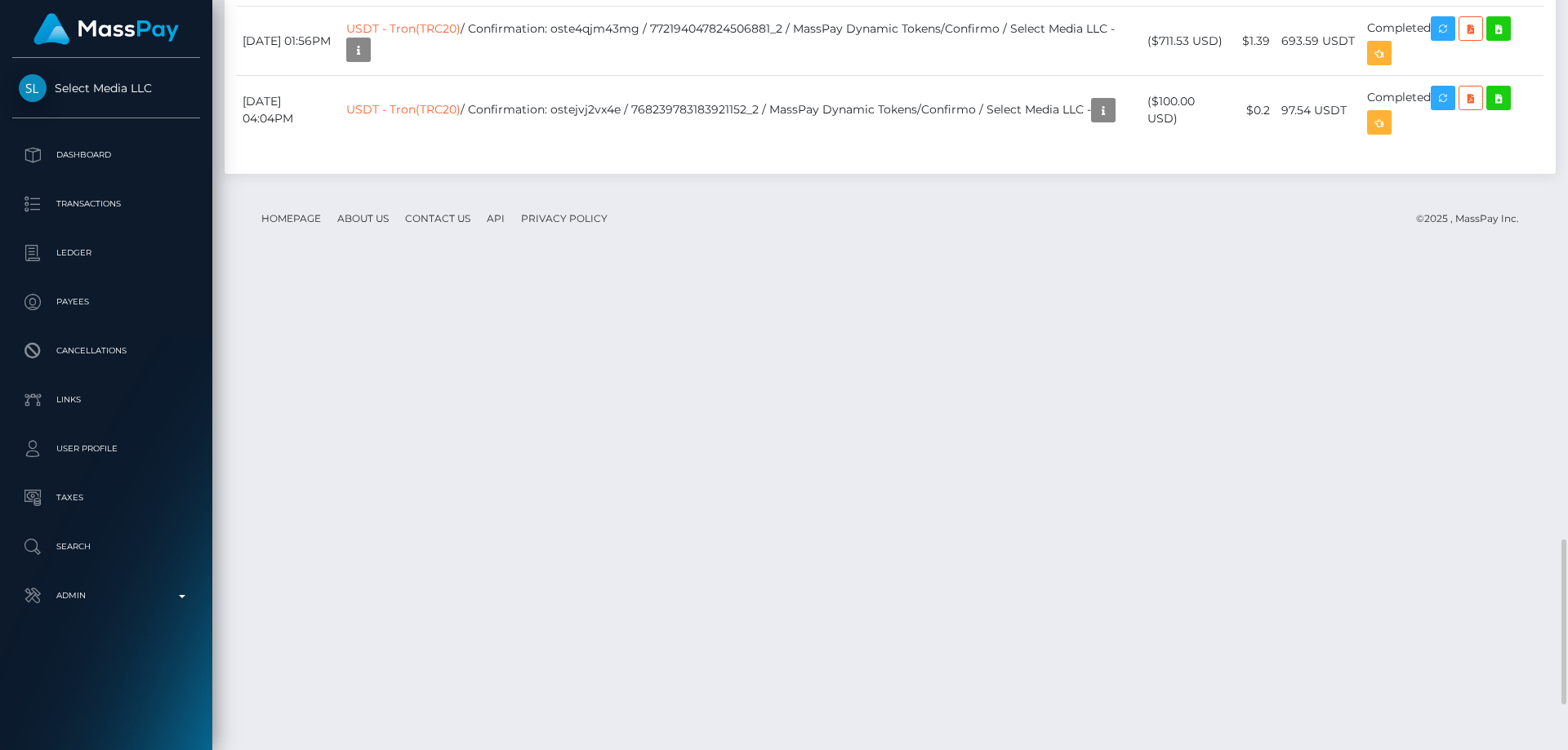
scroll to position [2655, 0]
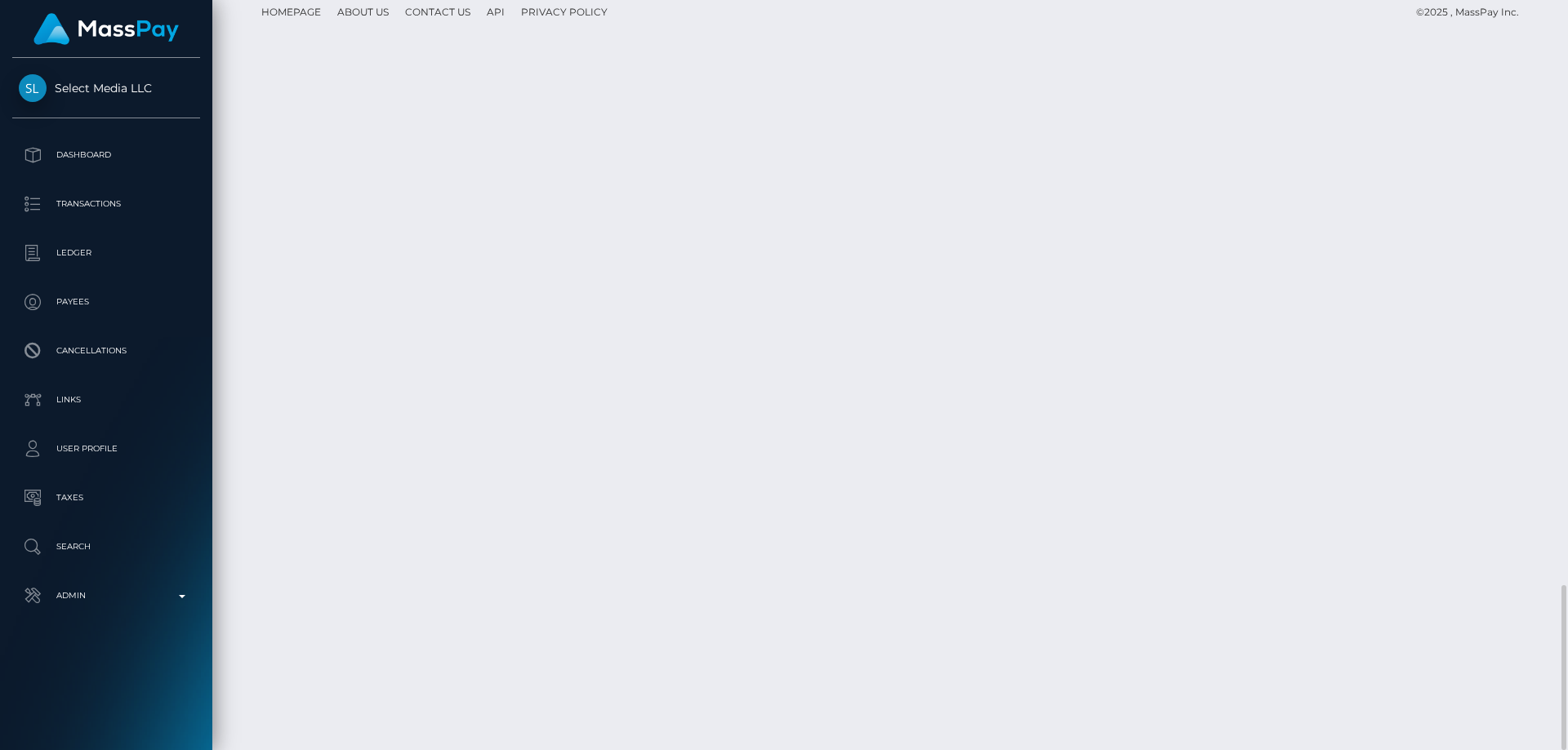
drag, startPoint x: 1176, startPoint y: 594, endPoint x: 1158, endPoint y: 577, distance: 24.8
copy td "$100.00 USD"
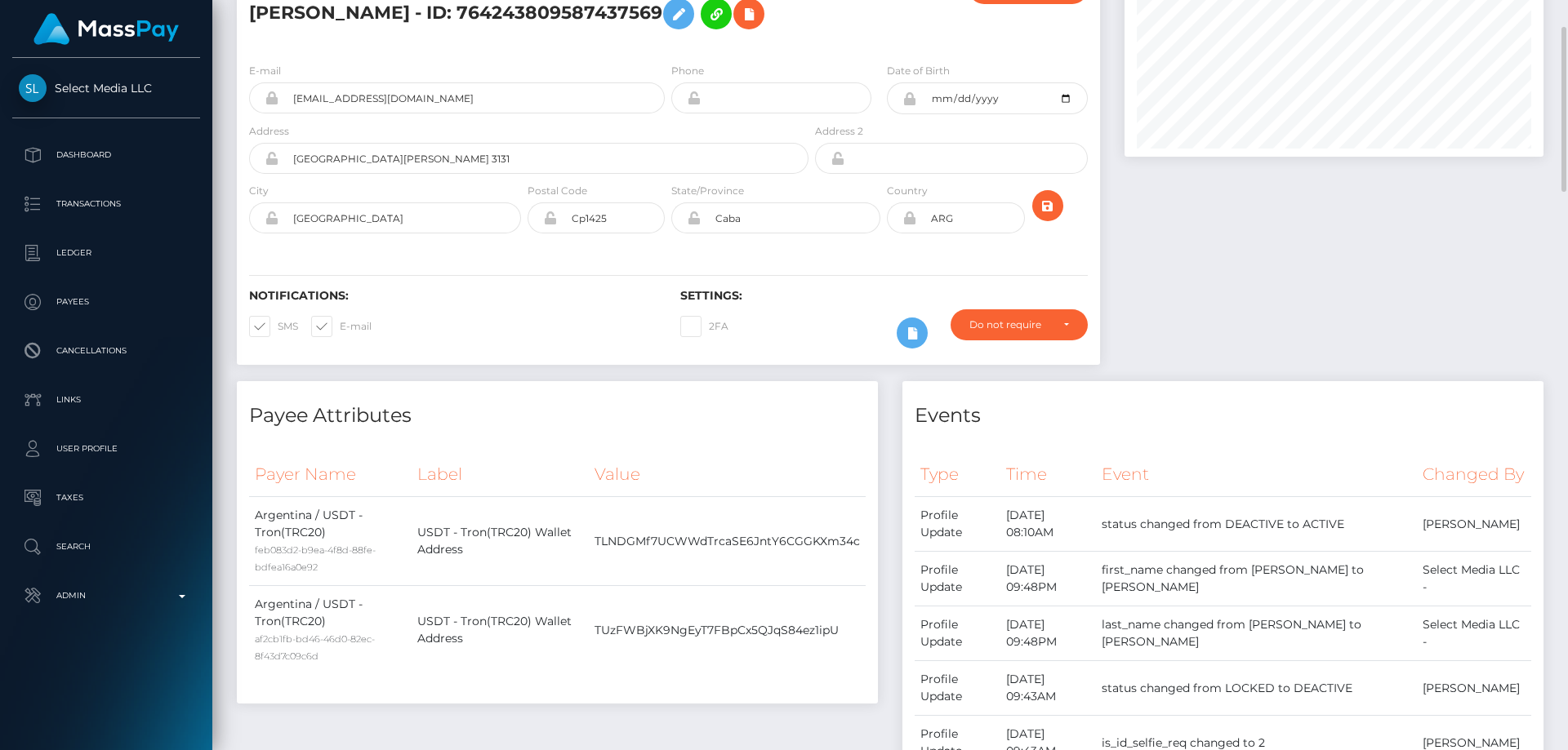
scroll to position [0, 0]
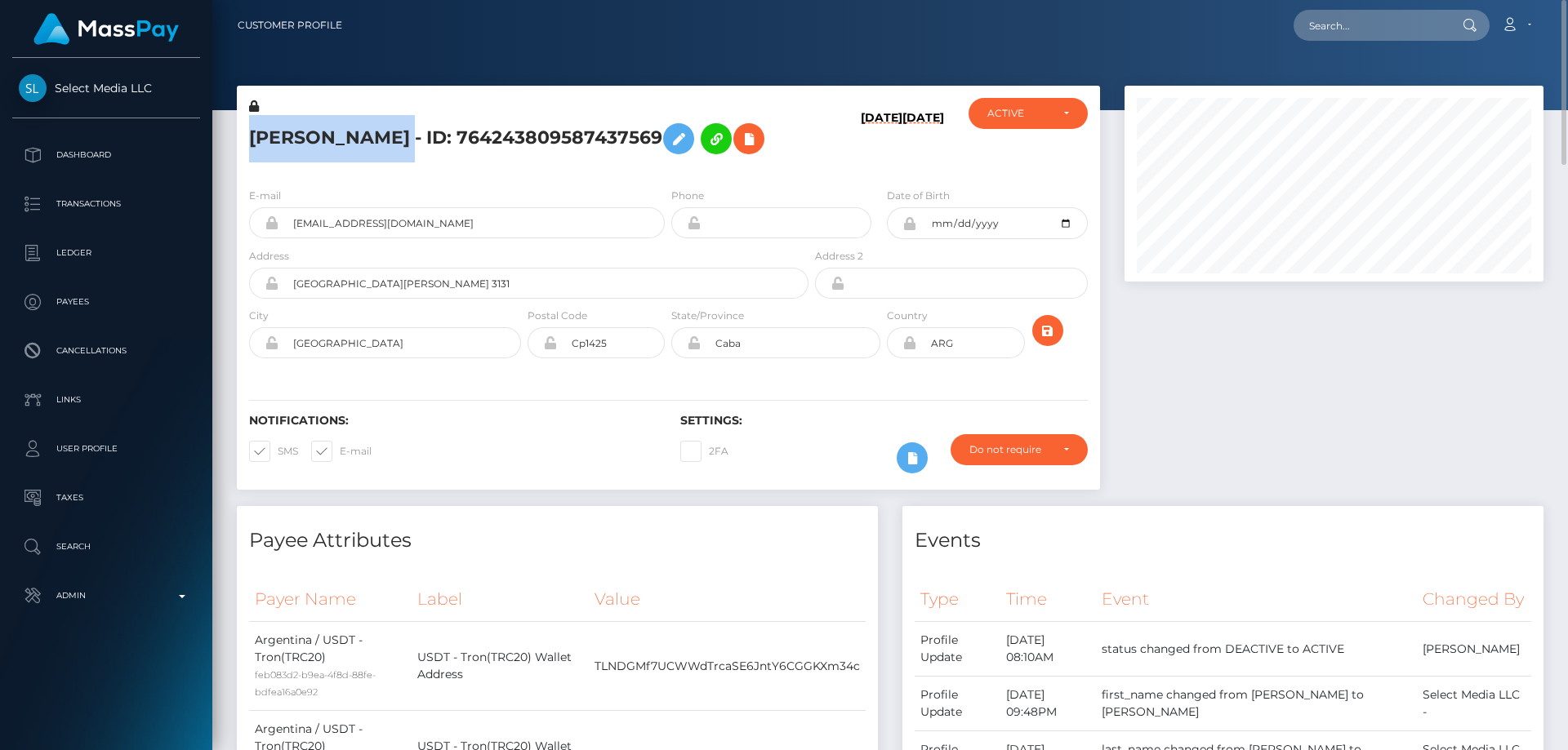
drag, startPoint x: 468, startPoint y: 139, endPoint x: 249, endPoint y: 138, distance: 219.0
click at [249, 138] on div "MAYRA FRANICHEVICH - ID: 764243809587437569" at bounding box center [524, 135] width 575 height 76
copy h5 "MAYRA FRANICHEVICH"
drag, startPoint x: 429, startPoint y: 276, endPoint x: 291, endPoint y: 271, distance: 138.1
click at [291, 238] on input "betag6053@gmail.com" at bounding box center [470, 223] width 386 height 31
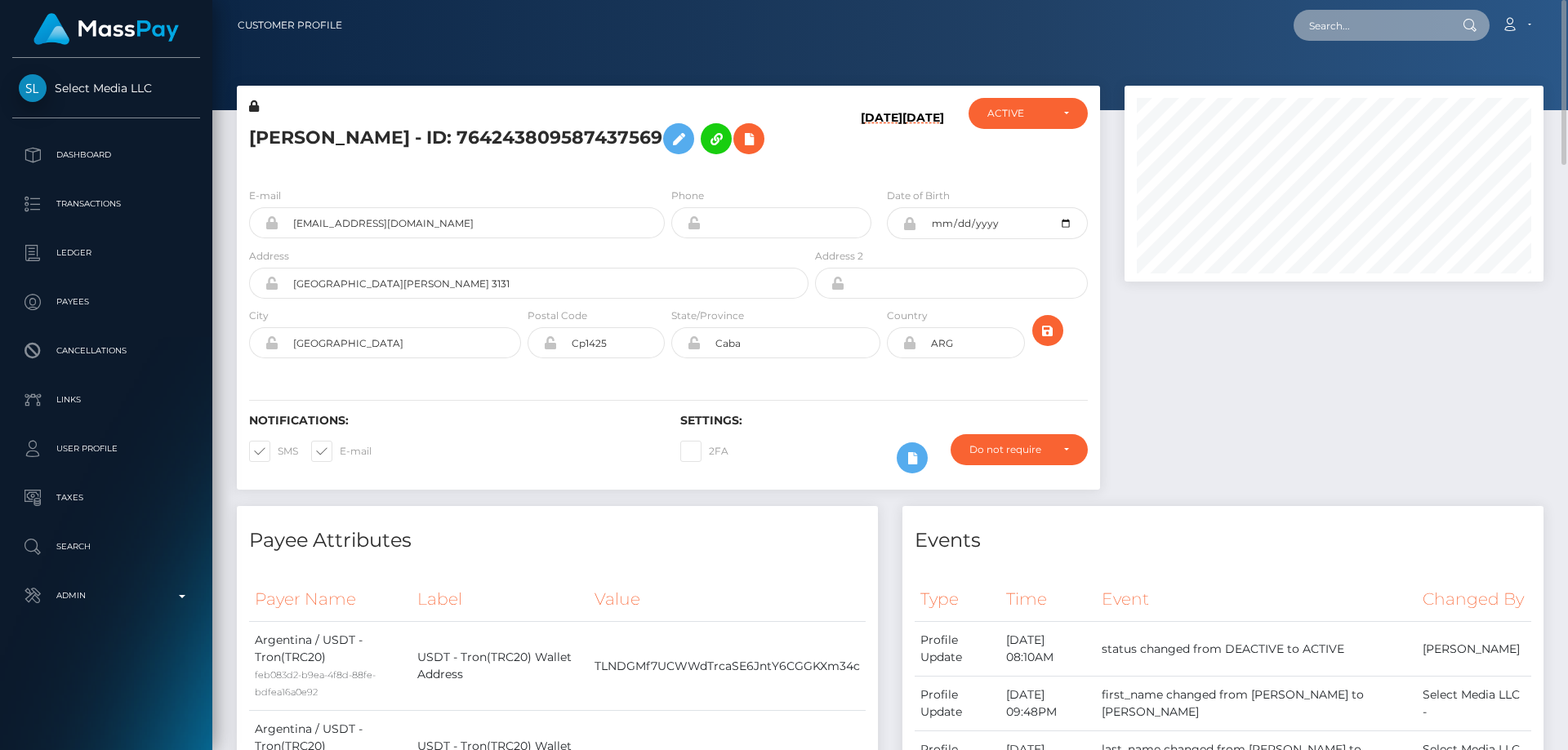
paste input "2808501"
type input "2808501"
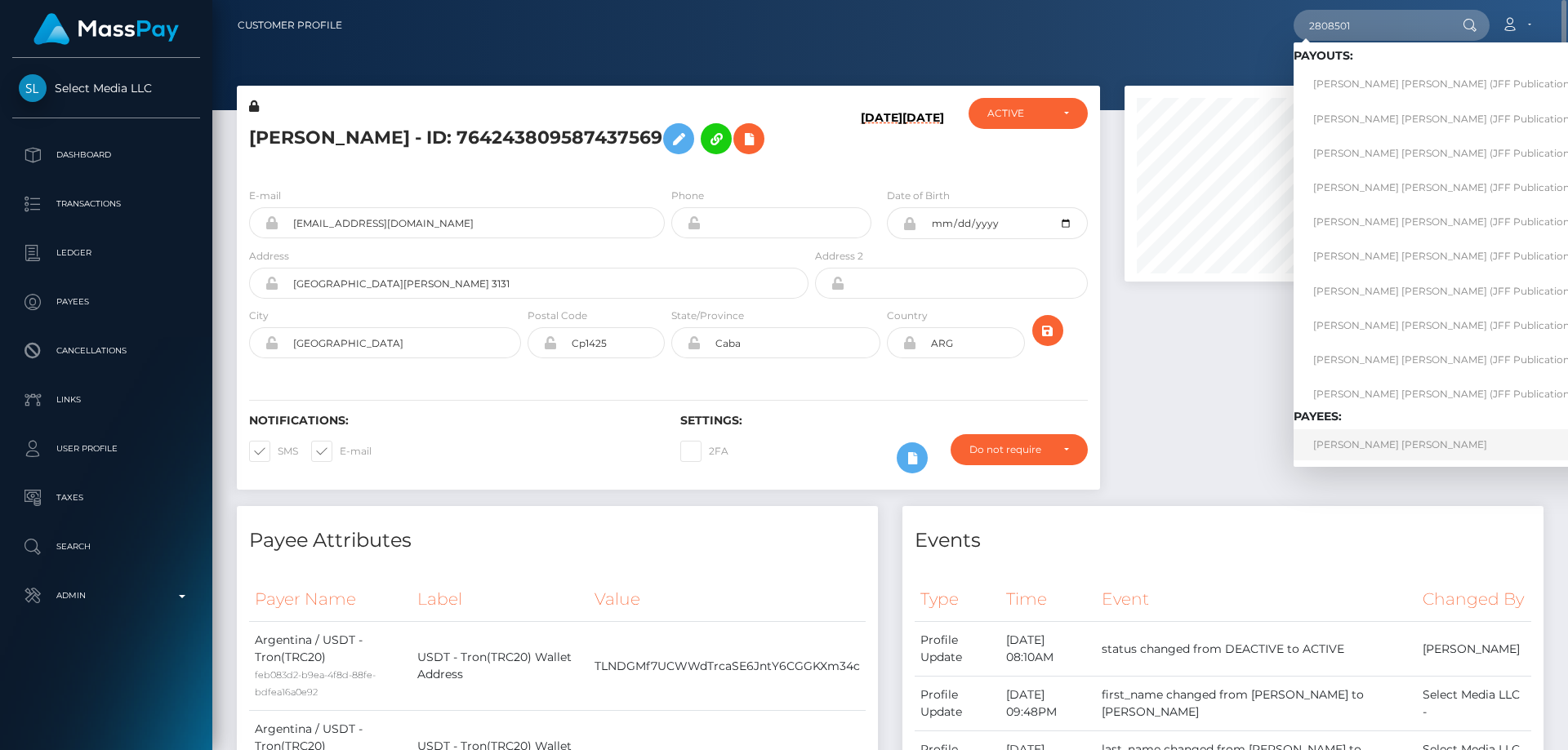
click at [1379, 449] on link "[PERSON_NAME] [PERSON_NAME]" at bounding box center [1460, 444] width 334 height 30
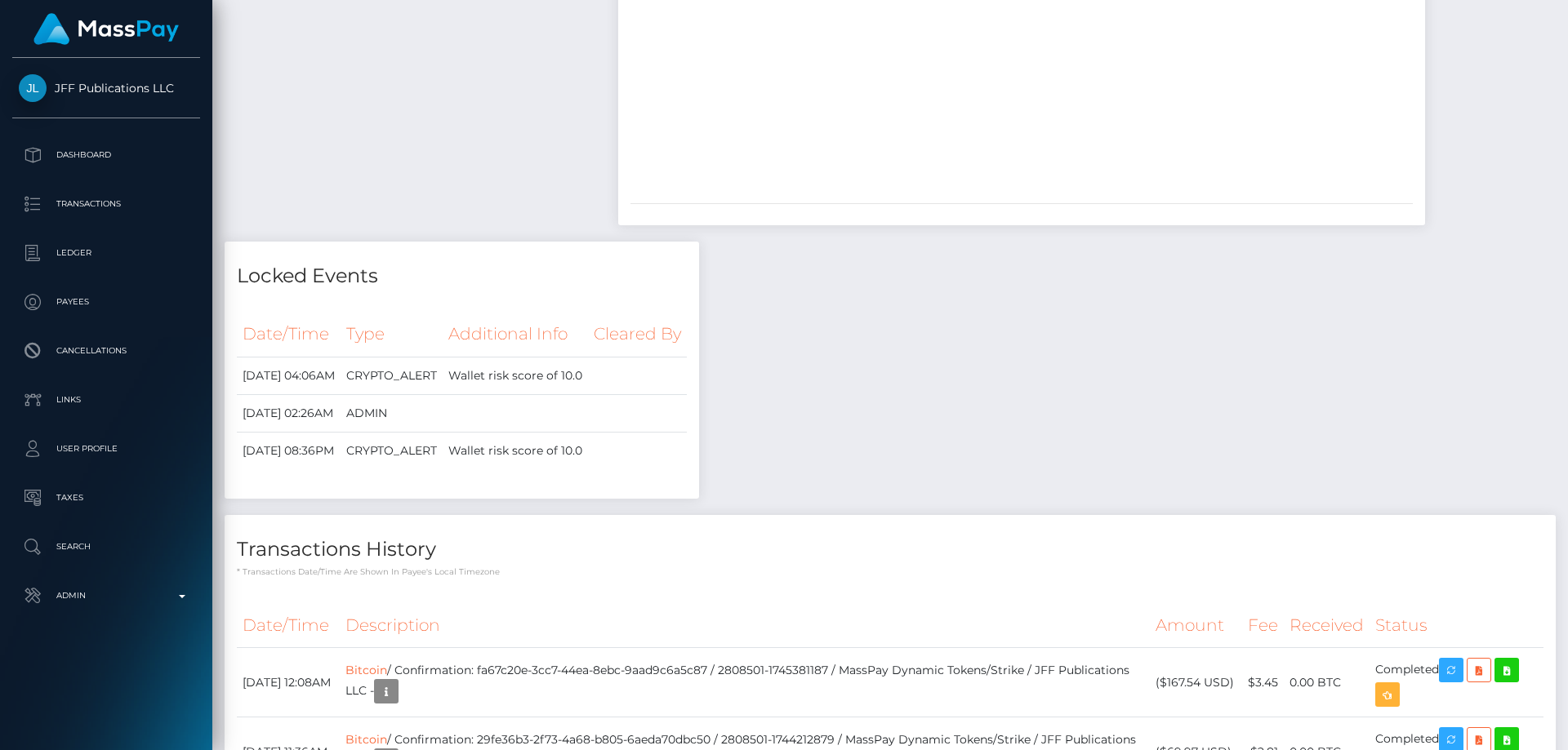
scroll to position [6202, 0]
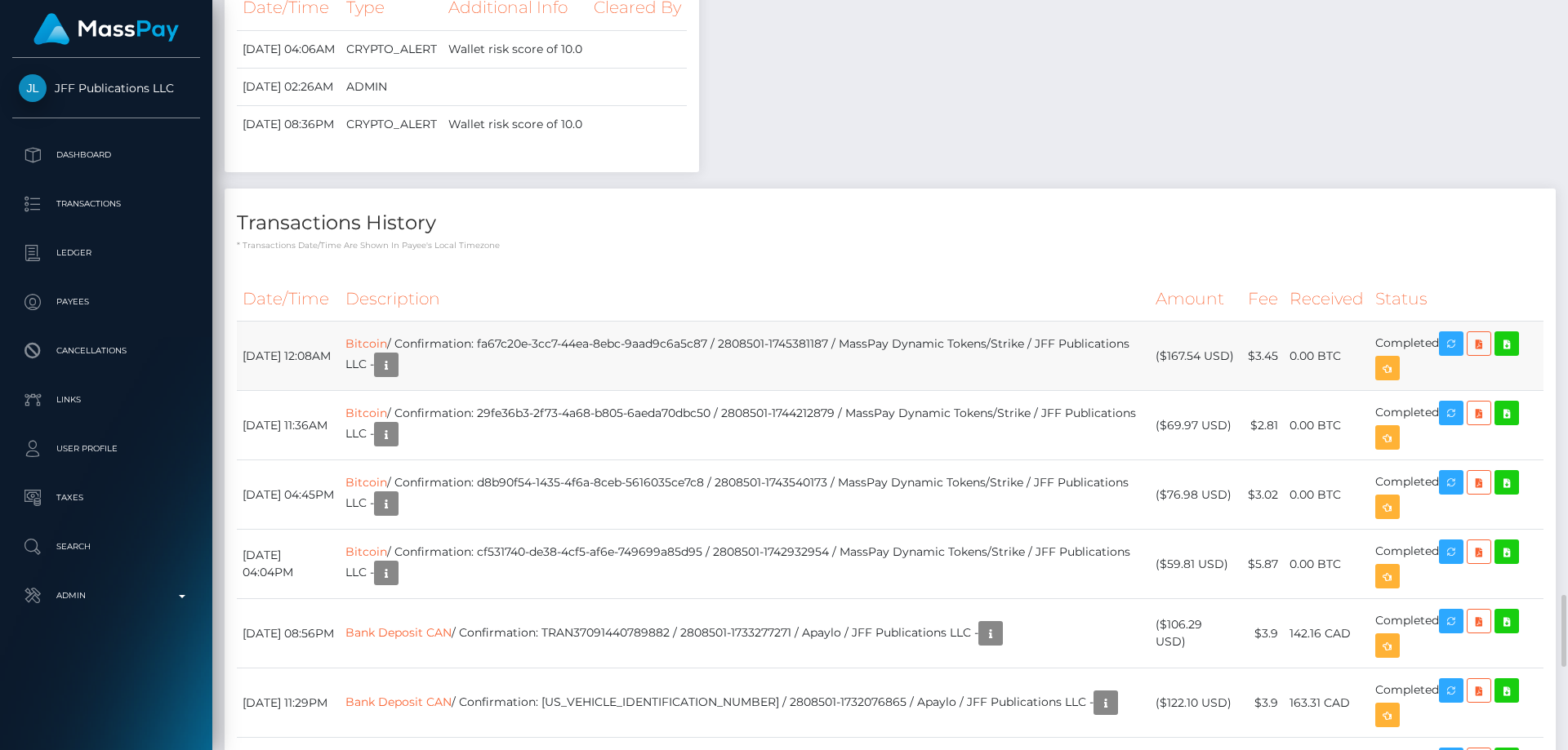
drag, startPoint x: 1232, startPoint y: 273, endPoint x: 1166, endPoint y: 275, distance: 66.0
click at [1166, 321] on td "($167.54 USD)" at bounding box center [1195, 355] width 91 height 69
copy td "$167.54 USD"
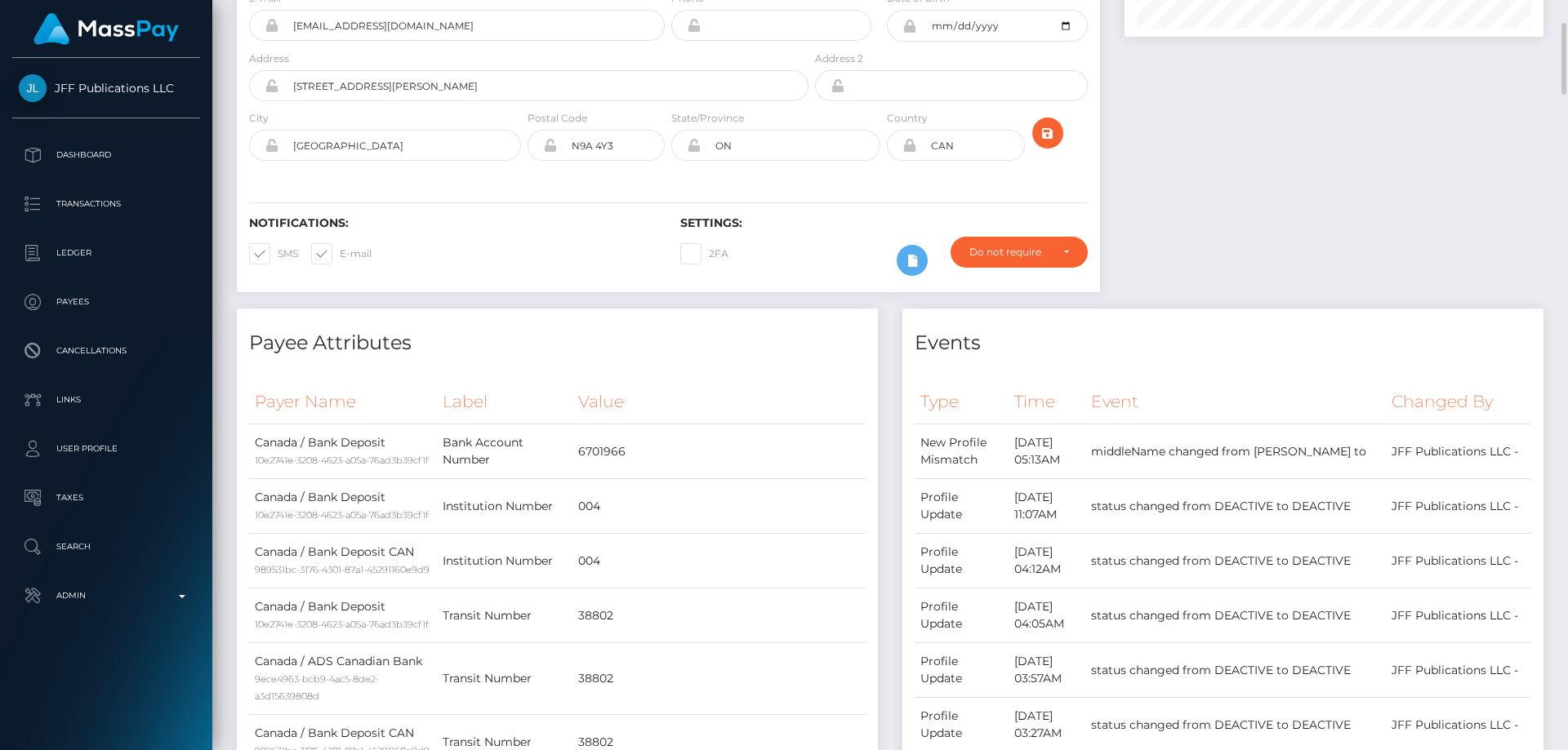
scroll to position [0, 0]
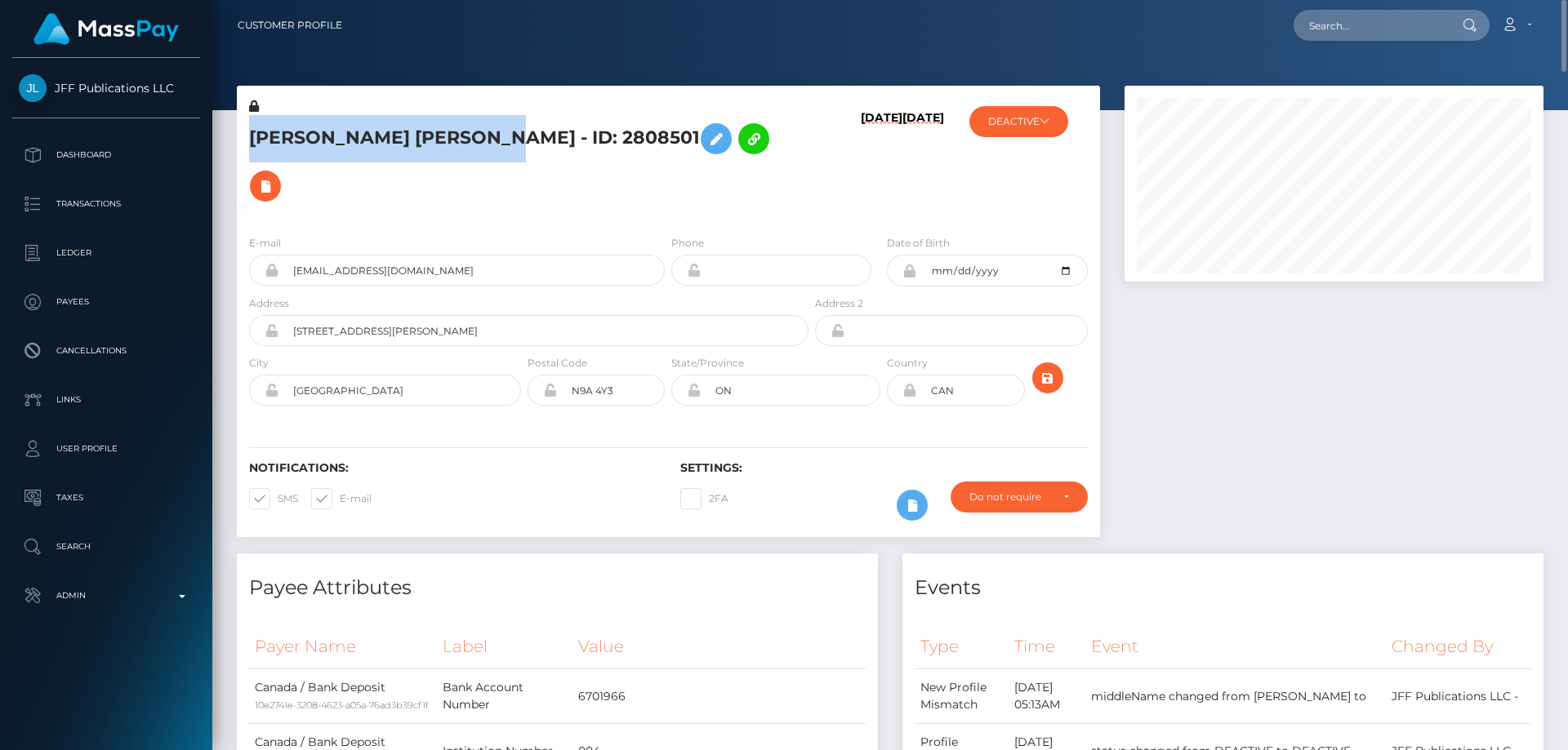
drag, startPoint x: 524, startPoint y: 137, endPoint x: 250, endPoint y: 133, distance: 274.0
click at [250, 133] on h5 "[PERSON_NAME] [PERSON_NAME] - ID: 2808501" at bounding box center [524, 162] width 551 height 95
copy h5 "[PERSON_NAME] [PERSON_NAME]"
click at [575, 235] on div "E-mail [EMAIL_ADDRESS][DOMAIN_NAME]" at bounding box center [456, 260] width 415 height 52
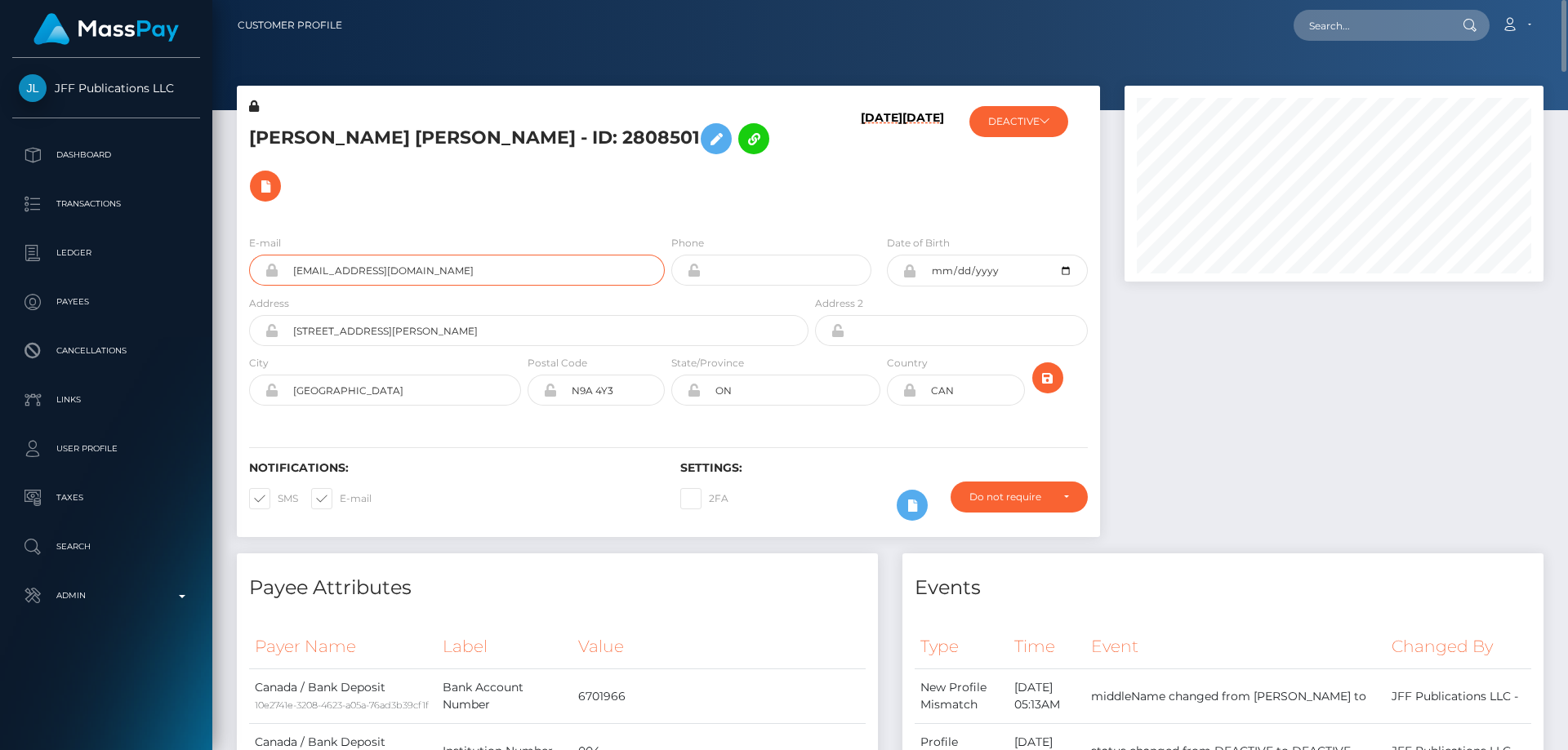
drag, startPoint x: 434, startPoint y: 232, endPoint x: 291, endPoint y: 234, distance: 143.0
click at [291, 255] on input "[EMAIL_ADDRESS][DOMAIN_NAME]" at bounding box center [470, 271] width 386 height 31
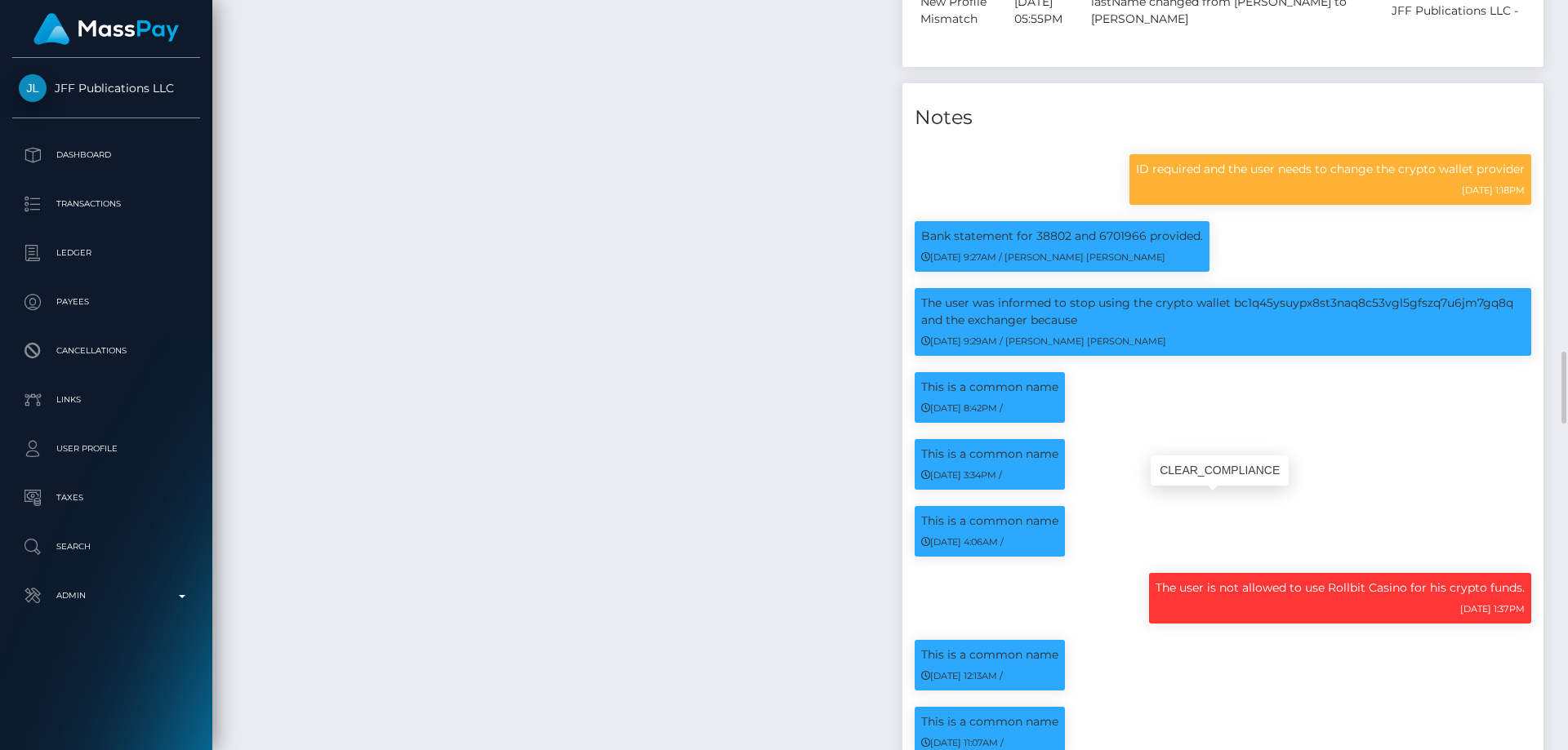
scroll to position [196, 420]
click at [1326, 580] on p "The user is not allowed to use Rollbit Casino for his crypto funds." at bounding box center [1340, 588] width 369 height 17
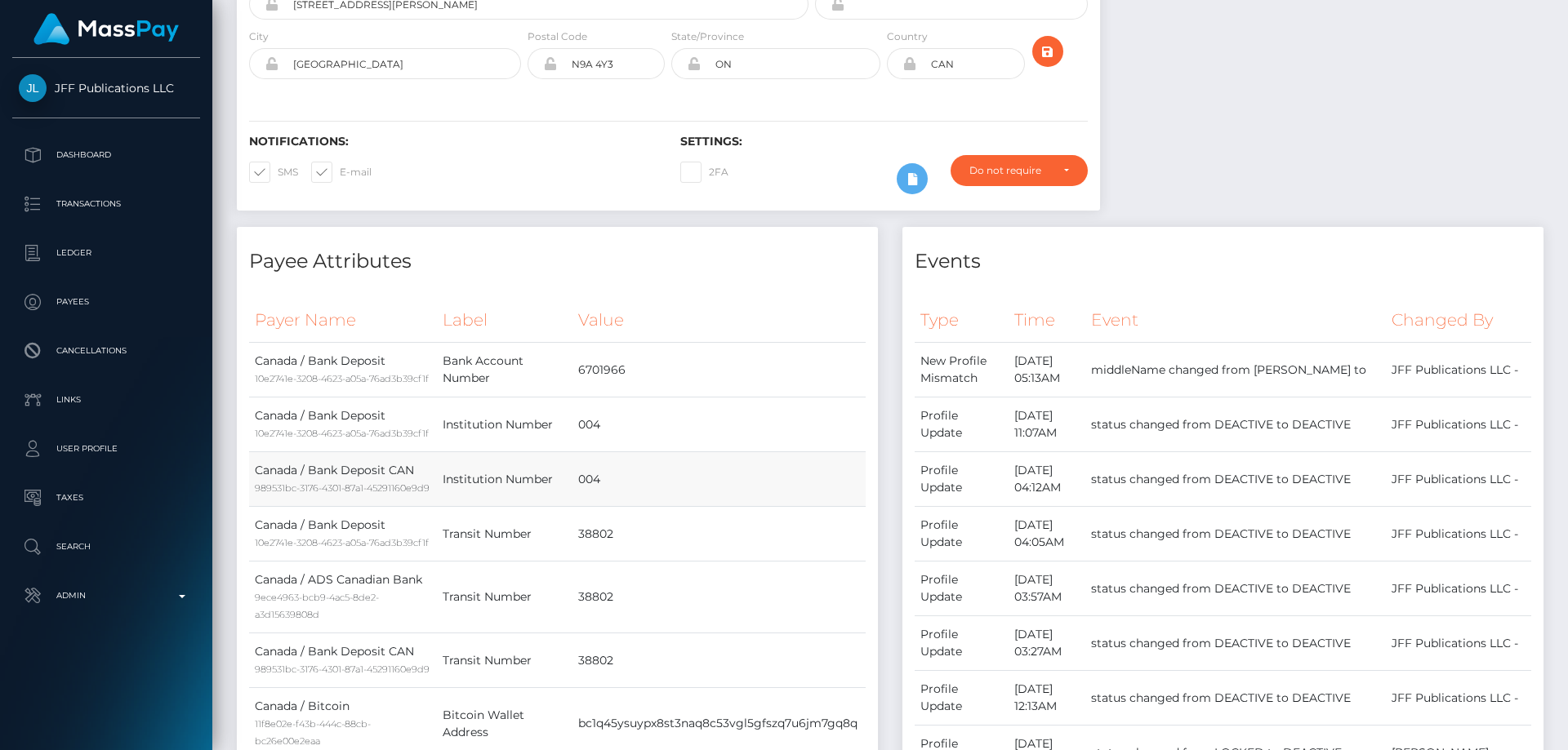
scroll to position [0, 0]
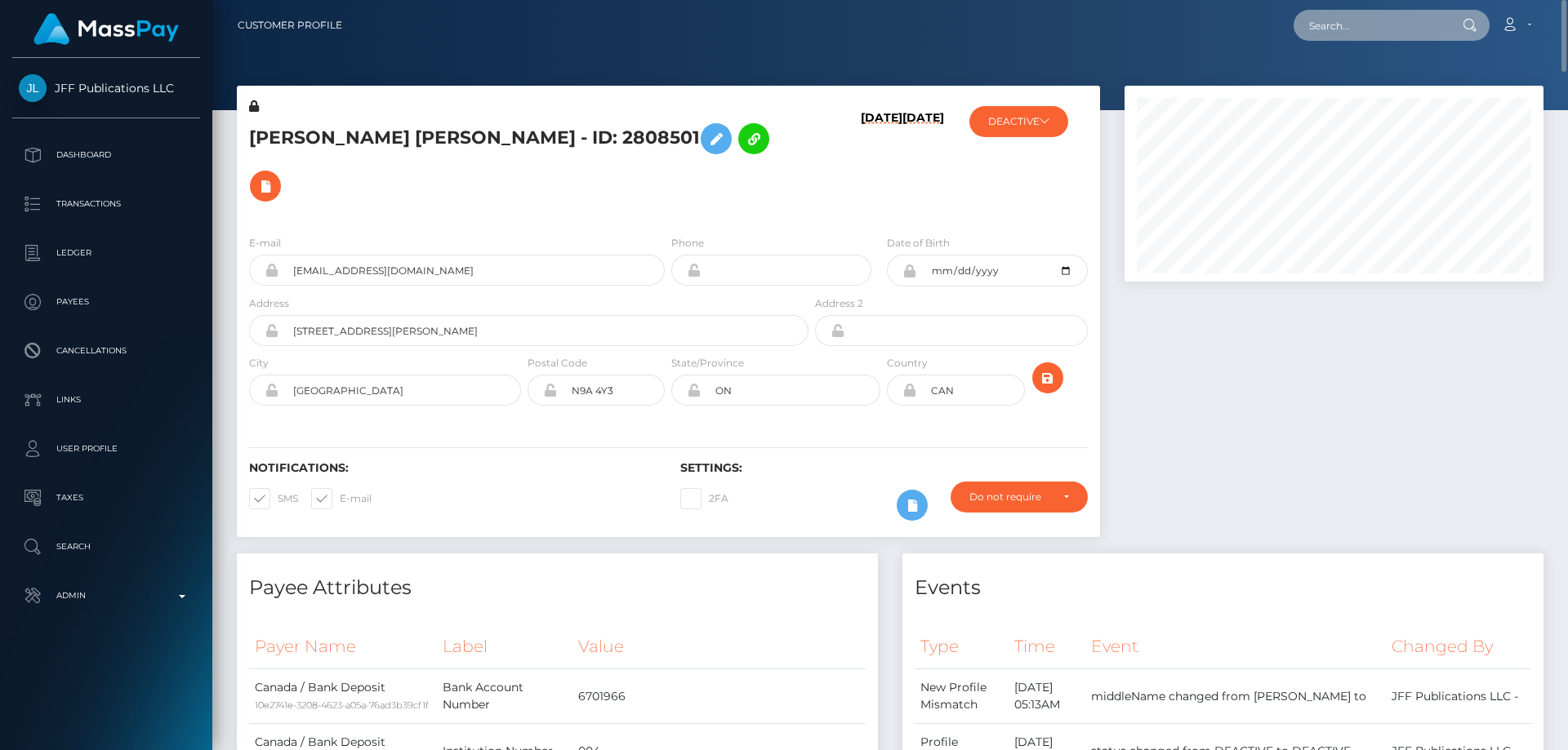
paste input "439950431657926656"
type input "439950431657926656"
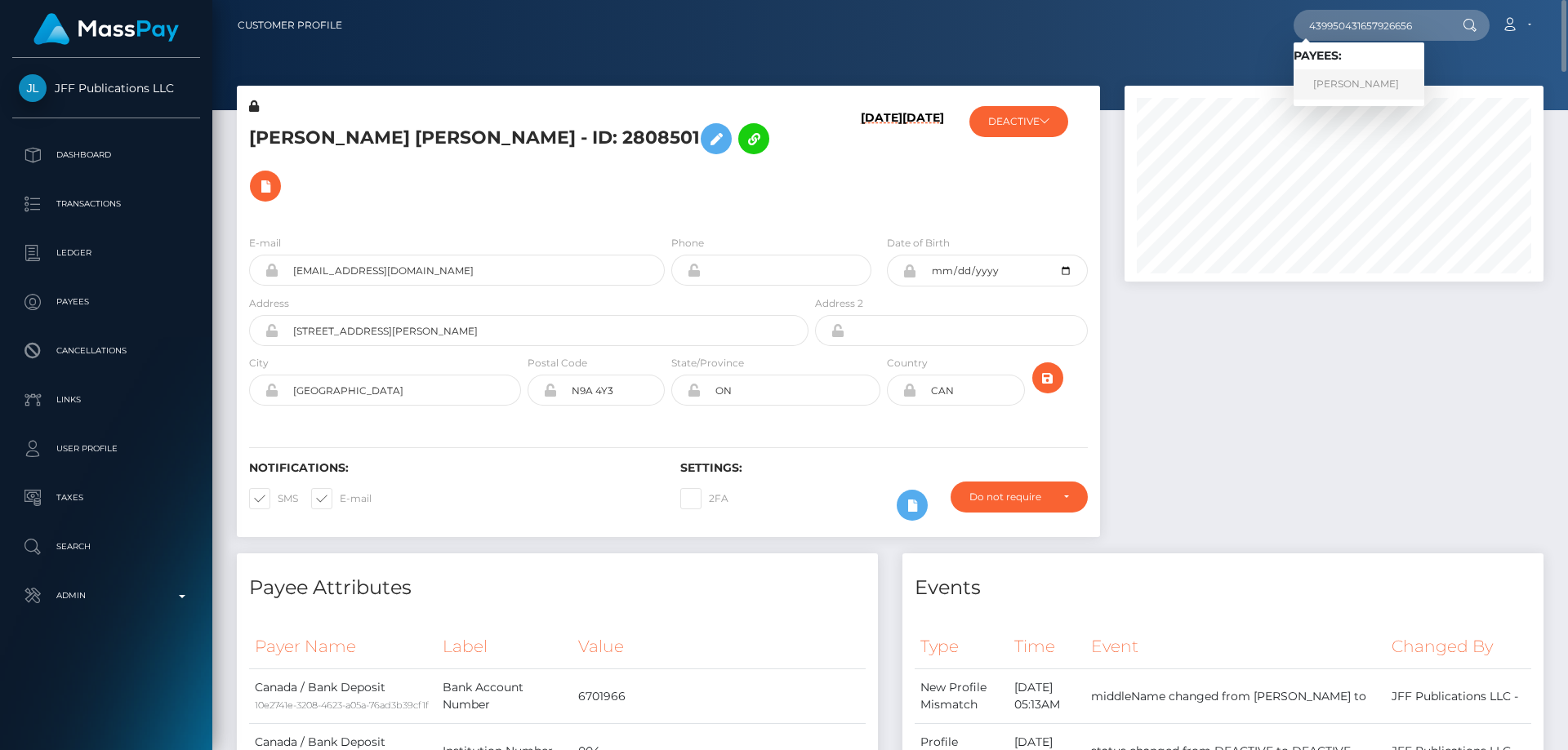
click at [1345, 87] on link "[PERSON_NAME]" at bounding box center [1359, 84] width 131 height 30
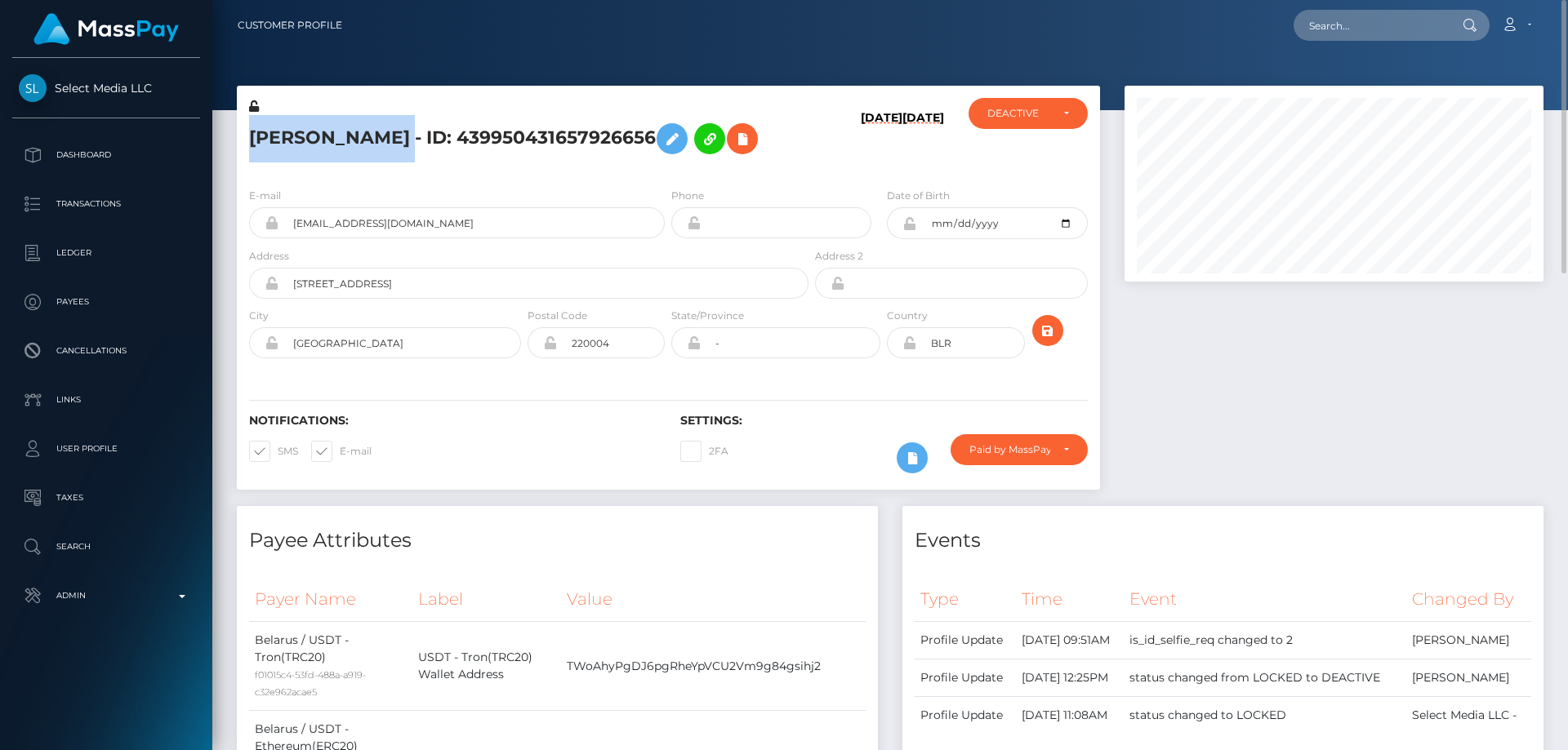
drag, startPoint x: 415, startPoint y: 141, endPoint x: 254, endPoint y: 144, distance: 161.0
click at [254, 144] on h5 "[PERSON_NAME] - ID: 439950431657926656" at bounding box center [524, 138] width 551 height 47
copy h5 "Darya Travitskaya"
drag, startPoint x: 428, startPoint y: 223, endPoint x: 286, endPoint y: 221, distance: 142.0
click at [286, 221] on input "dfkmgehubz@gmail.com" at bounding box center [470, 223] width 386 height 31
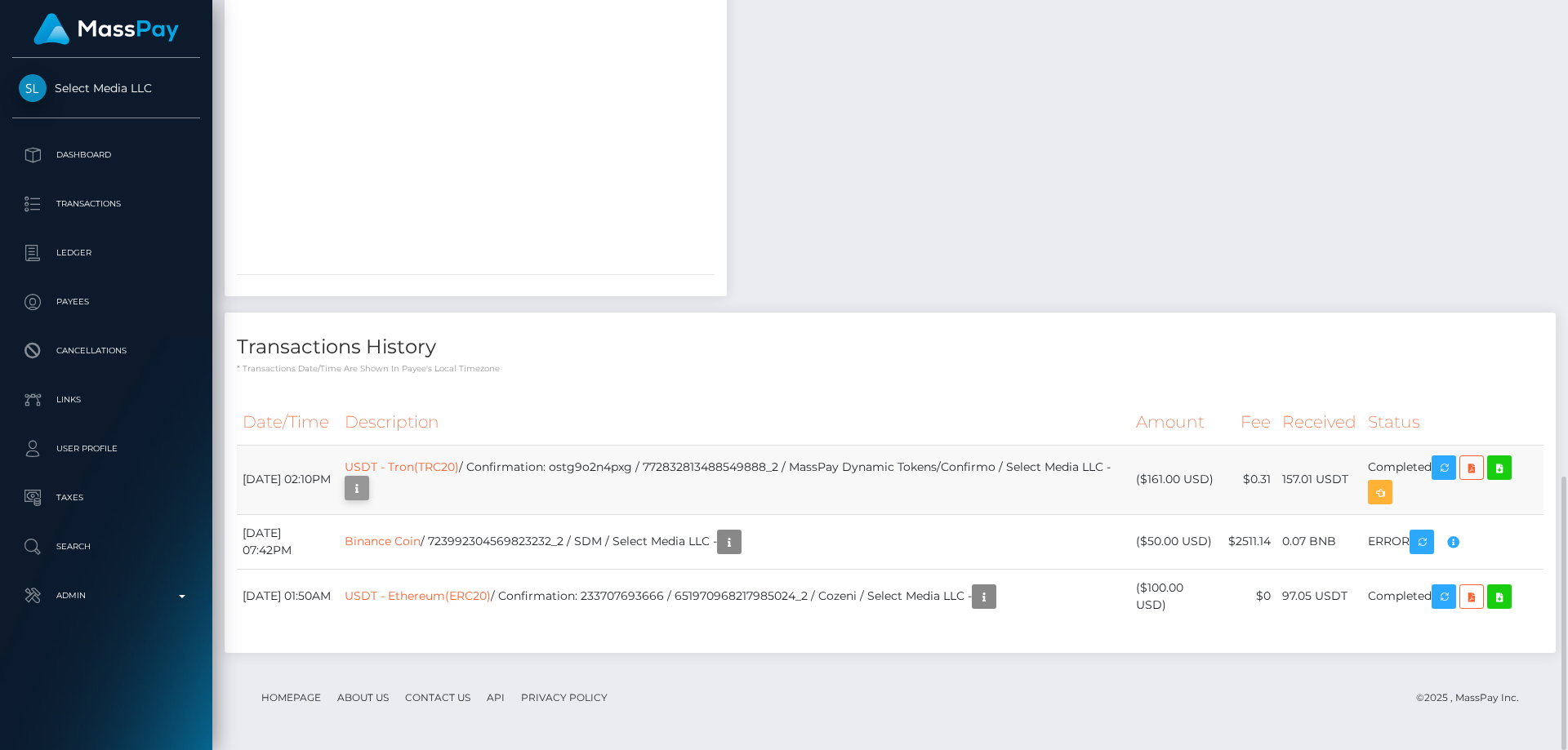
scroll to position [196, 420]
drag, startPoint x: 1216, startPoint y: 481, endPoint x: 1150, endPoint y: 482, distance: 66.0
click at [1150, 482] on td "($161.00 USD)" at bounding box center [1176, 479] width 92 height 69
copy td "$161.00 USD"
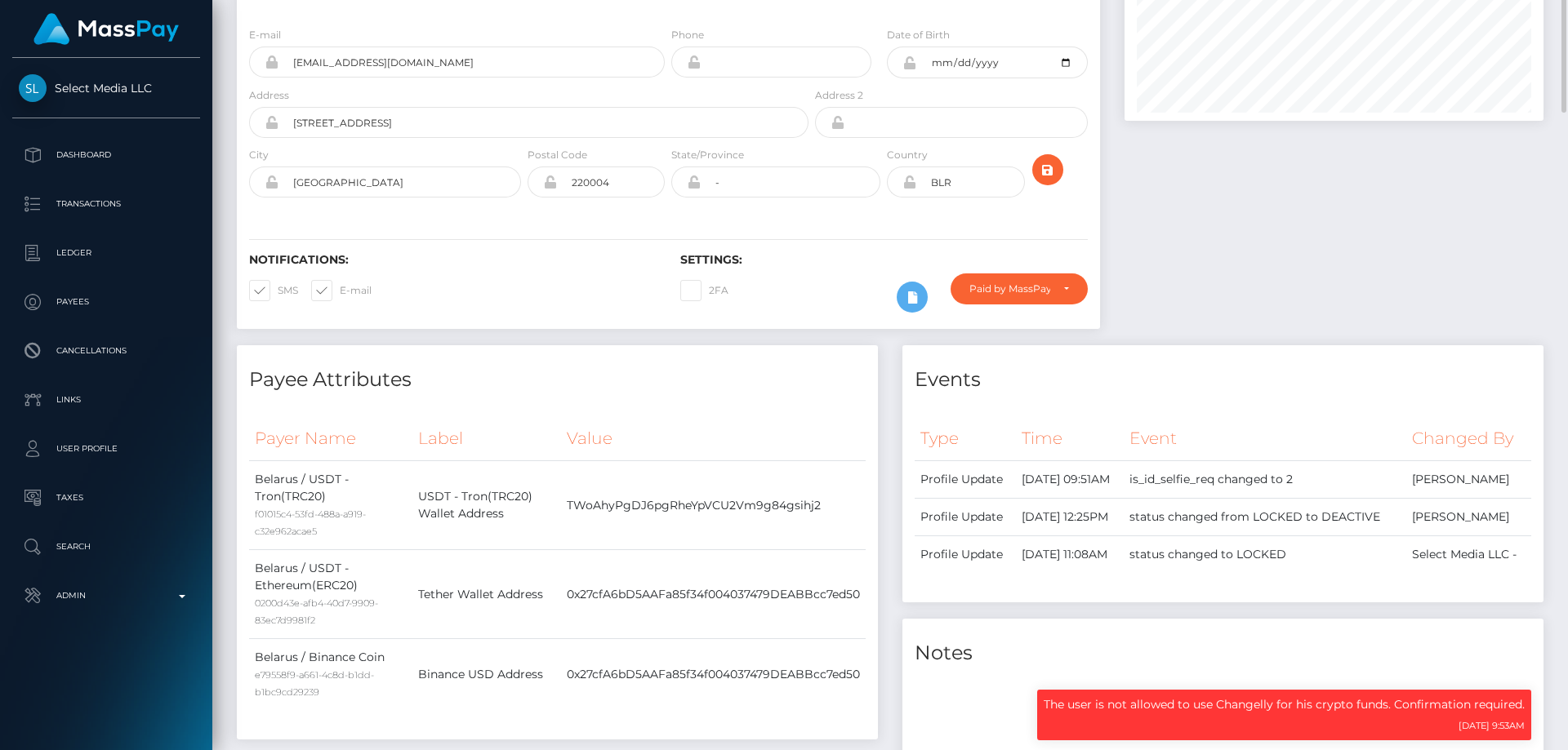
scroll to position [0, 0]
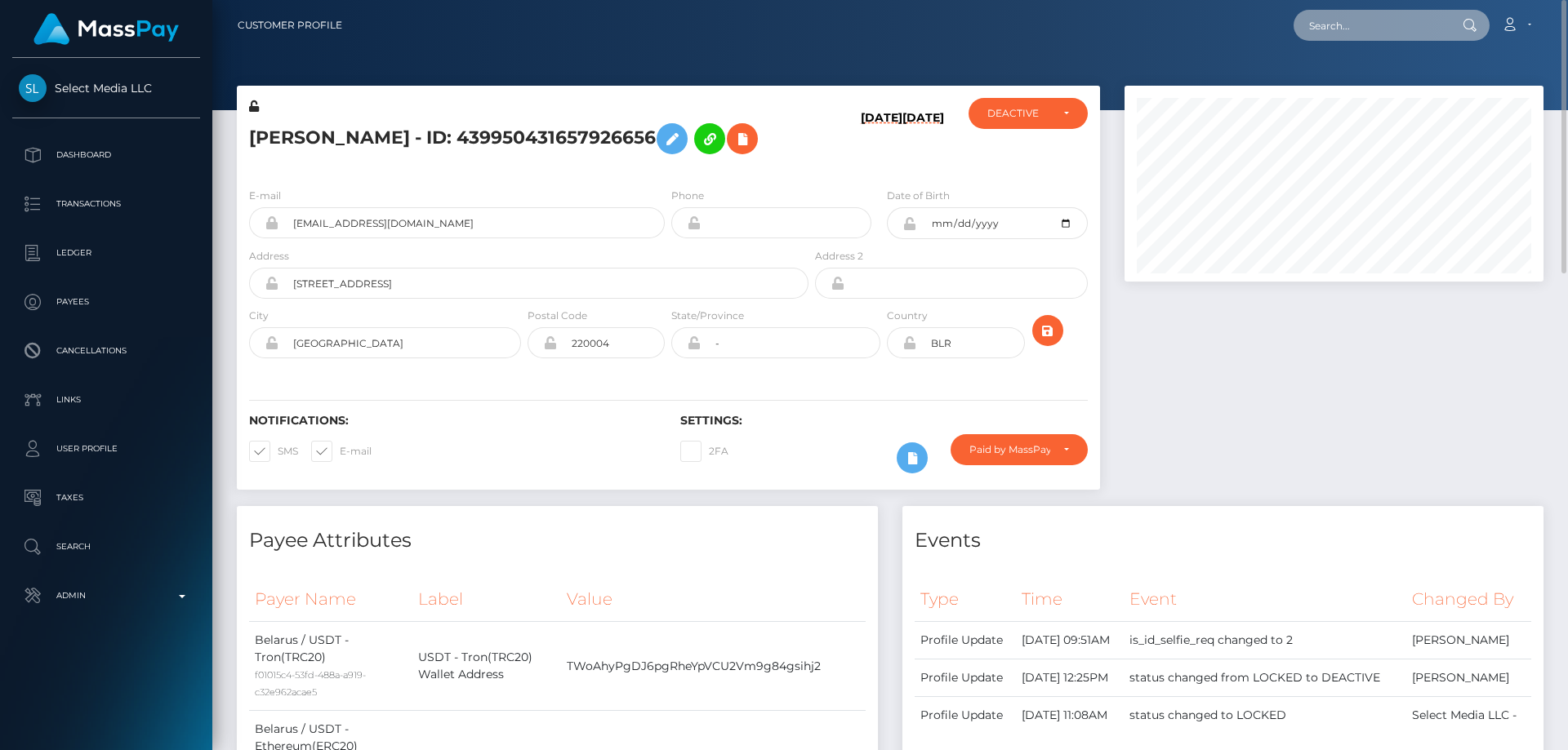
paste input "slushy-67e5462c5045aee8258a41bf-lt74kkr7rd"
type input "slushy-67e5462c5045aee8258a41bf-lt74kkr7rd"
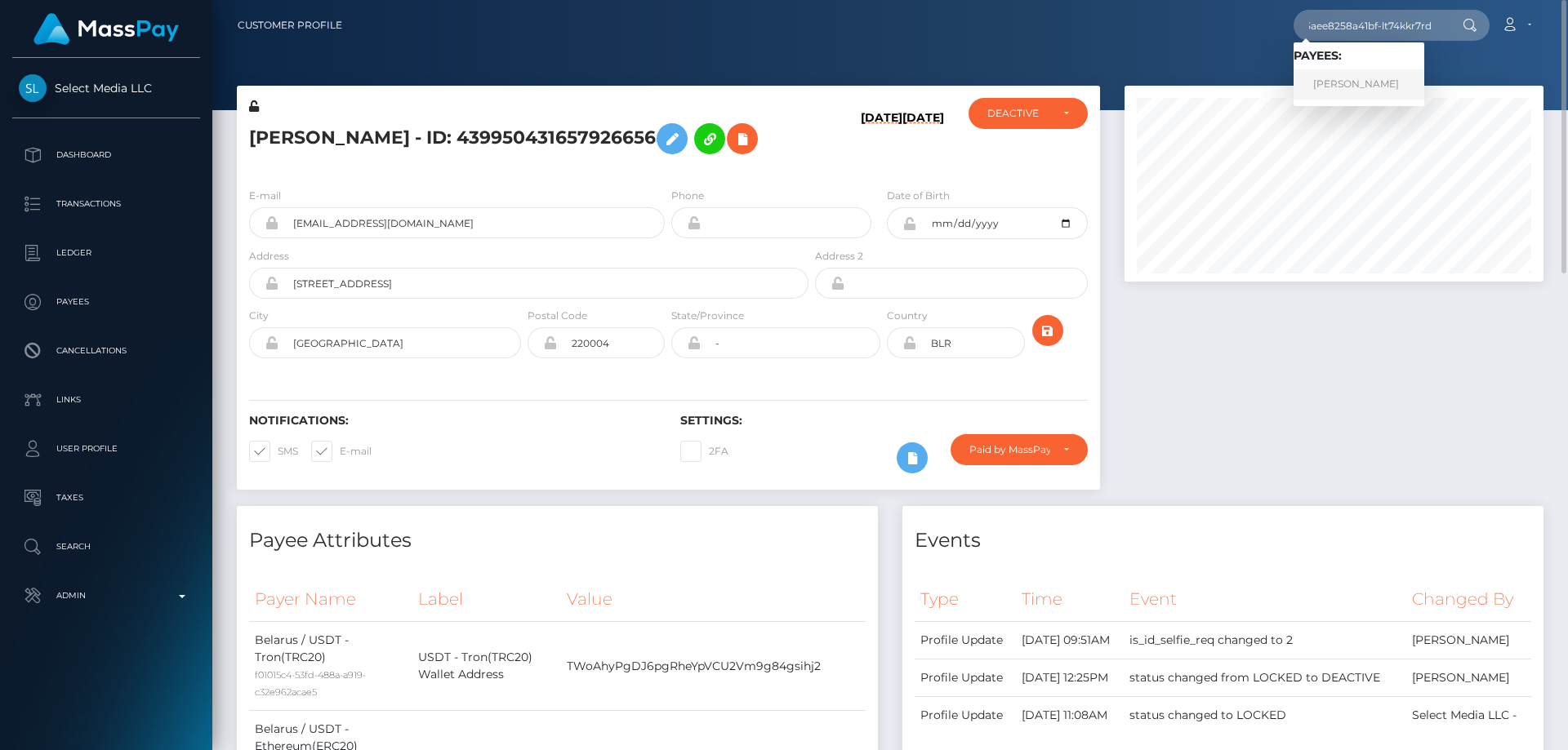
click at [1343, 86] on link "[PERSON_NAME]" at bounding box center [1359, 84] width 131 height 30
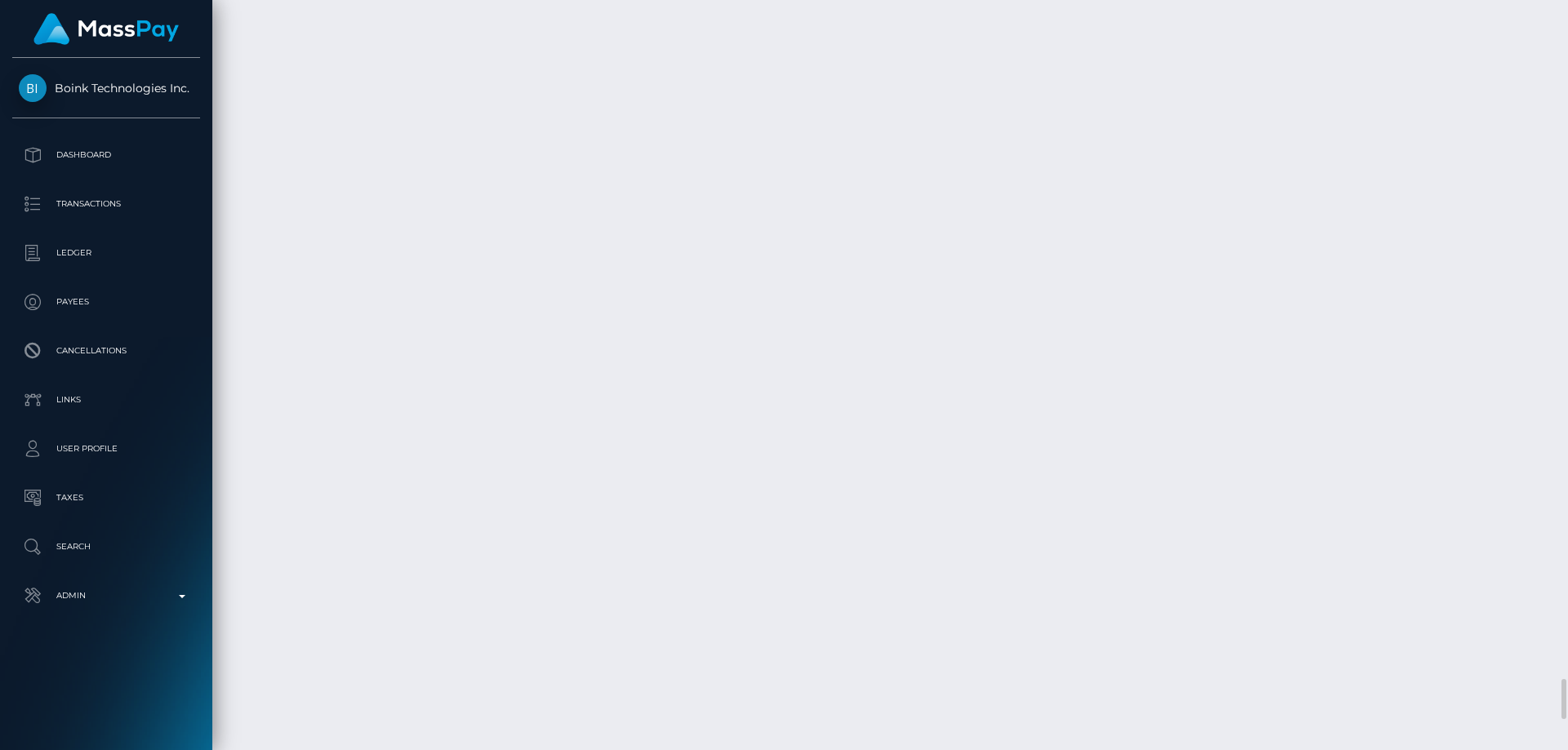
scroll to position [12732, 0]
drag, startPoint x: 1232, startPoint y: 472, endPoint x: 1183, endPoint y: 474, distance: 49.0
copy td "$137.74 USD"
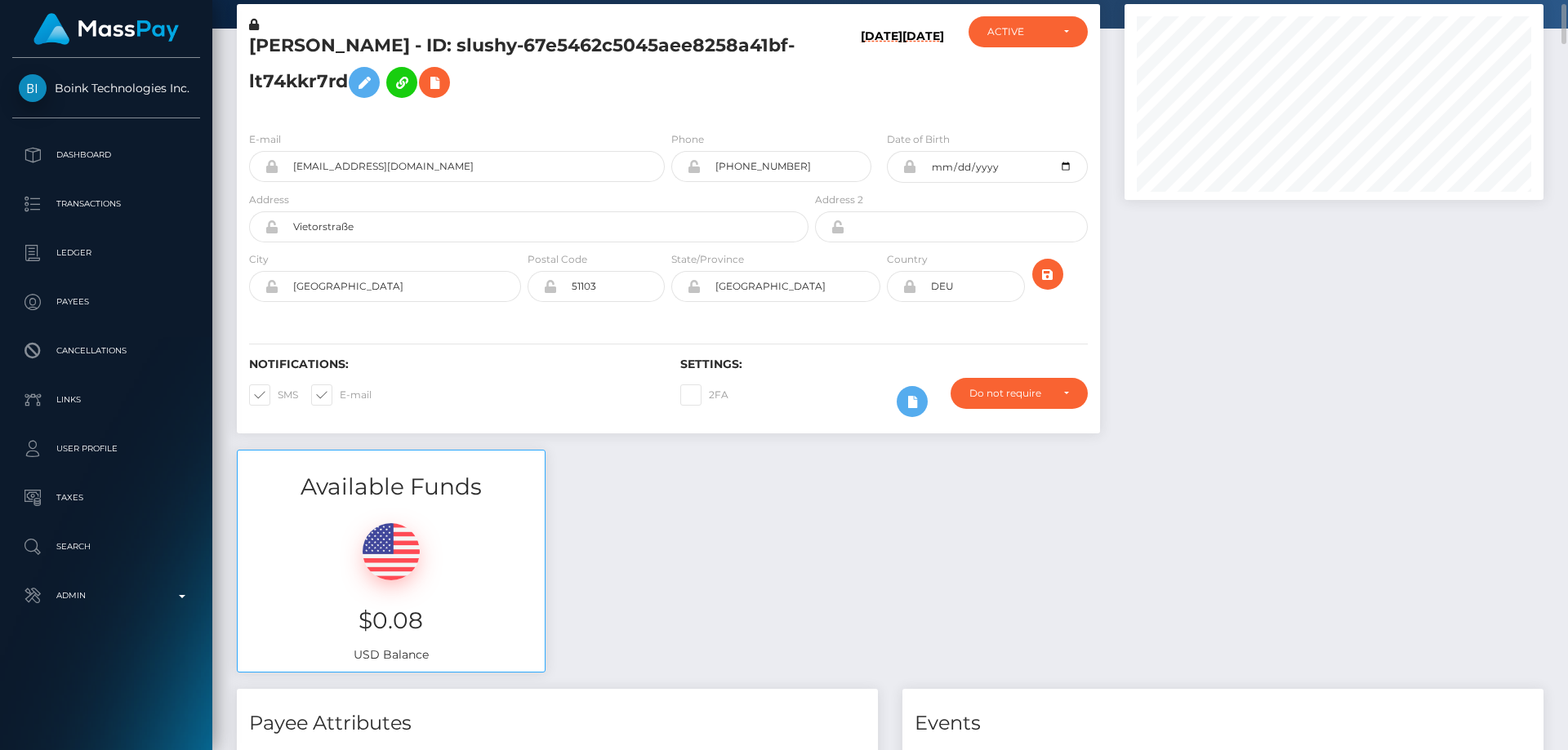
scroll to position [0, 0]
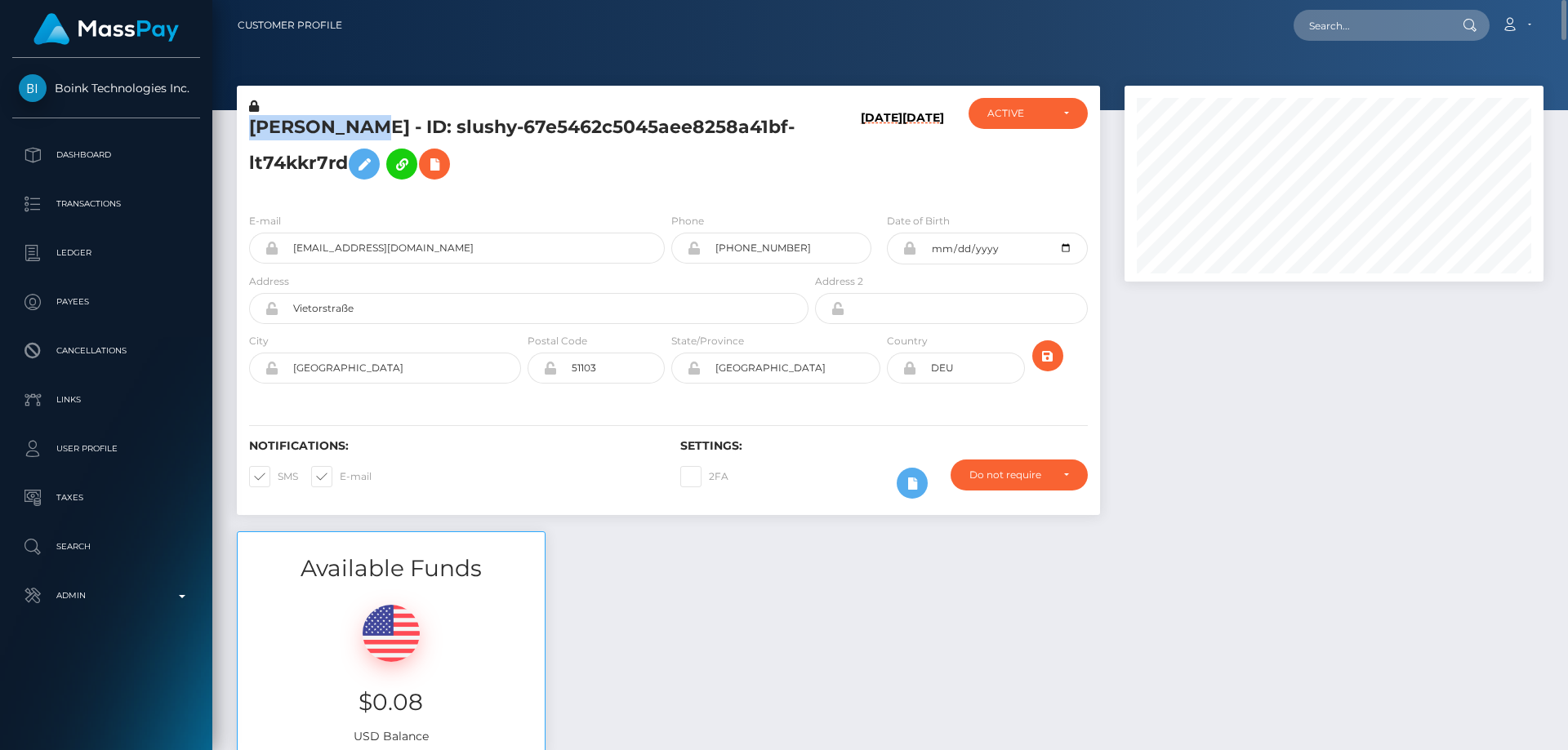
drag, startPoint x: 366, startPoint y: 129, endPoint x: 275, endPoint y: 128, distance: 91.0
click at [253, 135] on h5 "[PERSON_NAME] - ID: slushy-67e5462c5045aee8258a41bf-lt74kkr7rd" at bounding box center [524, 151] width 551 height 73
copy h5 "[PERSON_NAME]"
drag, startPoint x: 454, startPoint y: 250, endPoint x: 292, endPoint y: 246, distance: 162.0
click at [292, 246] on input "benpeters.062006@gmail.com" at bounding box center [470, 248] width 386 height 31
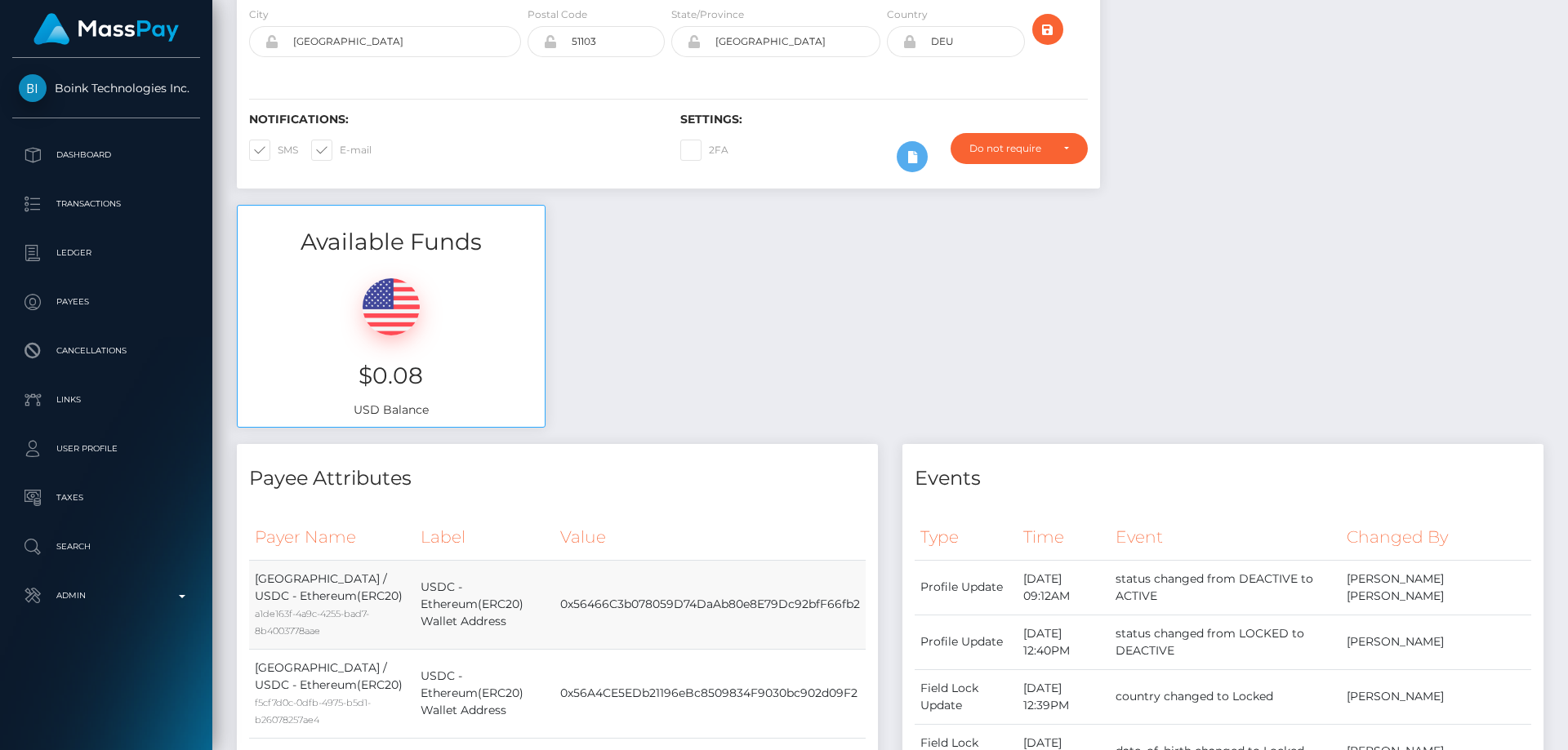
scroll to position [163, 0]
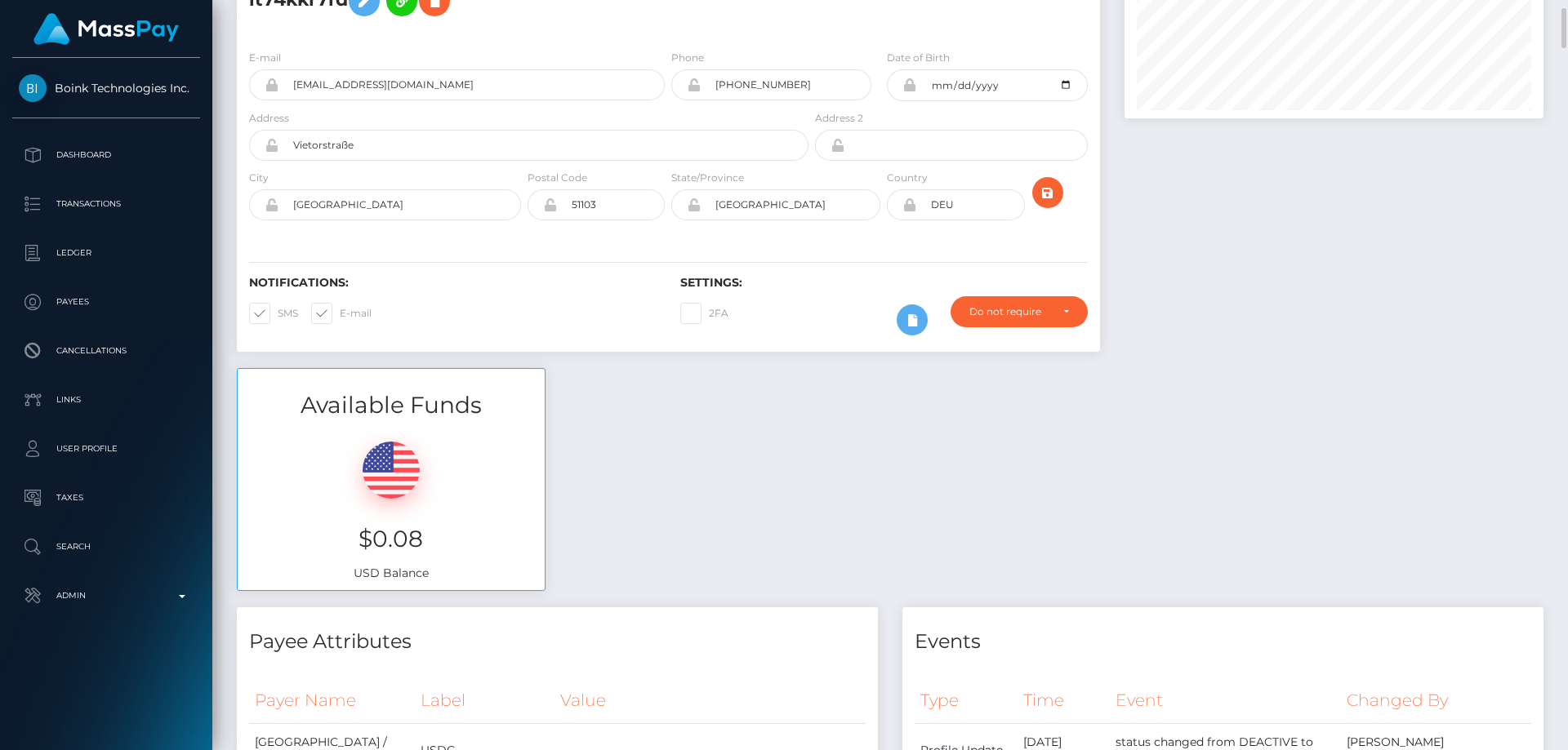
drag, startPoint x: 645, startPoint y: 472, endPoint x: 653, endPoint y: 467, distance: 9.4
click at [646, 472] on div "Available Funds $0.08 USD Balance" at bounding box center [890, 488] width 1331 height 240
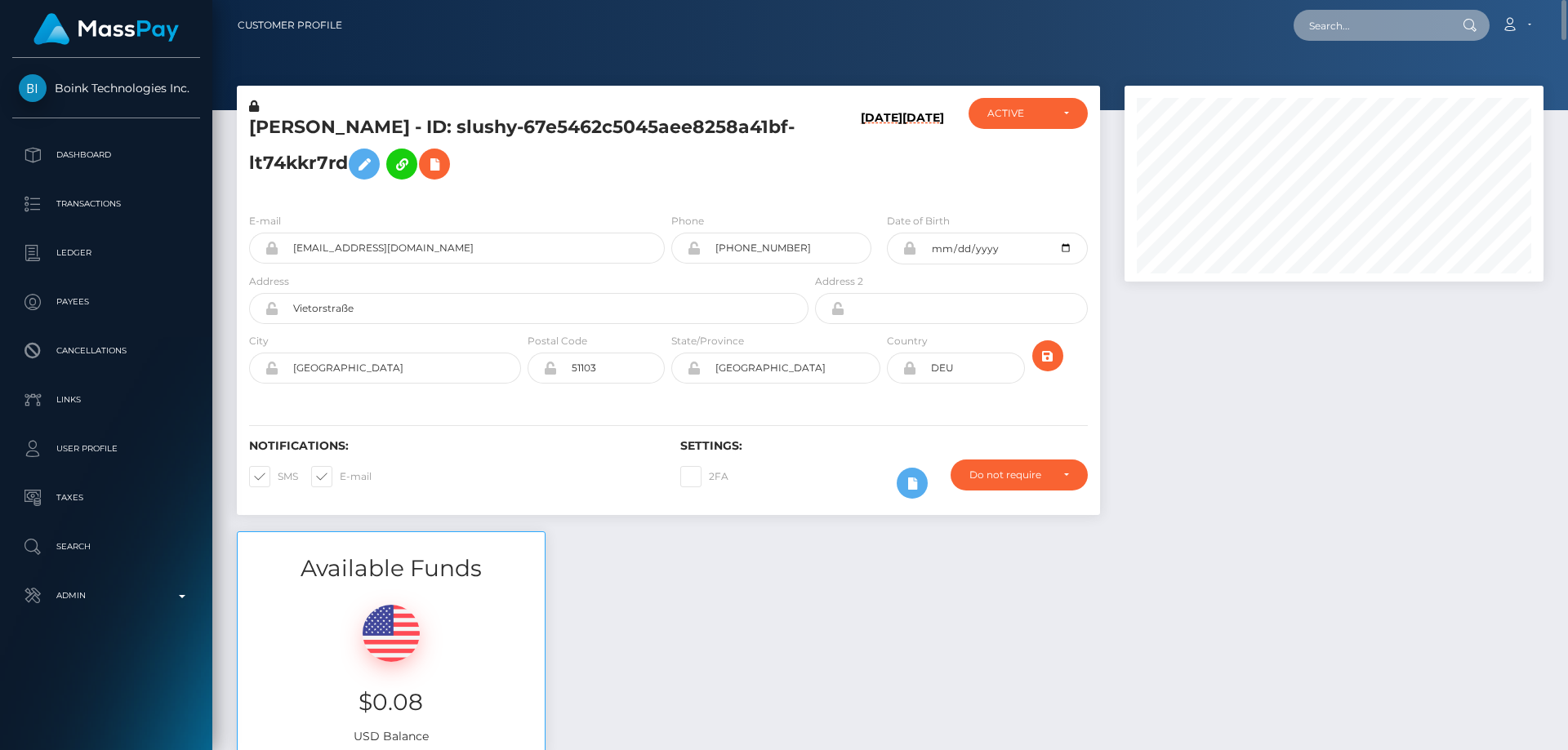
paste input "MSP52acd8b3d9e2501"
type input "MSP52acd8b3d9e2501"
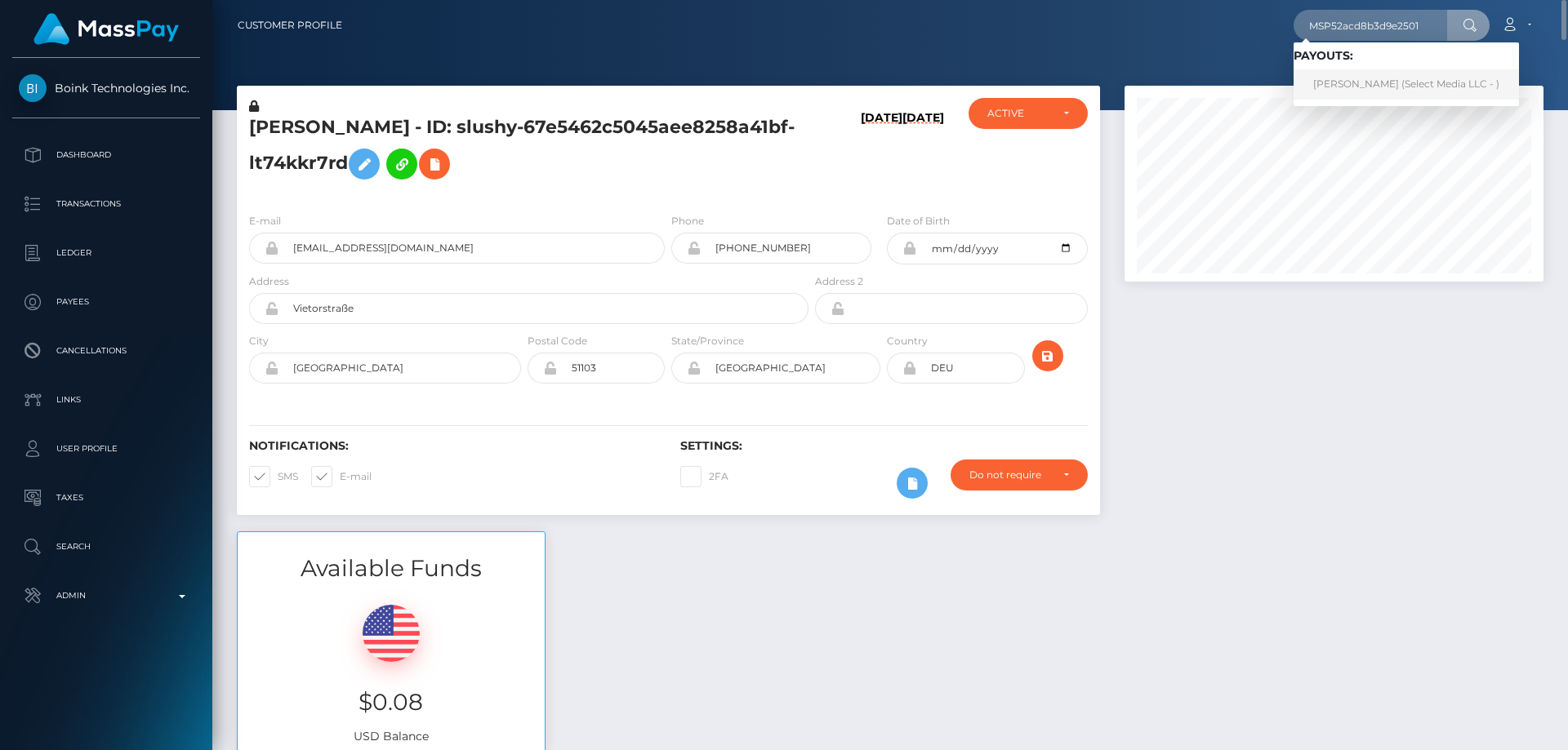
click at [1381, 84] on link "Yurani Jacome Cruz (Select Media LLC - )" at bounding box center [1406, 84] width 226 height 30
